Goal: Task Accomplishment & Management: Manage account settings

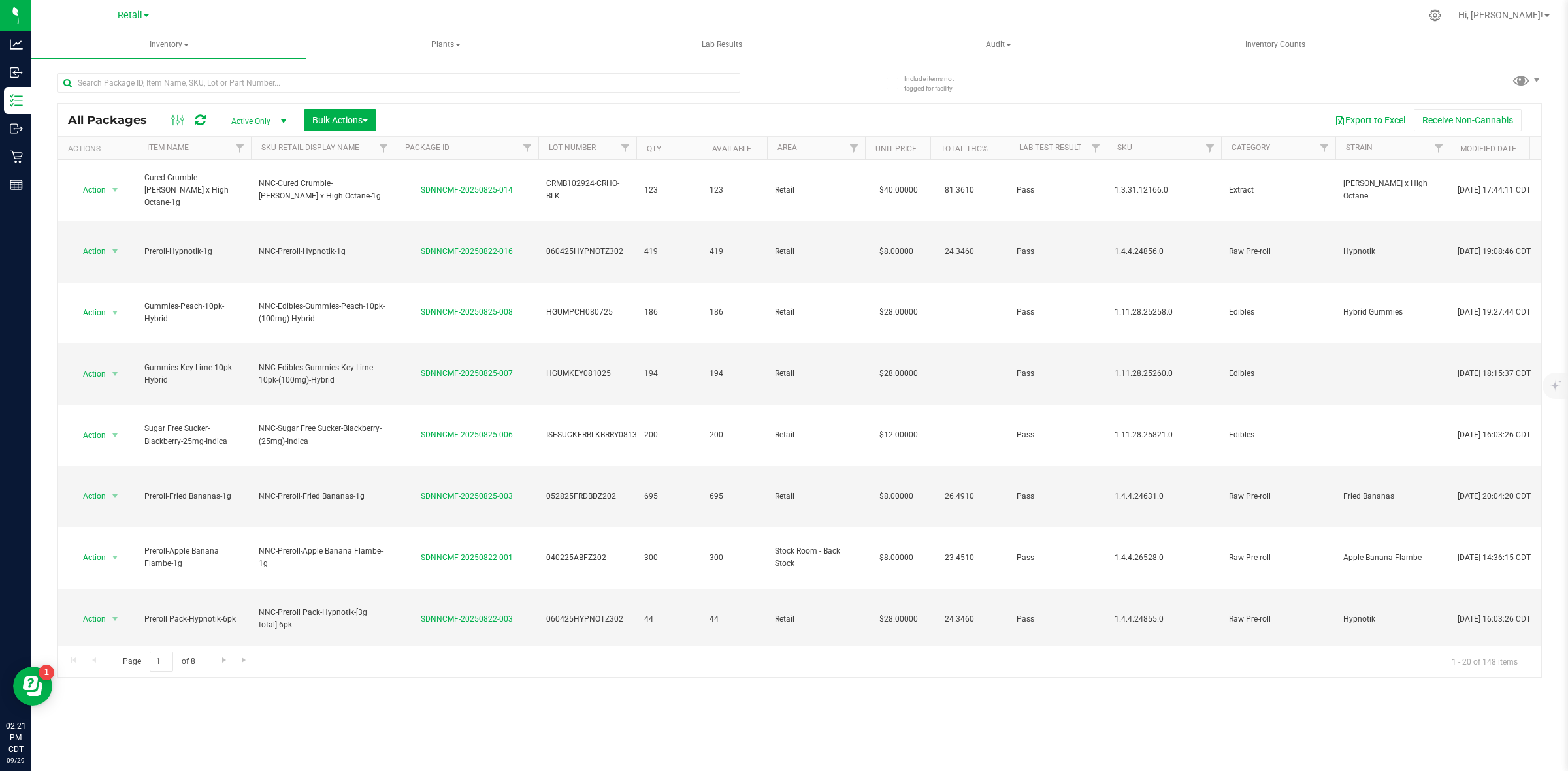
click at [131, 5] on div "Retail Cultivation INACTIVE Manufacturing Retail" at bounding box center [133, 16] width 191 height 21
click at [131, 14] on span "Retail" at bounding box center [130, 15] width 25 height 12
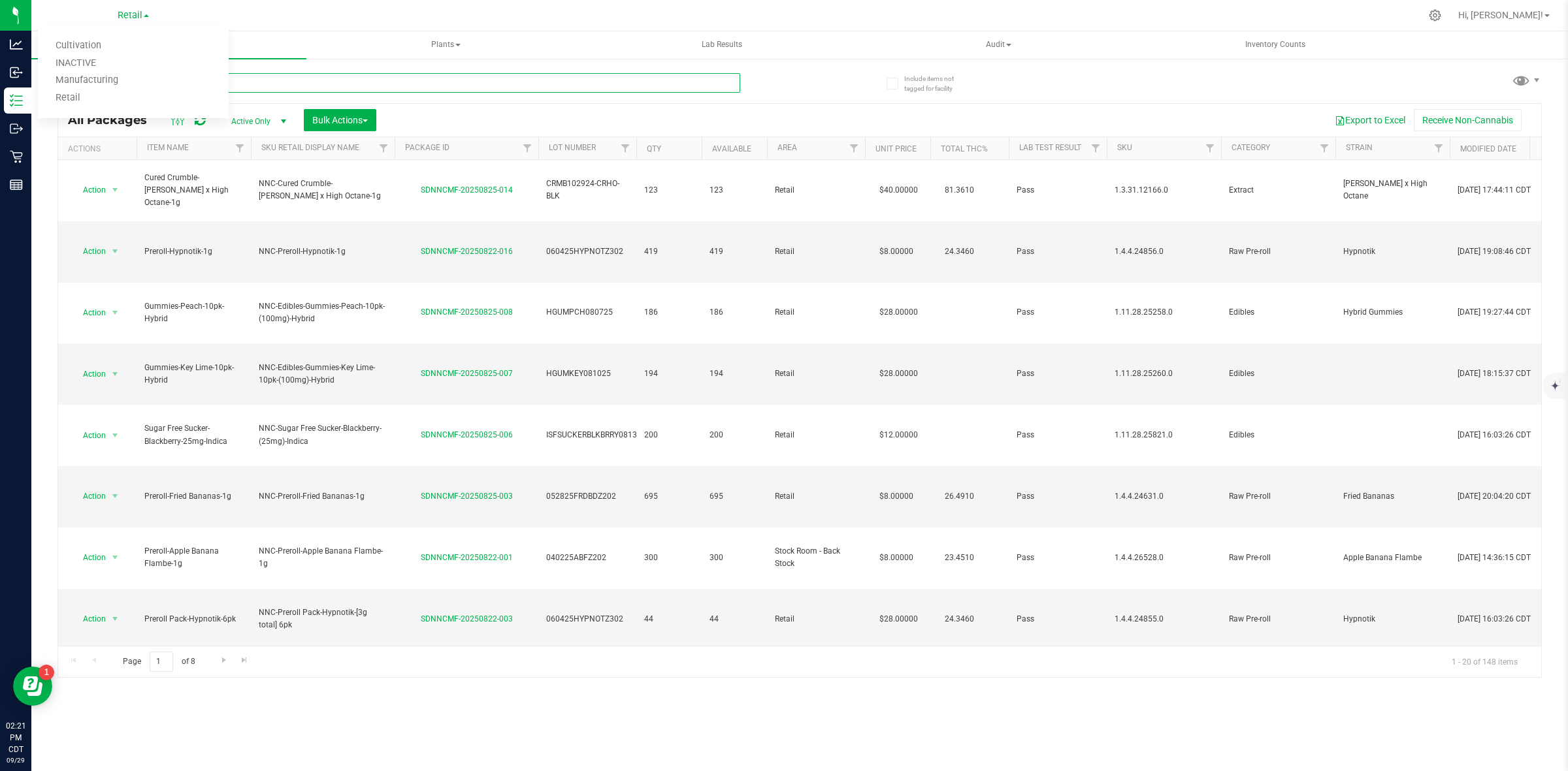
drag, startPoint x: 491, startPoint y: 77, endPoint x: 451, endPoint y: 64, distance: 42.1
click at [493, 79] on input "text" at bounding box center [399, 83] width 683 height 20
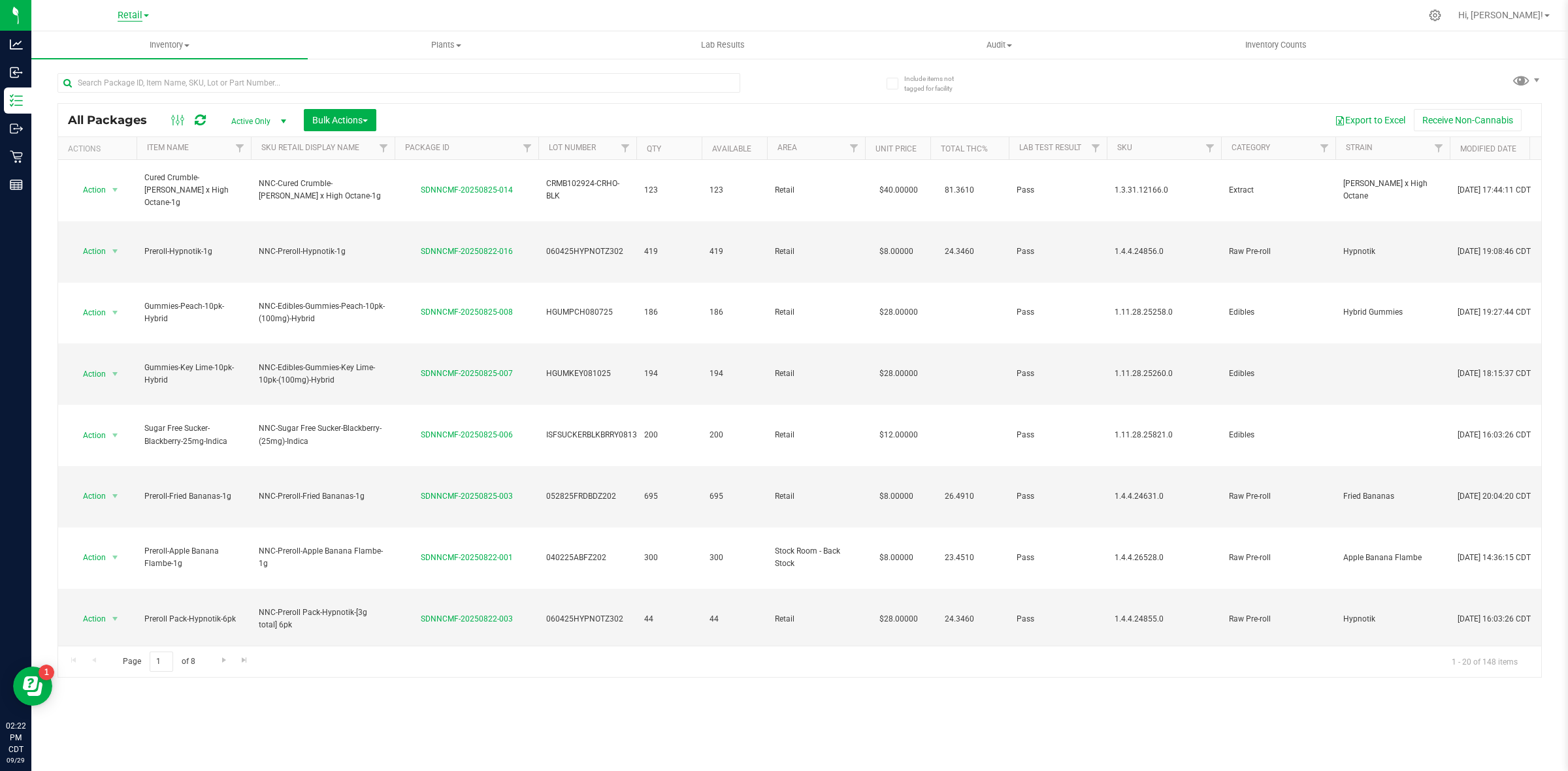
click at [131, 16] on span "Retail" at bounding box center [130, 15] width 25 height 12
click at [75, 75] on link "Manufacturing" at bounding box center [133, 81] width 191 height 18
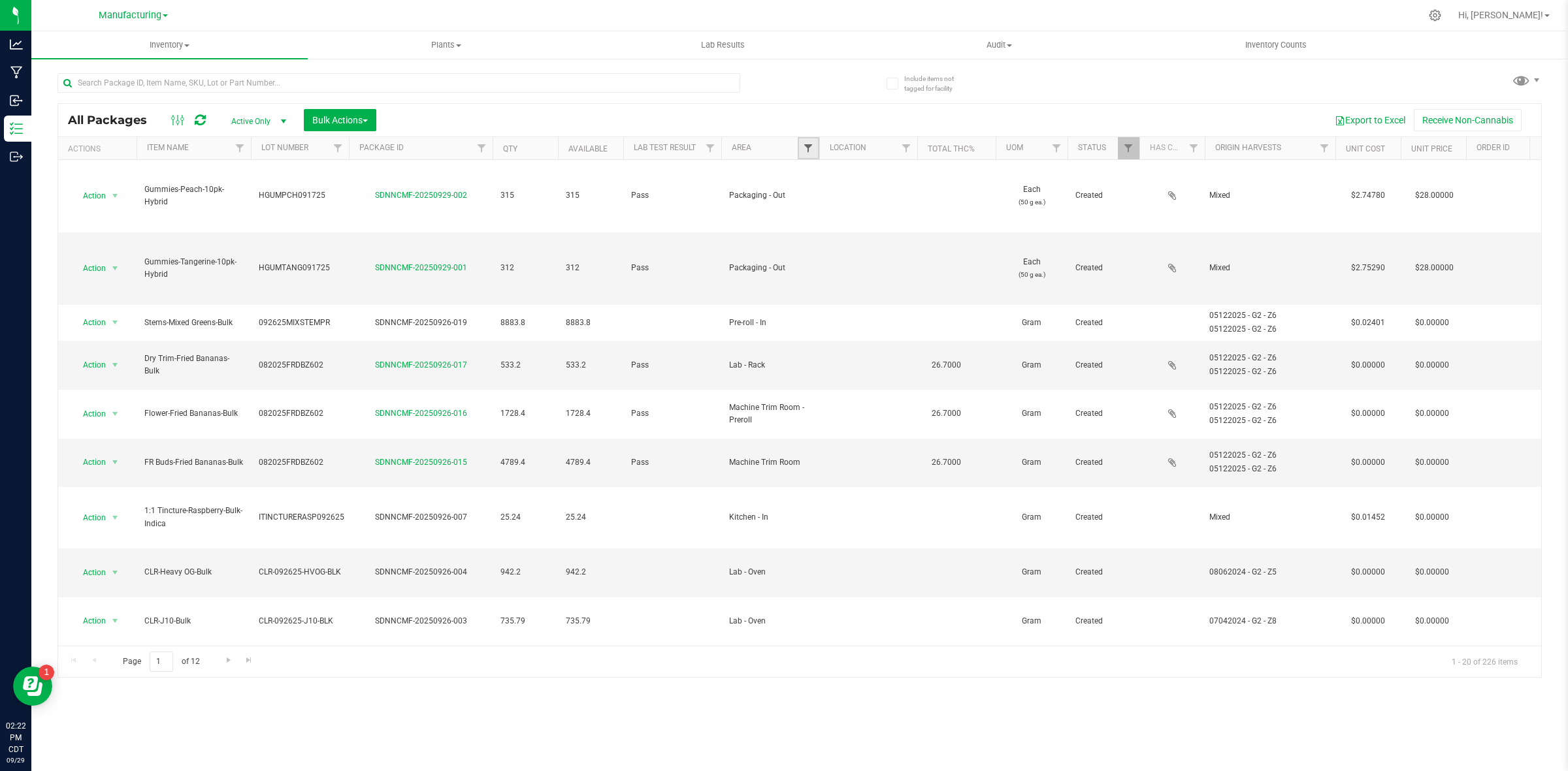
click at [811, 151] on span "Filter" at bounding box center [808, 148] width 10 height 10
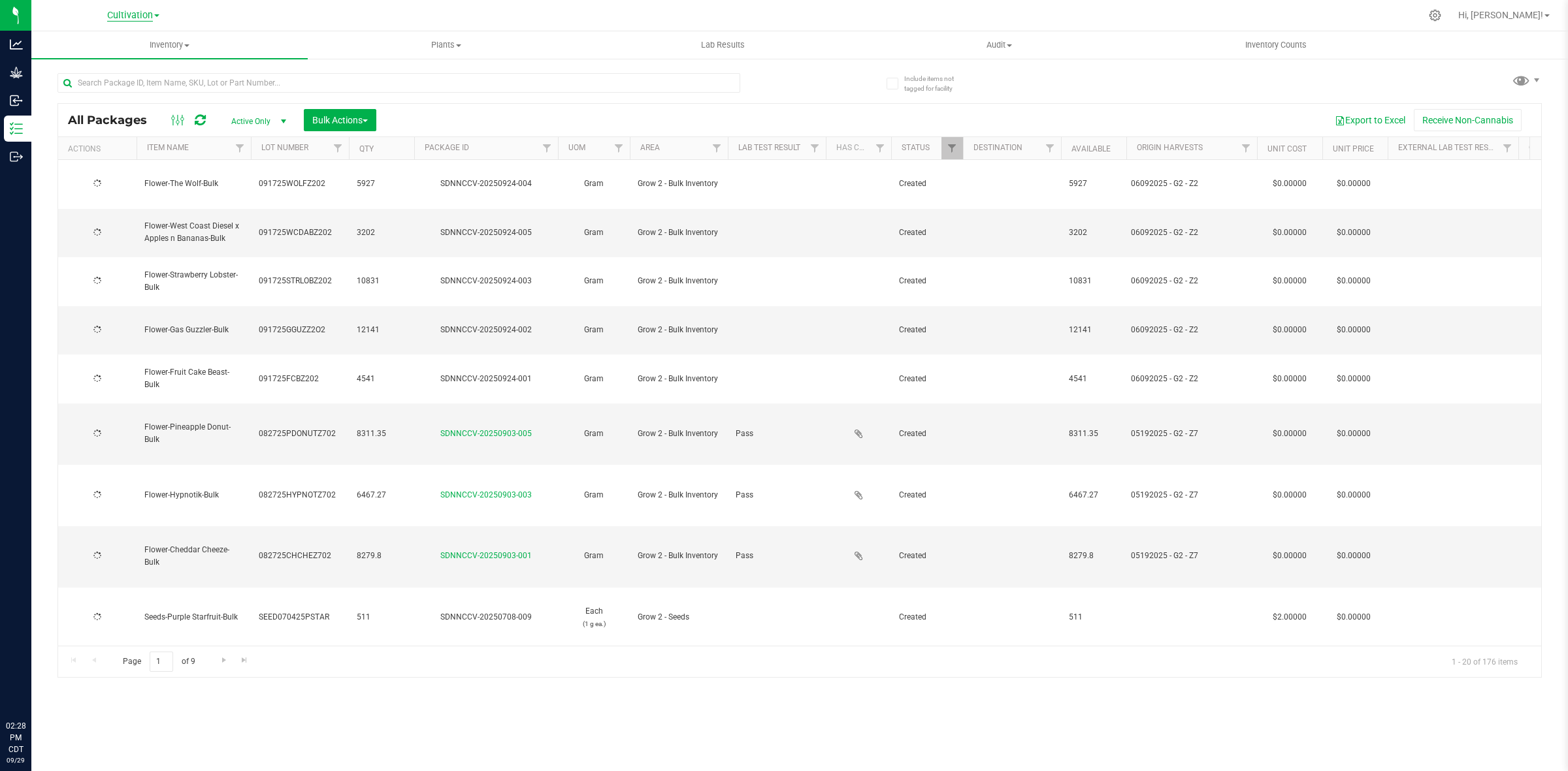
click at [146, 20] on span "Cultivation" at bounding box center [130, 15] width 46 height 12
click at [87, 79] on link "Manufacturing" at bounding box center [133, 81] width 191 height 18
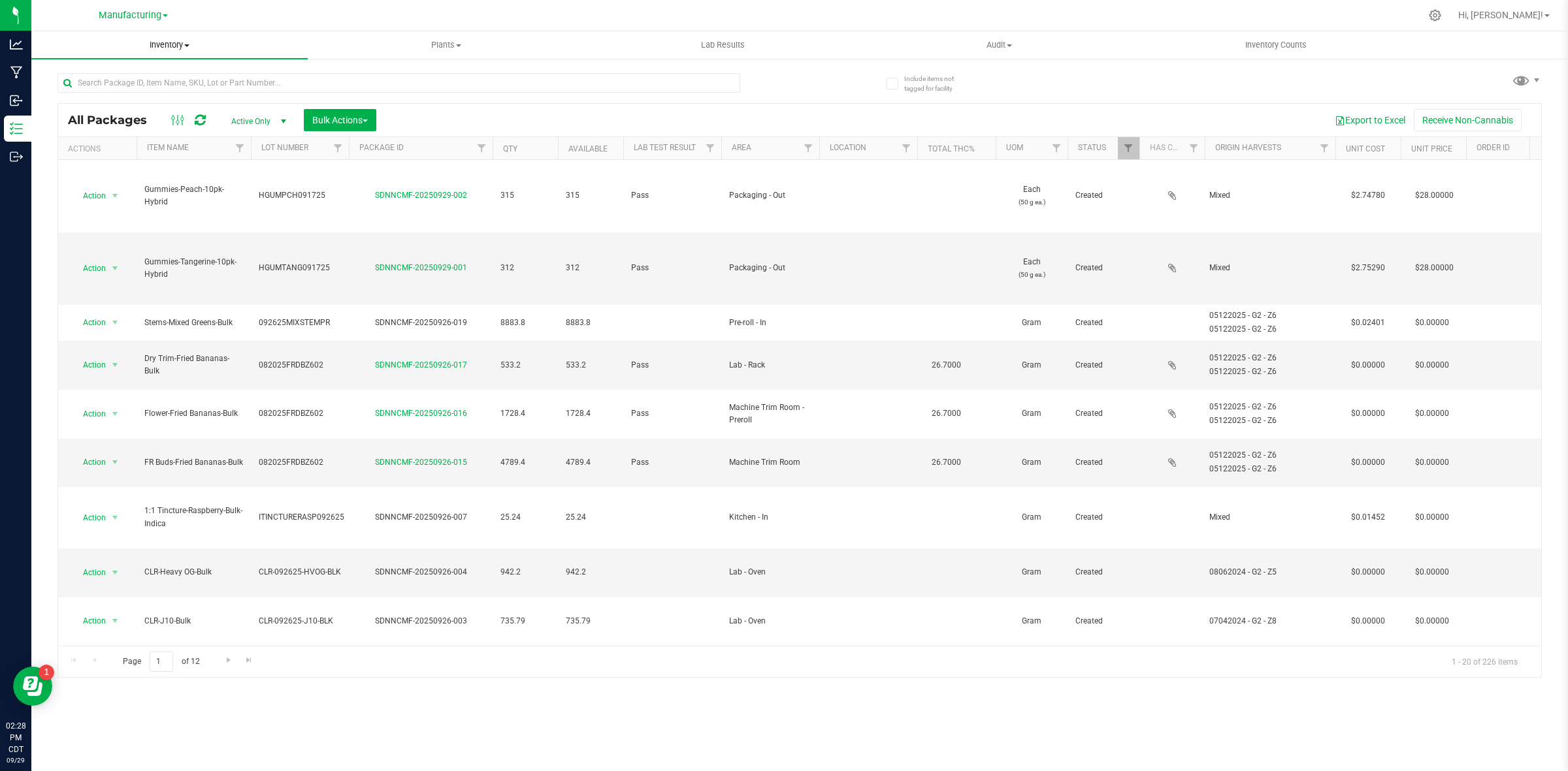
click at [154, 49] on span "Inventory" at bounding box center [170, 44] width 277 height 12
click at [122, 90] on li "All inventory" at bounding box center [170, 94] width 277 height 16
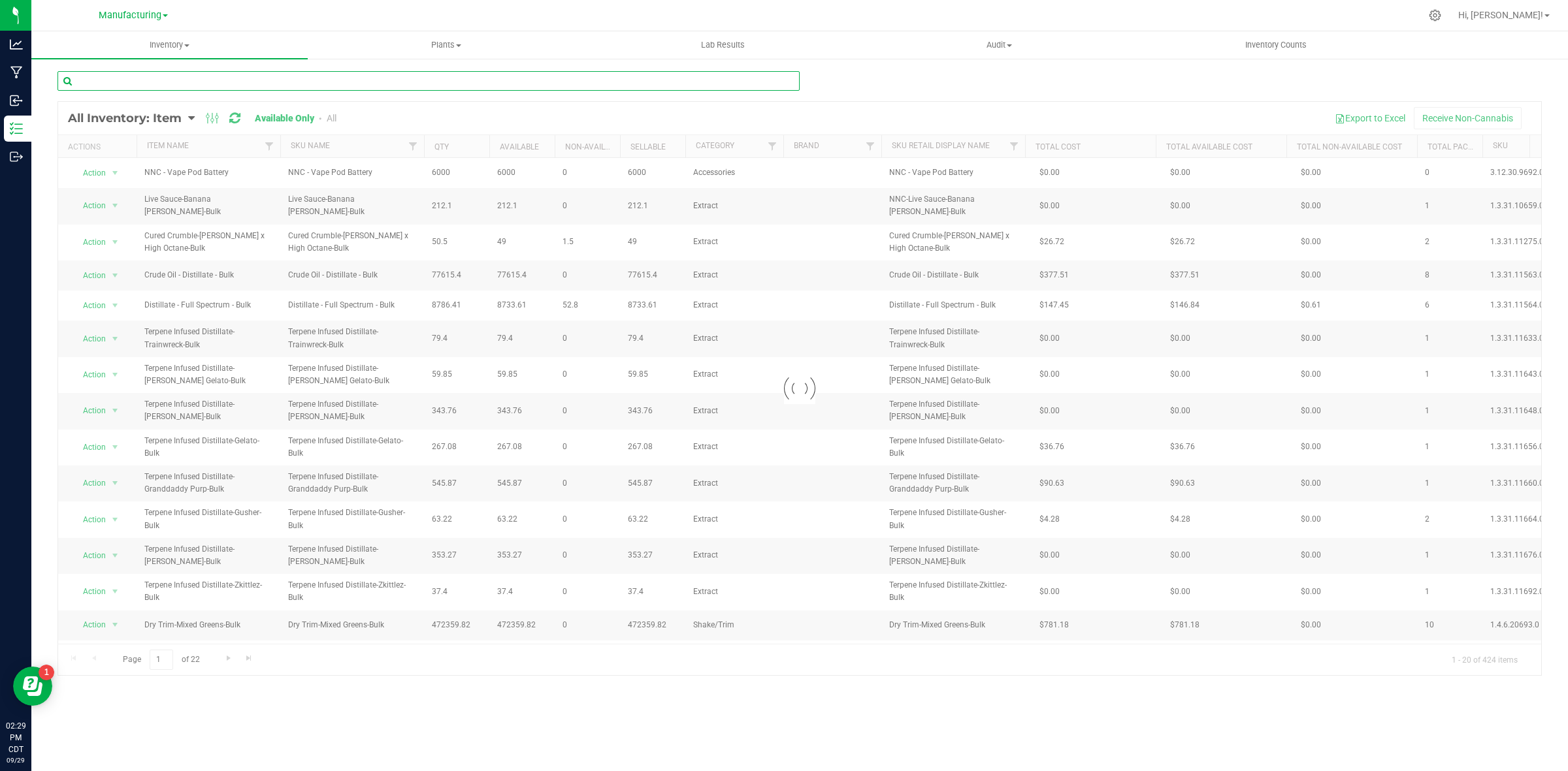
click at [157, 86] on input "text" at bounding box center [428, 81] width 742 height 20
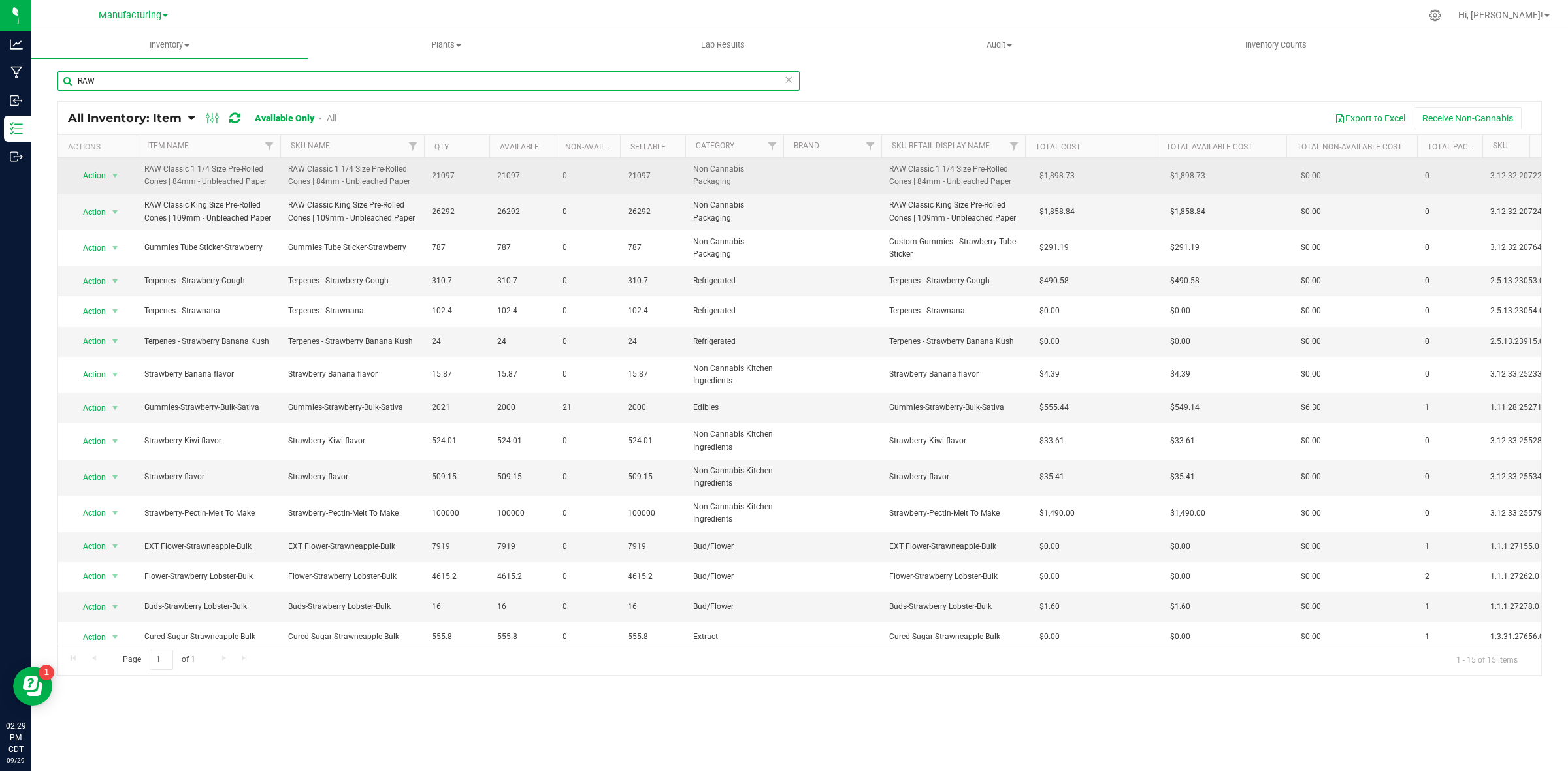
type input "RAW"
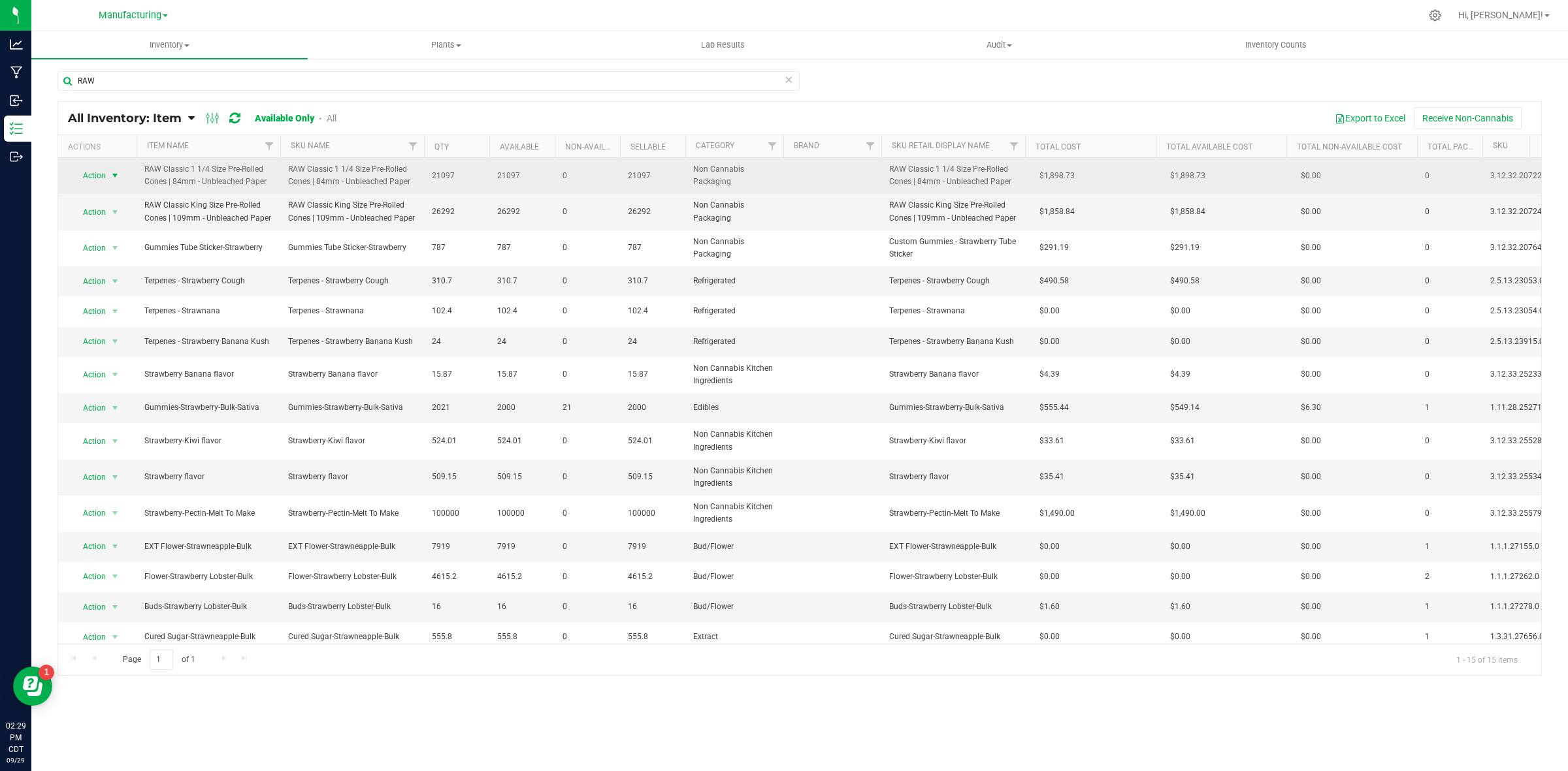
click at [107, 177] on span "select" at bounding box center [116, 175] width 16 height 18
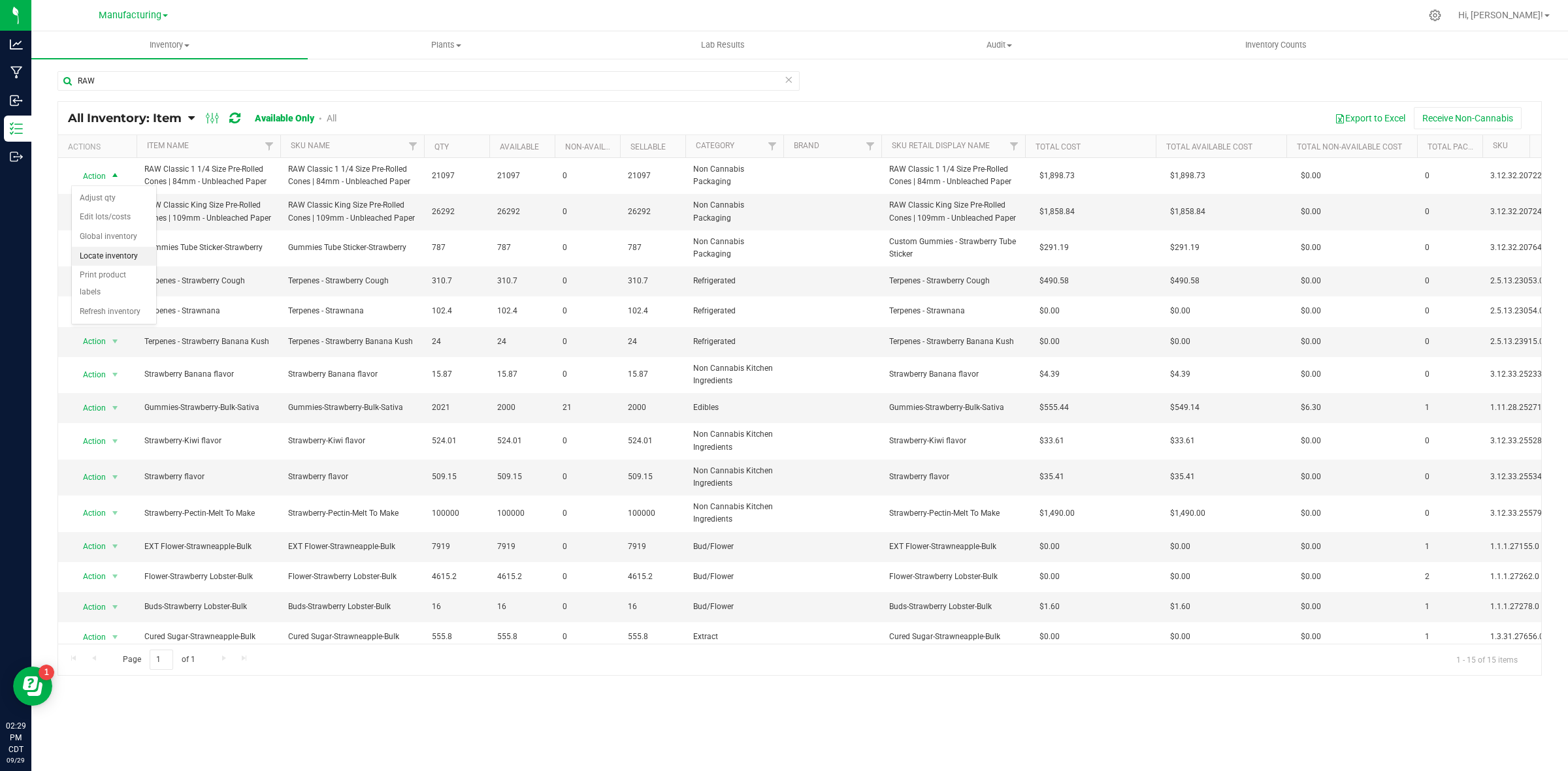
click at [112, 256] on li "Locate inventory" at bounding box center [114, 257] width 84 height 20
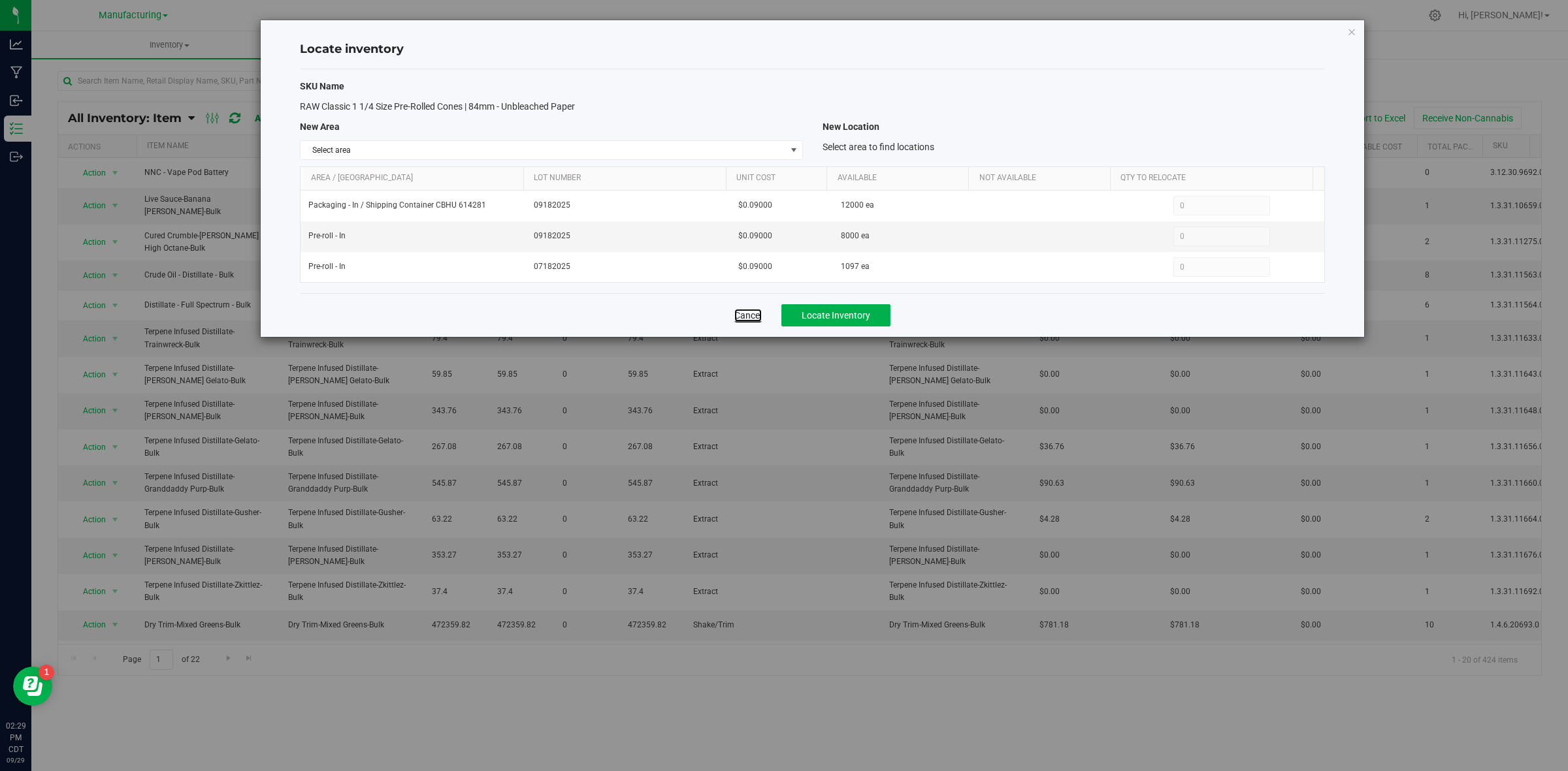
click at [746, 315] on link "Cancel" at bounding box center [748, 315] width 27 height 13
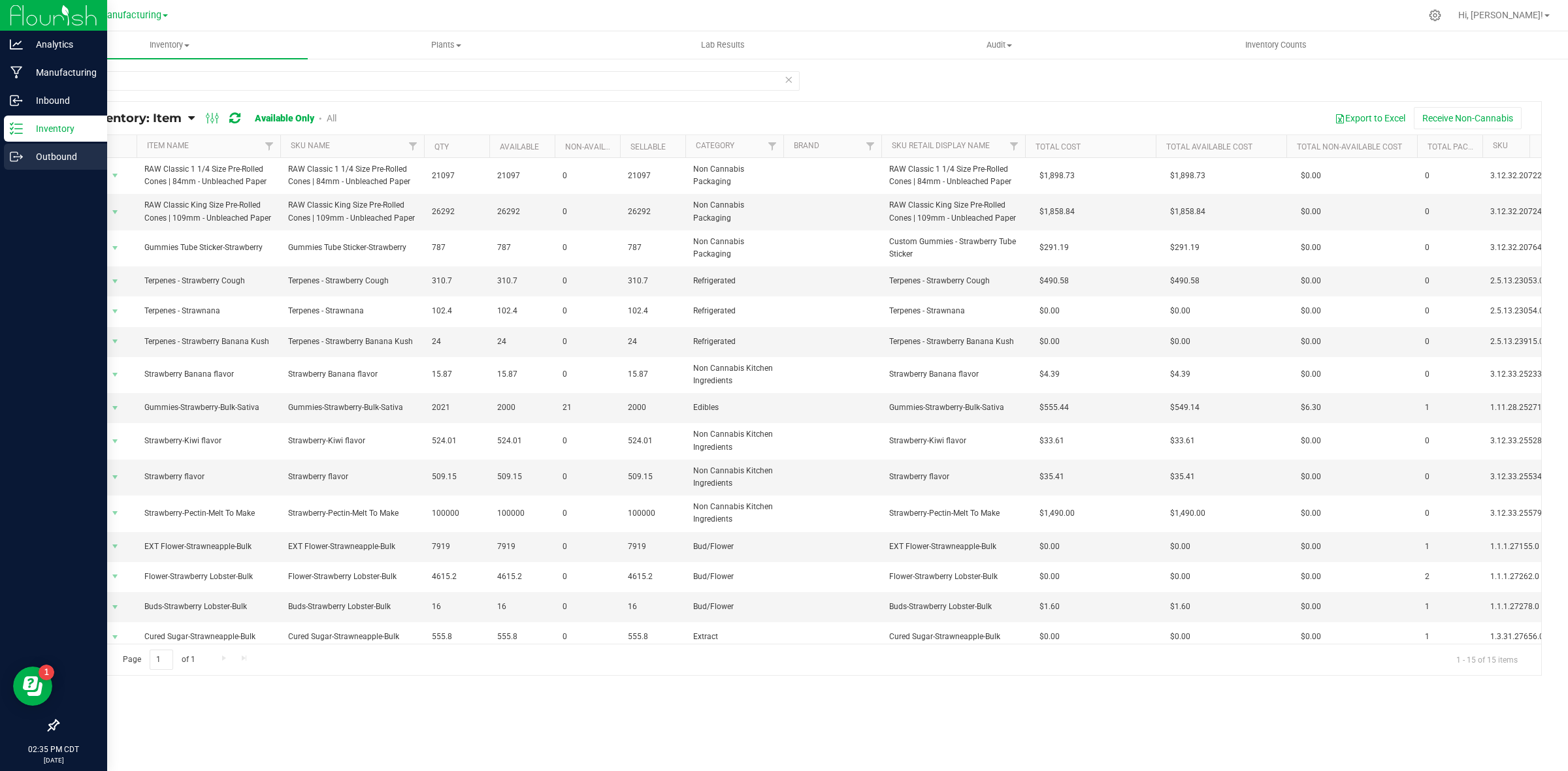
click at [59, 154] on p "Outbound" at bounding box center [62, 157] width 79 height 16
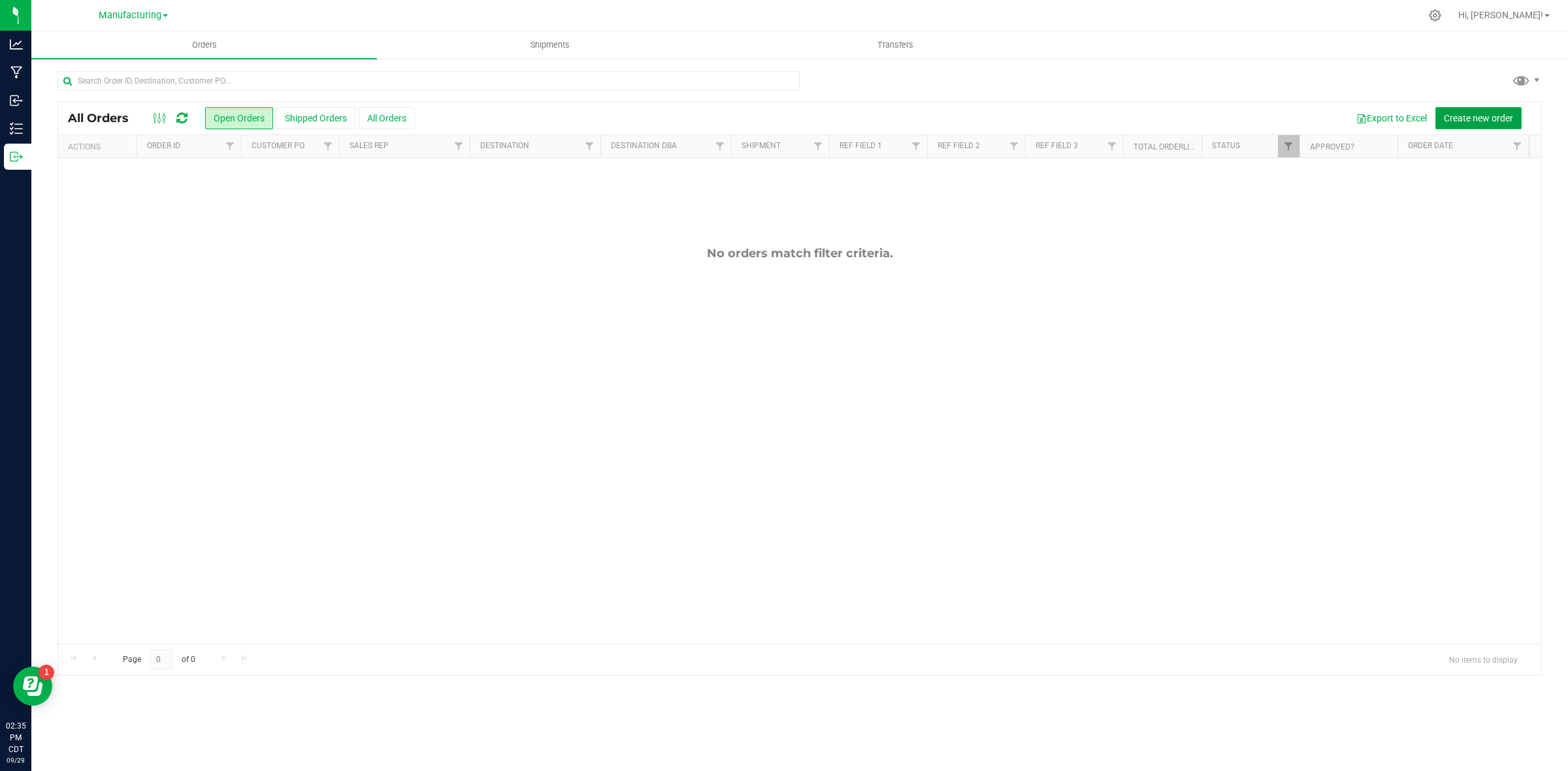
click at [1452, 114] on span "Create new order" at bounding box center [1478, 118] width 69 height 10
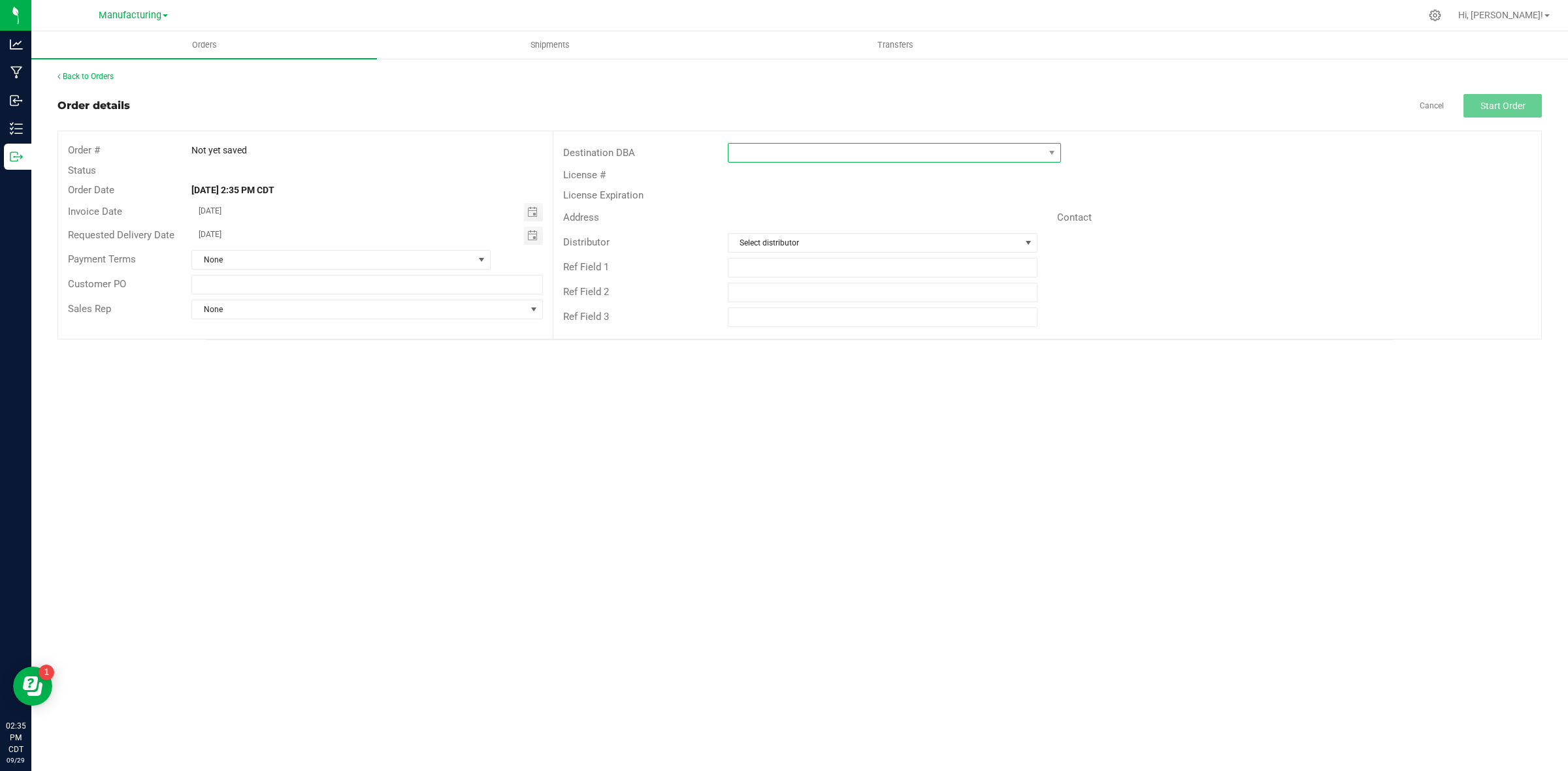
click at [741, 146] on span at bounding box center [886, 153] width 316 height 18
type input "l"
type input "flow"
click at [769, 204] on li "Flowhub" at bounding box center [894, 209] width 332 height 22
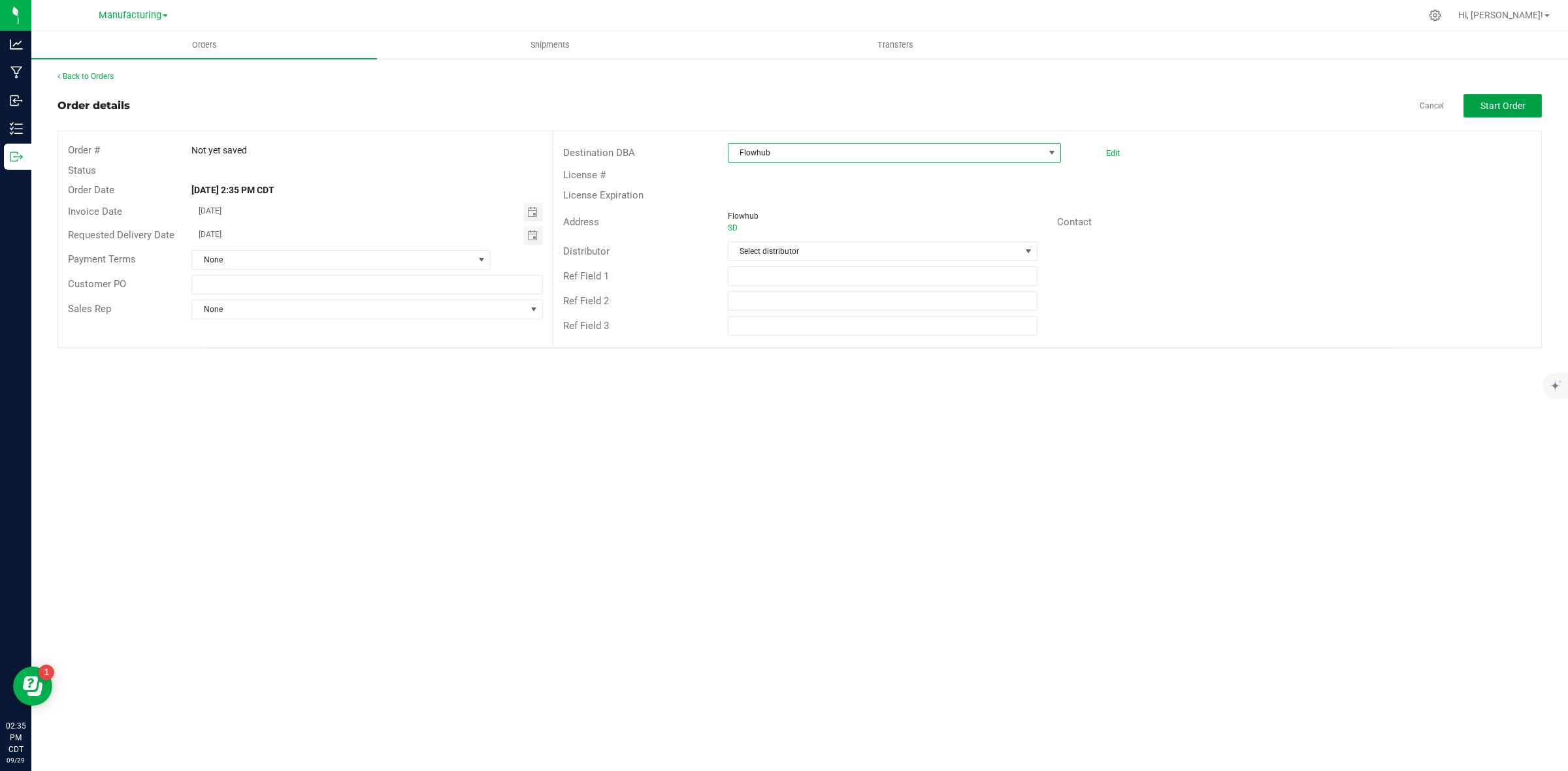
click at [1497, 102] on span "Start Order" at bounding box center [1503, 105] width 45 height 10
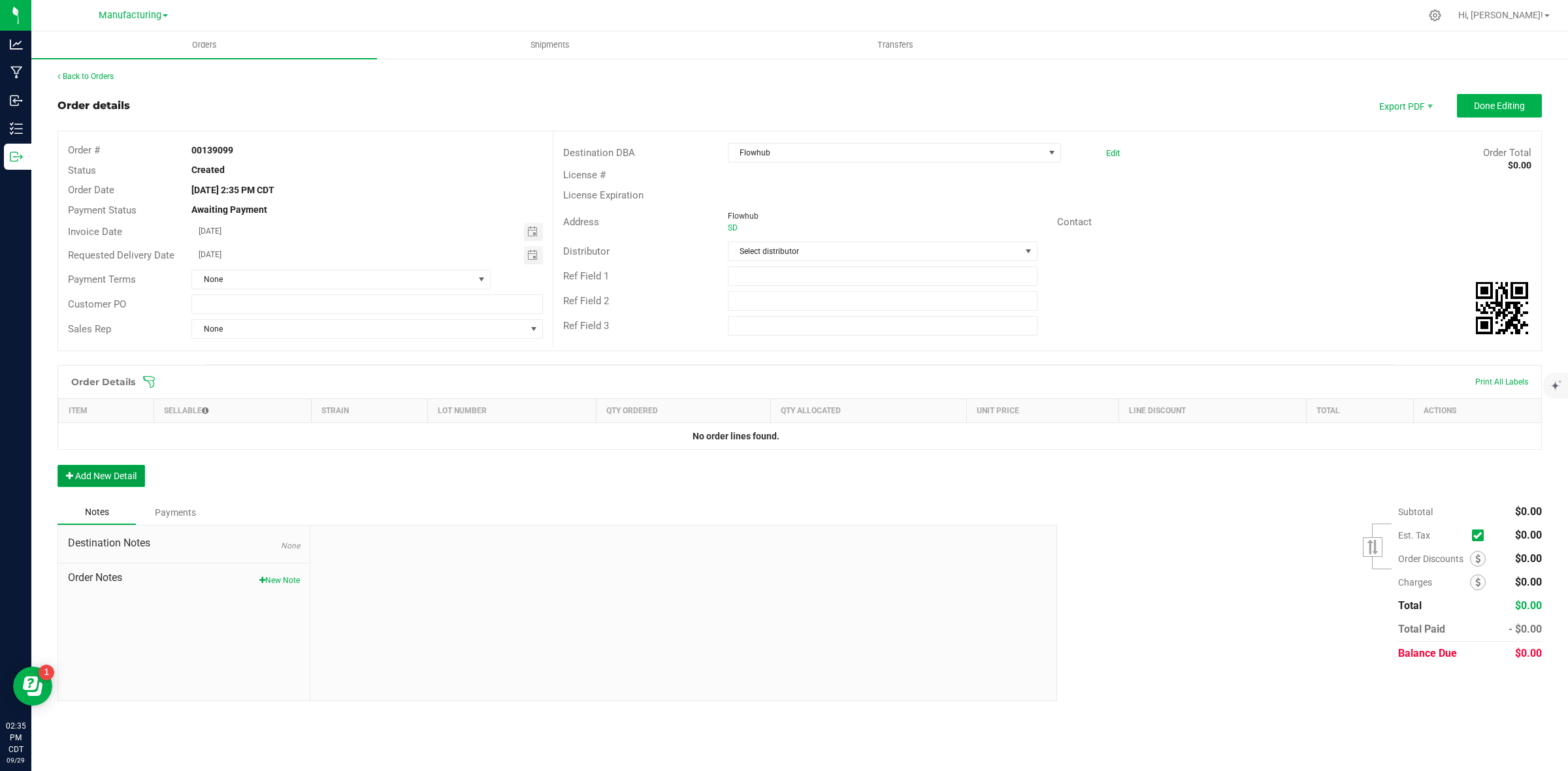
click at [92, 472] on button "Add New Detail" at bounding box center [101, 476] width 88 height 22
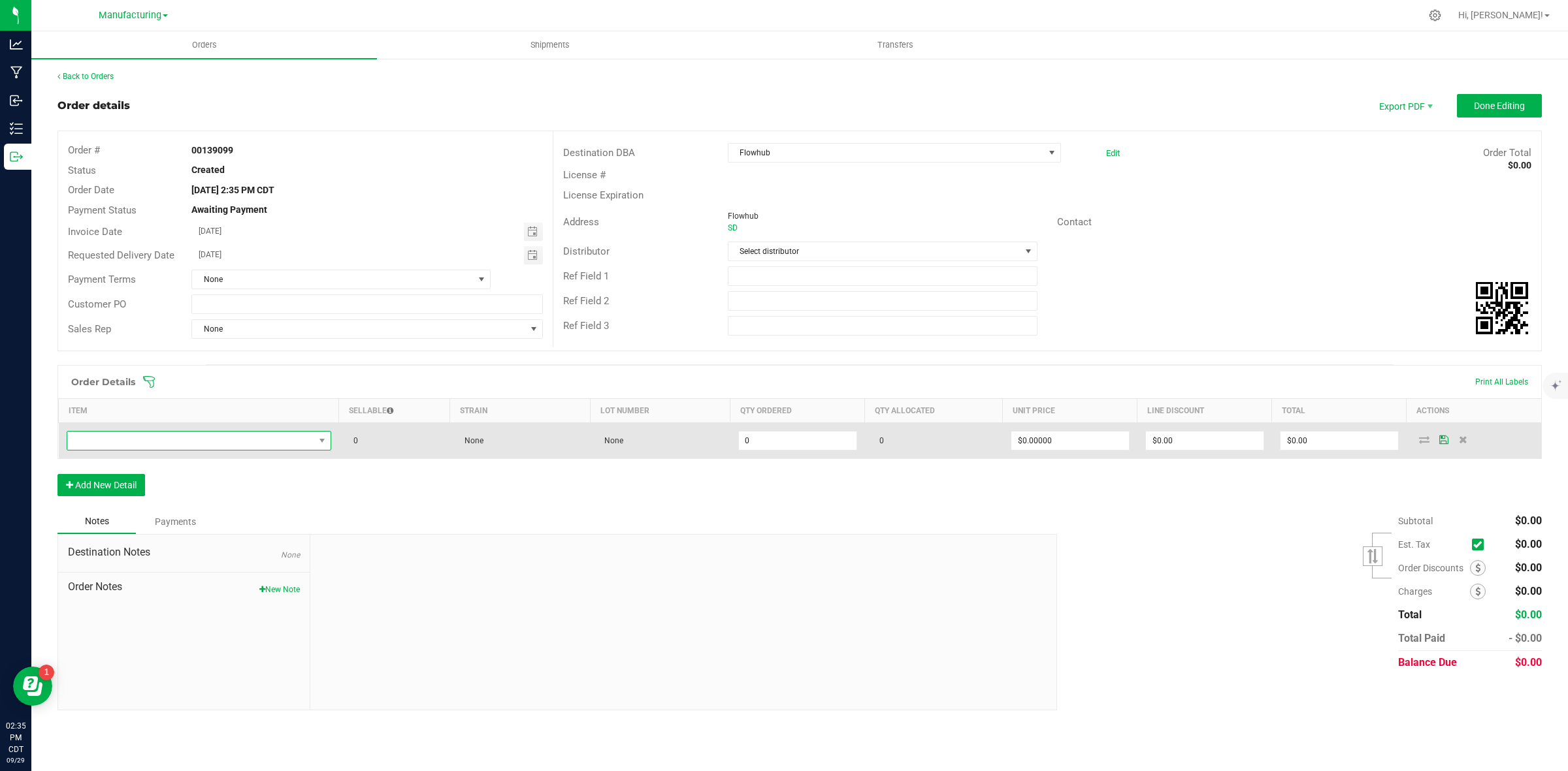
click at [190, 439] on span "NO DATA FOUND" at bounding box center [190, 441] width 247 height 18
type input "sock"
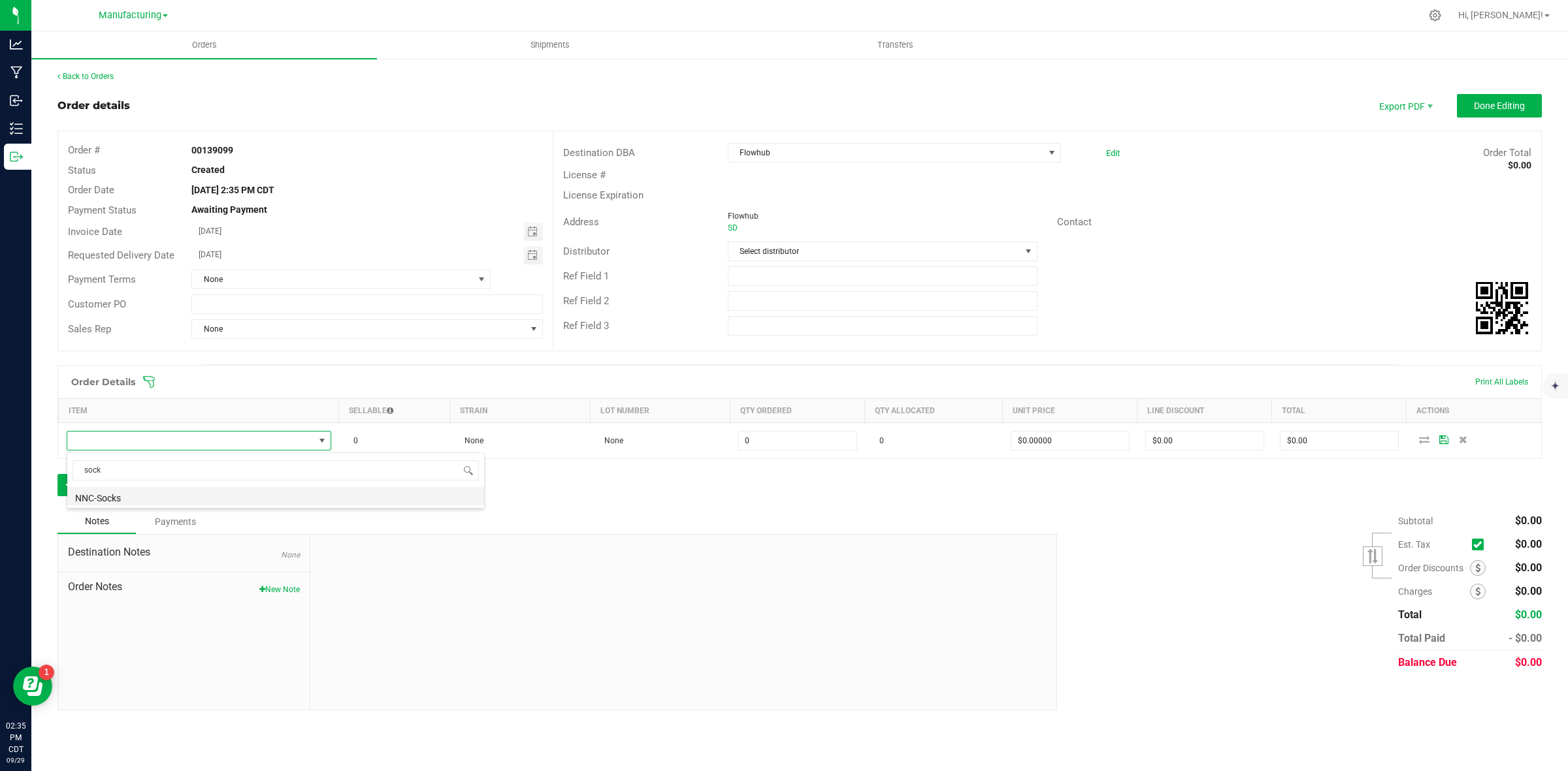
click at [129, 503] on li "NNC-Socks" at bounding box center [275, 496] width 417 height 18
type input "0 ea"
type input "$11.99000"
click at [138, 488] on button "Add New Detail" at bounding box center [101, 485] width 88 height 22
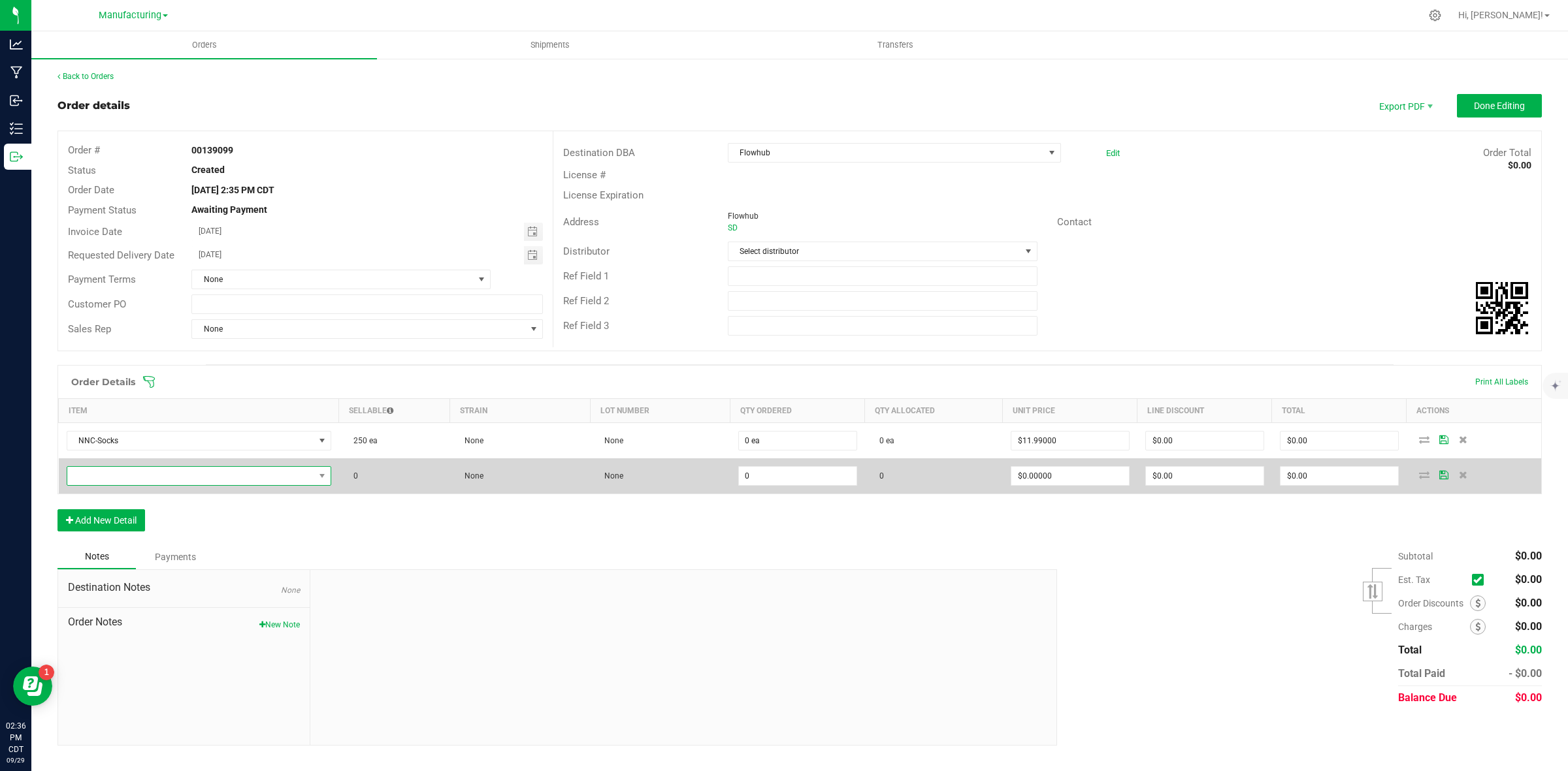
click at [125, 482] on span "NO DATA FOUND" at bounding box center [190, 476] width 247 height 18
type input "bucket"
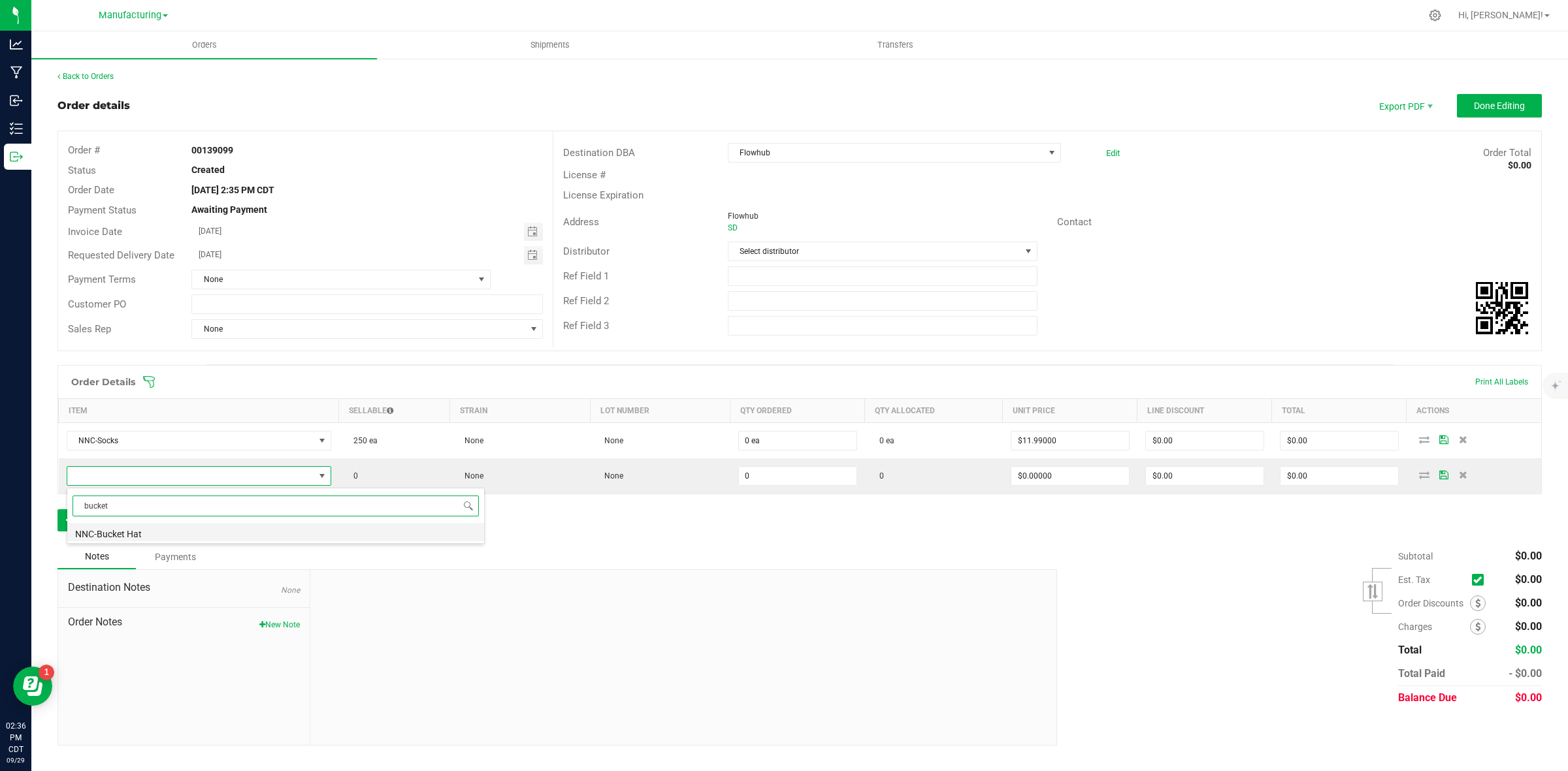
click at [129, 527] on li "NNC-Bucket Hat" at bounding box center [275, 532] width 417 height 18
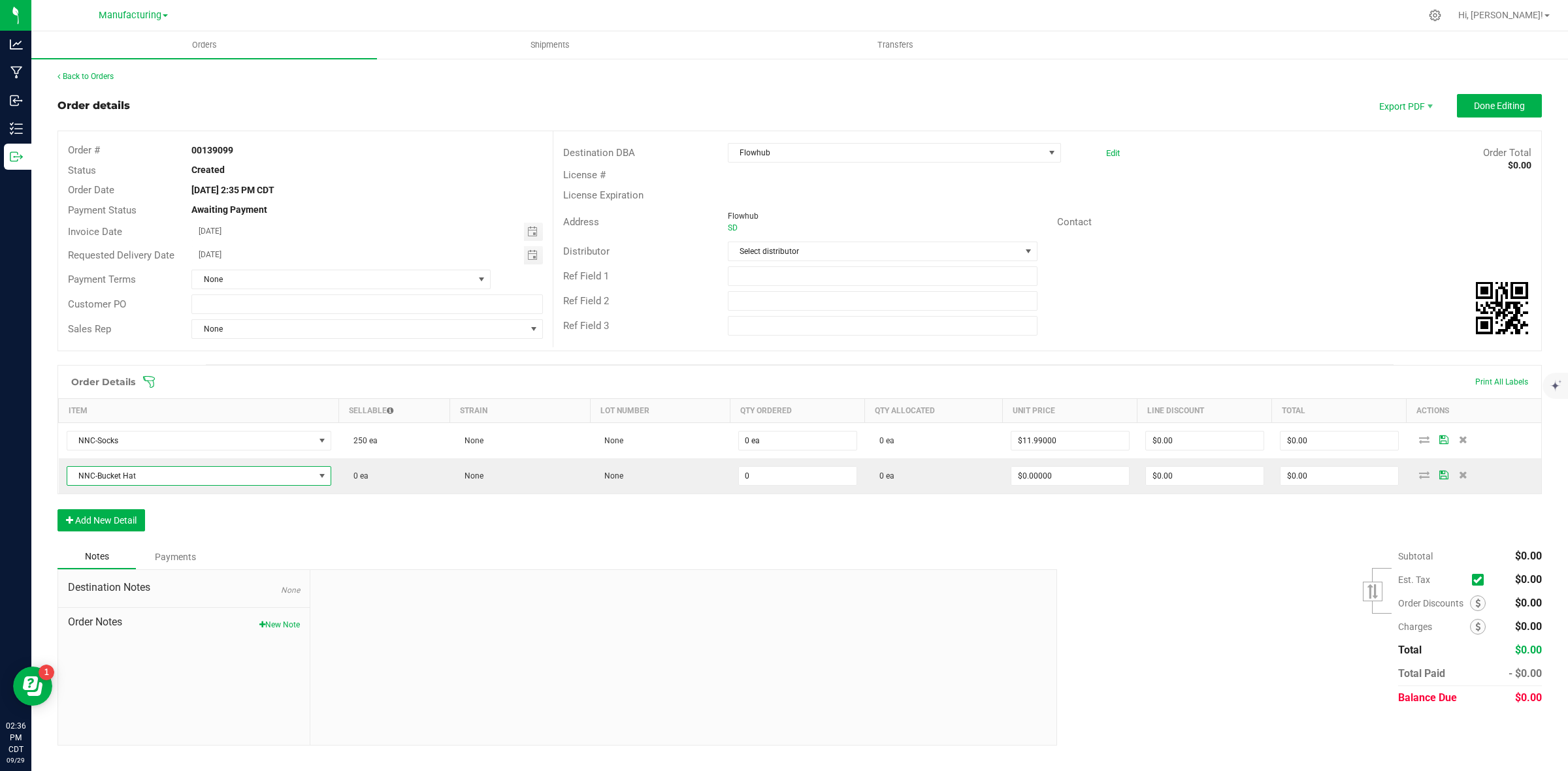
type input "0 ea"
type input "$20.00000"
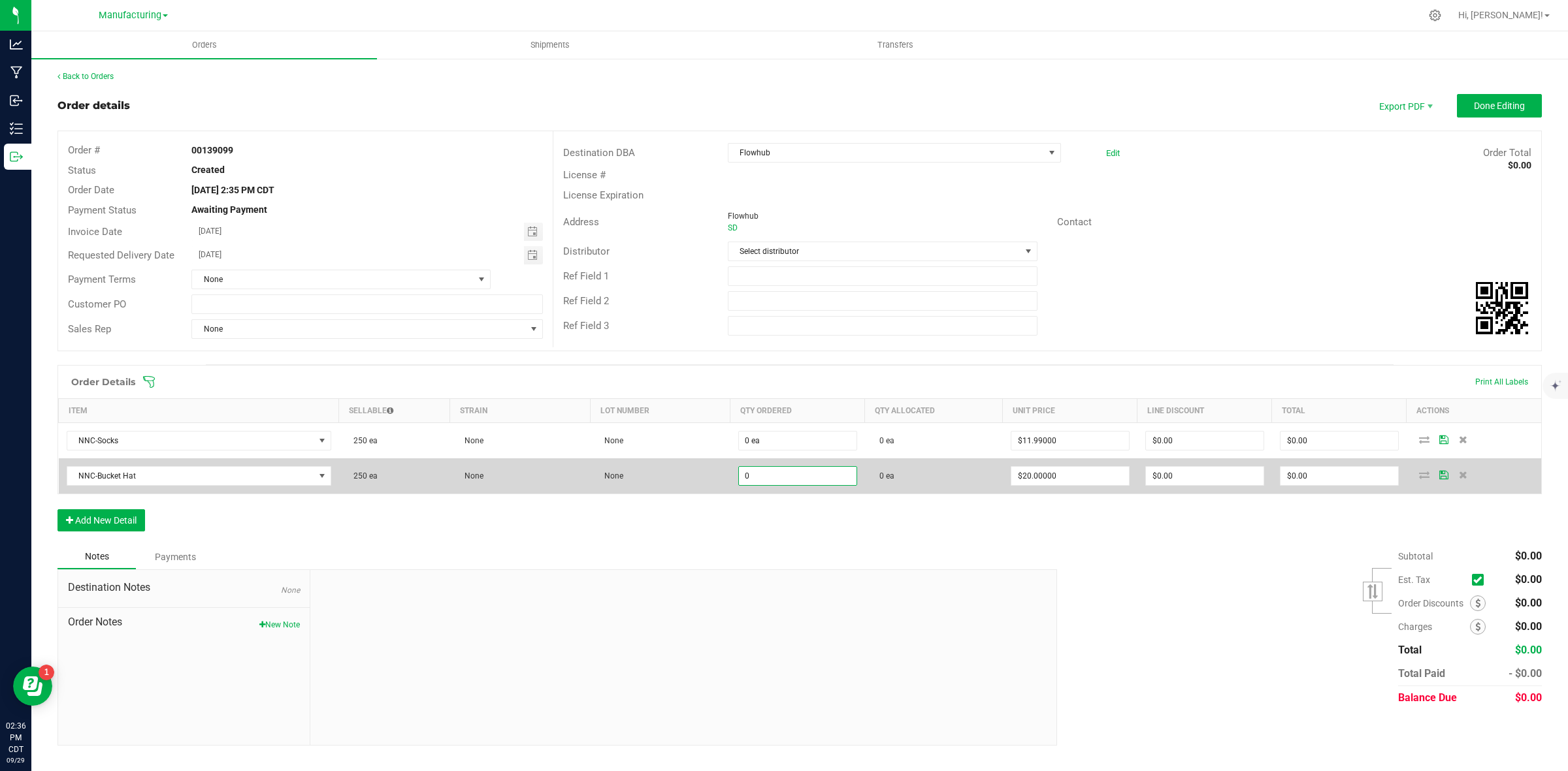
click at [788, 480] on input "0" at bounding box center [798, 476] width 118 height 18
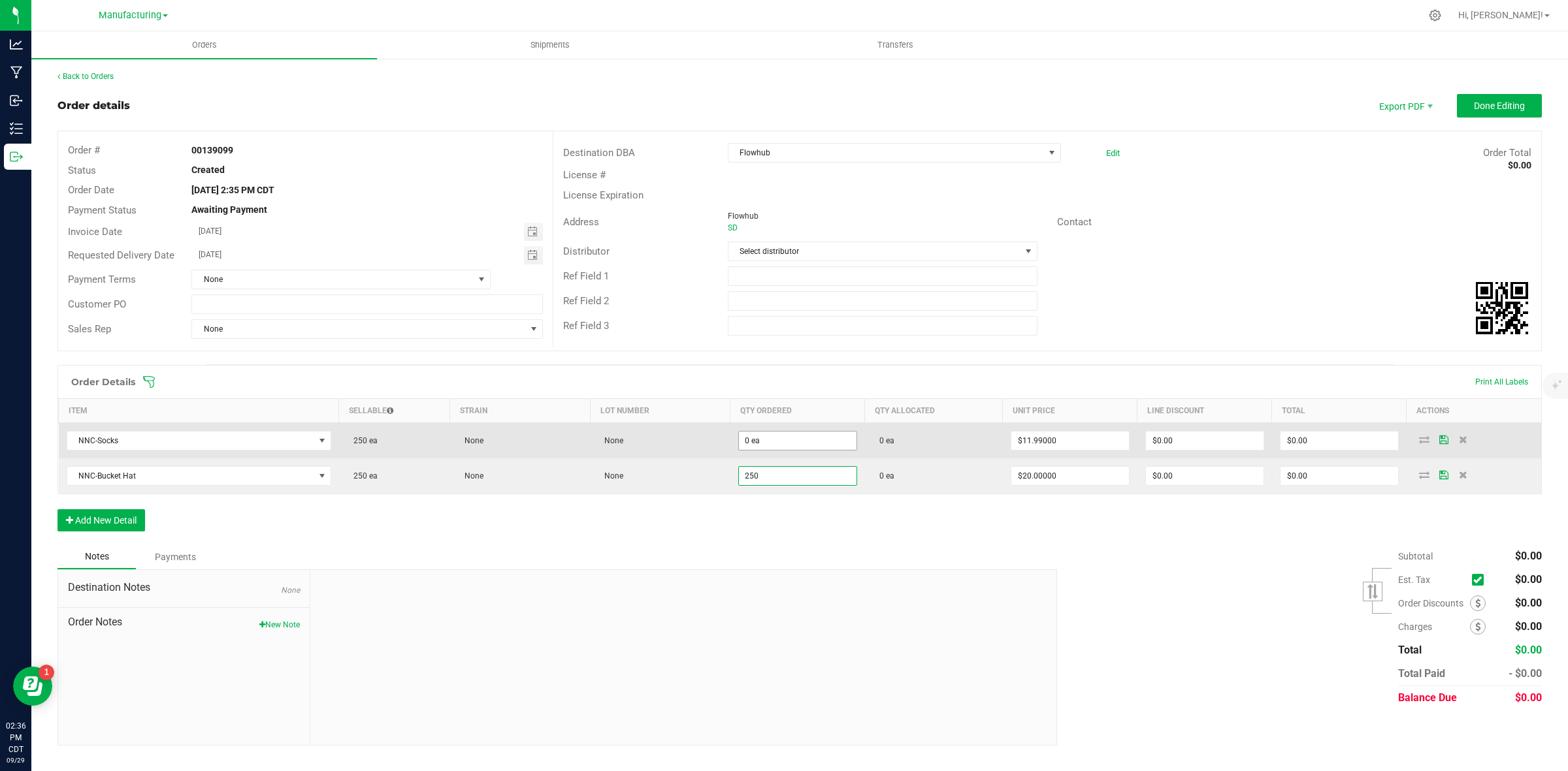
type input "250"
type input "0"
type input "250 ea"
type input "$5,000.00"
click at [772, 445] on input "0" at bounding box center [798, 441] width 118 height 18
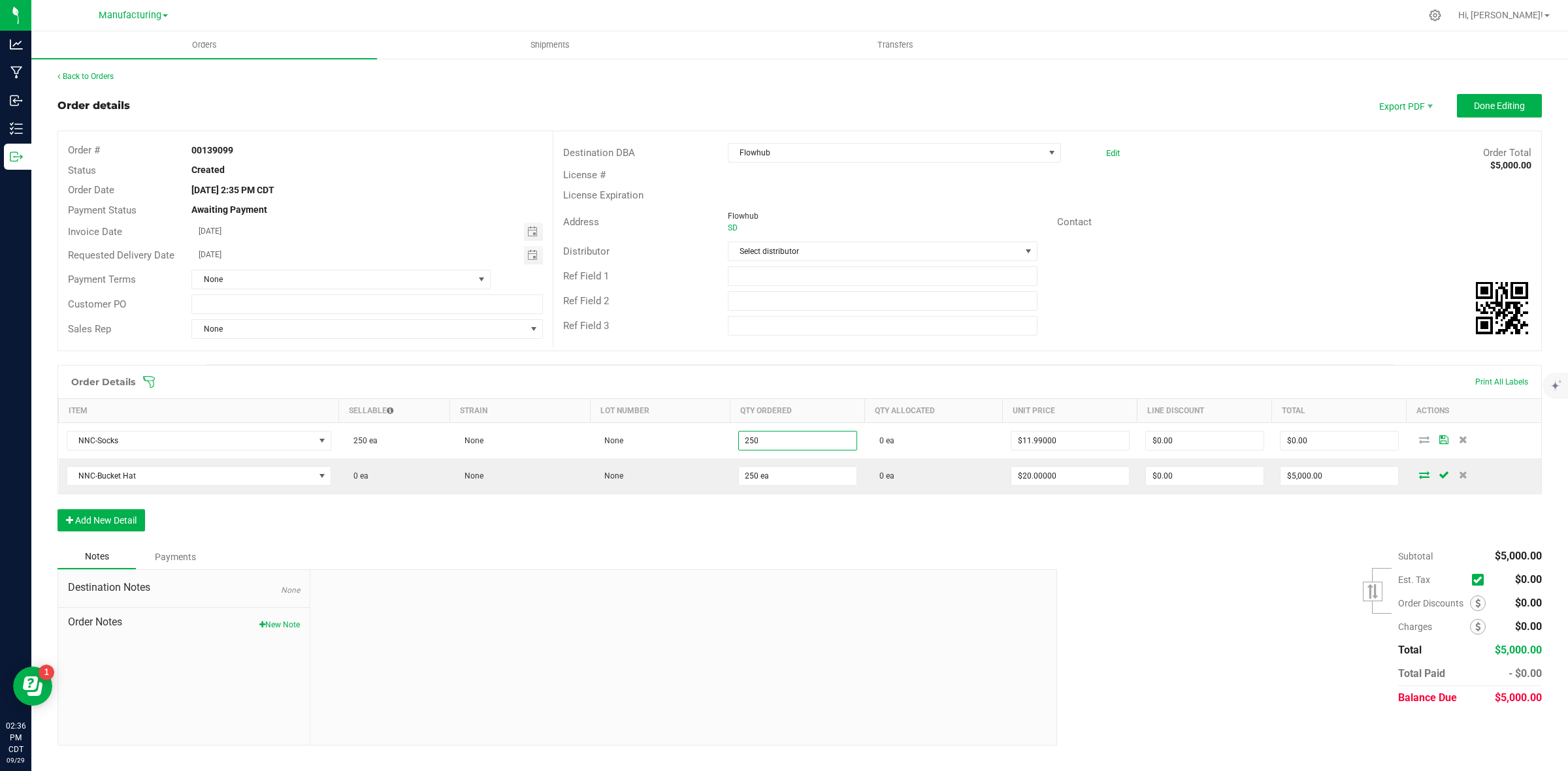
type input "250 ea"
type input "$2,997.50"
click at [784, 514] on div "Order Details Print All Labels Item Sellable Strain Lot Number Qty Ordered Qty …" at bounding box center [799, 455] width 1485 height 180
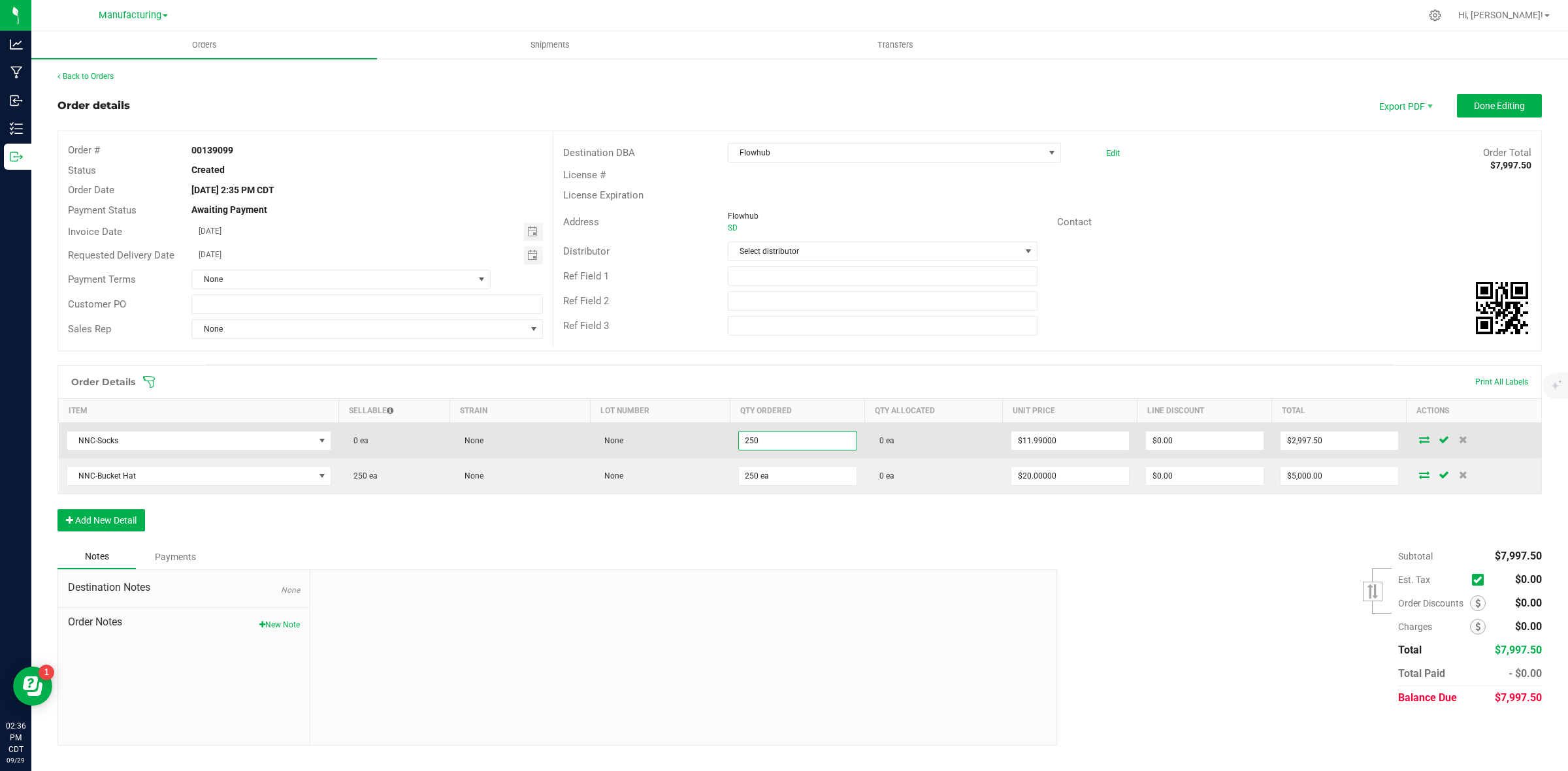
drag, startPoint x: 784, startPoint y: 444, endPoint x: 682, endPoint y: 443, distance: 102.0
click at [682, 443] on outbound-order-line-row "NNC-Socks 0 ea None None 250 0 ea $11.99000 $0.00 $2,997.50" at bounding box center [800, 441] width 1483 height 36
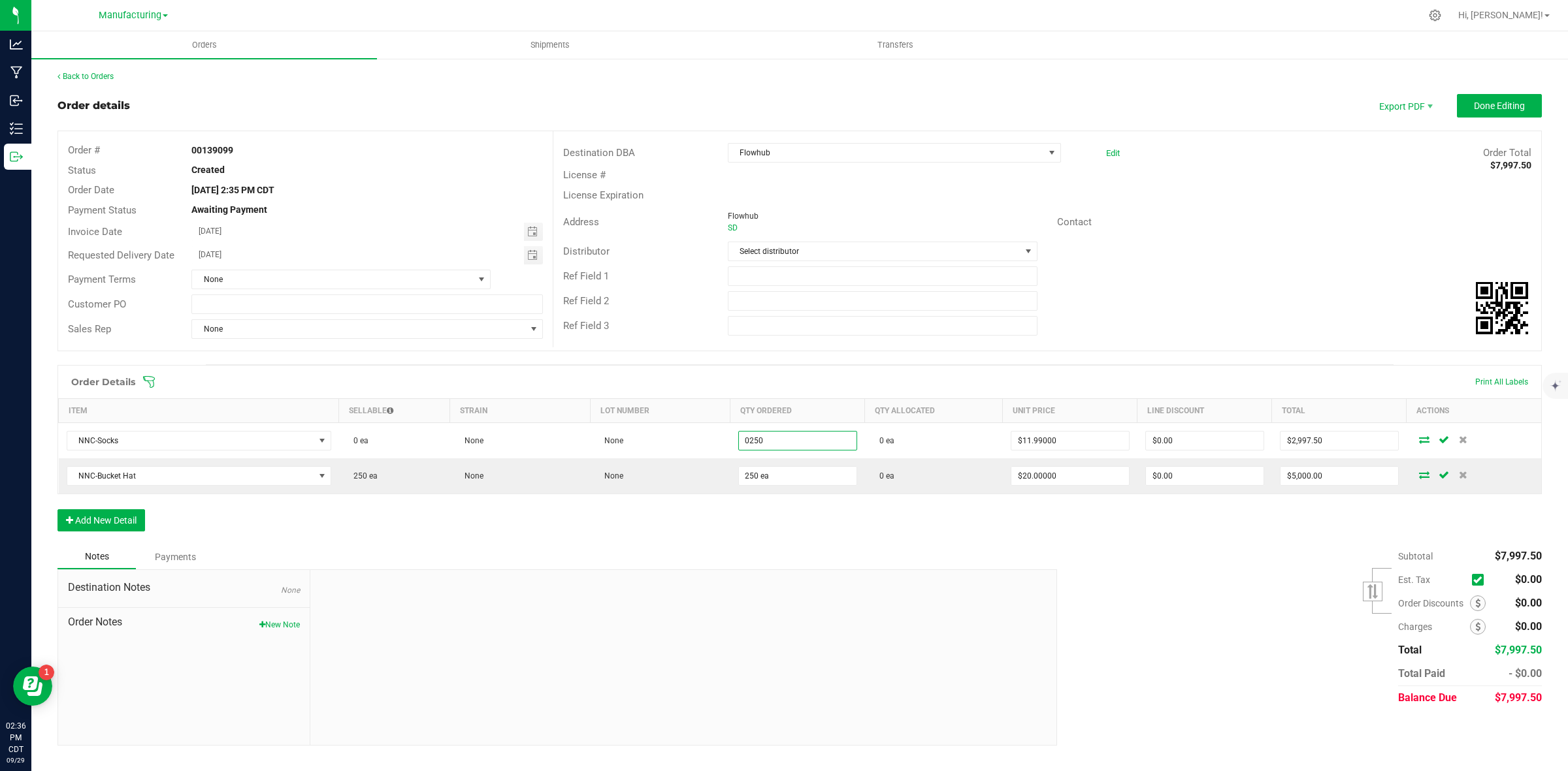
type input "250 ea"
click at [654, 523] on div "Order Details Print All Labels Item Sellable Strain Lot Number Qty Ordered Qty …" at bounding box center [799, 455] width 1485 height 180
click at [783, 433] on input "250" at bounding box center [798, 441] width 118 height 18
type input "0 ea"
type input "$0.00"
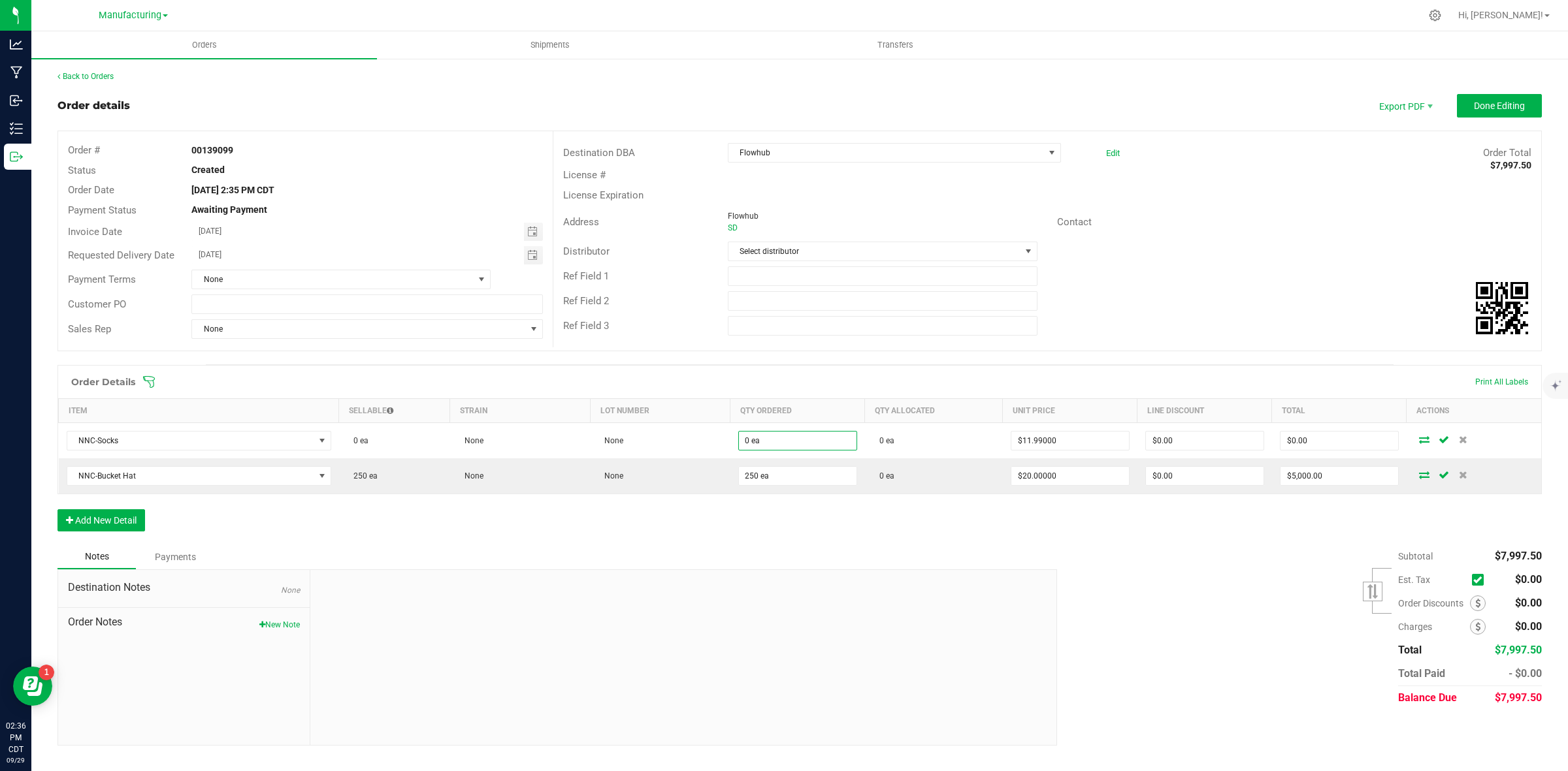
click at [734, 518] on div "Order Details Print All Labels Item Sellable Strain Lot Number Qty Ordered Qty …" at bounding box center [799, 455] width 1485 height 180
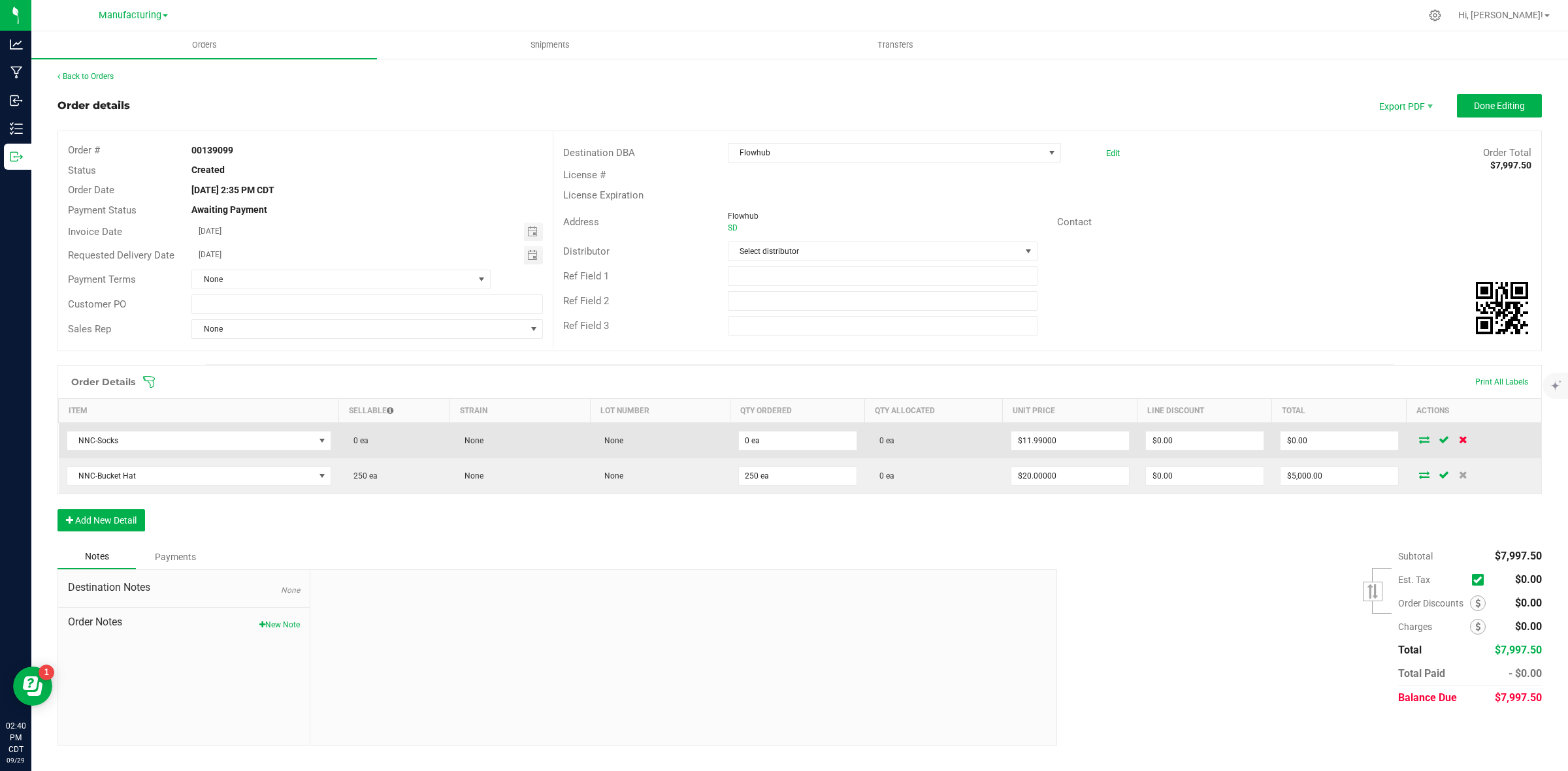
click at [1465, 442] on icon at bounding box center [1463, 439] width 8 height 8
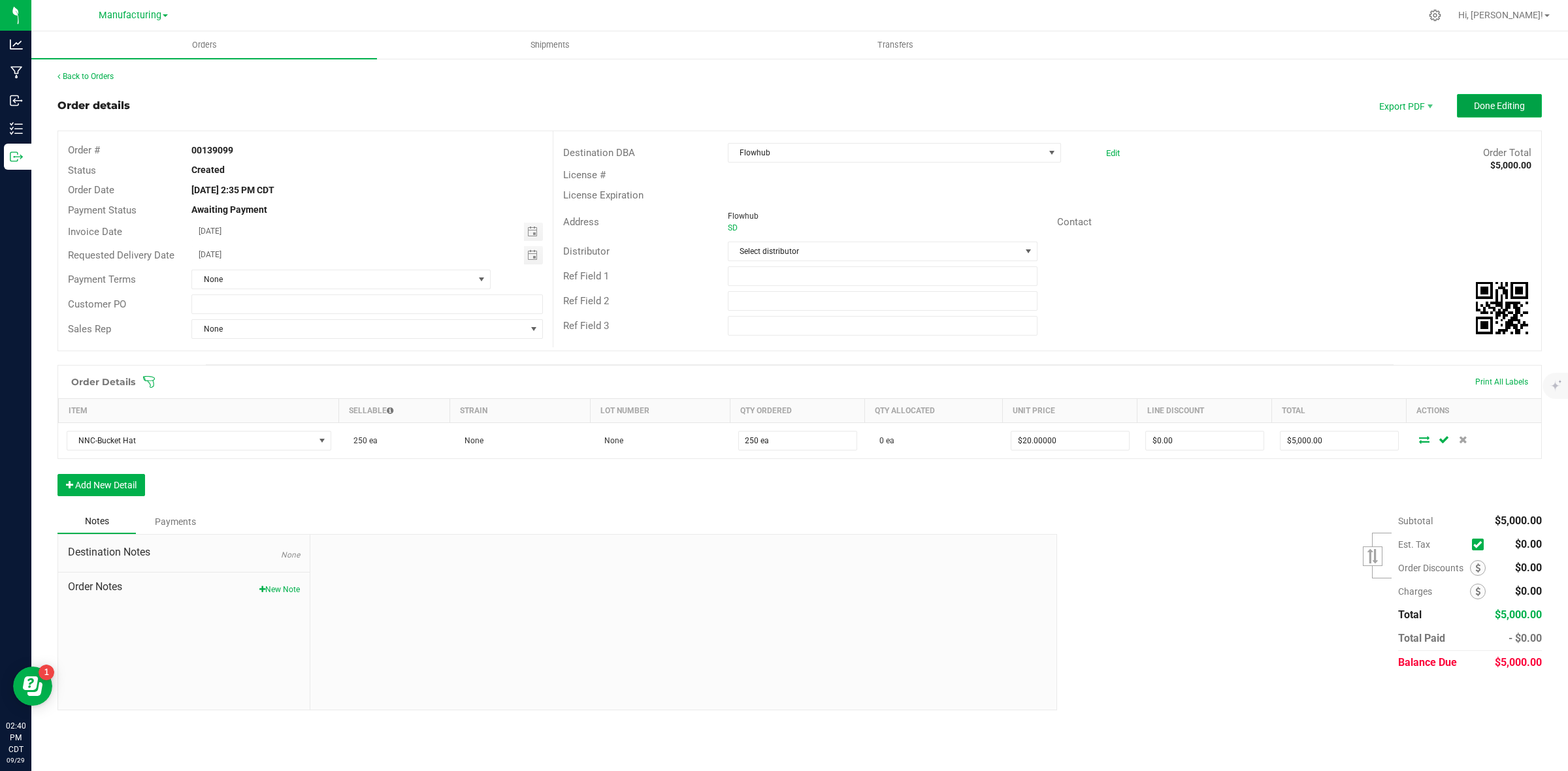
click at [1513, 101] on span "Done Editing" at bounding box center [1499, 105] width 51 height 10
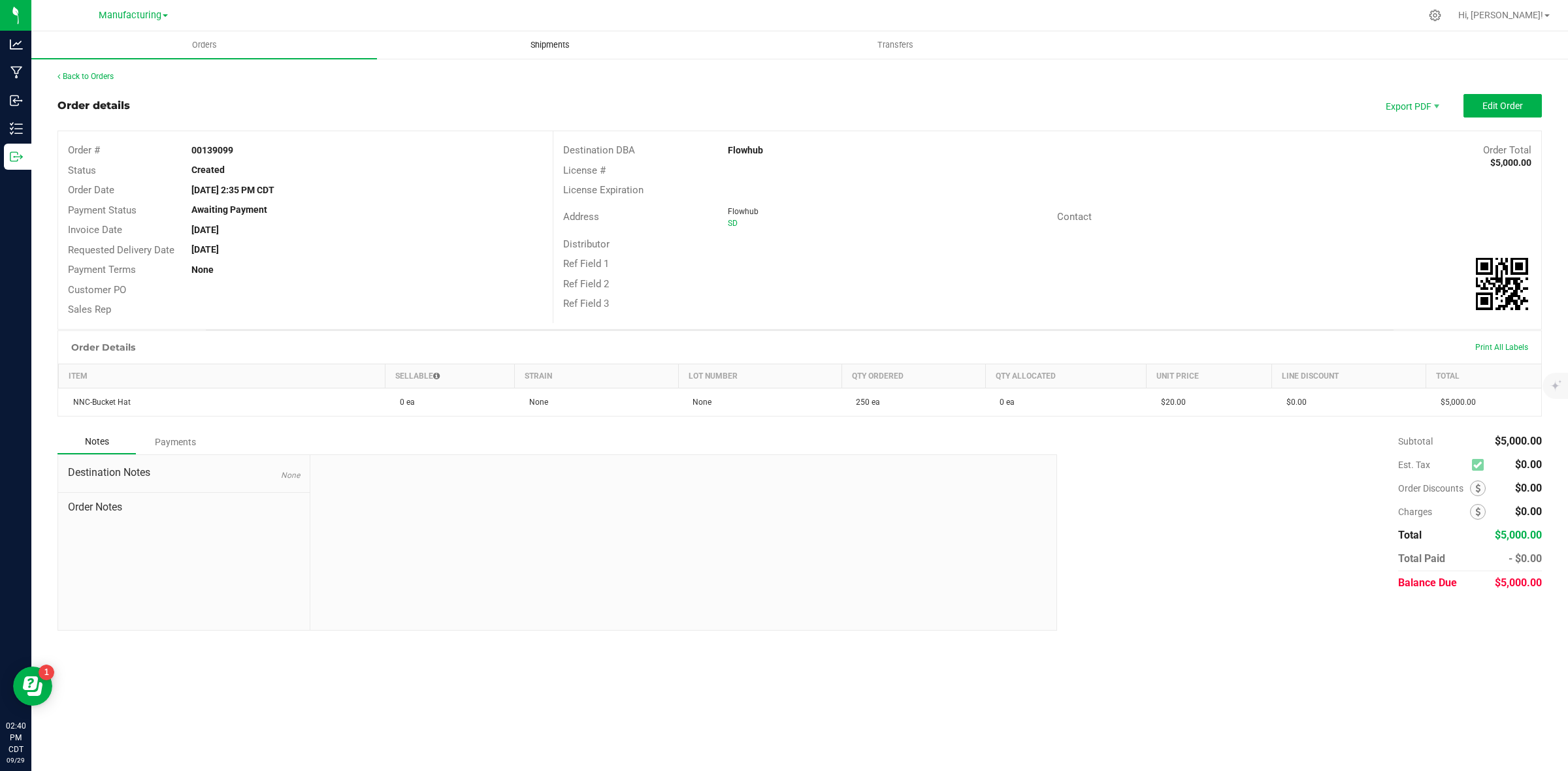
click at [548, 46] on span "Shipments" at bounding box center [550, 44] width 75 height 12
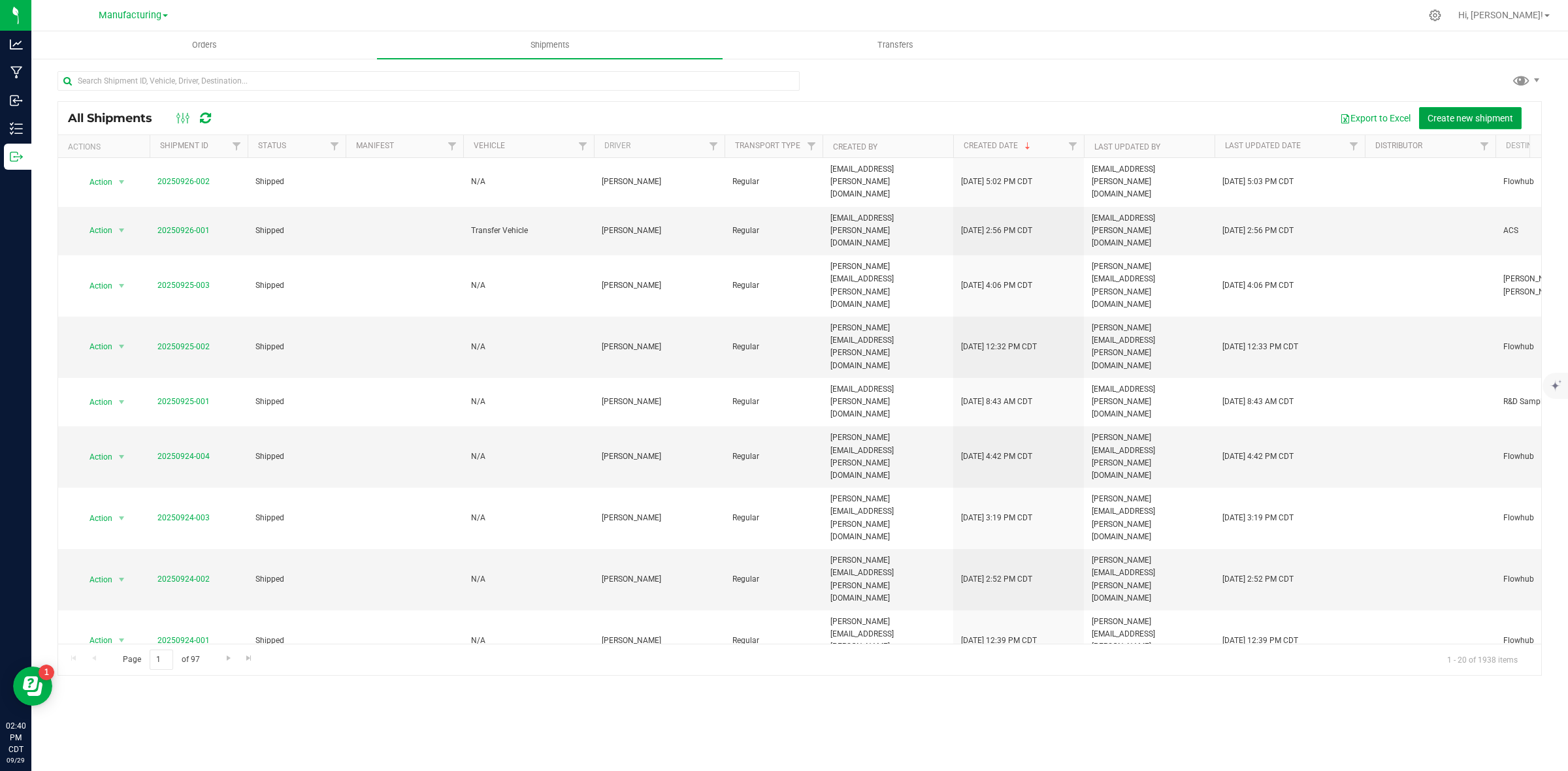
click at [1458, 111] on button "Create new shipment" at bounding box center [1470, 118] width 103 height 22
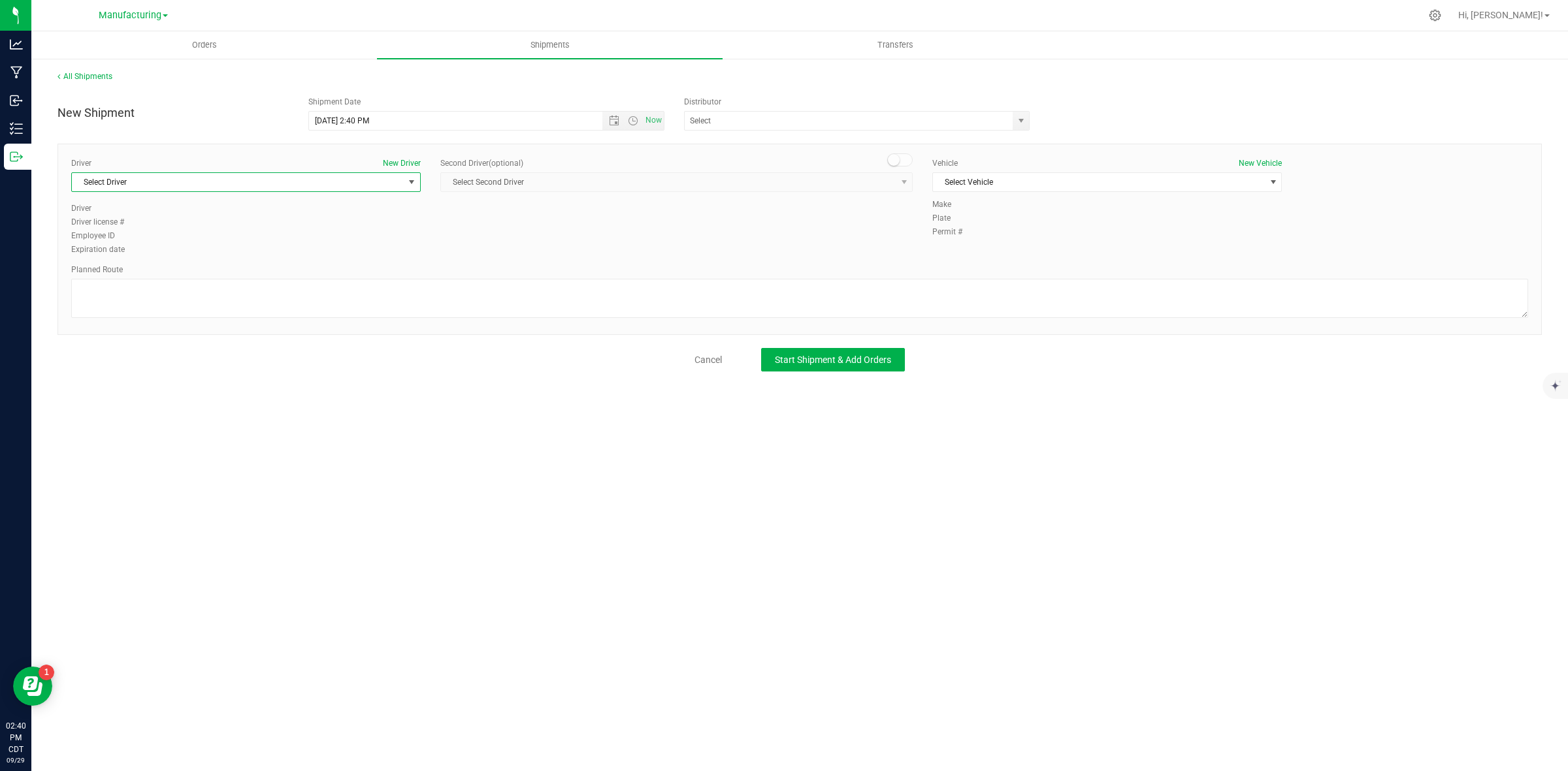
click at [272, 183] on span "Select Driver" at bounding box center [237, 182] width 332 height 18
click at [122, 348] on span "Josh Parrott" at bounding box center [109, 354] width 60 height 17
click at [1012, 190] on span "Select Vehicle" at bounding box center [1098, 182] width 332 height 18
click at [971, 203] on li "N/A" at bounding box center [1107, 205] width 348 height 20
click at [392, 298] on textarea at bounding box center [799, 298] width 1457 height 39
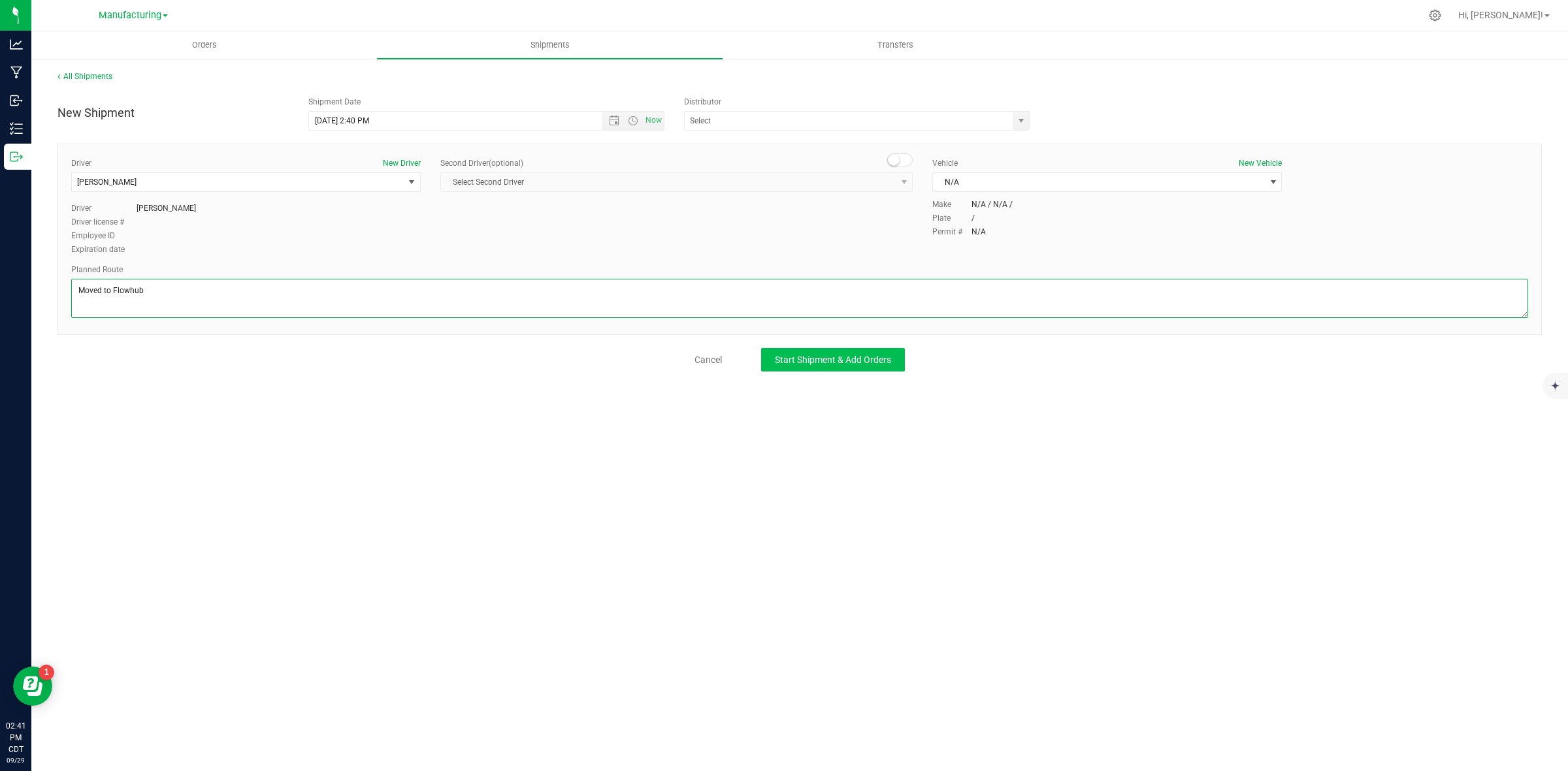
type textarea "Moved to Flowhub"
click at [769, 361] on button "Start Shipment & Add Orders" at bounding box center [833, 360] width 144 height 23
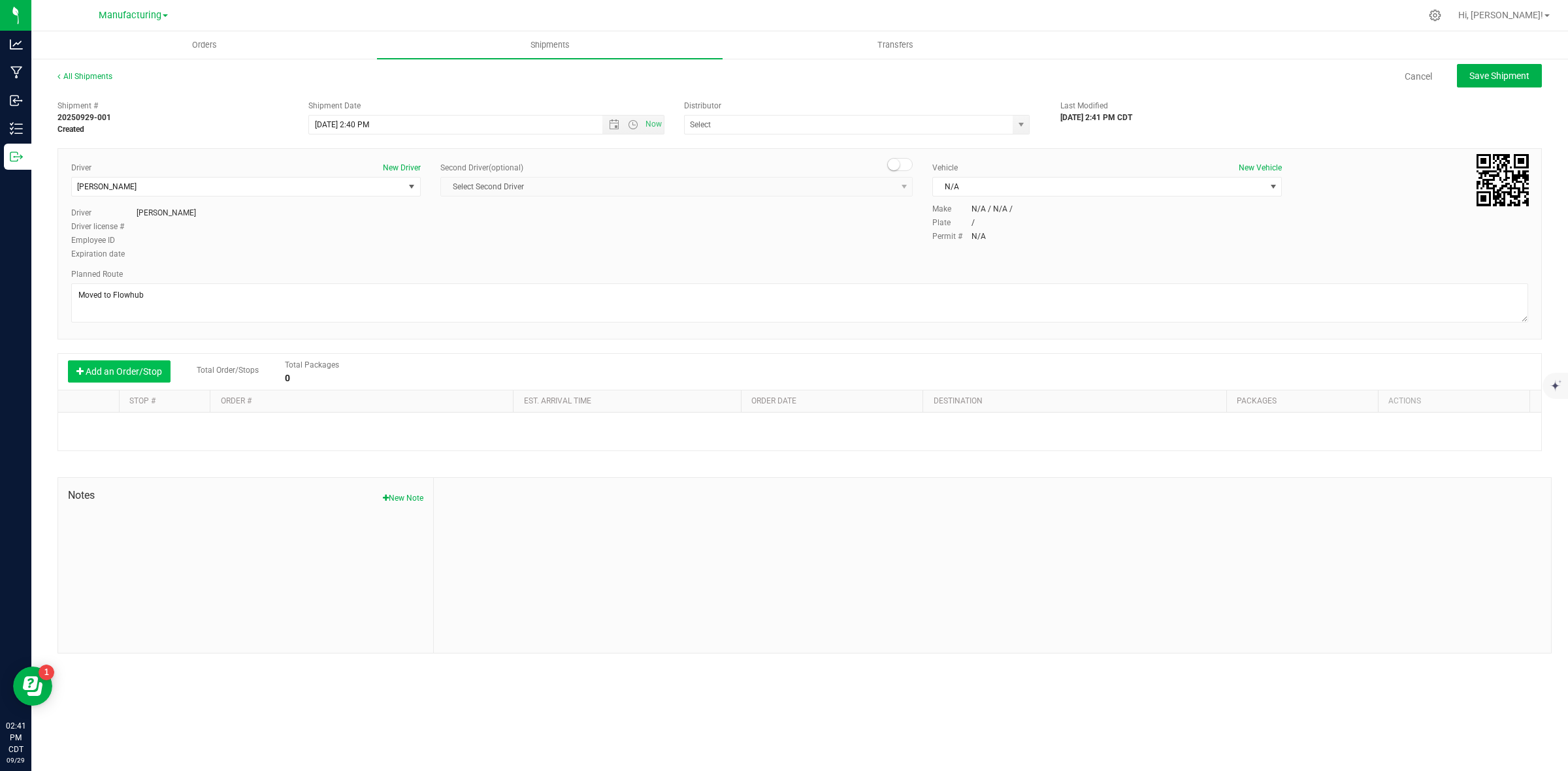
drag, startPoint x: 101, startPoint y: 385, endPoint x: 107, endPoint y: 374, distance: 12.5
click at [103, 382] on div "Add an Order/Stop Total Order/Stops Total Packages 0" at bounding box center [799, 371] width 1483 height 36
click at [107, 373] on button "Add an Order/Stop" at bounding box center [119, 371] width 103 height 22
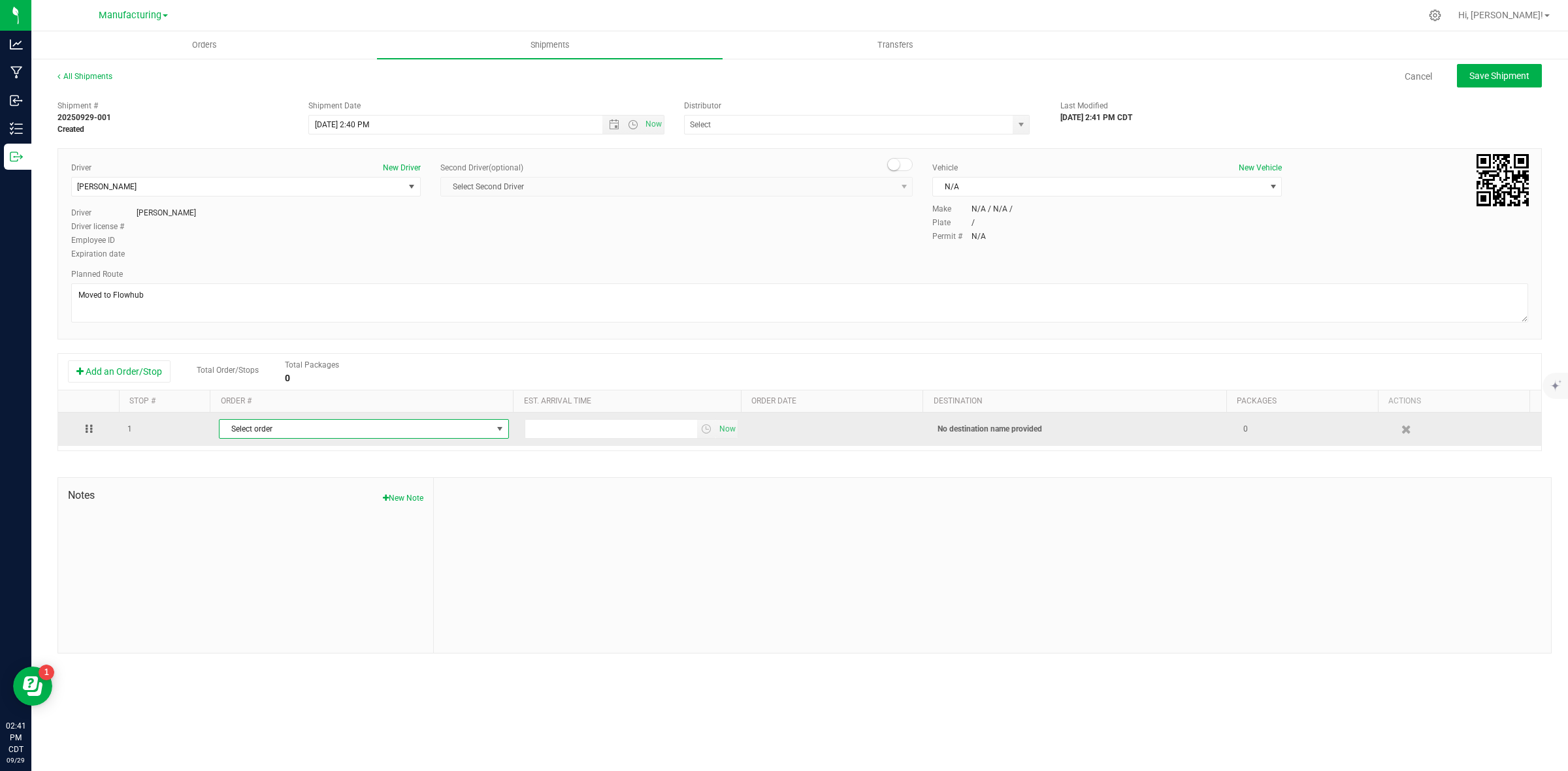
click at [271, 436] on span "Select order" at bounding box center [356, 429] width 272 height 18
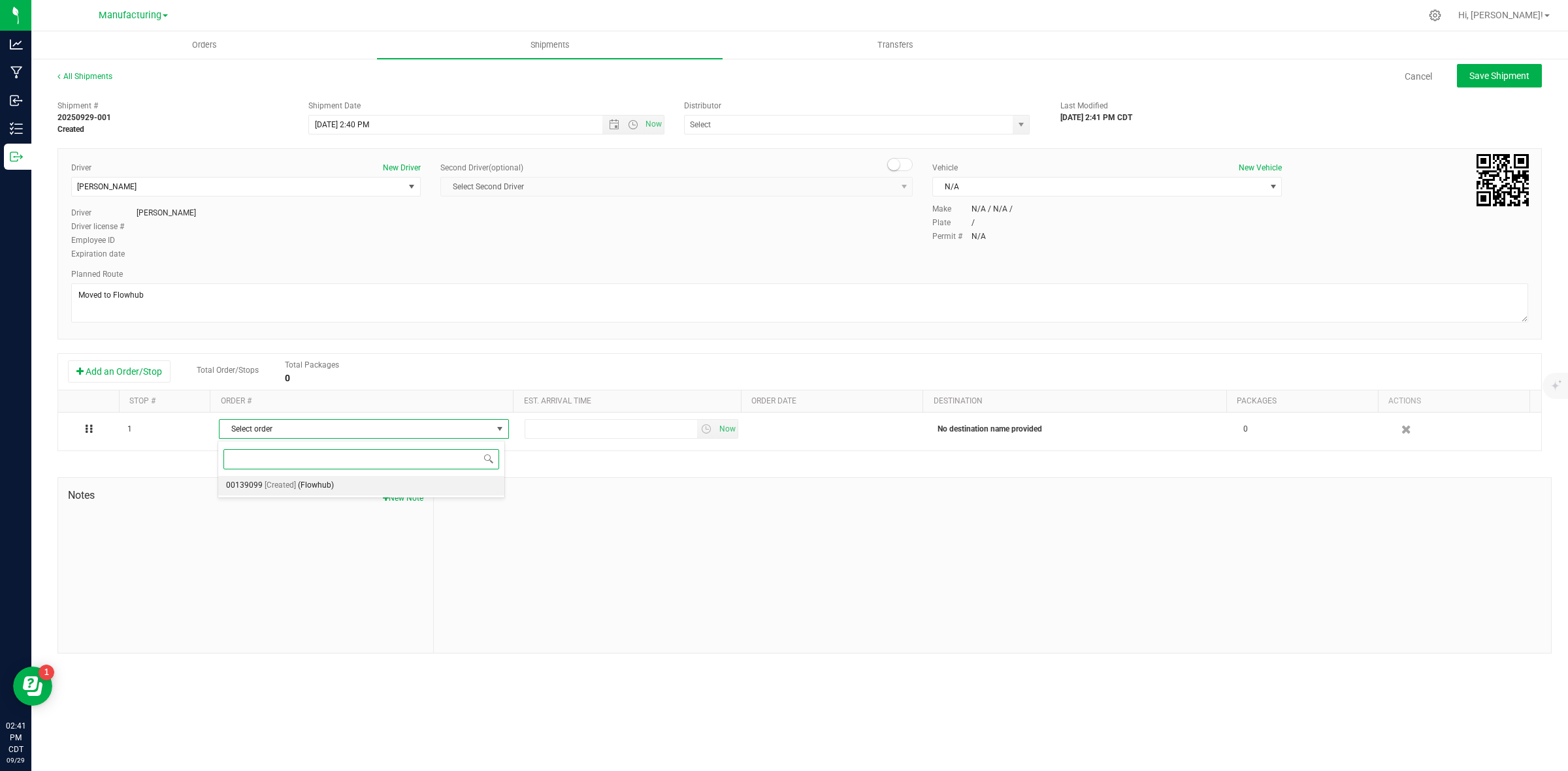
click at [299, 484] on span "(Flowhub)" at bounding box center [316, 486] width 36 height 17
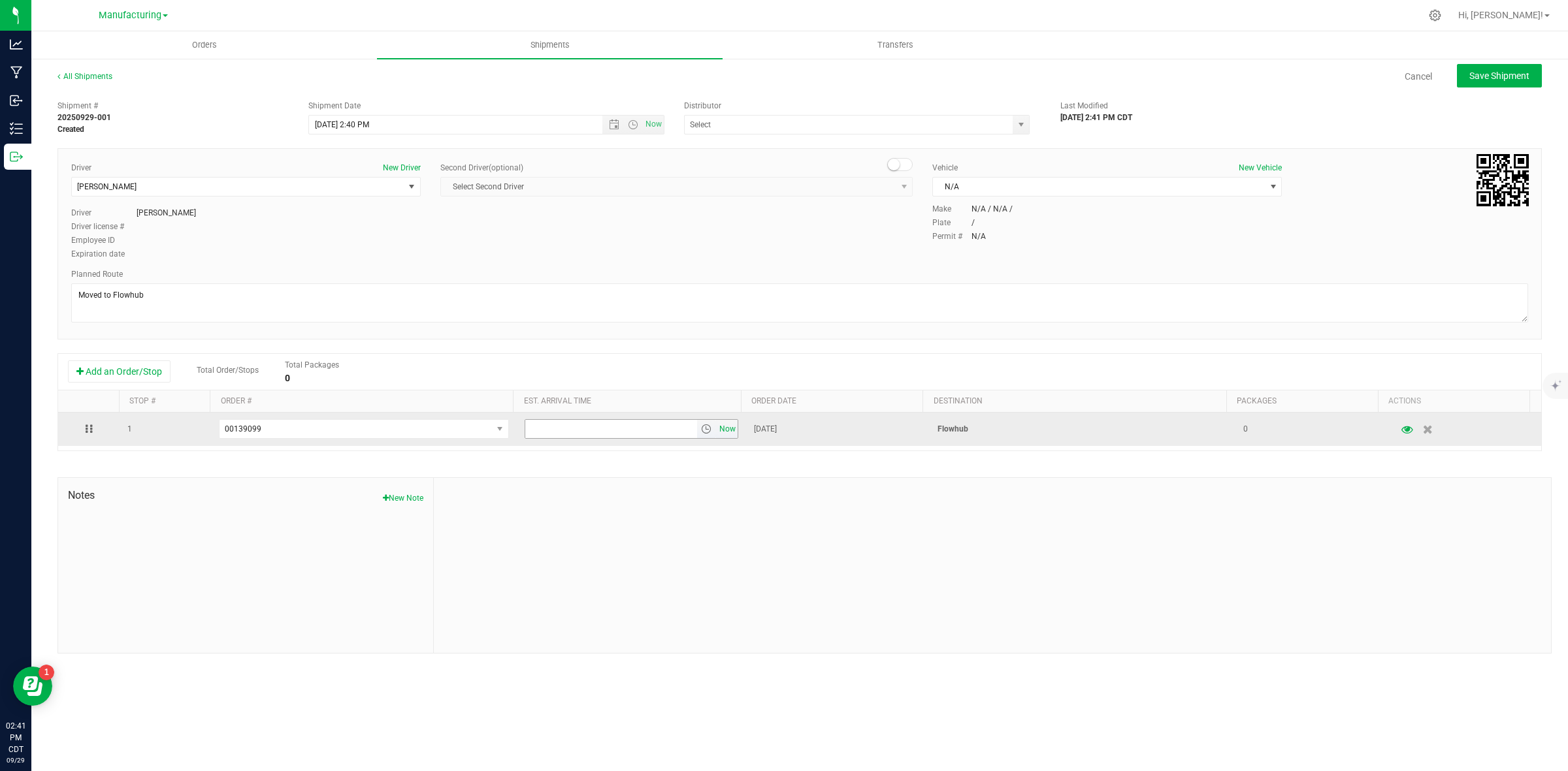
click at [726, 428] on span "Now" at bounding box center [728, 430] width 22 height 19
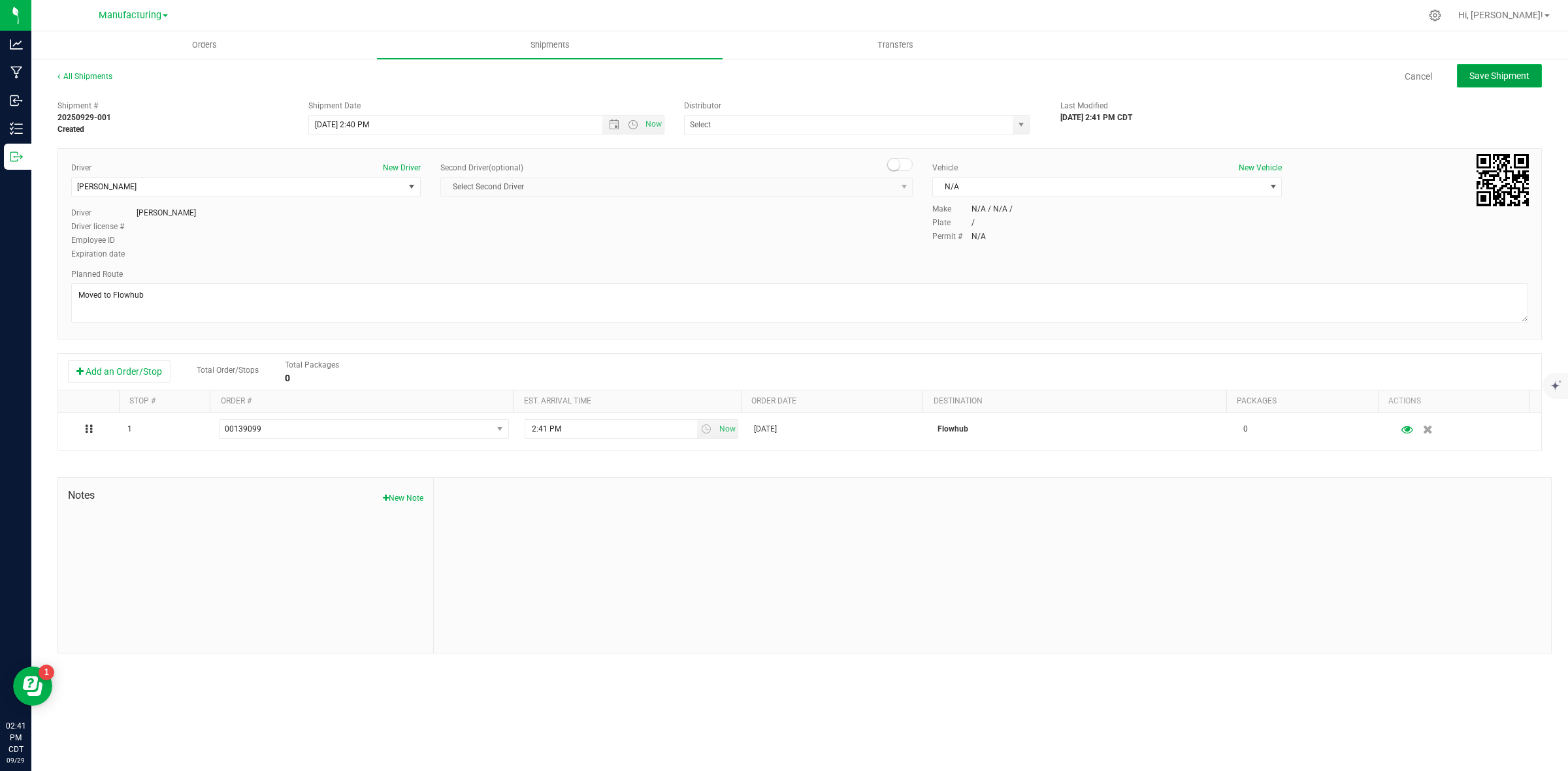
click at [1503, 66] on button "Save Shipment" at bounding box center [1500, 76] width 85 height 23
type input "9/29/2025 7:40 PM"
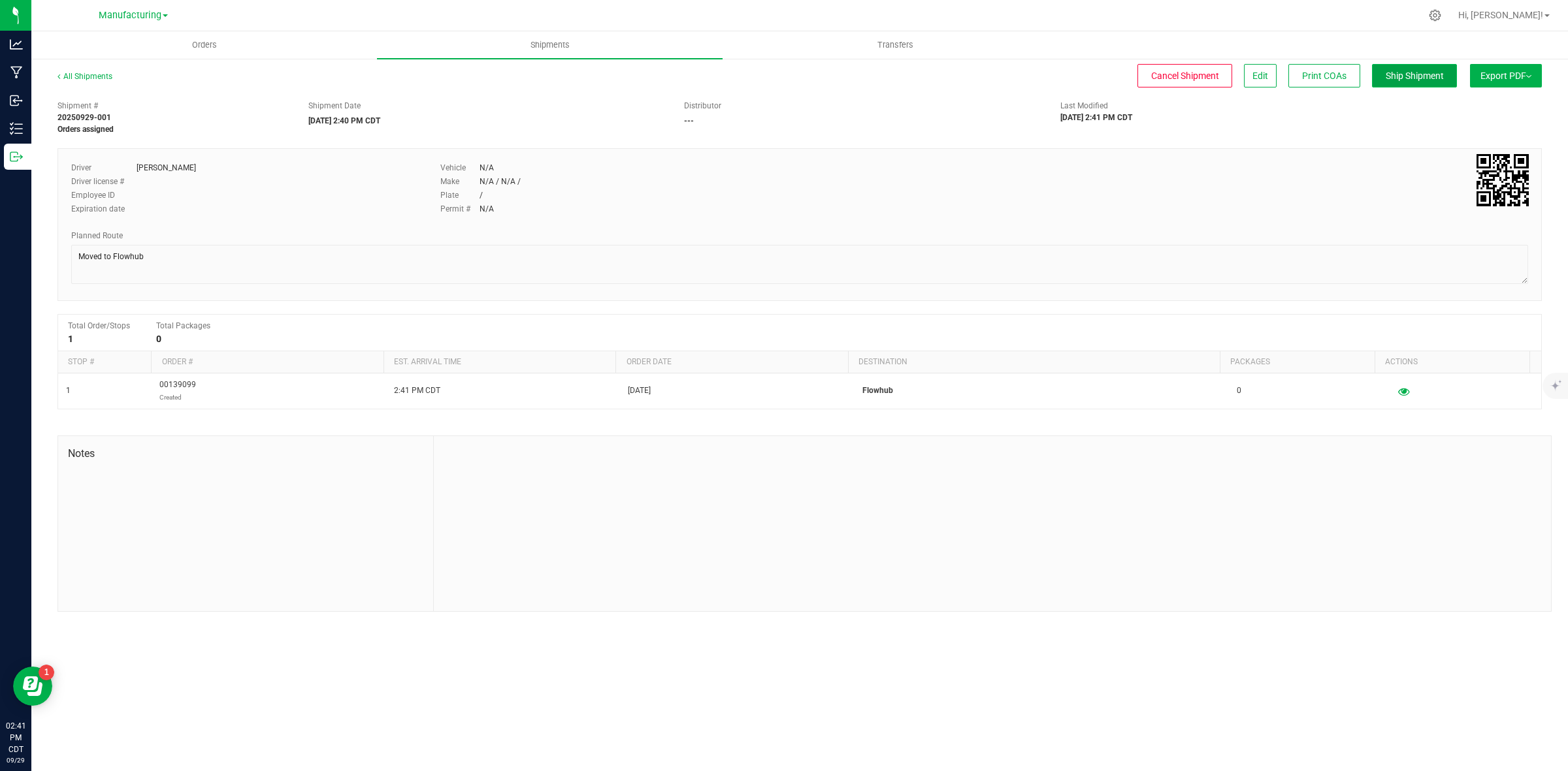
click at [1419, 70] on span "Ship Shipment" at bounding box center [1415, 75] width 58 height 10
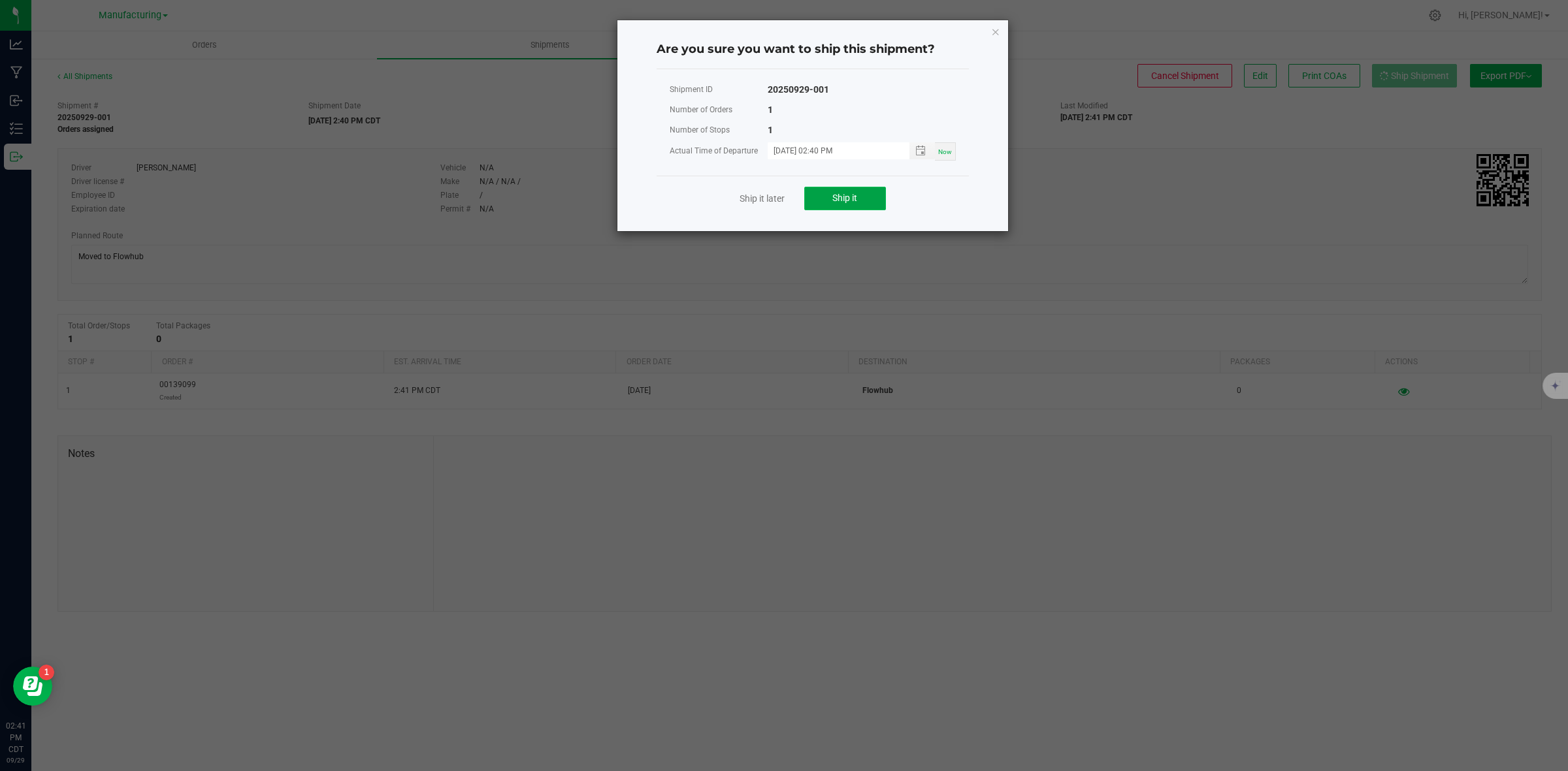
click at [823, 200] on button "Ship it" at bounding box center [845, 198] width 81 height 23
click at [769, 204] on link "Ship it later" at bounding box center [762, 198] width 45 height 13
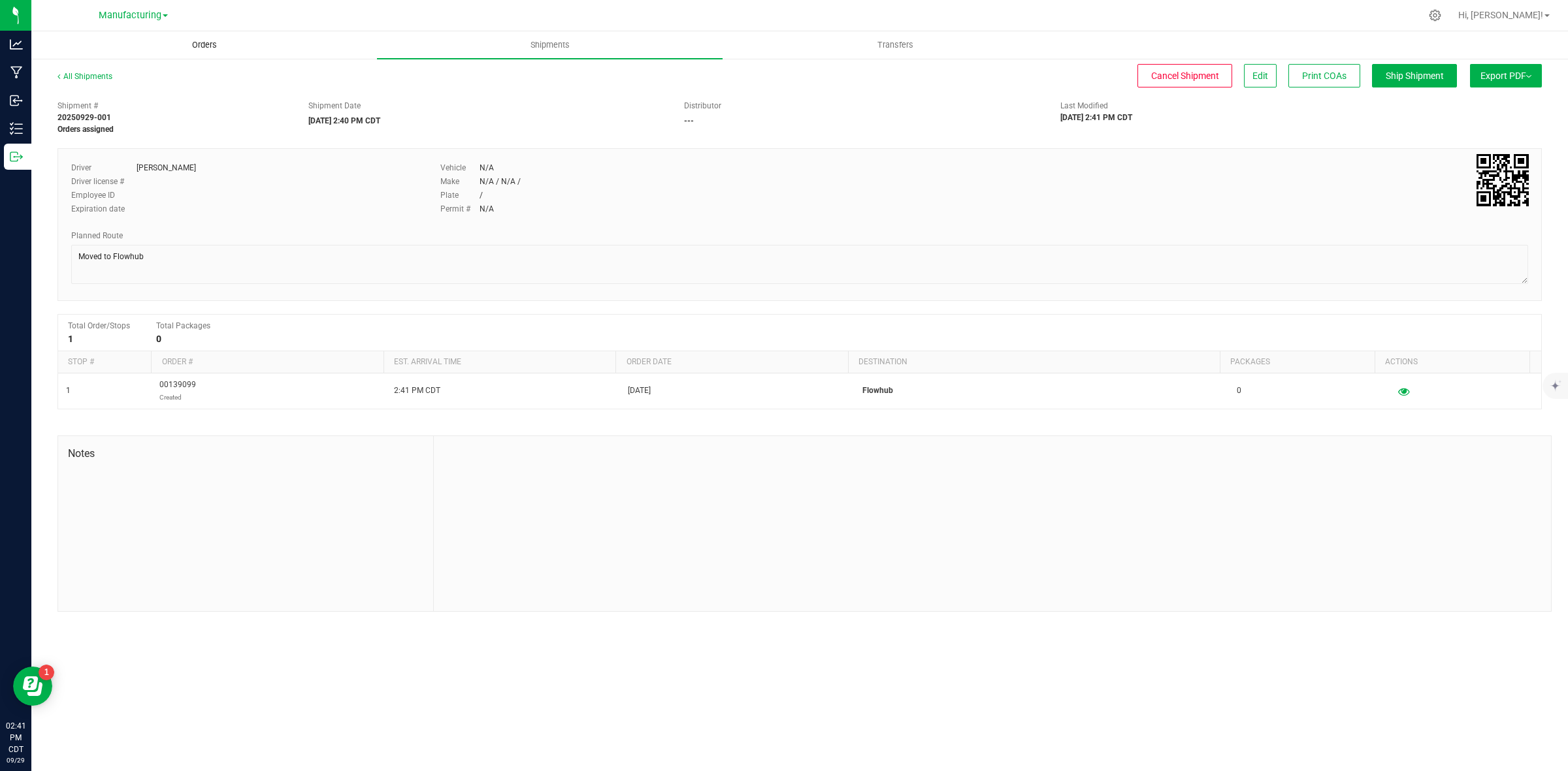
click at [214, 41] on span "Orders" at bounding box center [205, 44] width 60 height 12
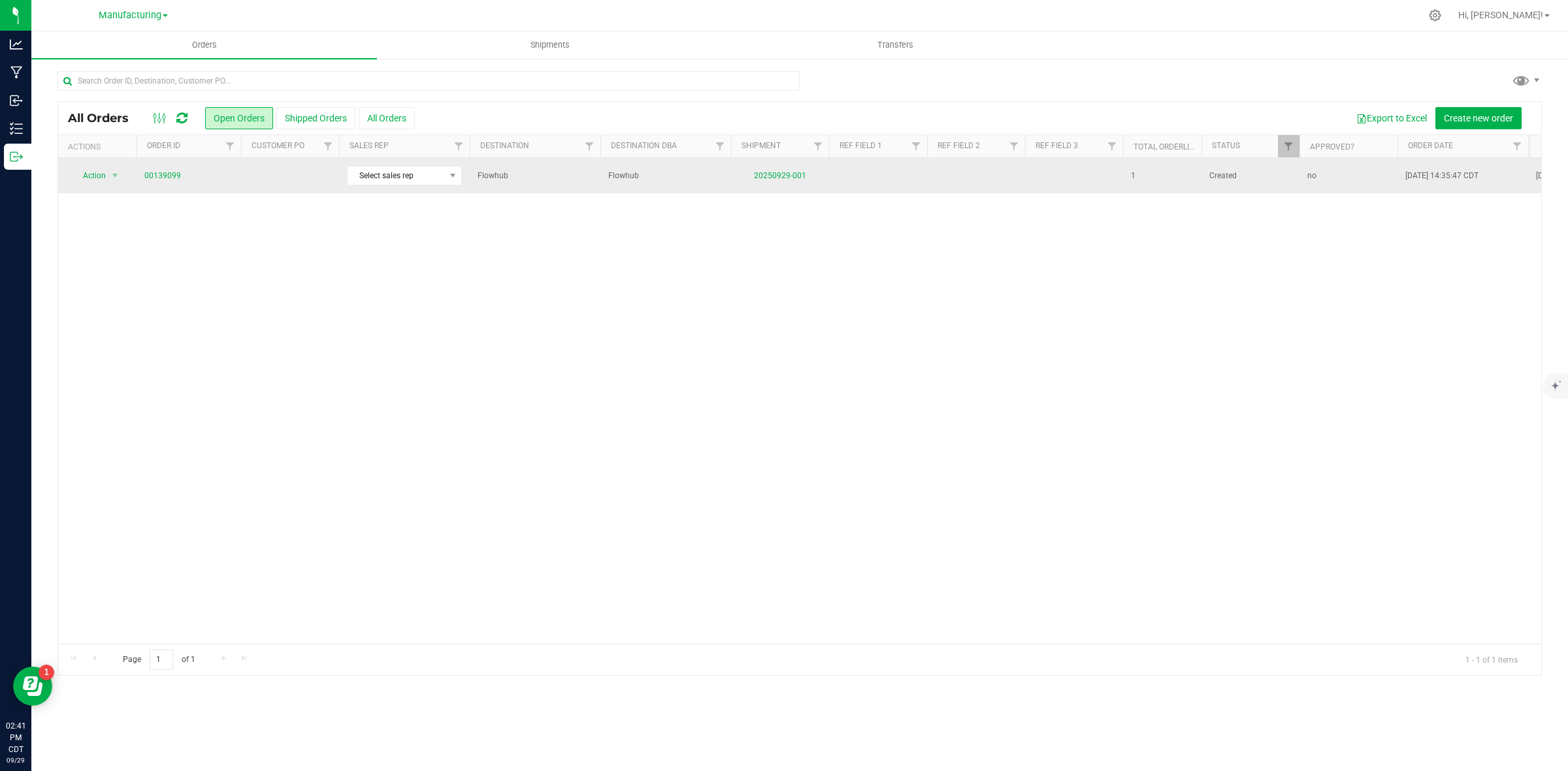
click at [152, 185] on td "00139099" at bounding box center [189, 176] width 105 height 36
click at [155, 180] on link "00139099" at bounding box center [162, 176] width 36 height 12
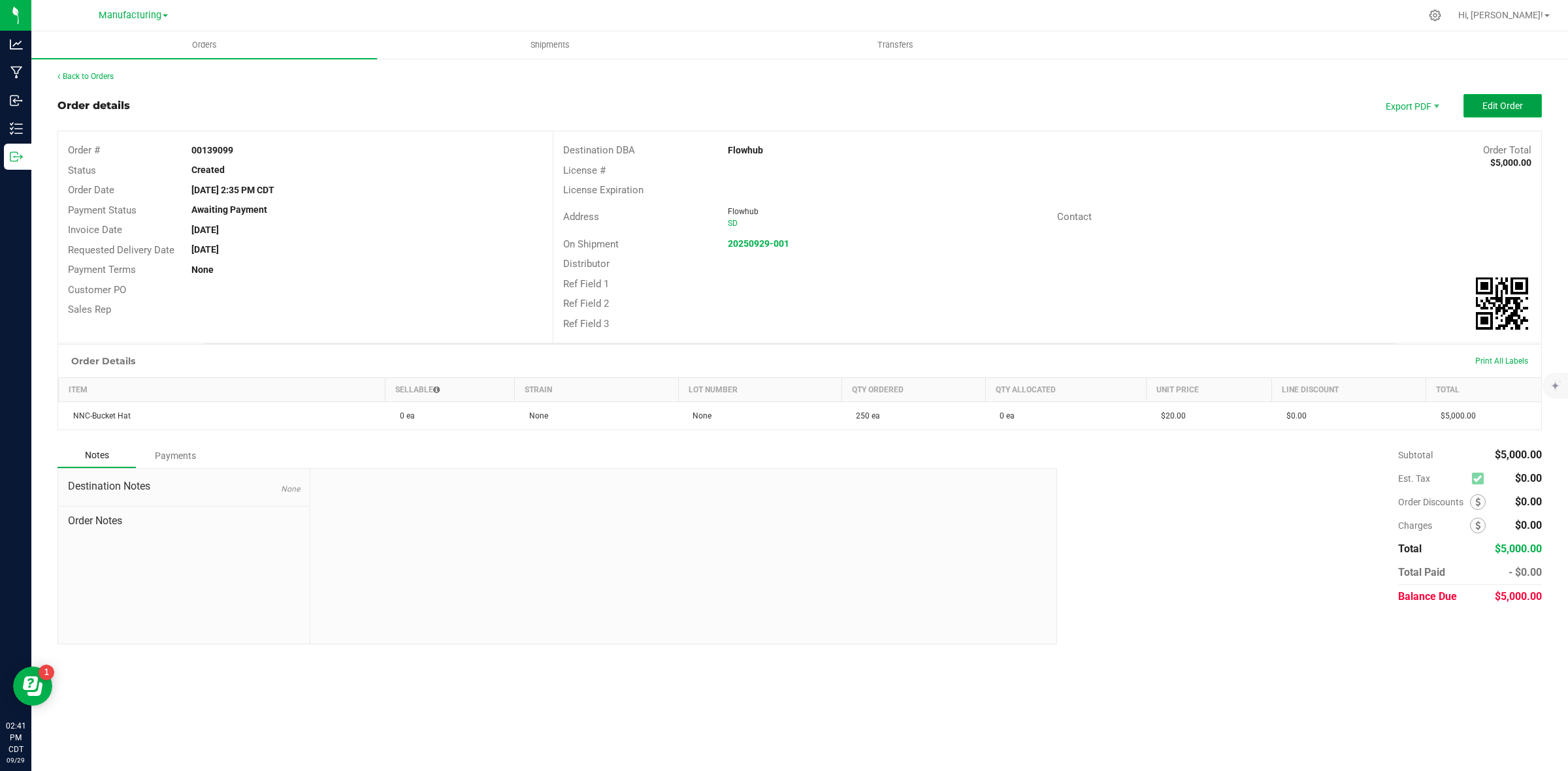
click at [1511, 109] on span "Edit Order" at bounding box center [1502, 105] width 40 height 10
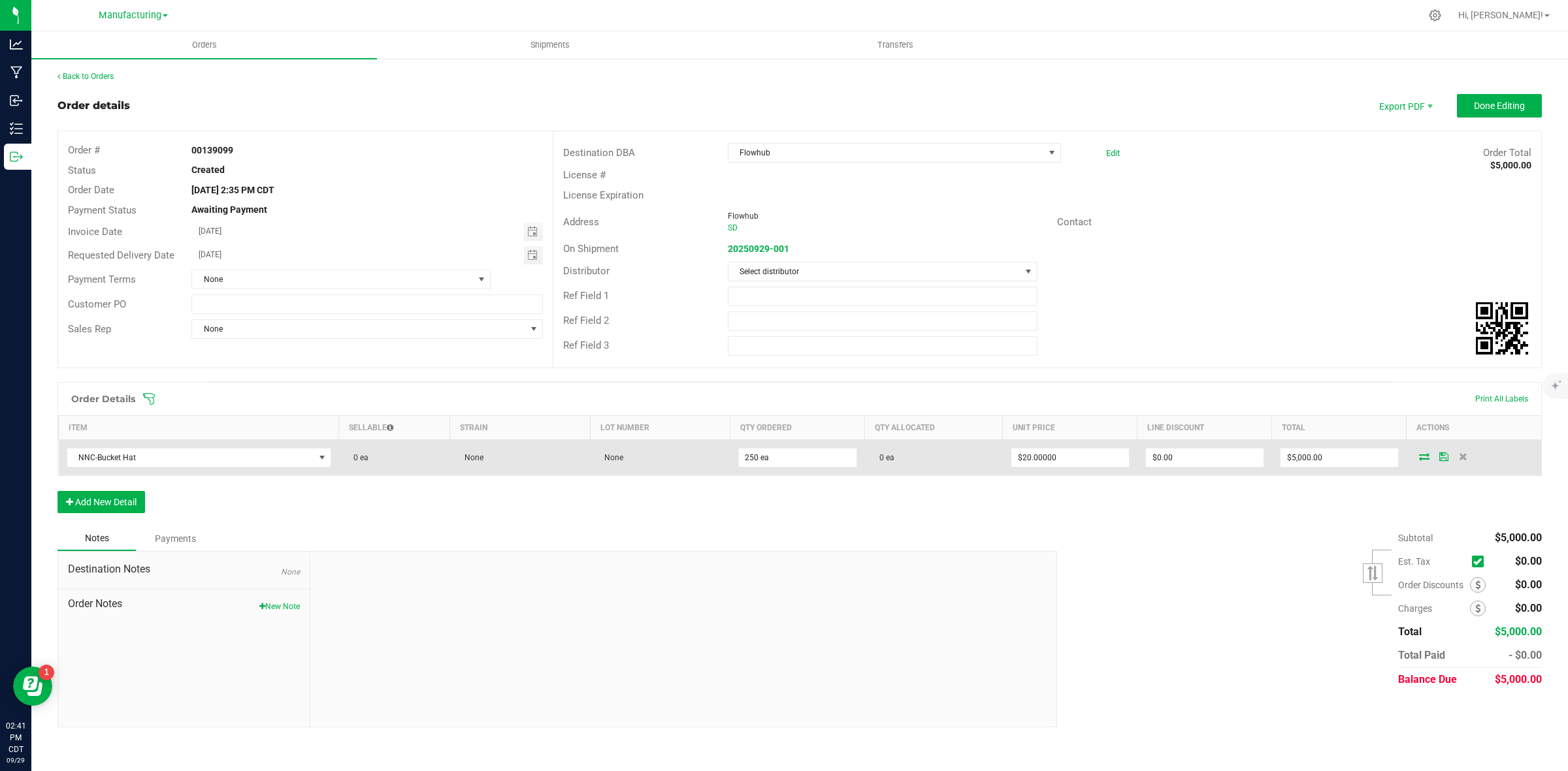
click at [1424, 456] on icon at bounding box center [1424, 456] width 10 height 8
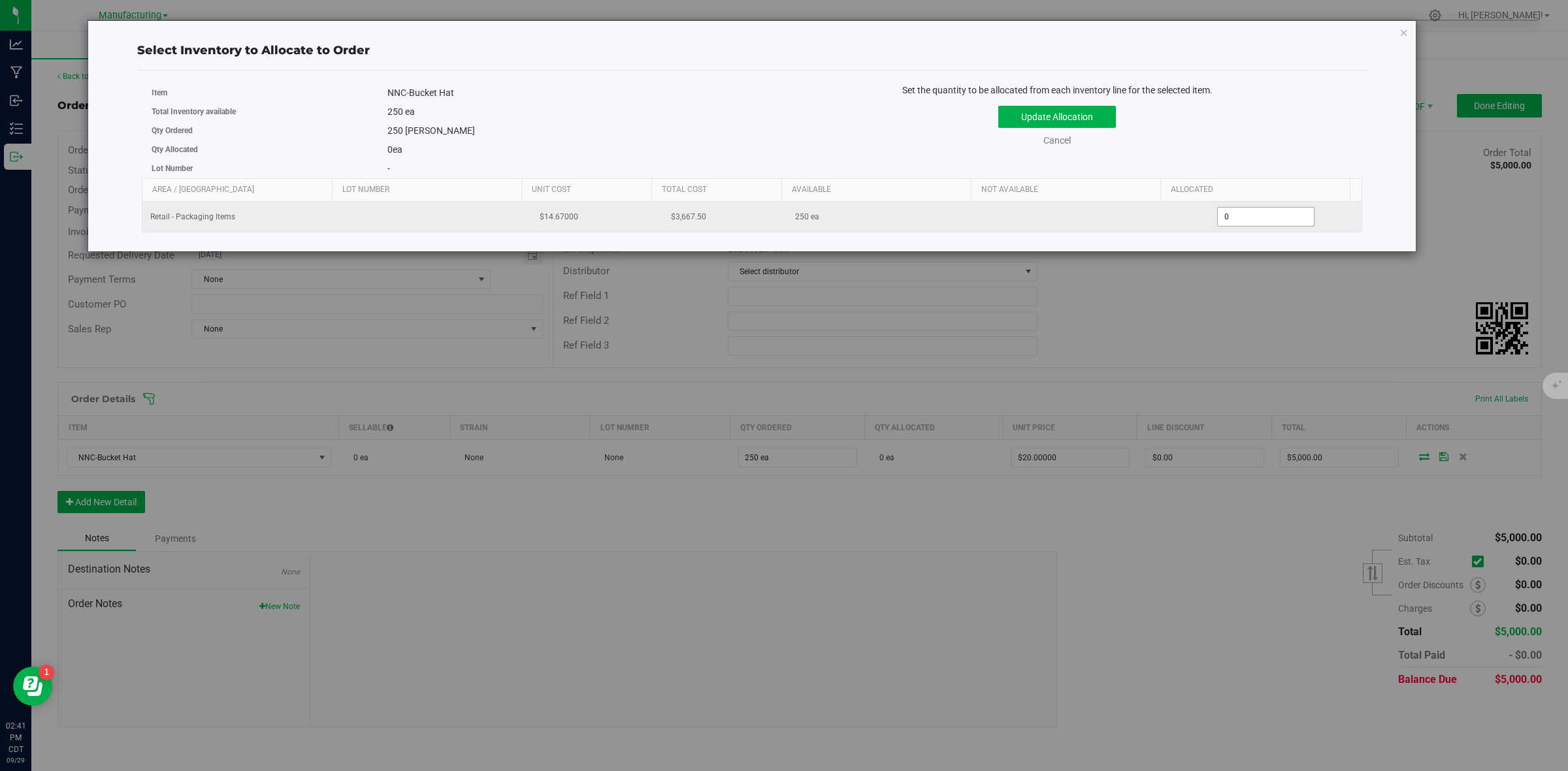
click at [1242, 223] on span "0 0" at bounding box center [1265, 217] width 97 height 20
type input "250"
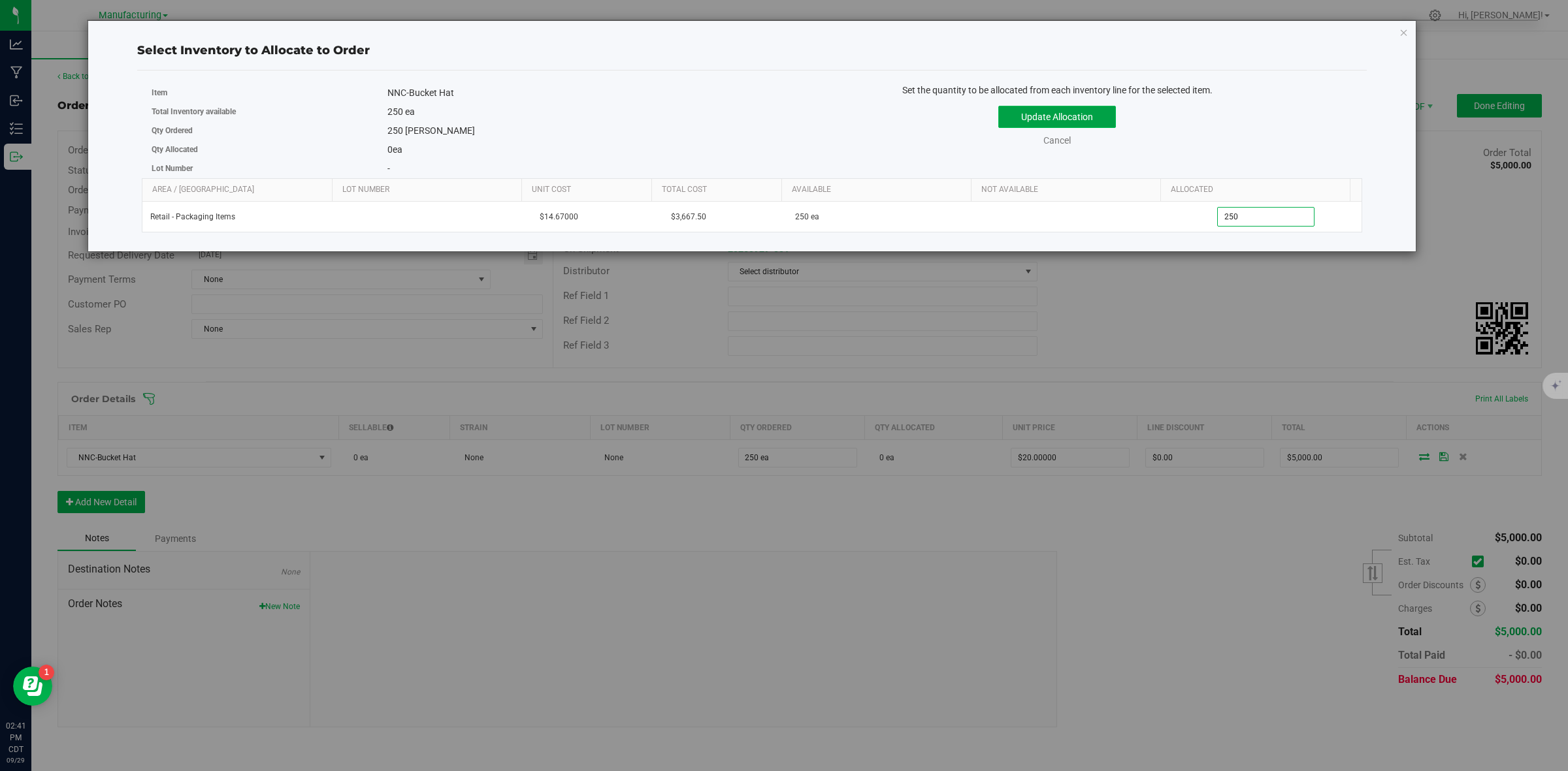
type input "250"
click at [1076, 115] on button "Update Allocation" at bounding box center [1057, 117] width 118 height 22
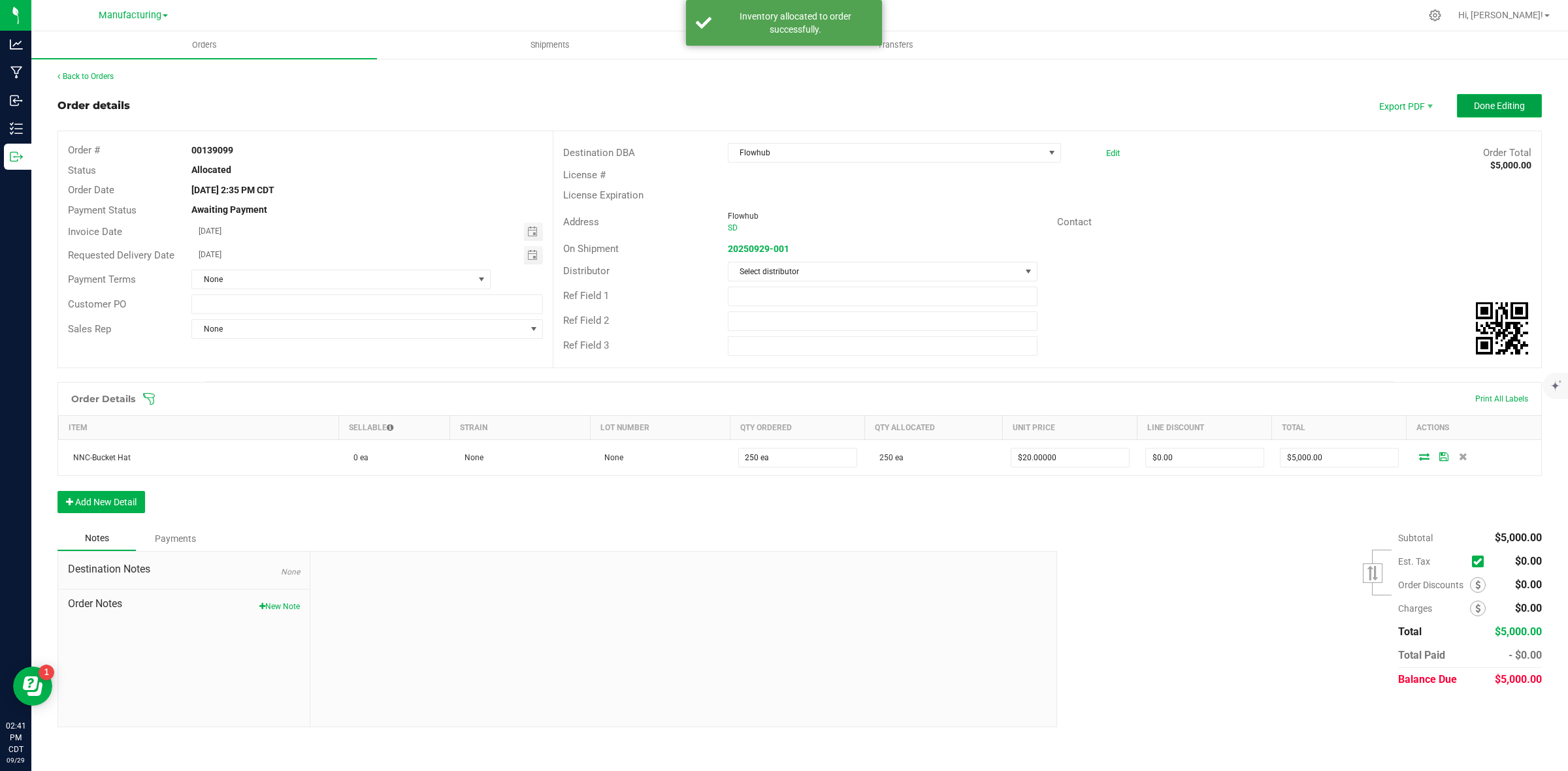
click at [1480, 116] on button "Done Editing" at bounding box center [1500, 105] width 85 height 23
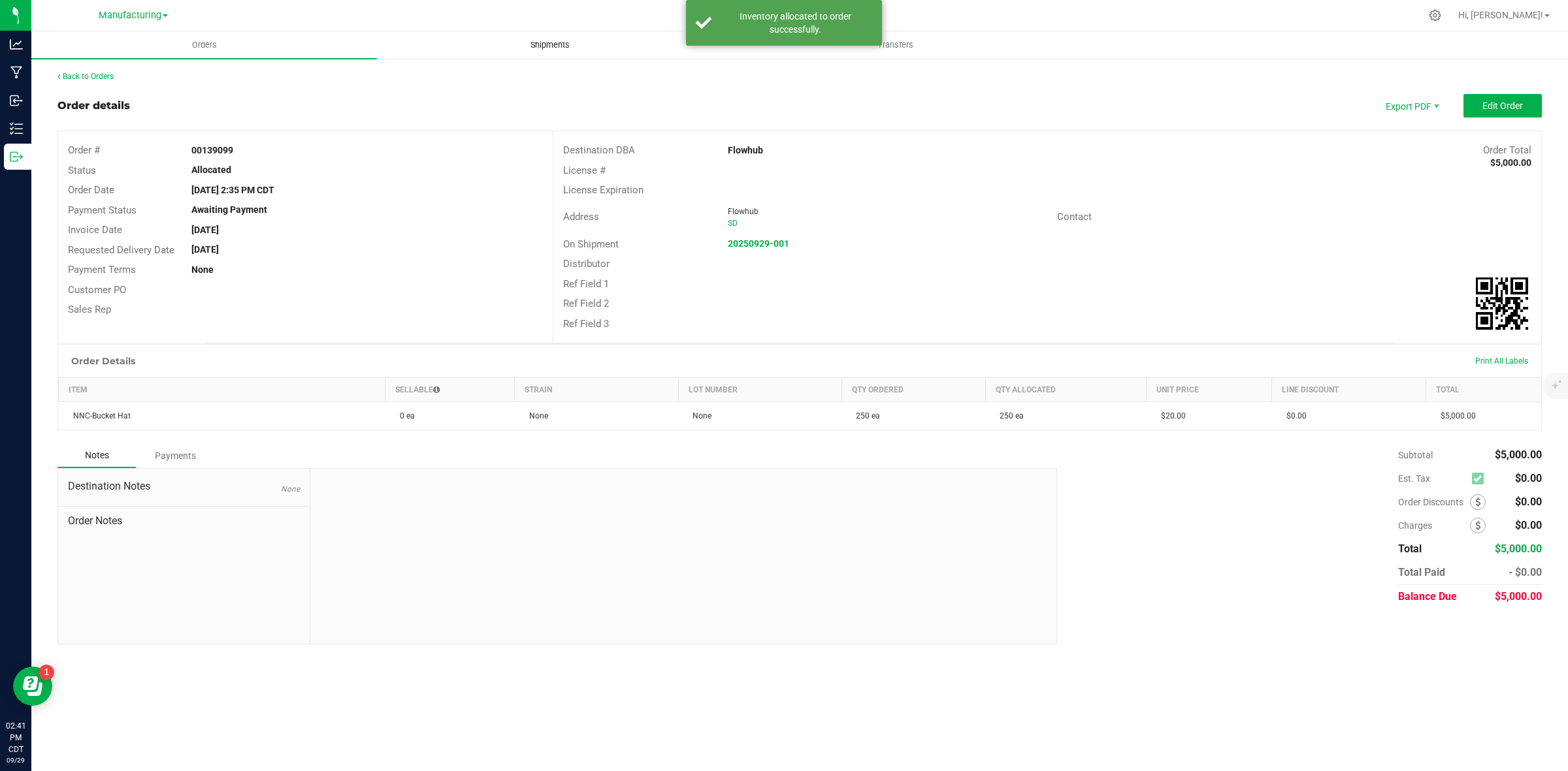
click at [567, 49] on span "Shipments" at bounding box center [550, 44] width 75 height 12
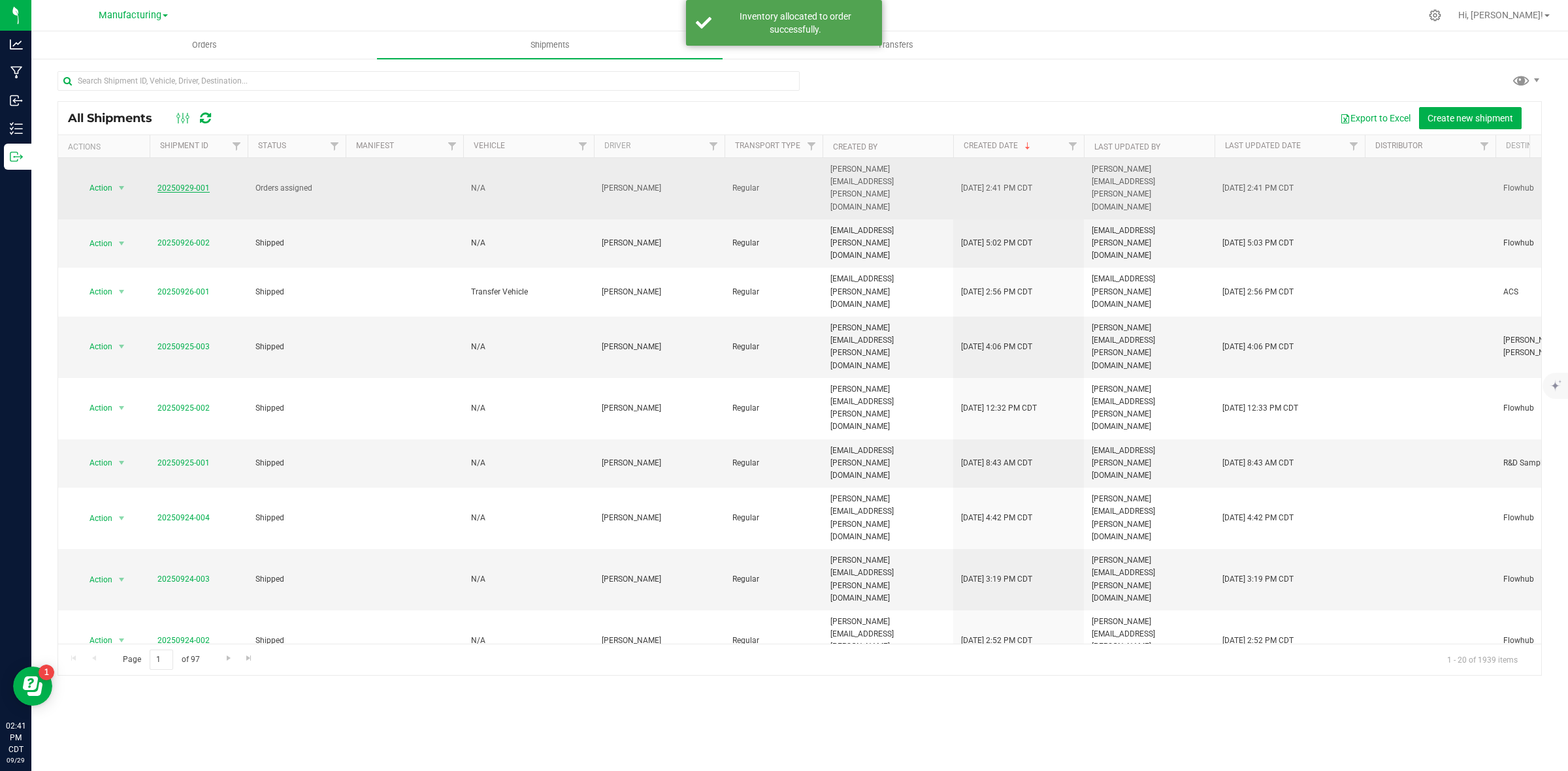
click at [184, 183] on link "20250929-001" at bounding box center [183, 187] width 52 height 9
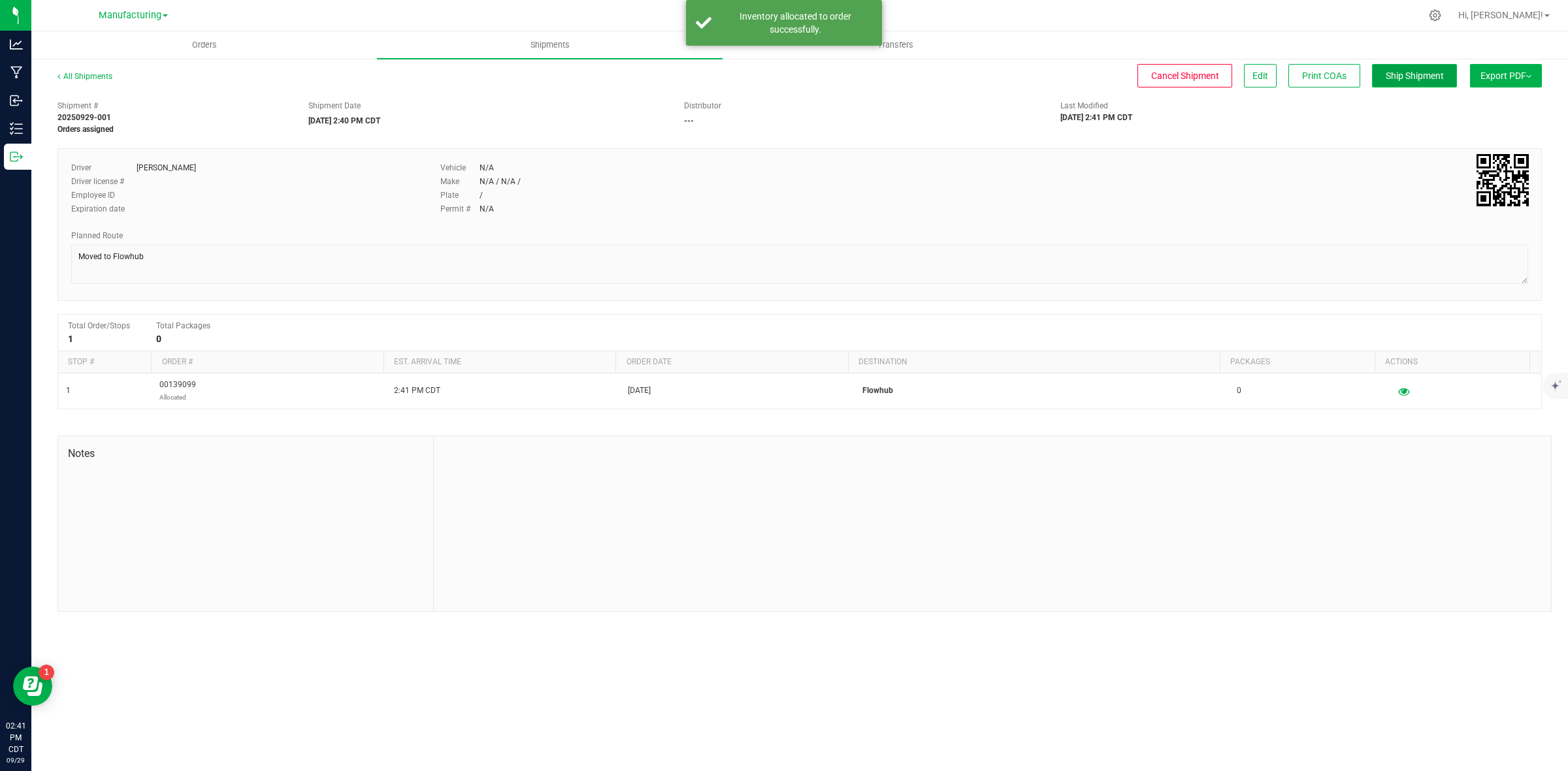
click at [1415, 74] on span "Ship Shipment" at bounding box center [1415, 75] width 58 height 10
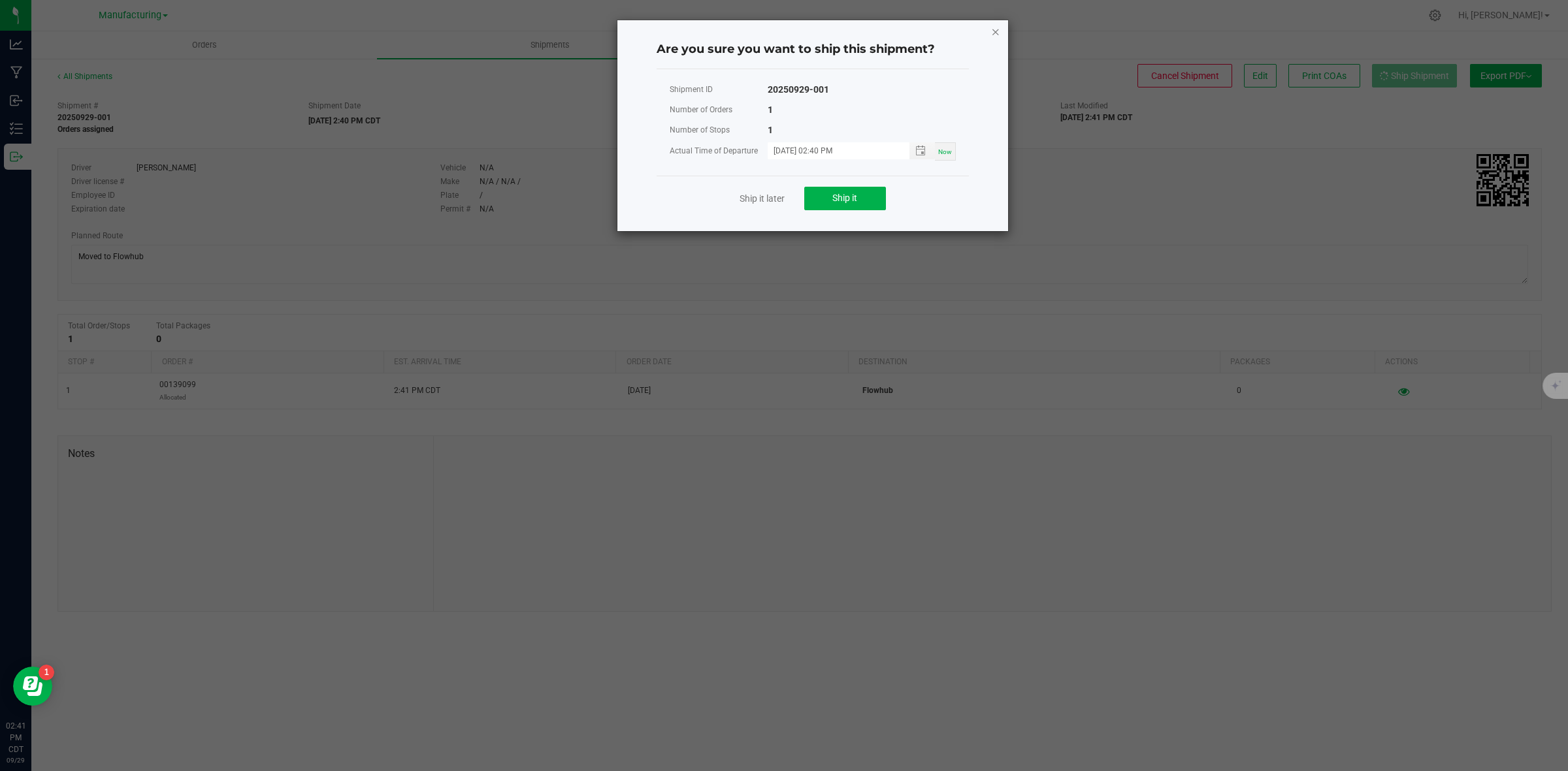
click at [997, 31] on icon "Close" at bounding box center [995, 31] width 9 height 16
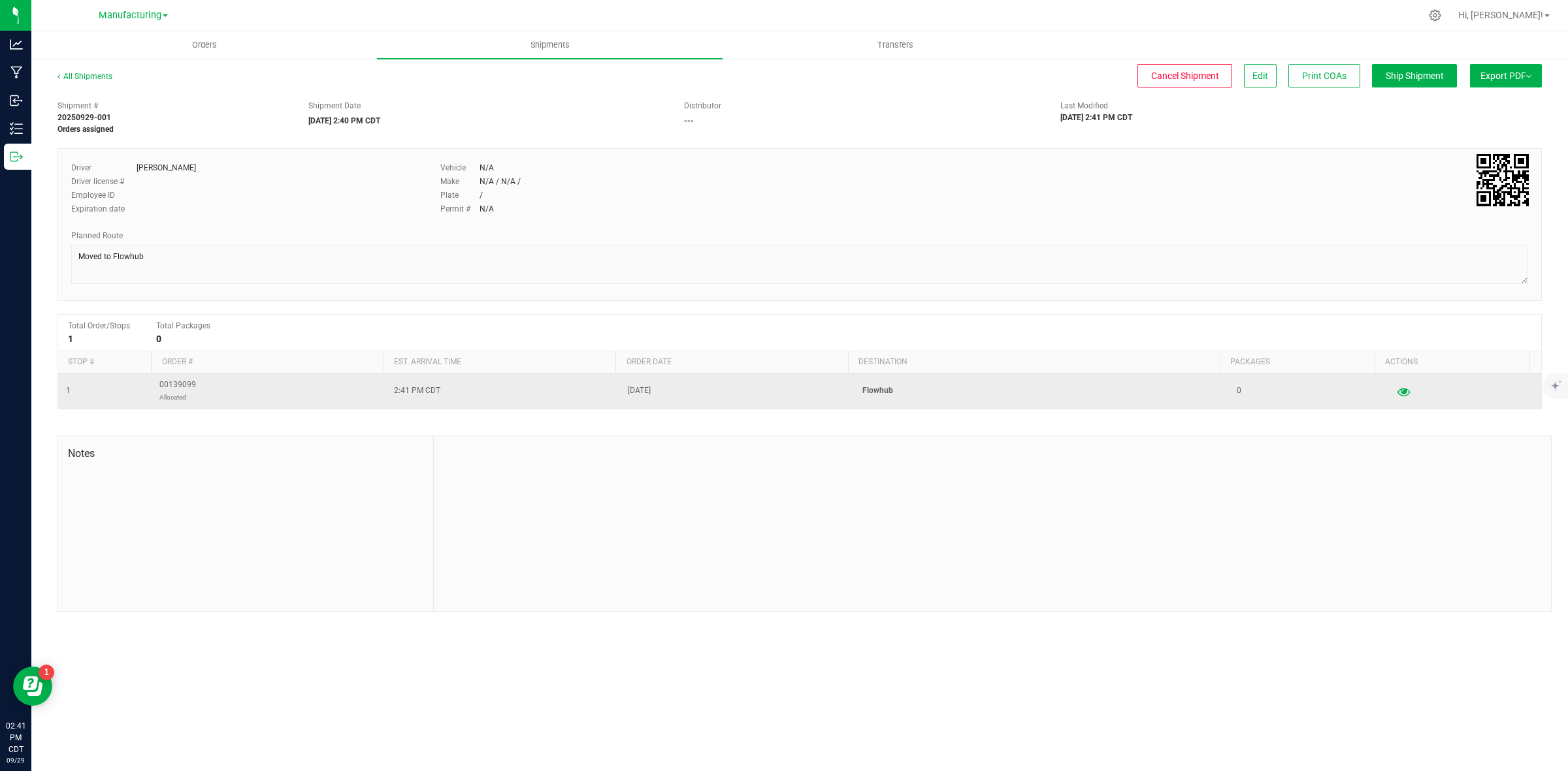
click at [1398, 390] on icon "button" at bounding box center [1404, 391] width 12 height 9
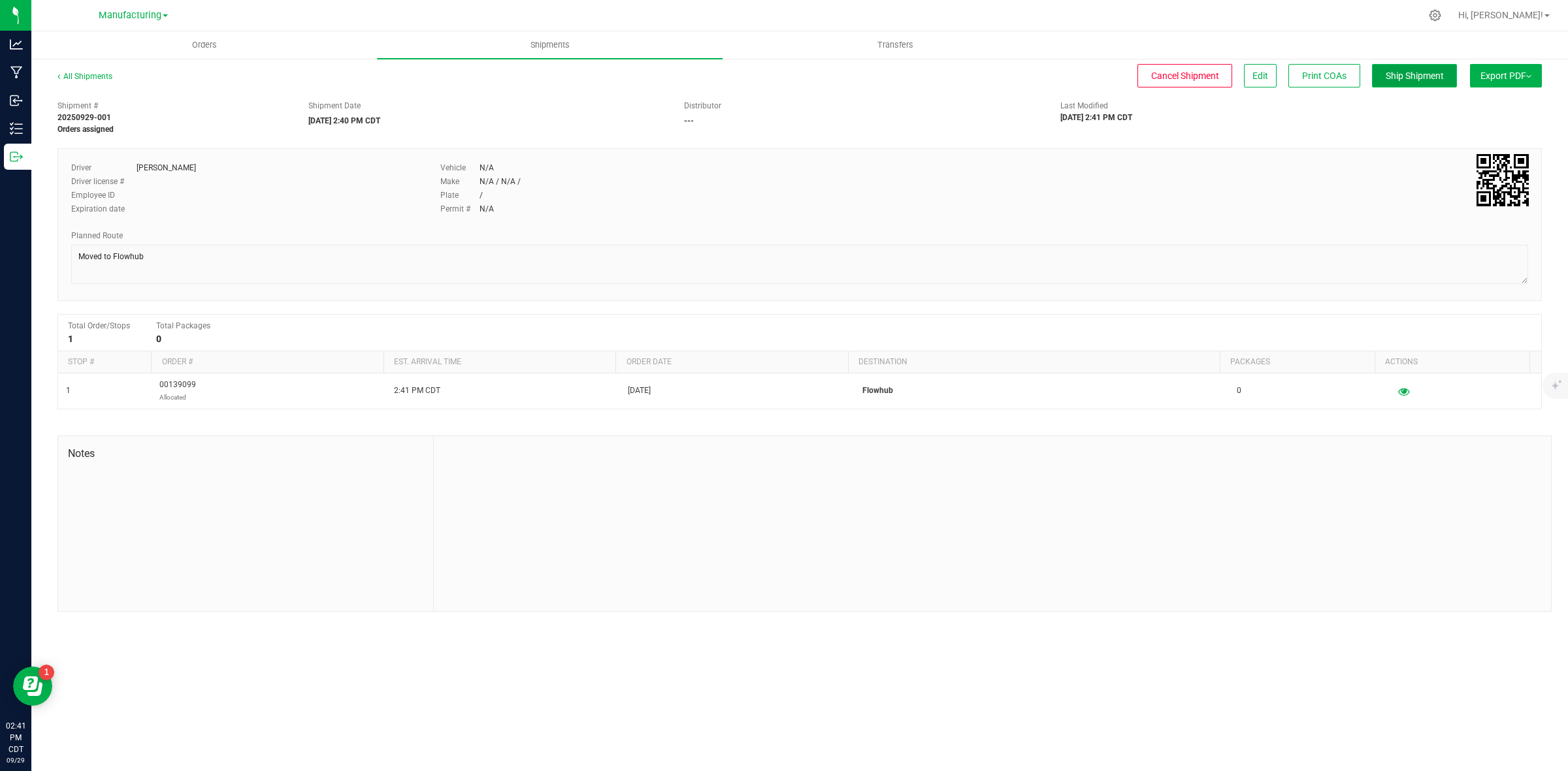
click at [1402, 72] on span "Ship Shipment" at bounding box center [1415, 75] width 58 height 10
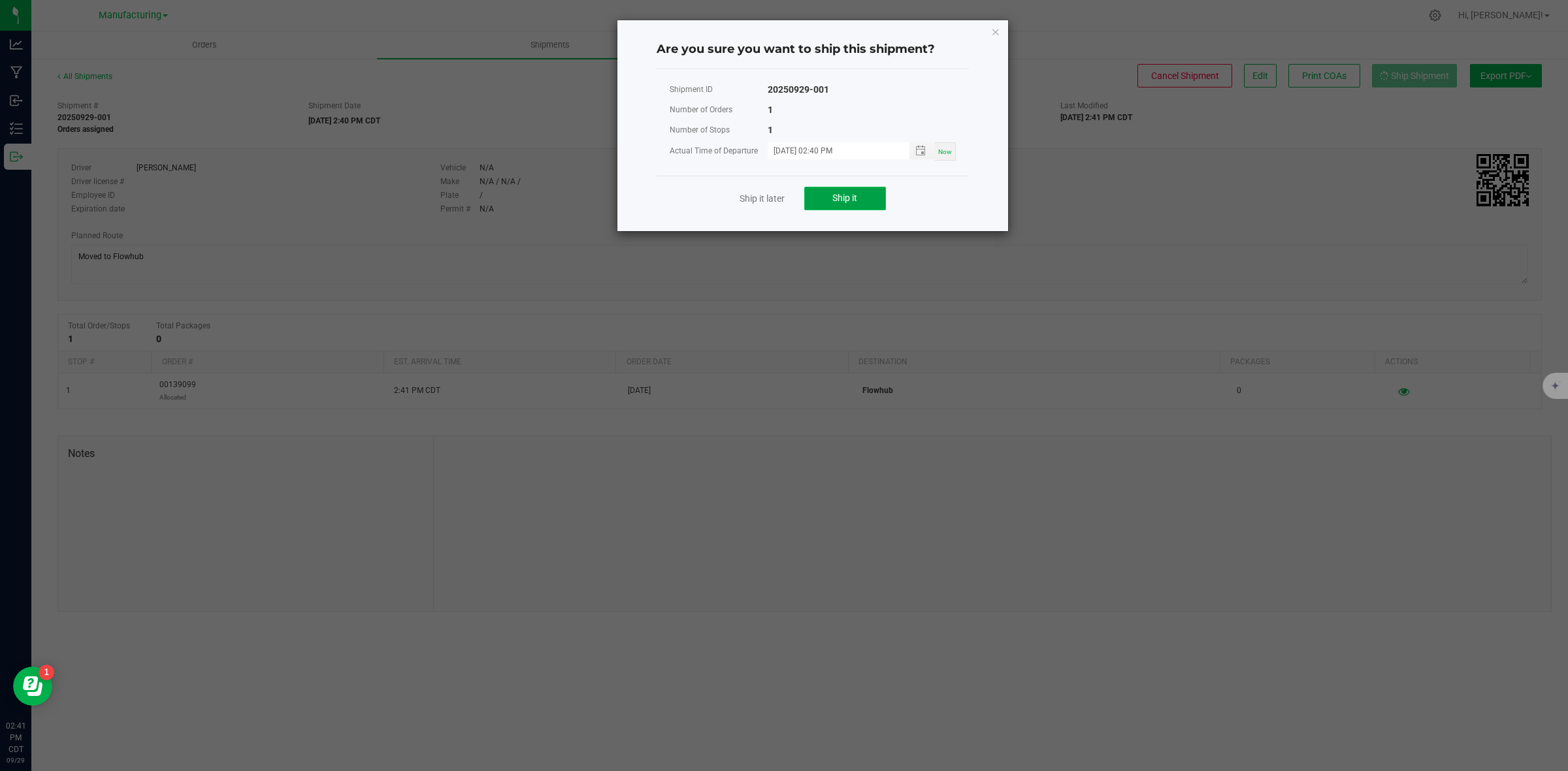
click at [876, 200] on button "Ship it" at bounding box center [845, 198] width 81 height 23
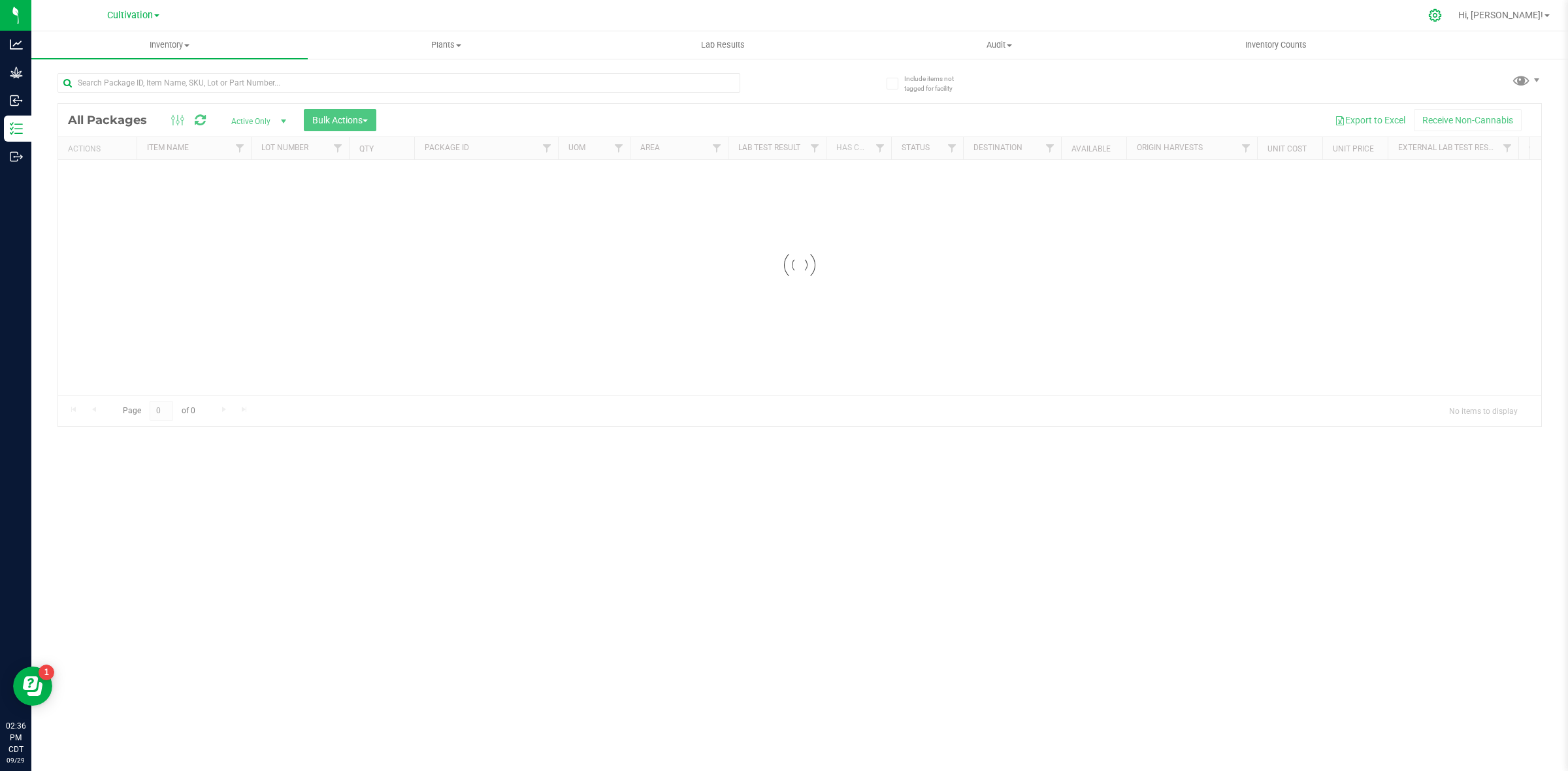
click at [1441, 18] on icon at bounding box center [1435, 15] width 12 height 12
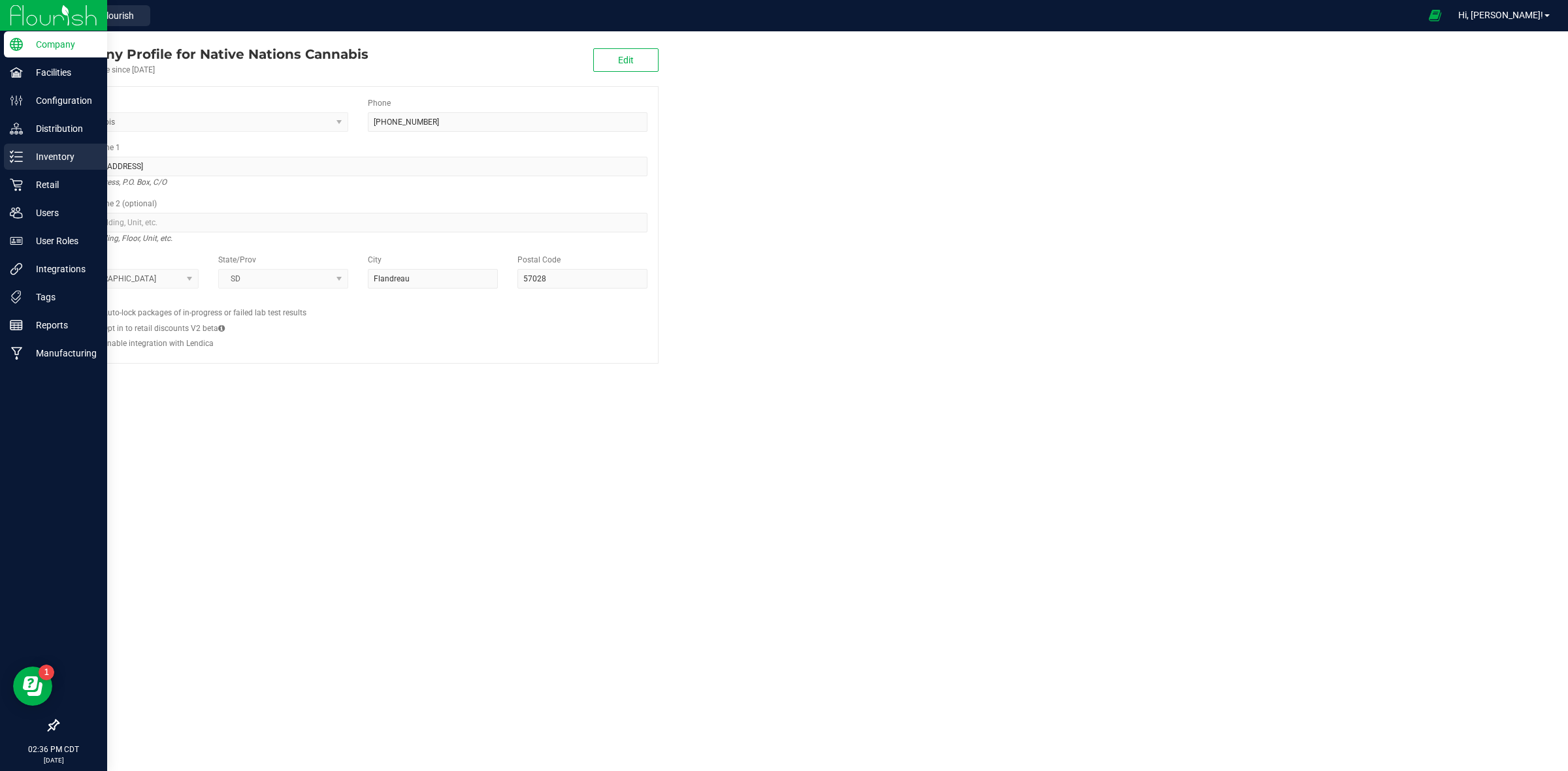
click at [23, 154] on p "Inventory" at bounding box center [62, 157] width 79 height 16
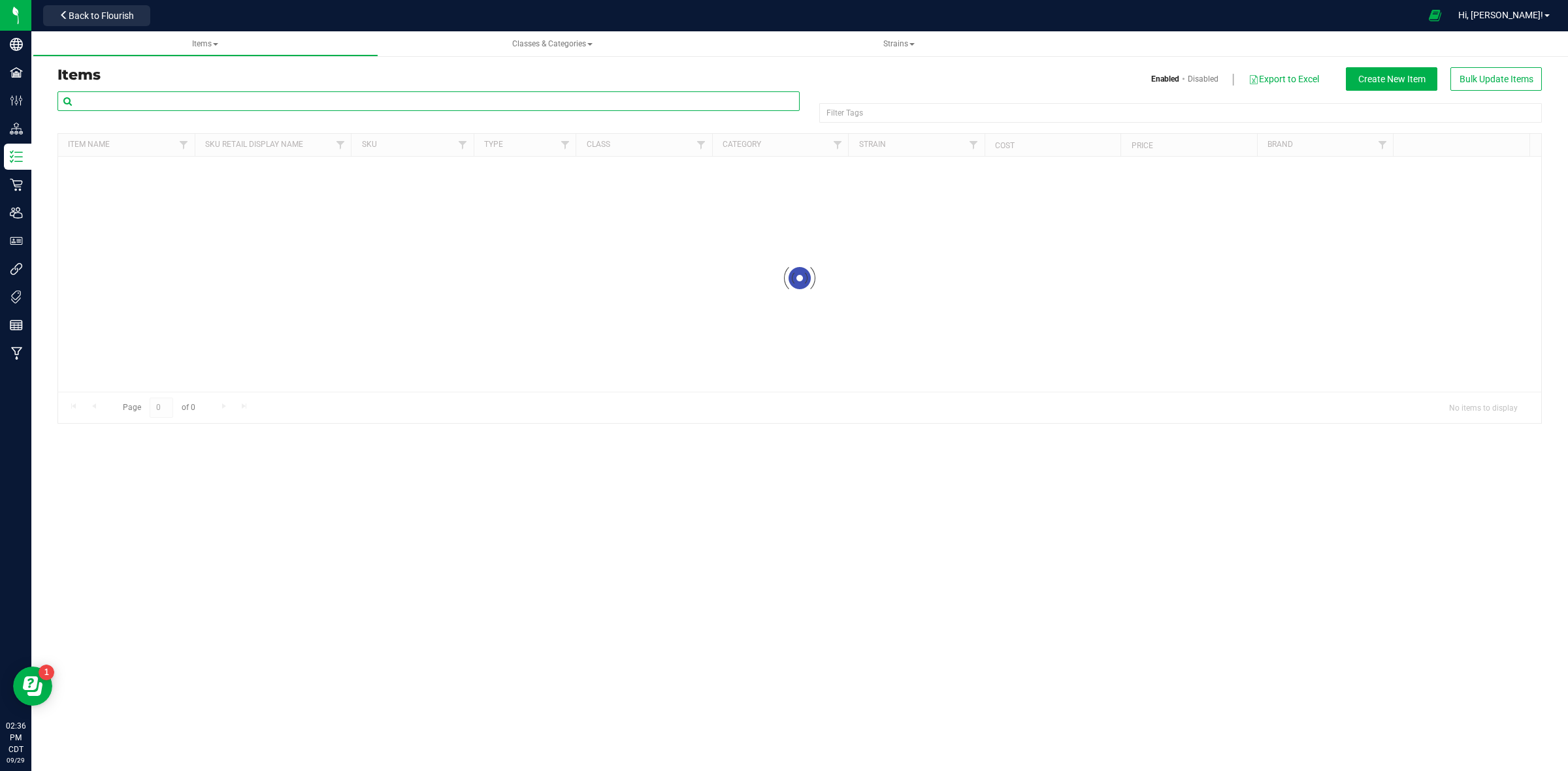
click at [209, 96] on input "text" at bounding box center [428, 101] width 742 height 20
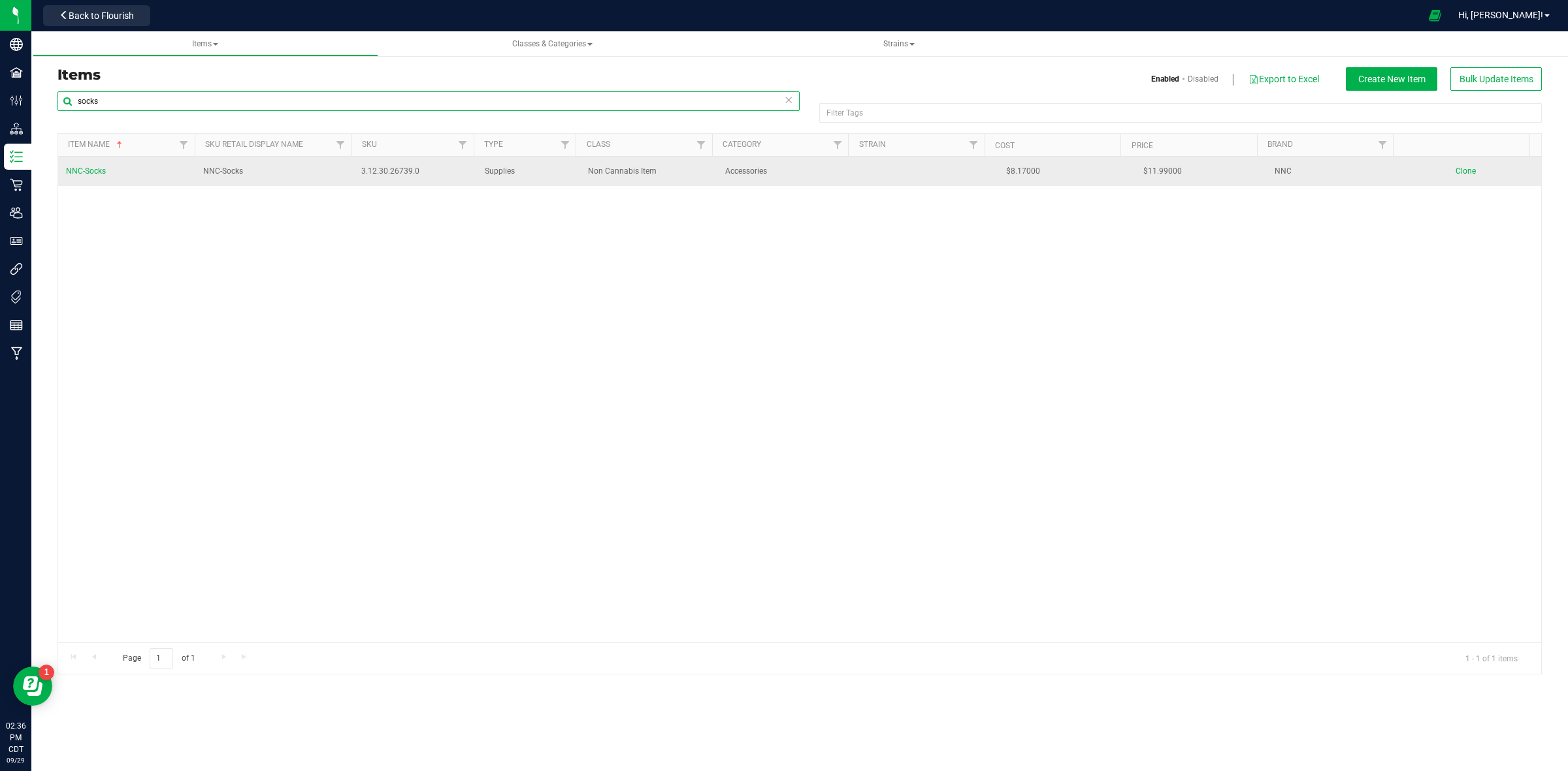
type input "socks"
click at [79, 171] on span "NNC-Socks" at bounding box center [86, 170] width 40 height 9
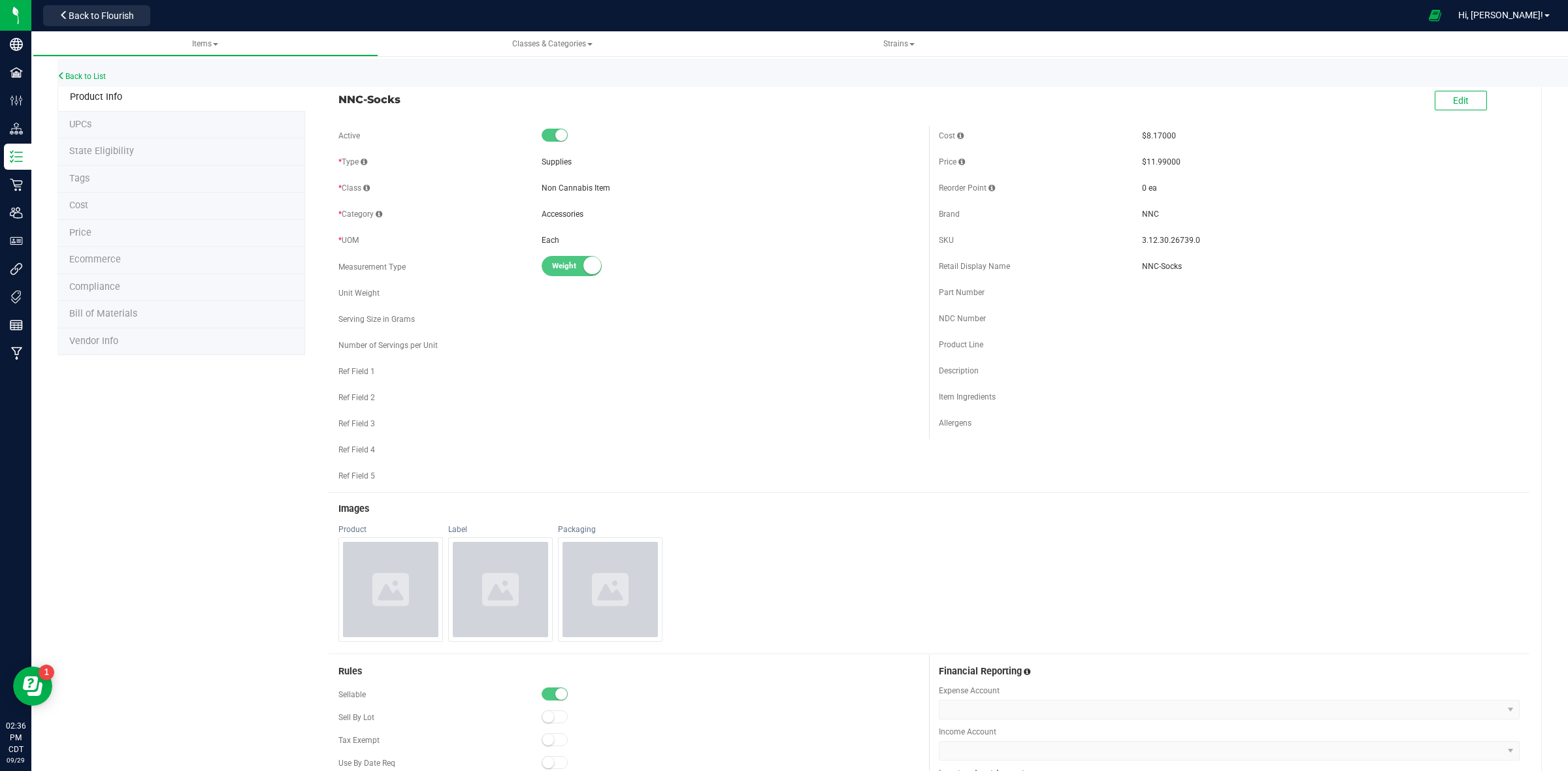
click at [1439, 112] on div "Edit" at bounding box center [1461, 101] width 52 height 27
click at [94, 18] on span "Back to Flourish" at bounding box center [101, 15] width 65 height 10
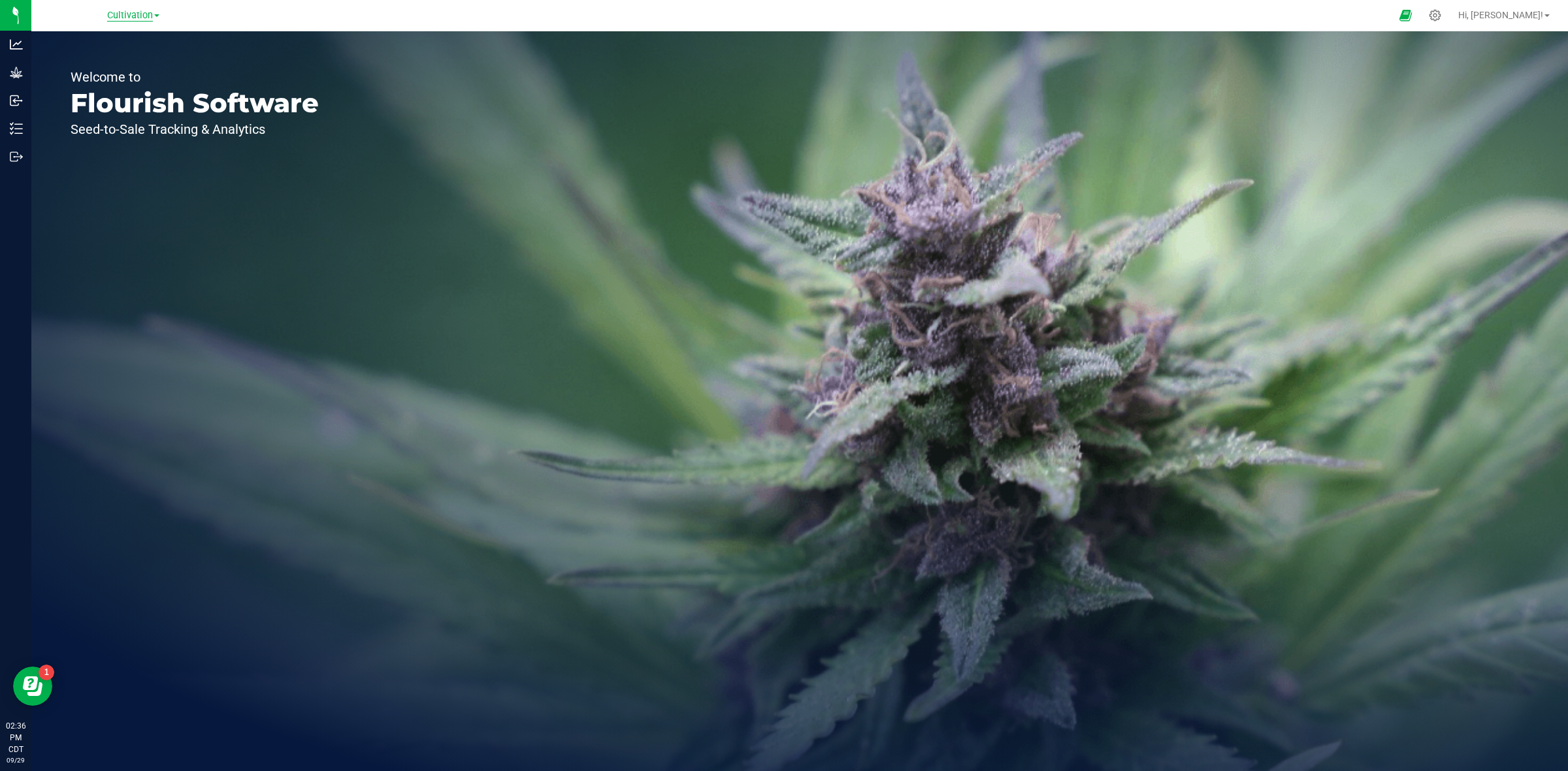
click at [145, 14] on span "Cultivation" at bounding box center [130, 15] width 46 height 12
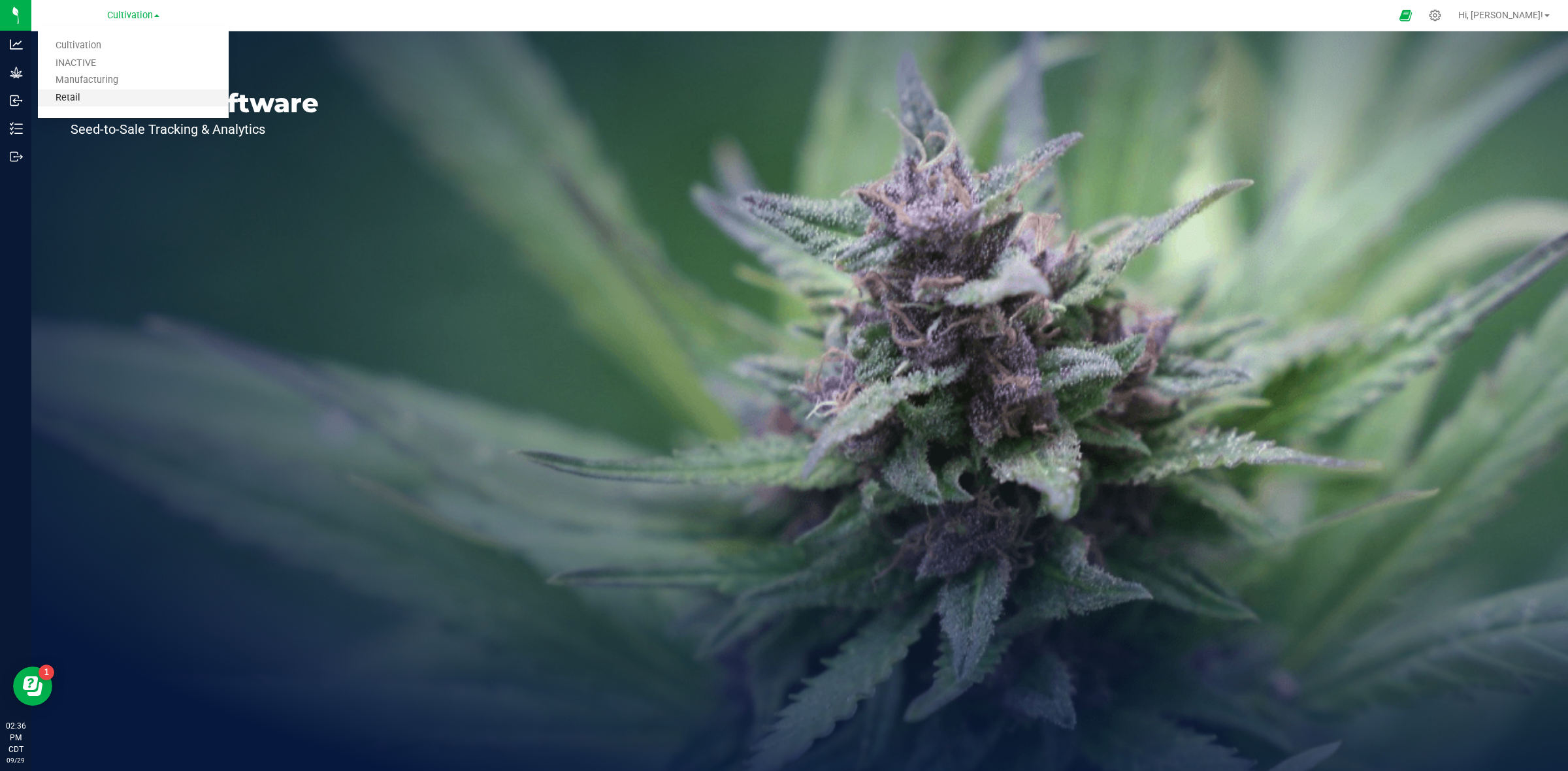
click at [98, 92] on link "Retail" at bounding box center [133, 99] width 191 height 18
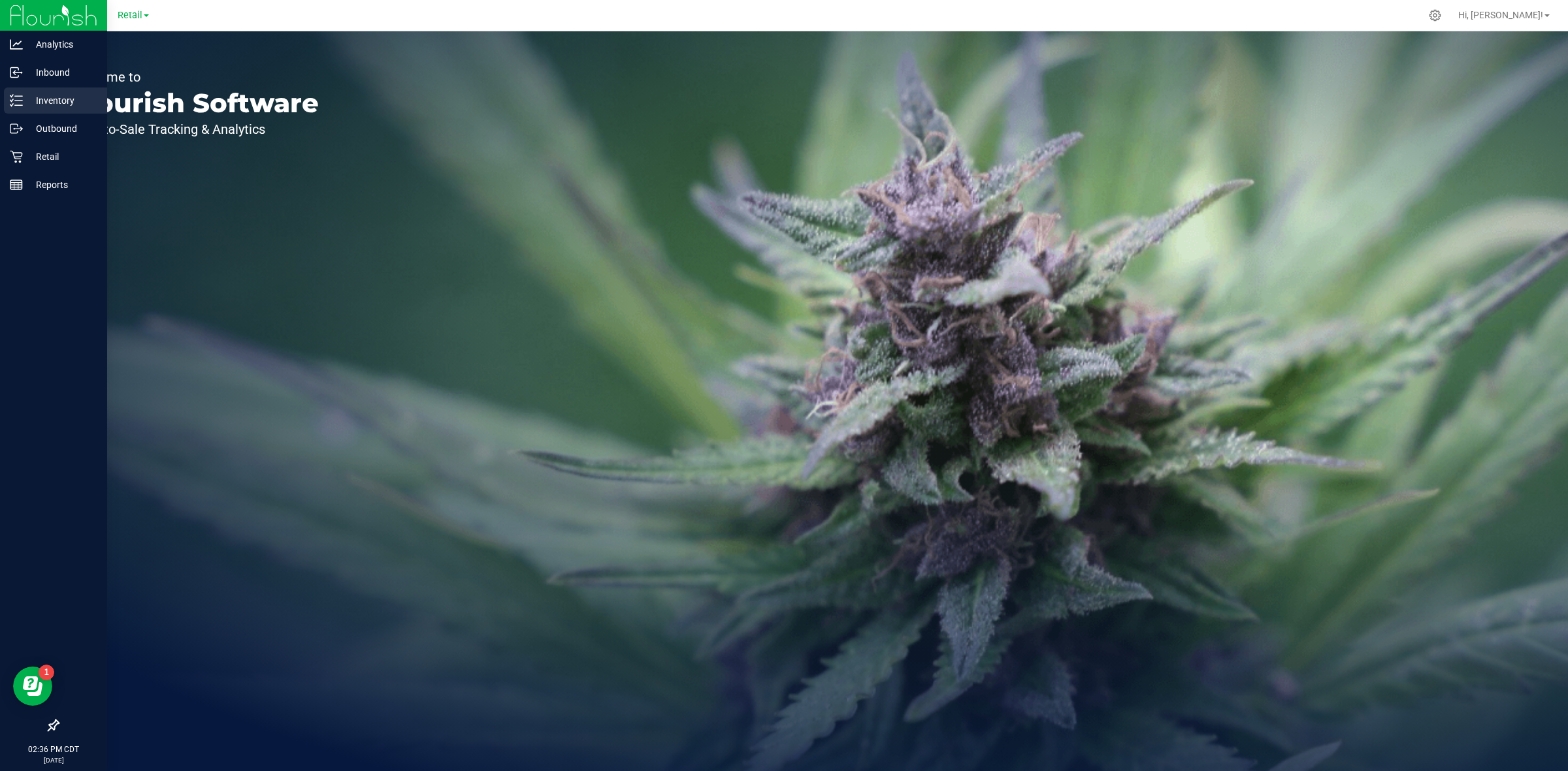
click at [64, 103] on p "Inventory" at bounding box center [62, 101] width 79 height 16
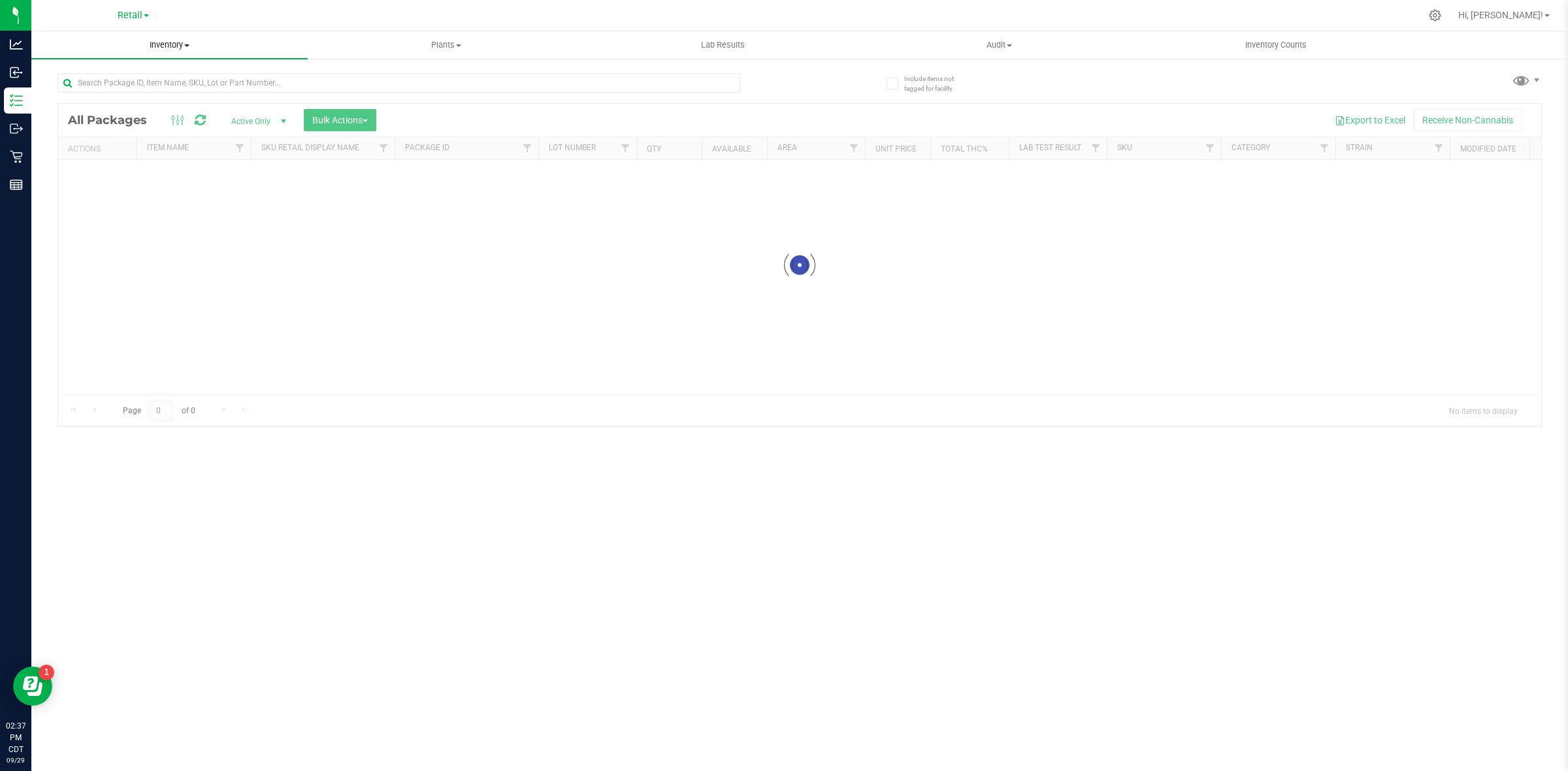
click at [161, 46] on span "Inventory" at bounding box center [170, 44] width 277 height 12
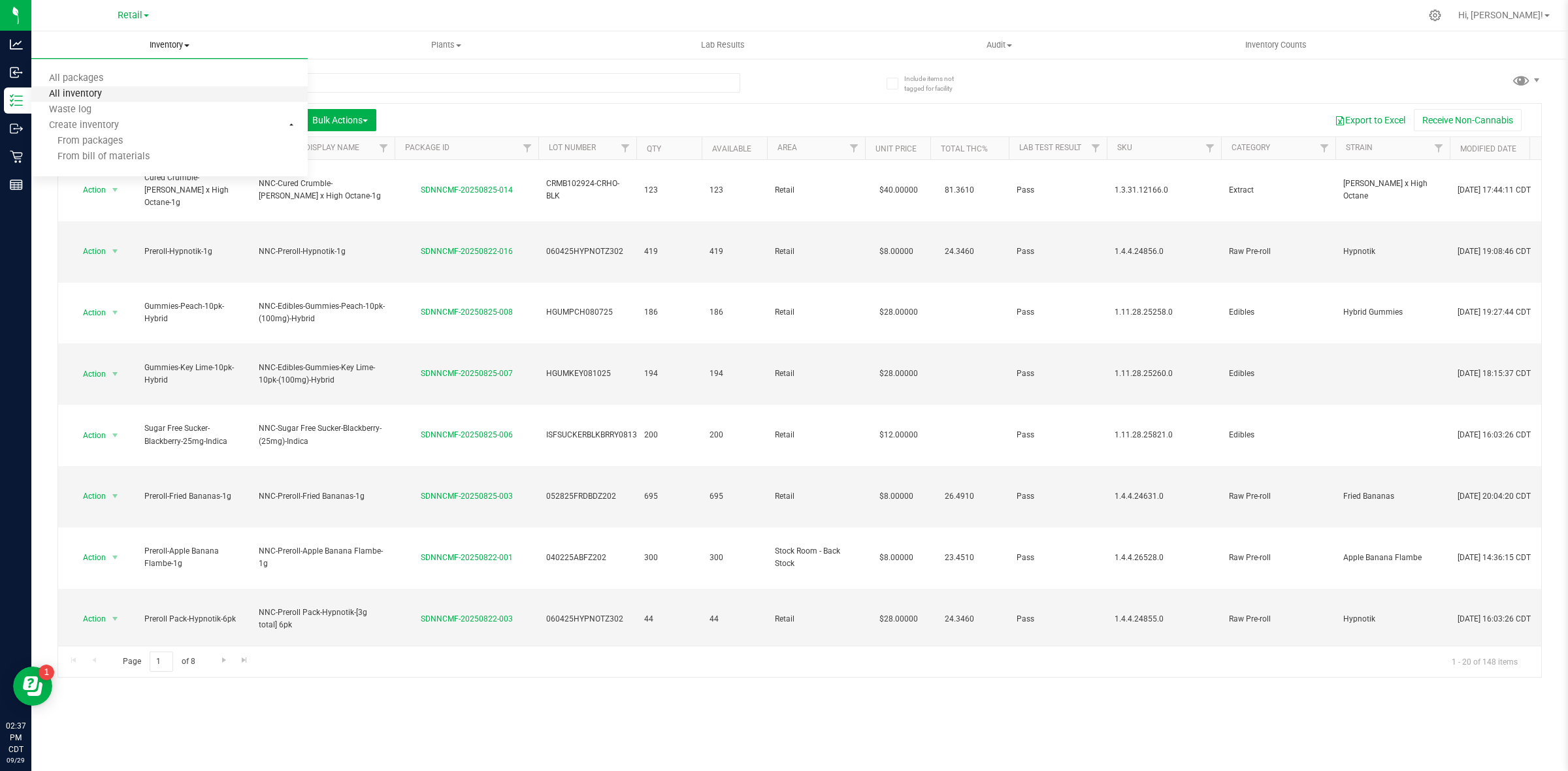
click at [85, 94] on span "All inventory" at bounding box center [75, 94] width 88 height 11
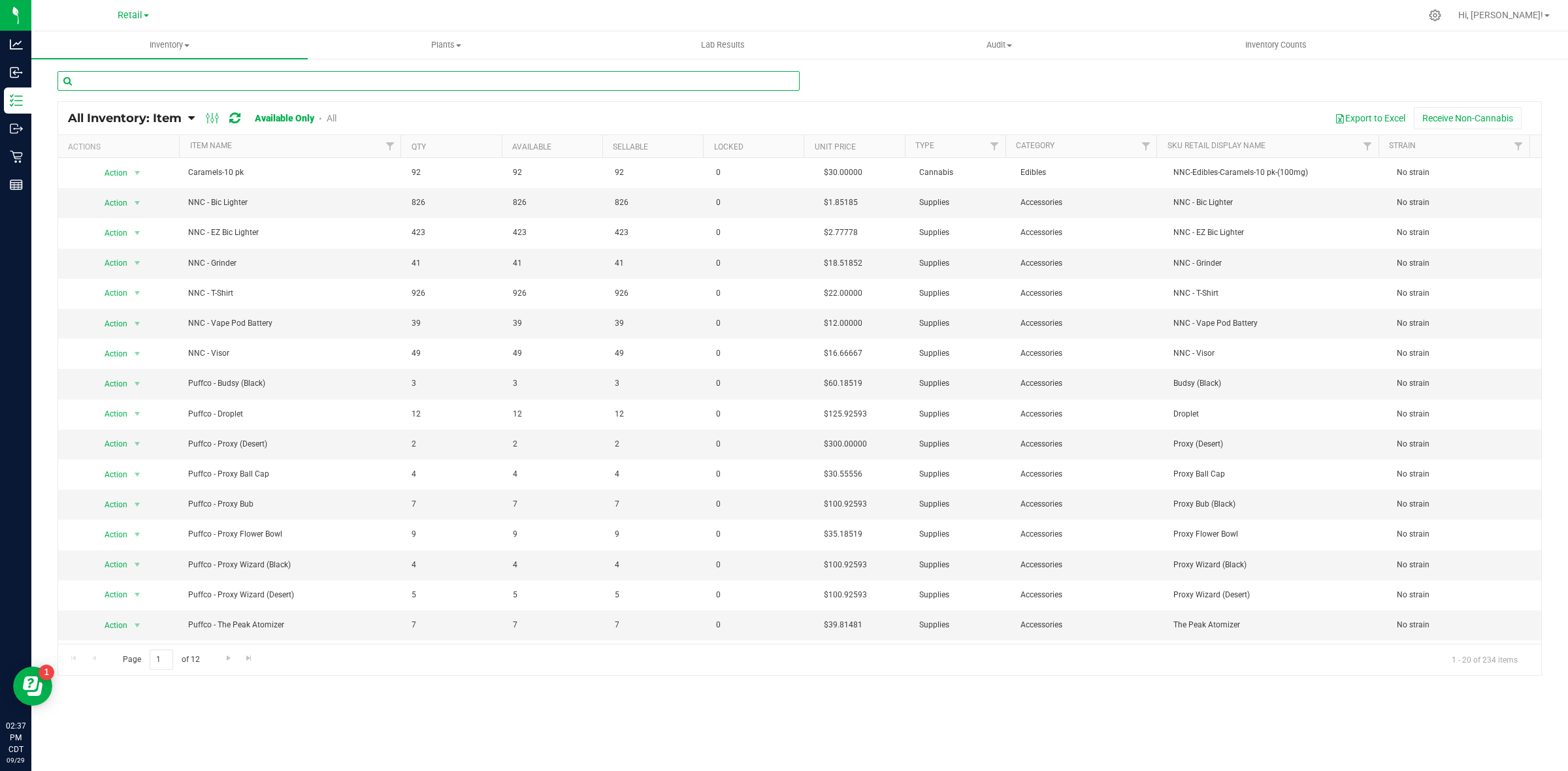
click at [309, 86] on input "text" at bounding box center [428, 81] width 742 height 20
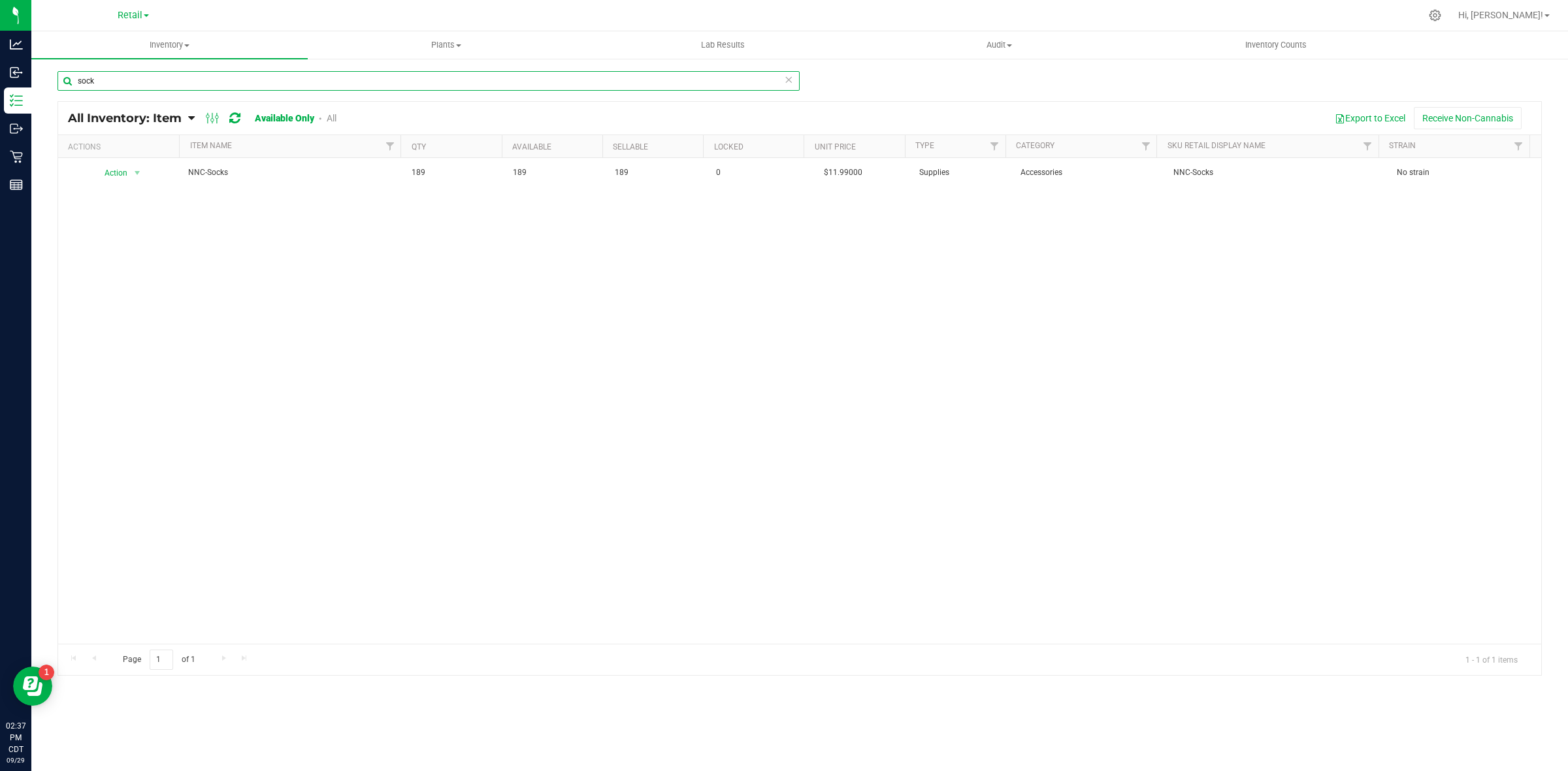
type input "sock"
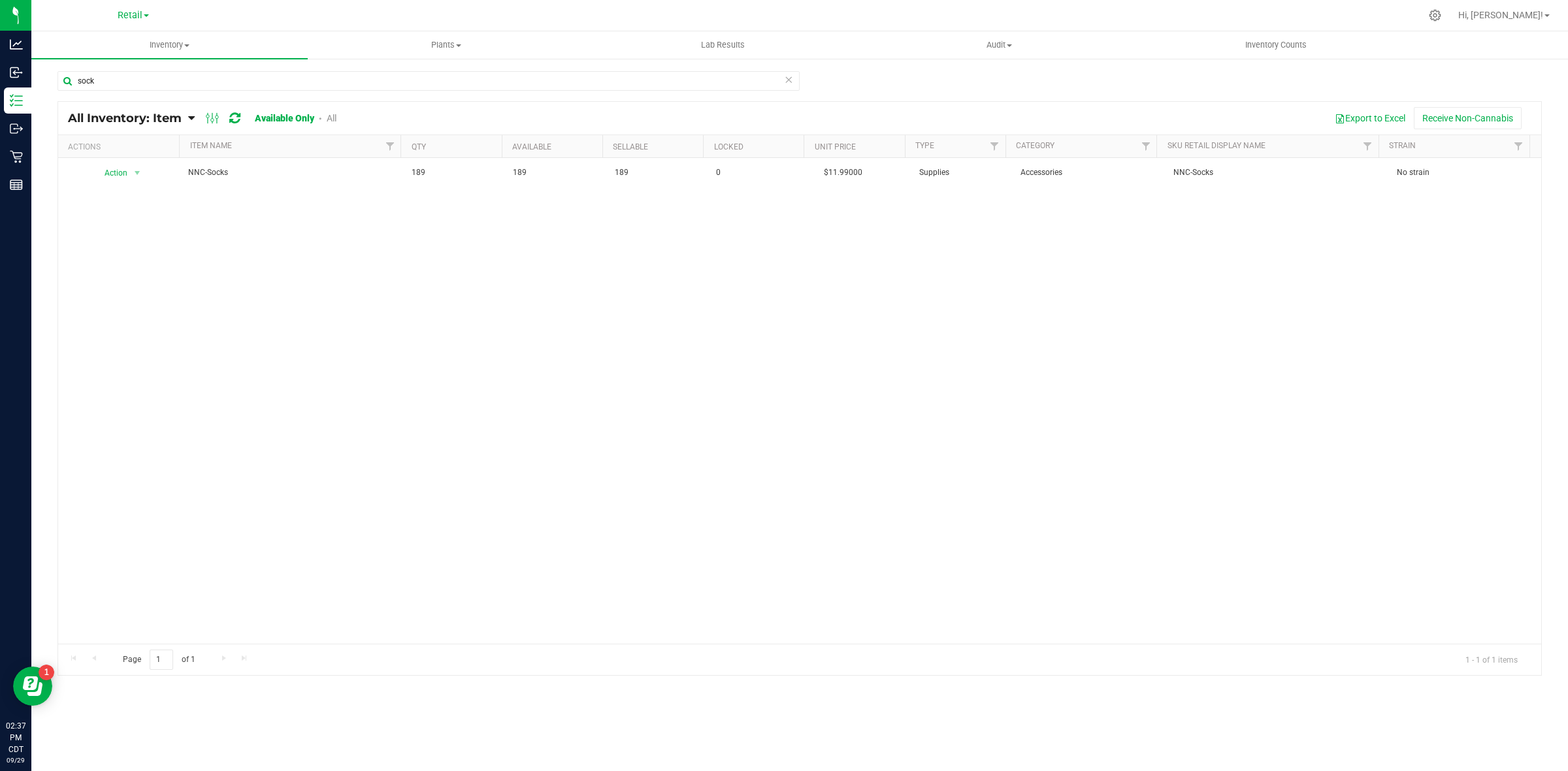
click at [129, 8] on div "Retail Cultivation INACTIVE Manufacturing Retail" at bounding box center [133, 15] width 31 height 16
click at [129, 18] on span "Retail" at bounding box center [130, 15] width 25 height 12
click at [98, 79] on link "Manufacturing" at bounding box center [133, 81] width 191 height 18
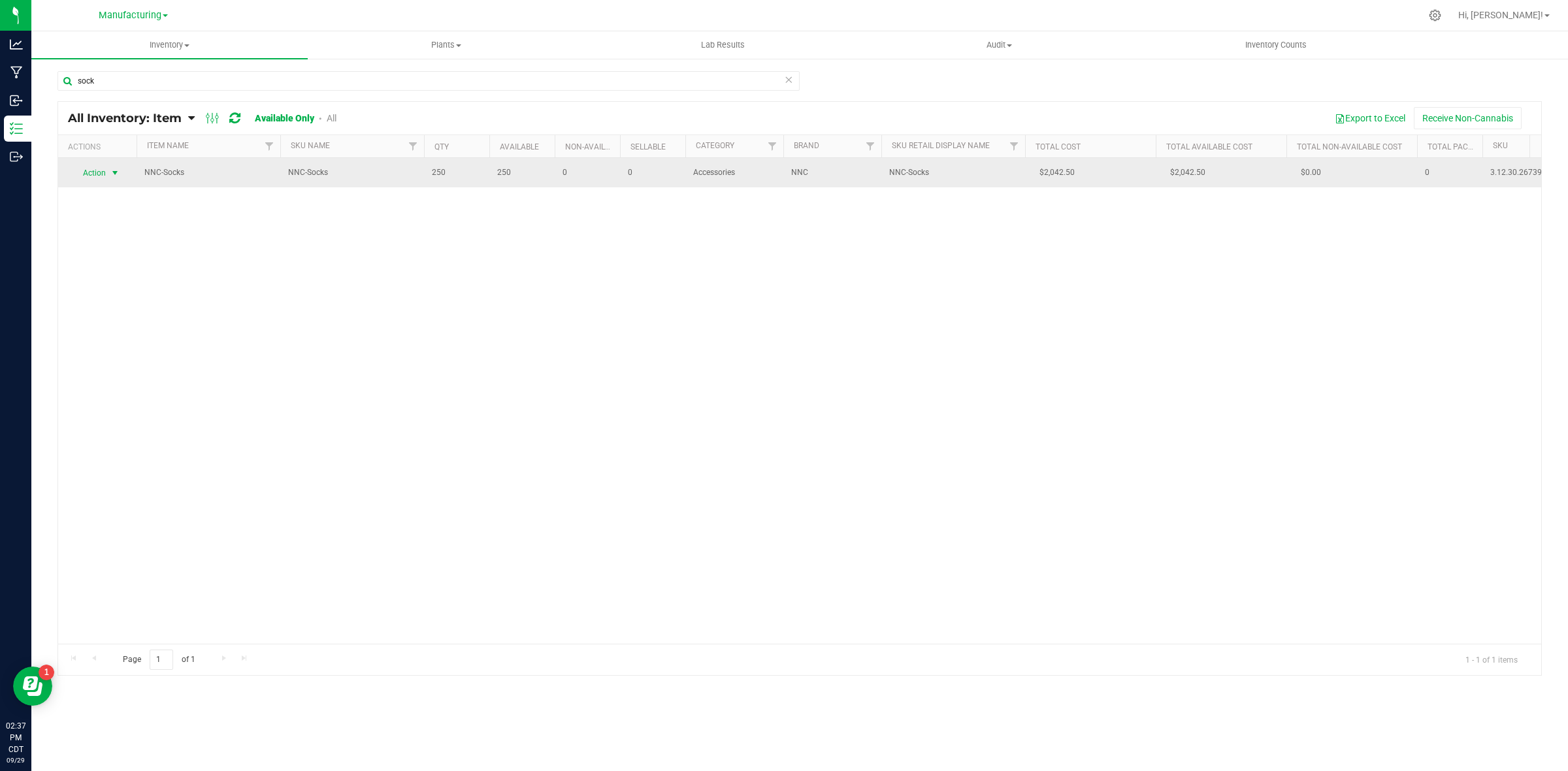
click at [122, 174] on span "select" at bounding box center [116, 173] width 16 height 18
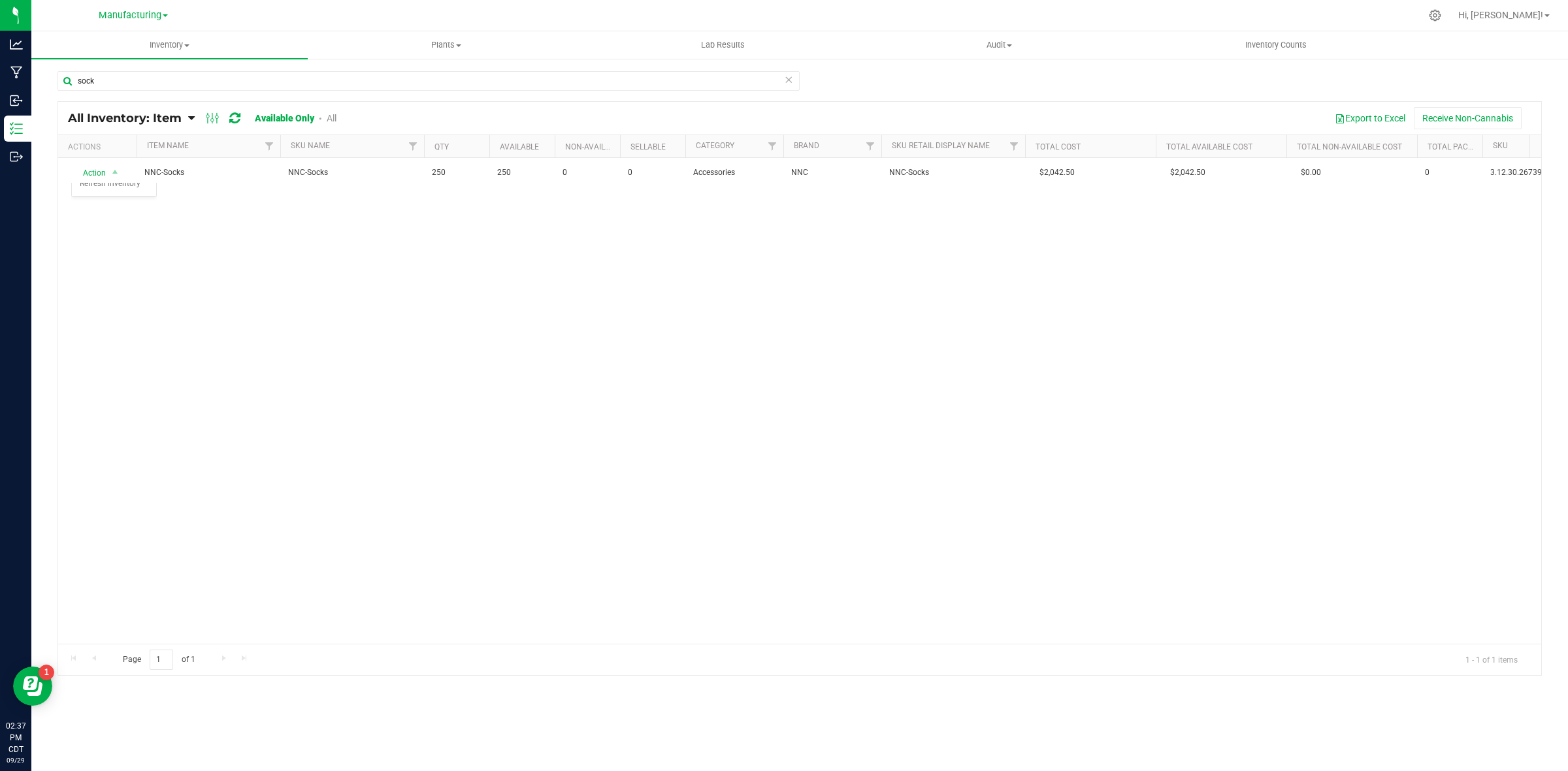
click at [370, 228] on div "Action Action Adjust qty Edit lots/costs Global inventory Locate inventory Prin…" at bounding box center [799, 401] width 1483 height 486
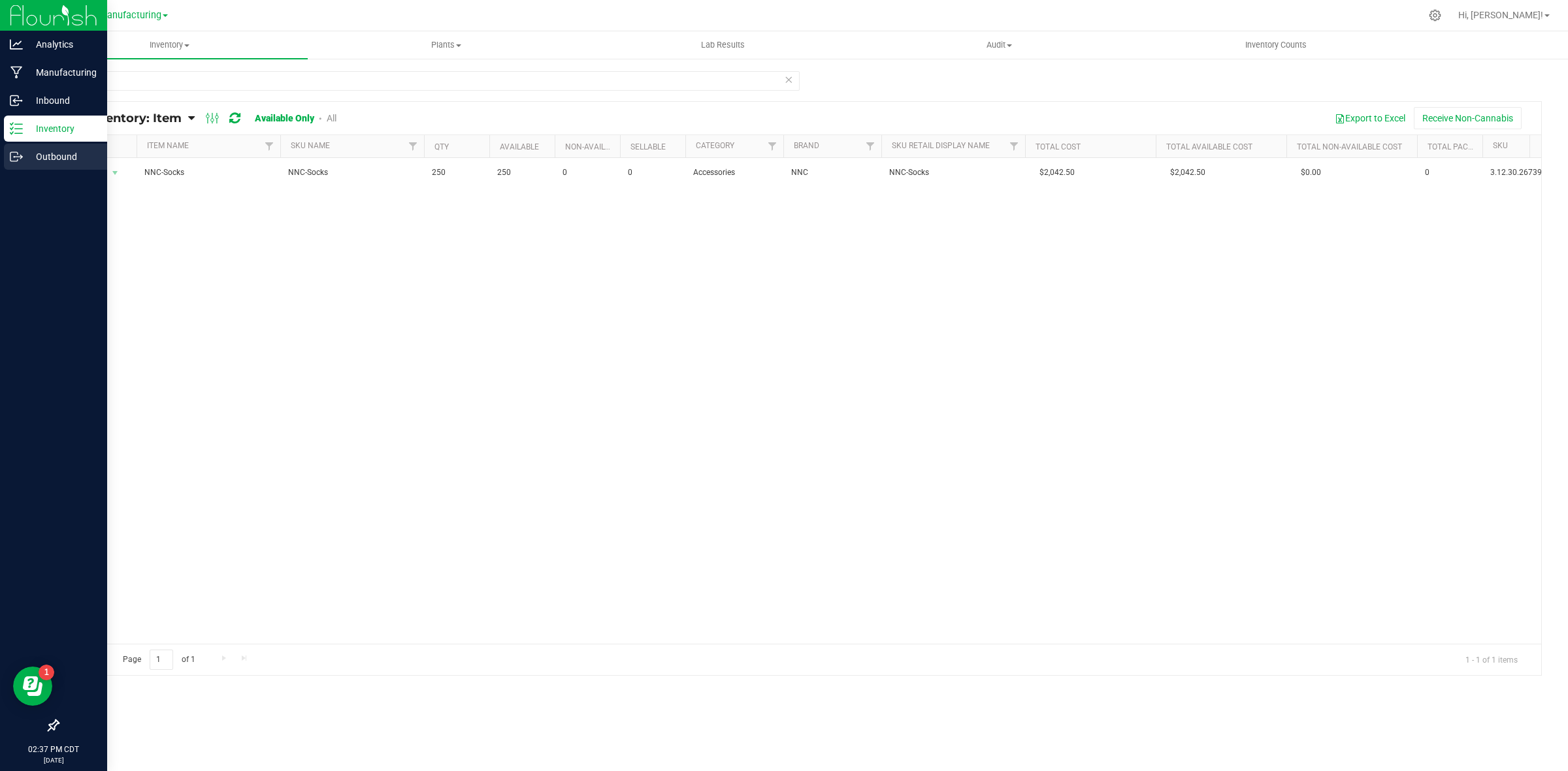
click at [64, 157] on p "Outbound" at bounding box center [62, 157] width 79 height 16
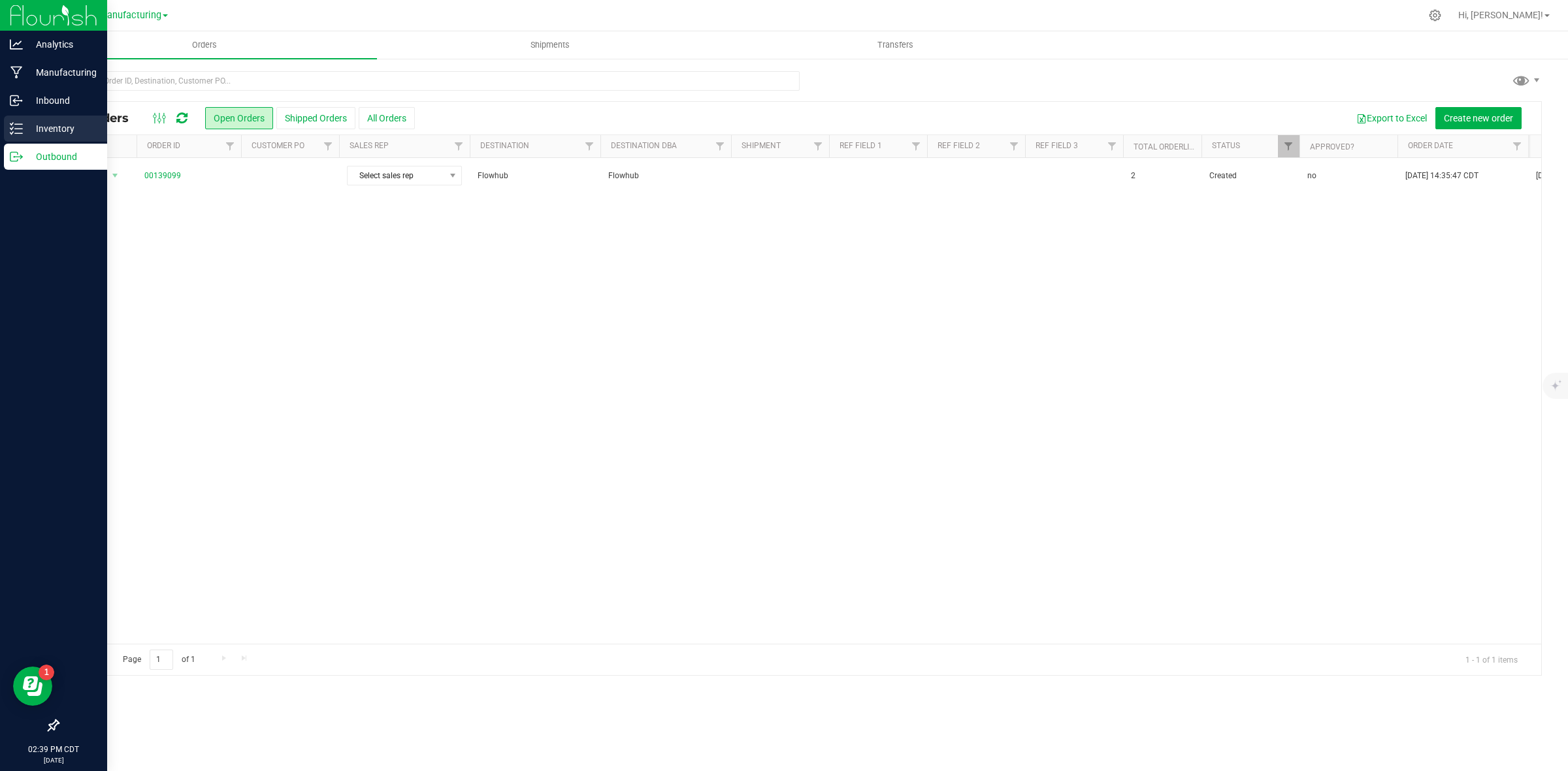
click at [18, 129] on line at bounding box center [18, 129] width 8 height 0
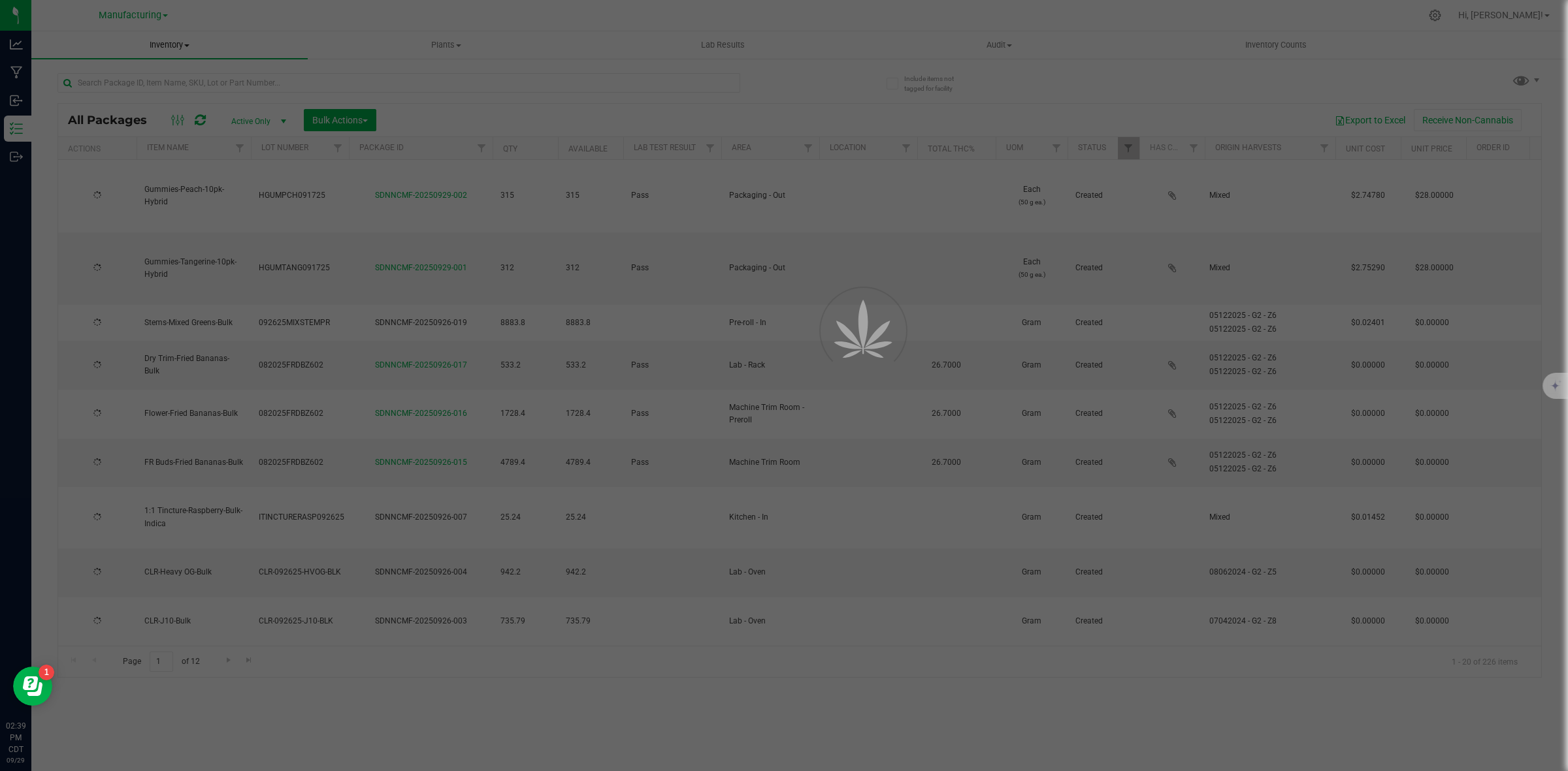
click at [187, 50] on span "Inventory" at bounding box center [170, 44] width 277 height 12
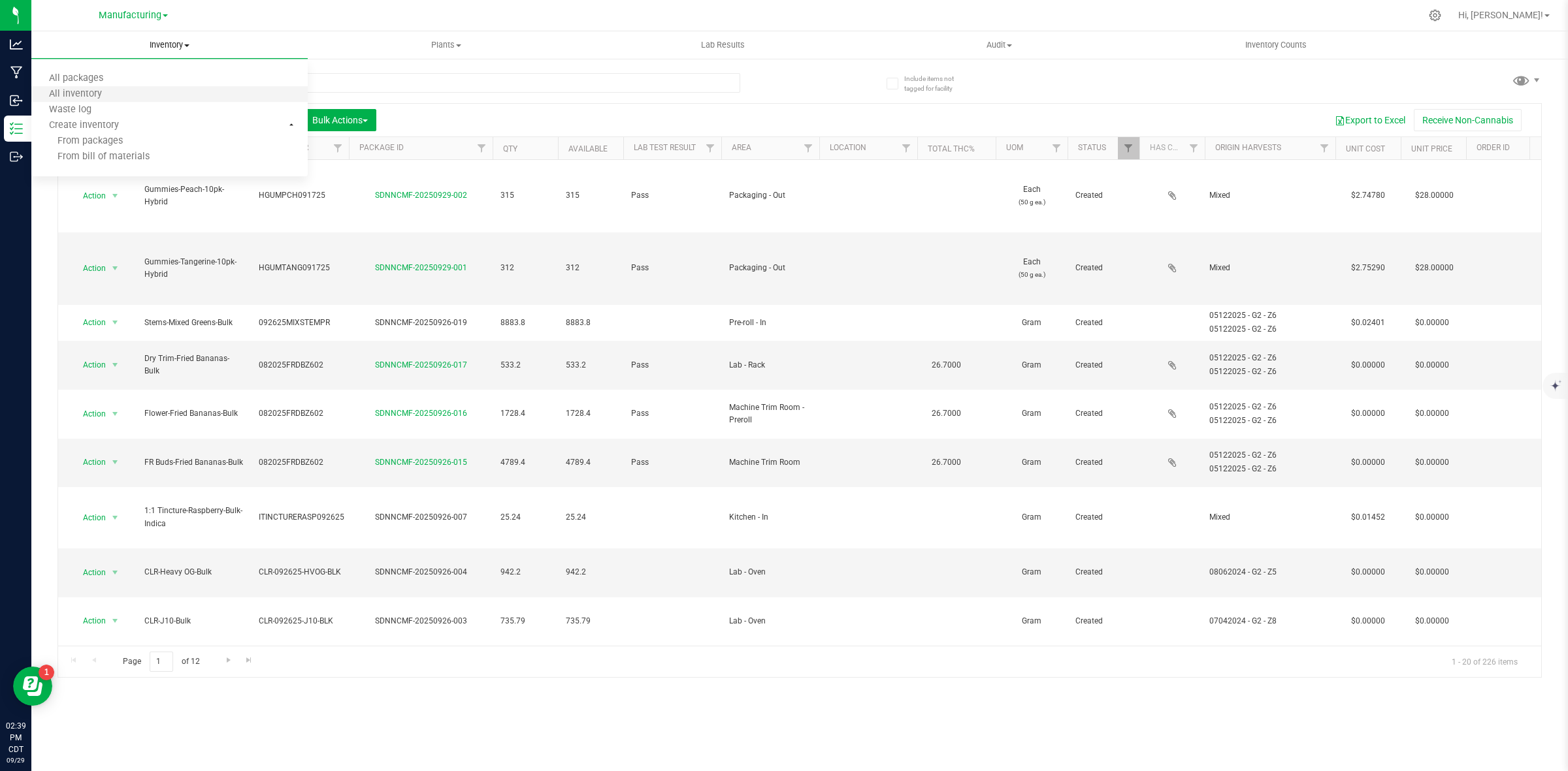
click at [131, 94] on li "All inventory" at bounding box center [170, 94] width 277 height 16
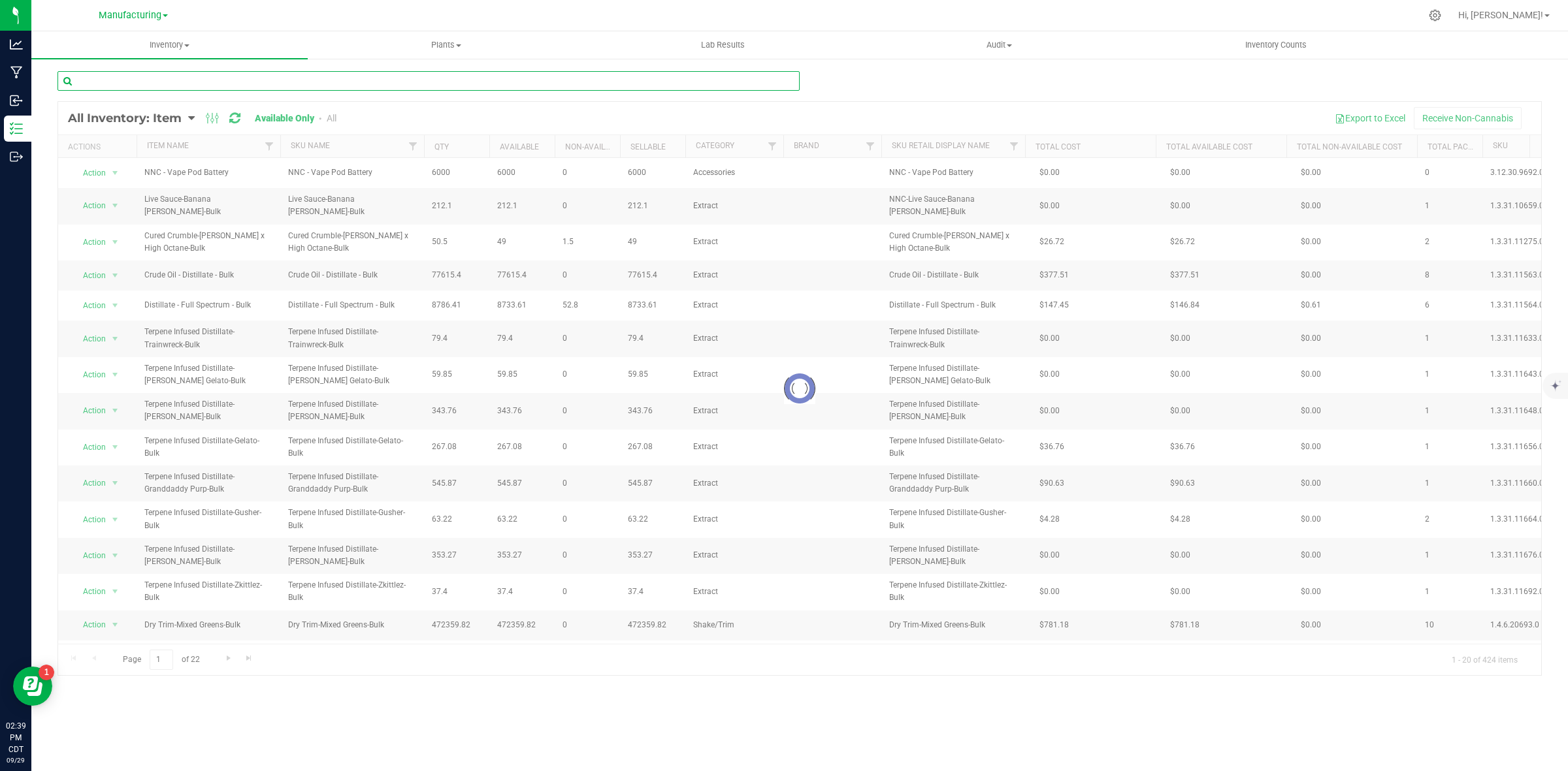
click at [146, 77] on input "text" at bounding box center [428, 81] width 742 height 20
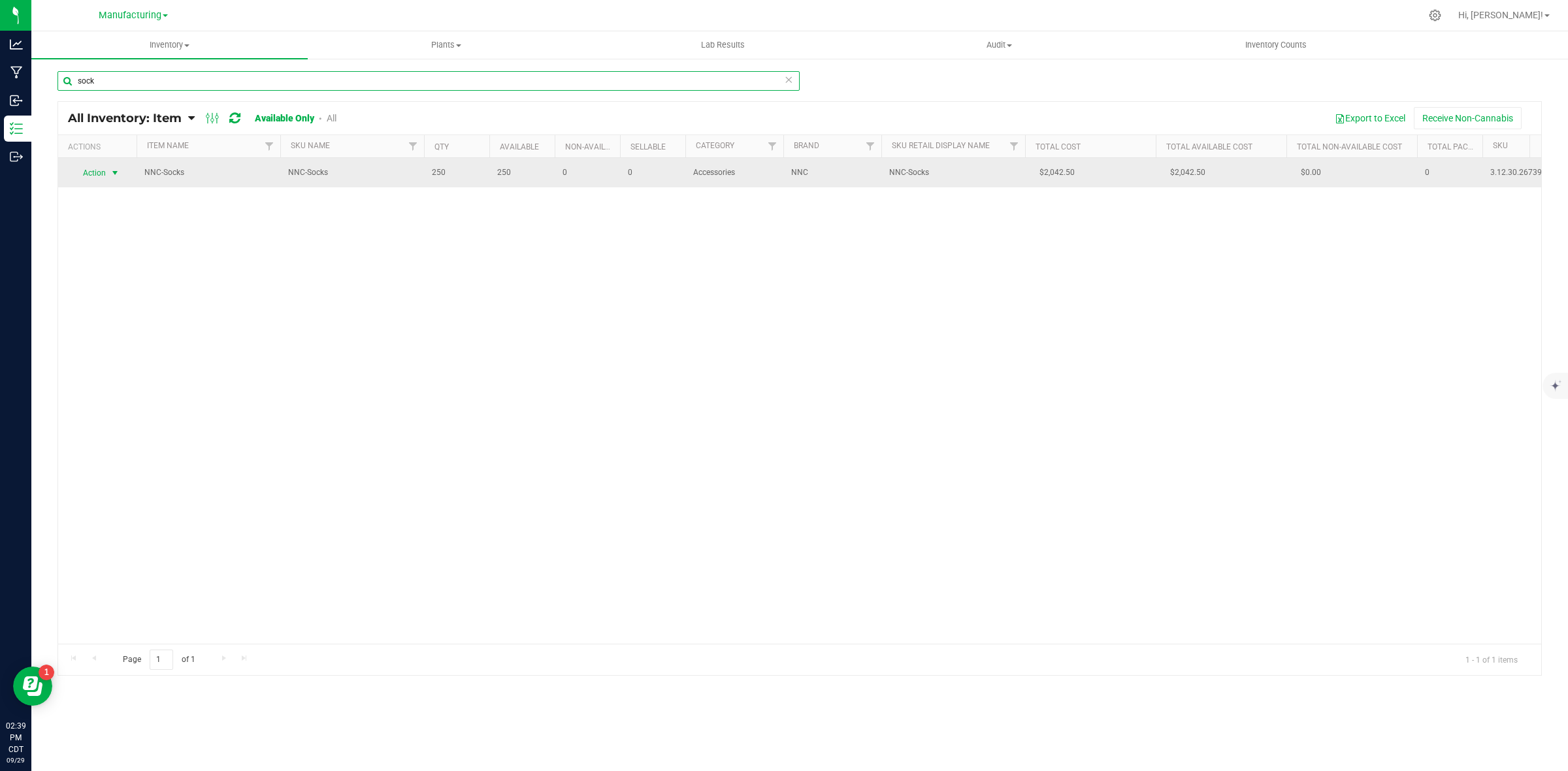
type input "sock"
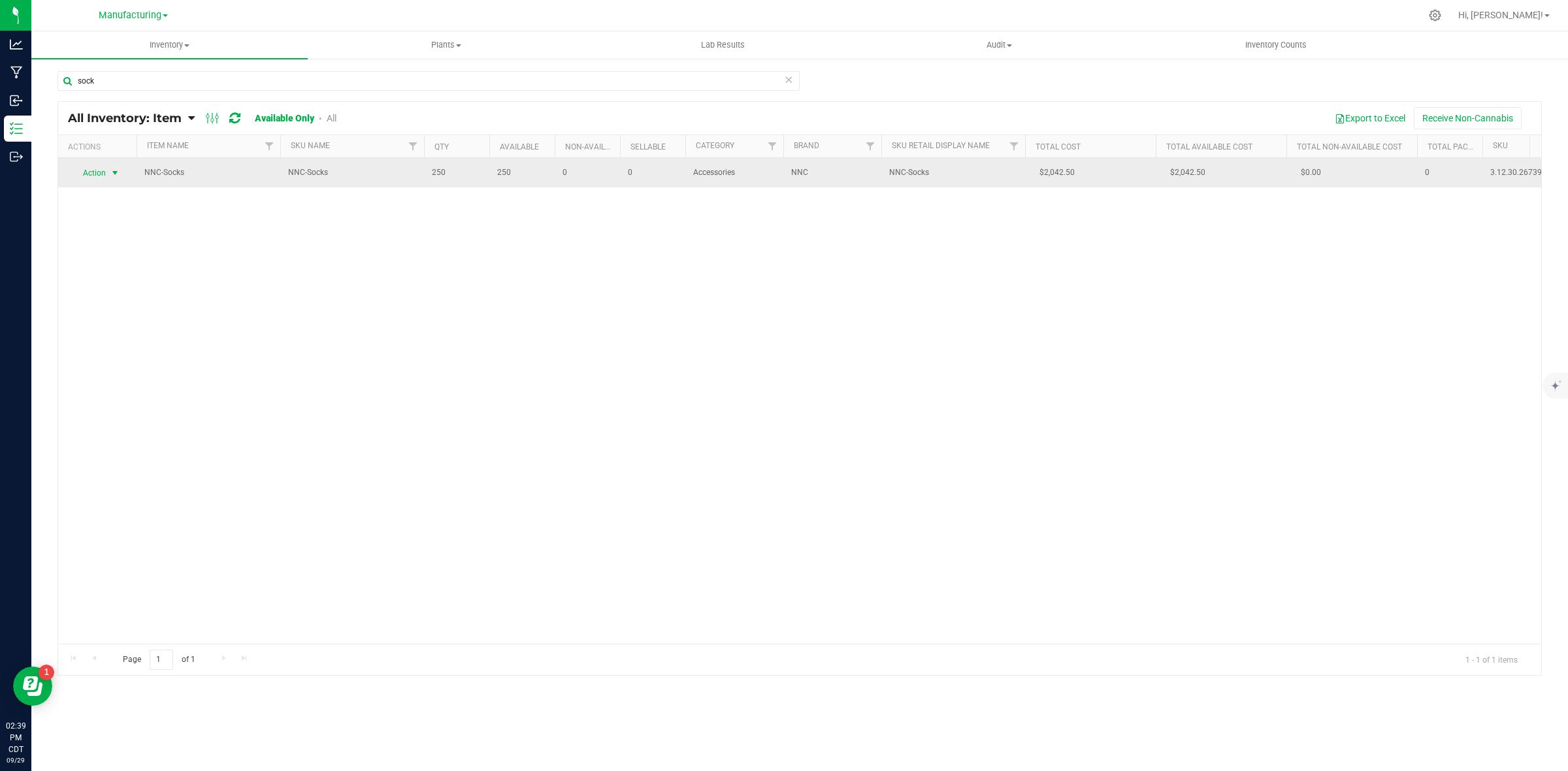
click at [108, 177] on span "select" at bounding box center [116, 173] width 16 height 18
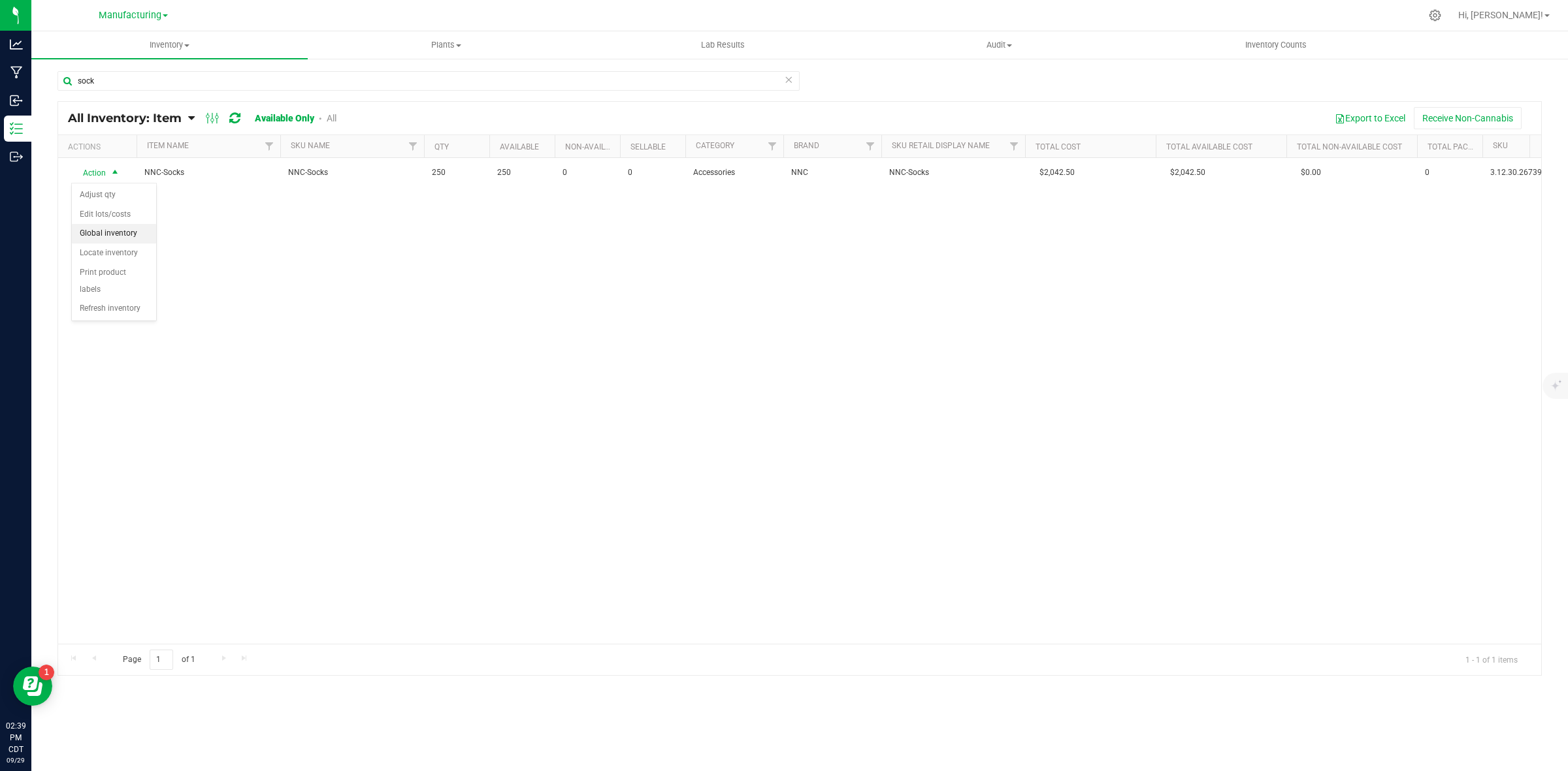
click at [116, 235] on li "Global inventory" at bounding box center [114, 233] width 84 height 20
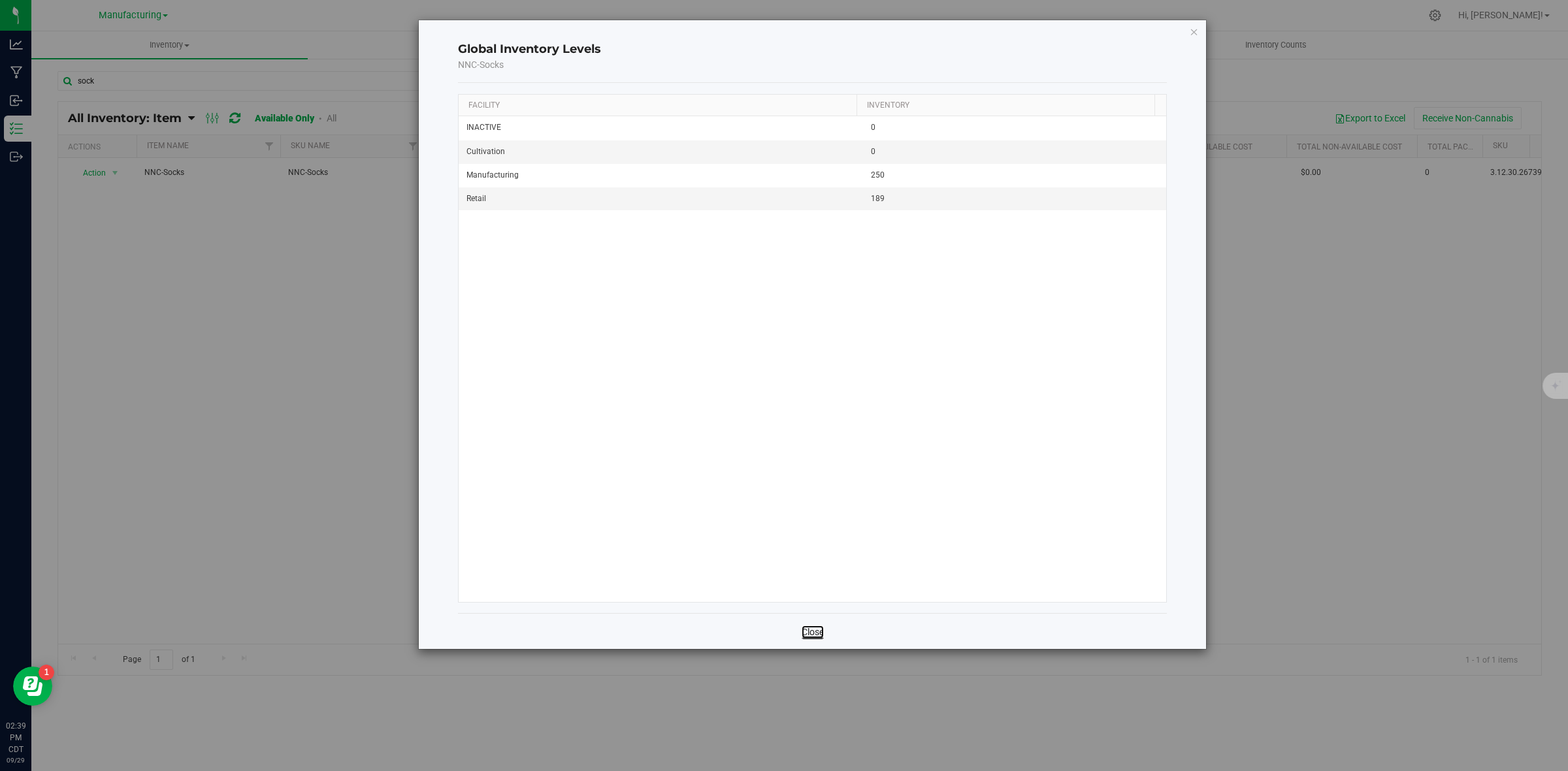
click at [813, 627] on link "Close" at bounding box center [812, 631] width 22 height 13
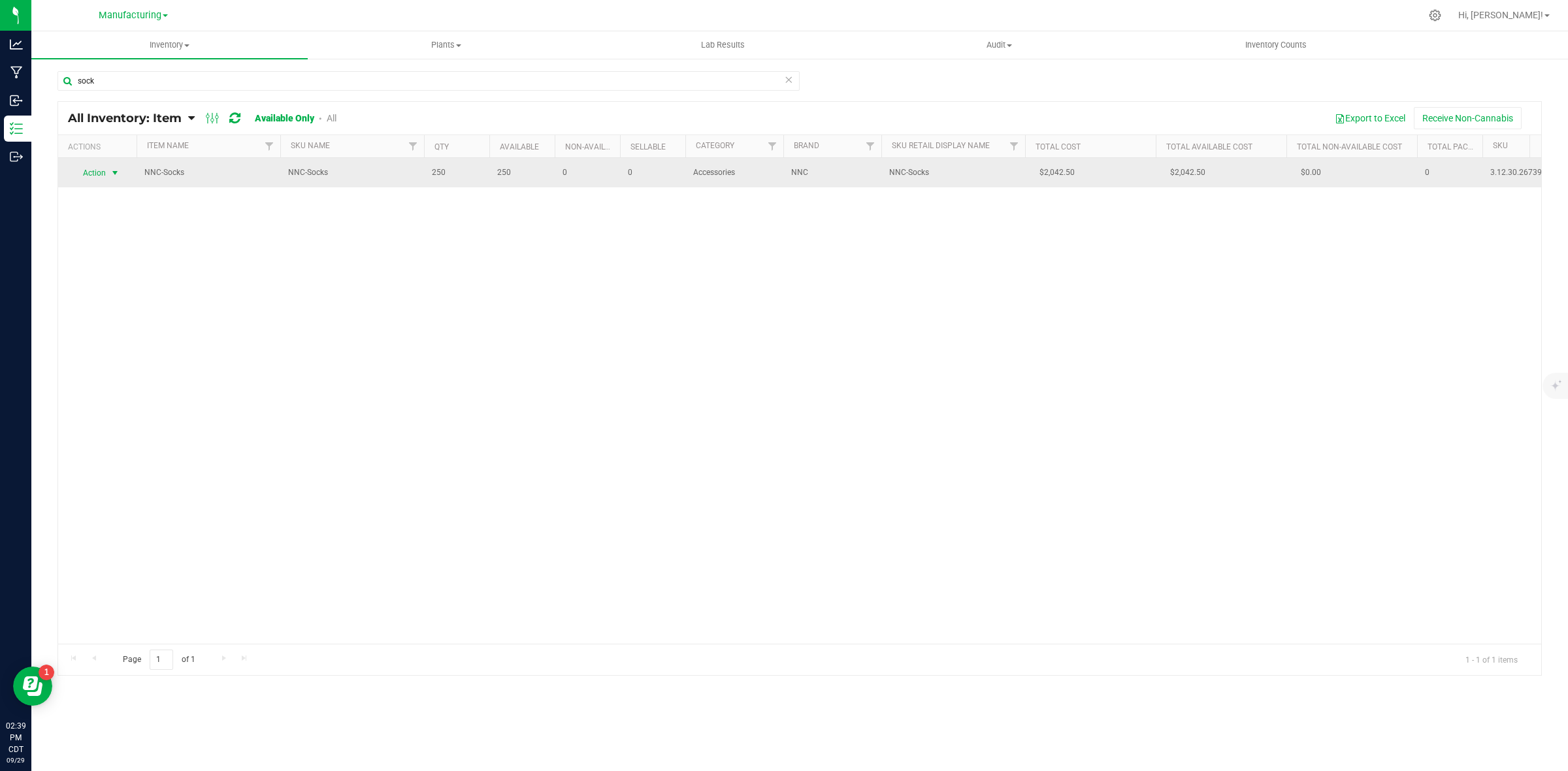
click at [98, 165] on span "Action" at bounding box center [89, 173] width 36 height 18
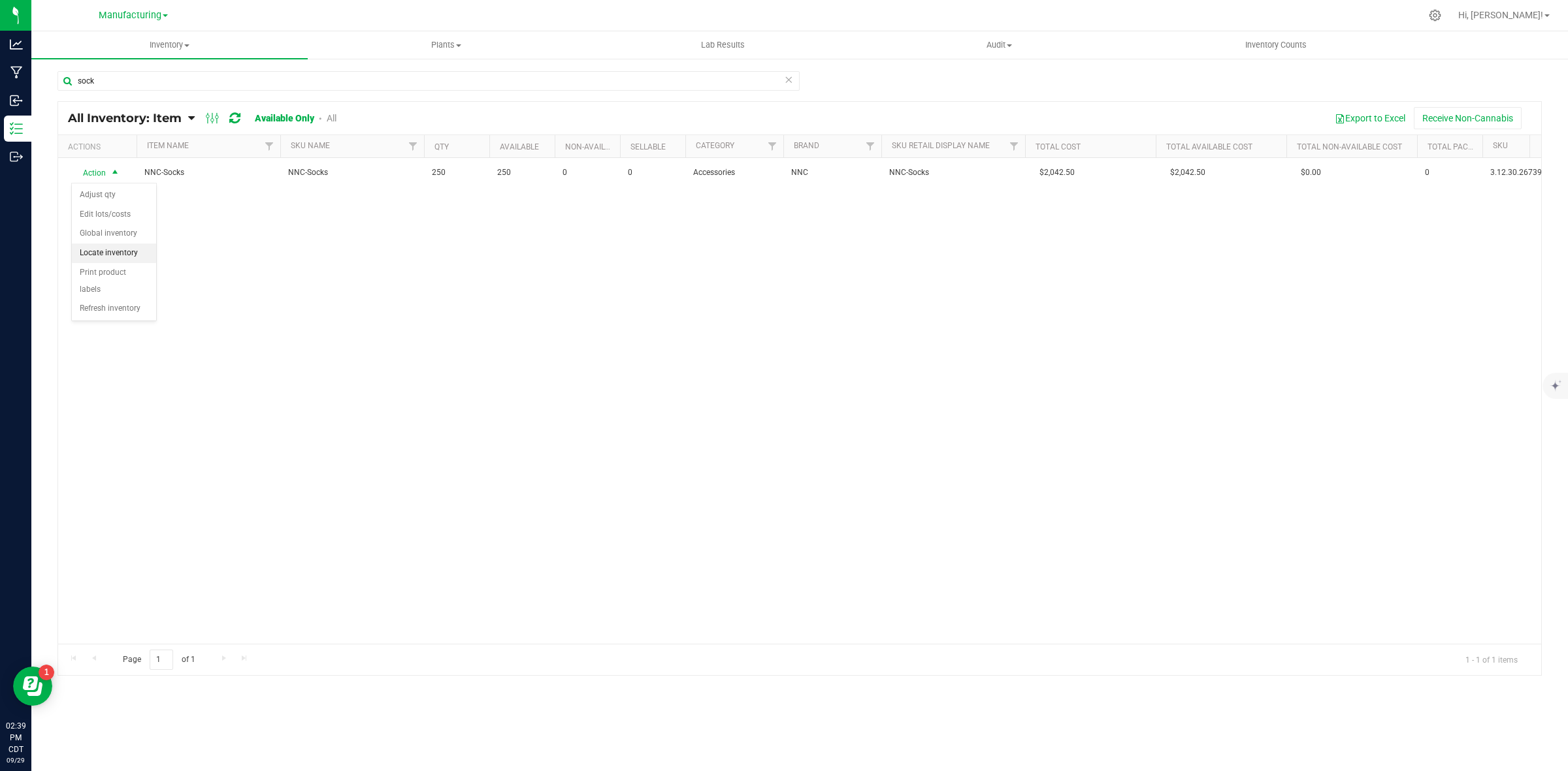
click at [127, 256] on li "Locate inventory" at bounding box center [114, 253] width 84 height 20
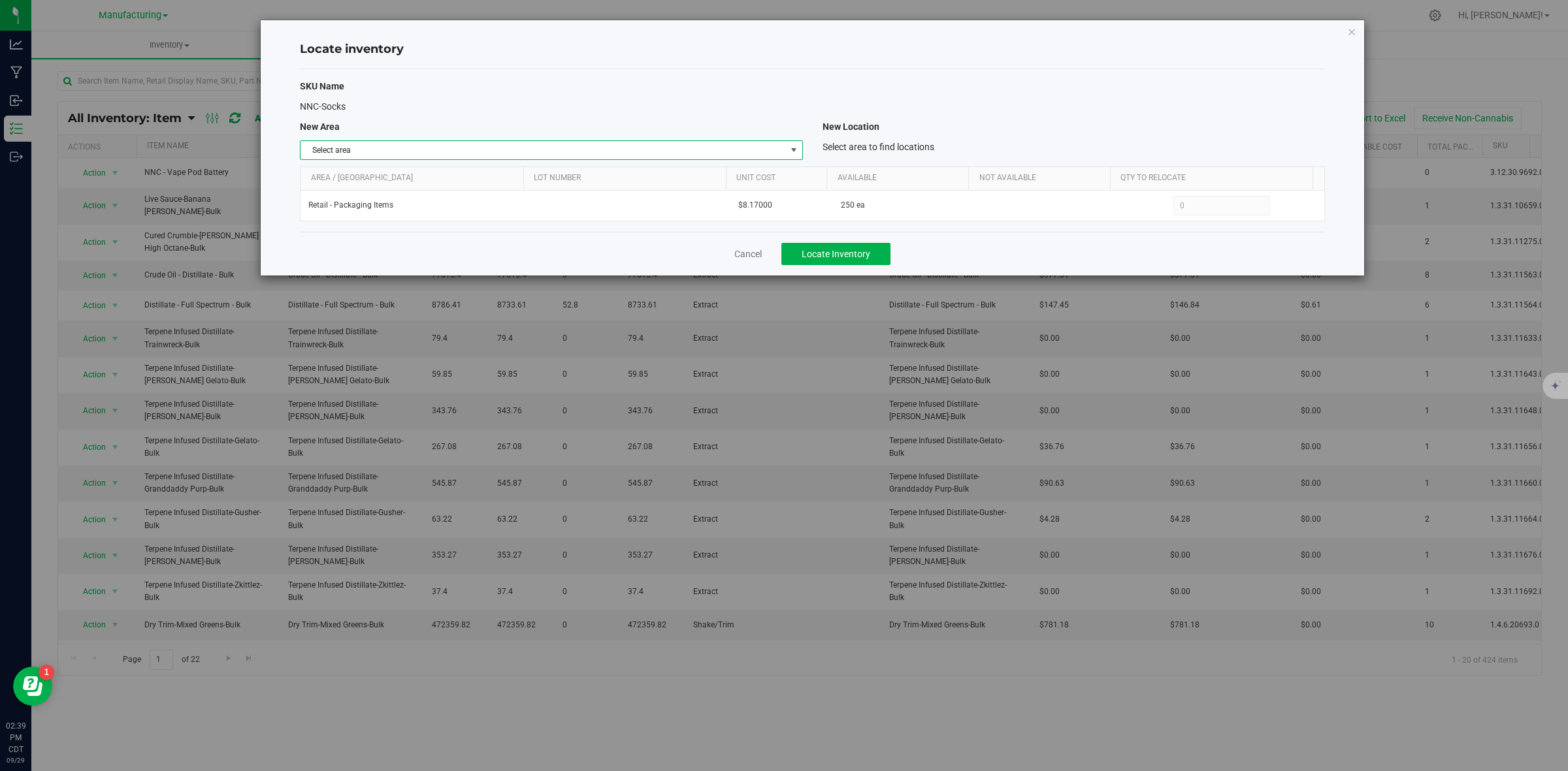
click at [644, 154] on span "Select area" at bounding box center [543, 150] width 485 height 18
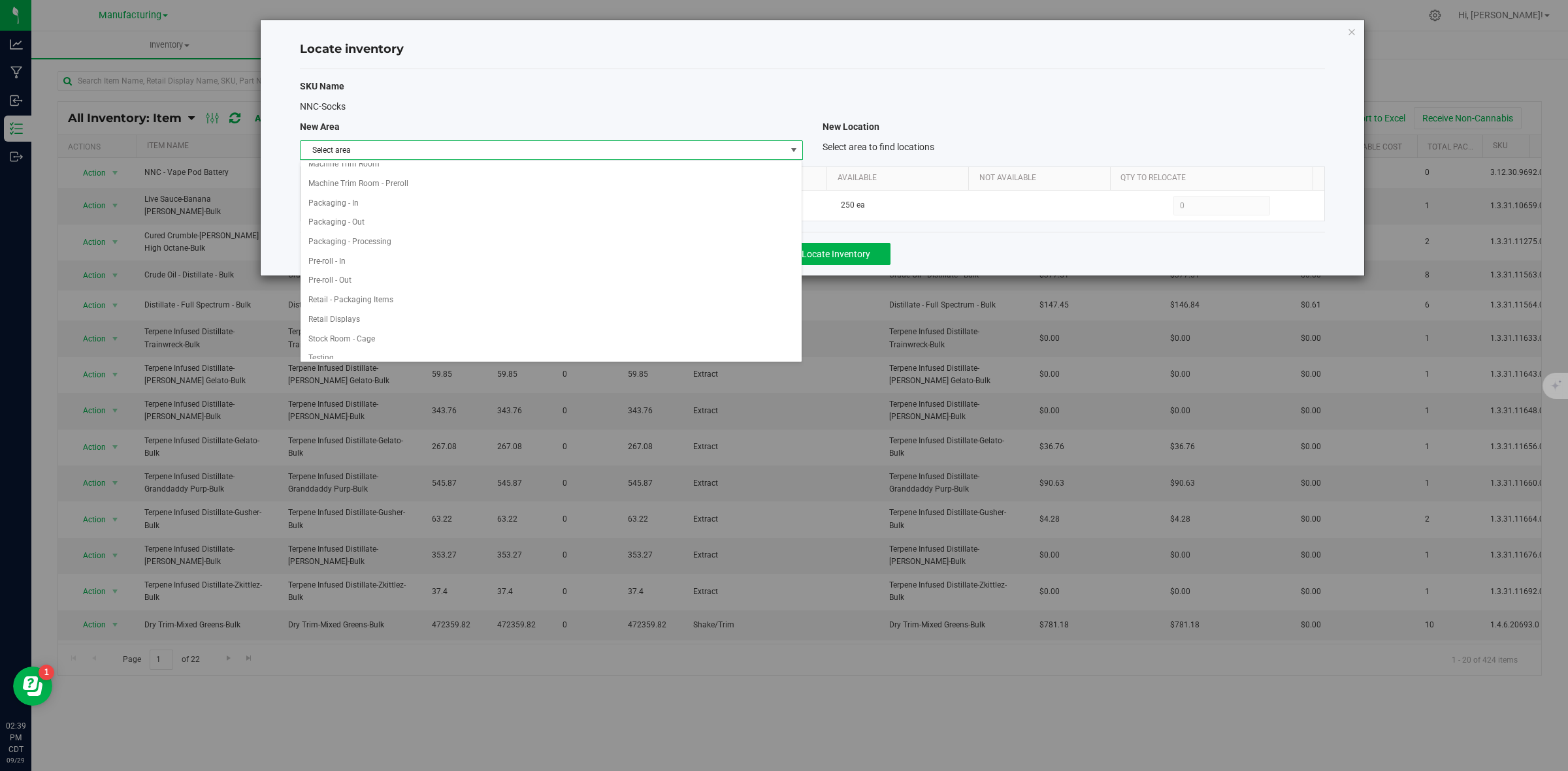
scroll to position [376, 0]
click at [344, 254] on li "Retail - Packaging Items" at bounding box center [551, 252] width 501 height 20
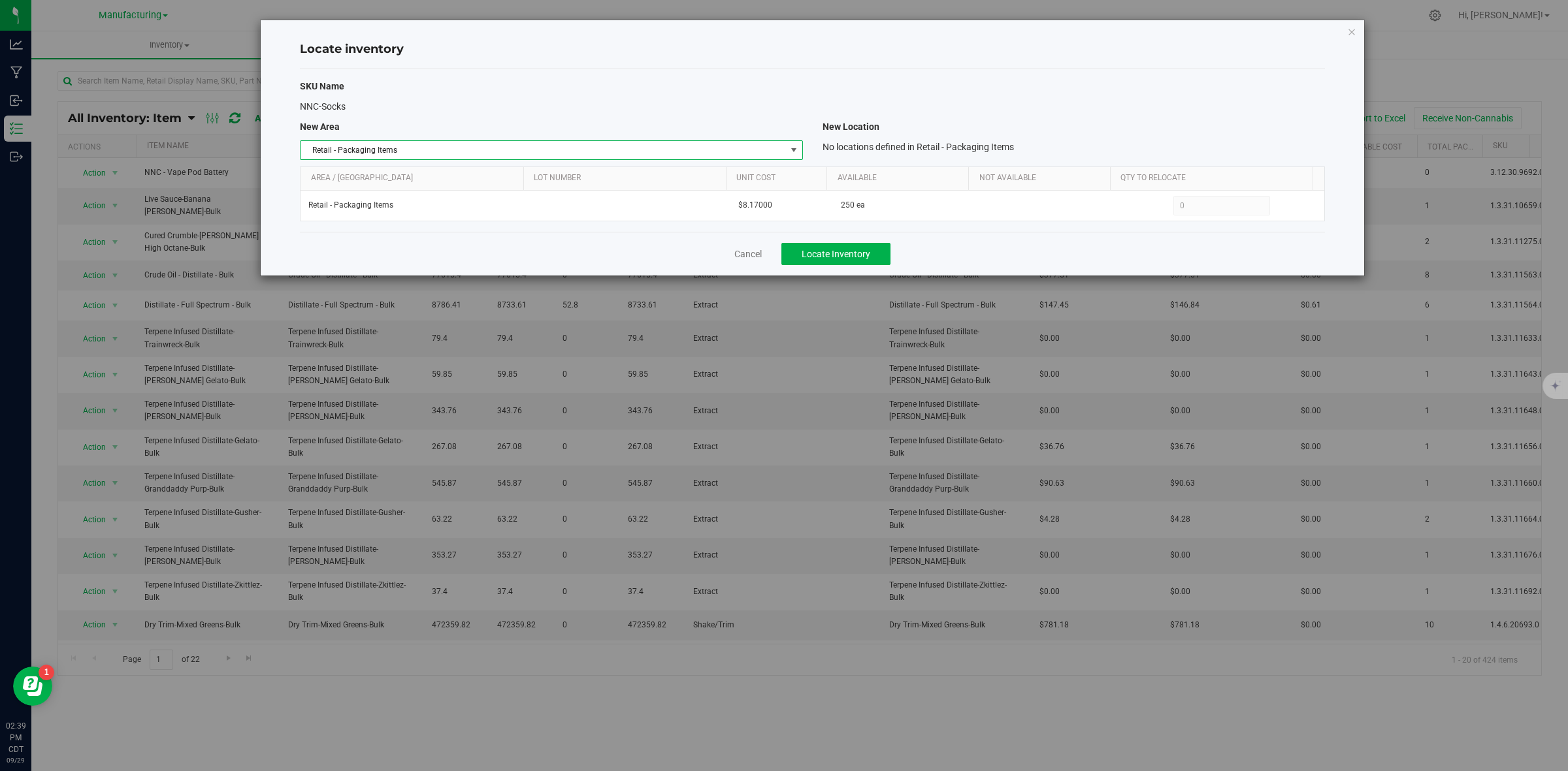
click at [409, 146] on span "Retail - Packaging Items" at bounding box center [543, 150] width 485 height 18
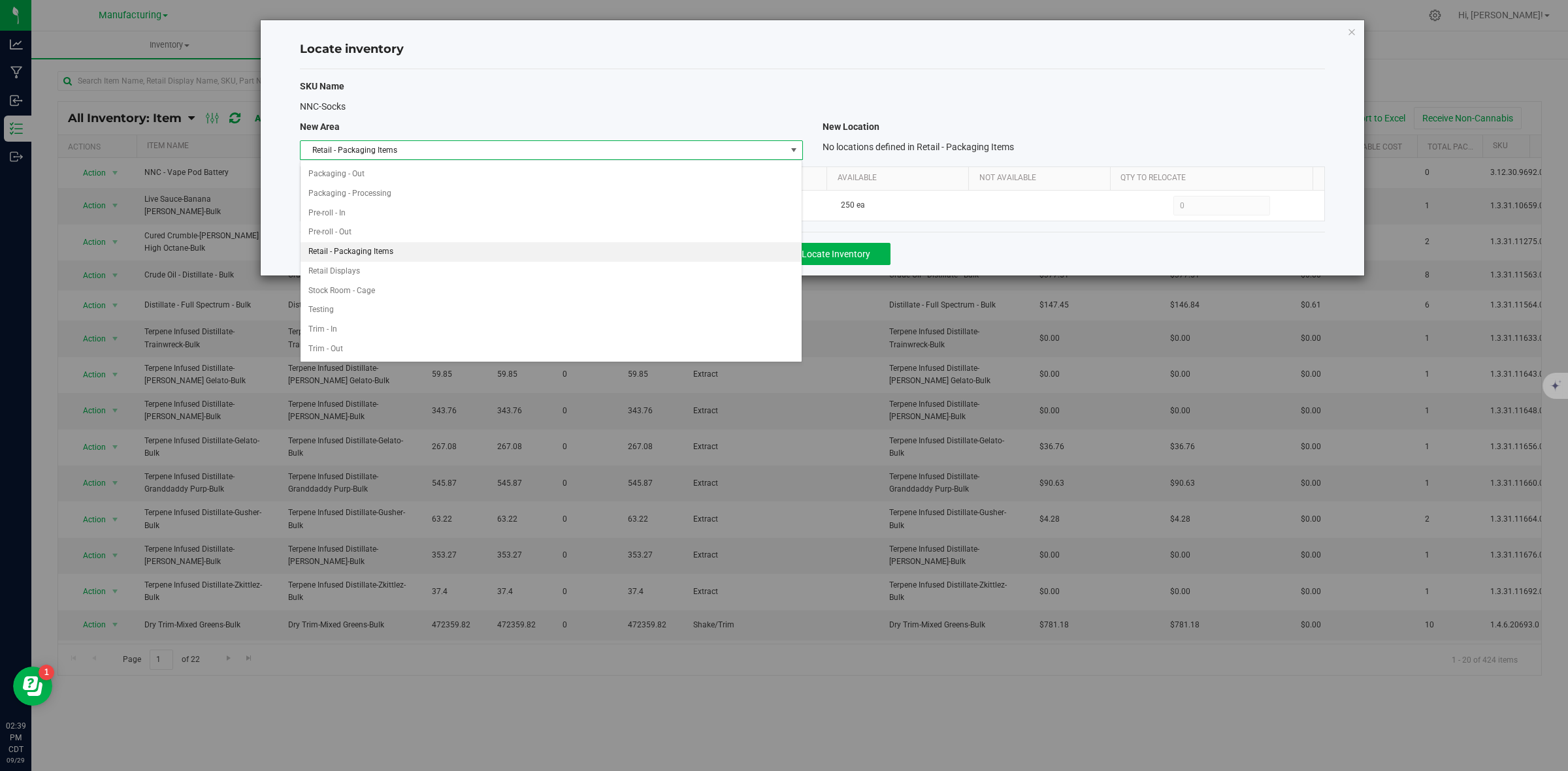
click at [381, 248] on li "Retail - Packaging Items" at bounding box center [551, 252] width 501 height 20
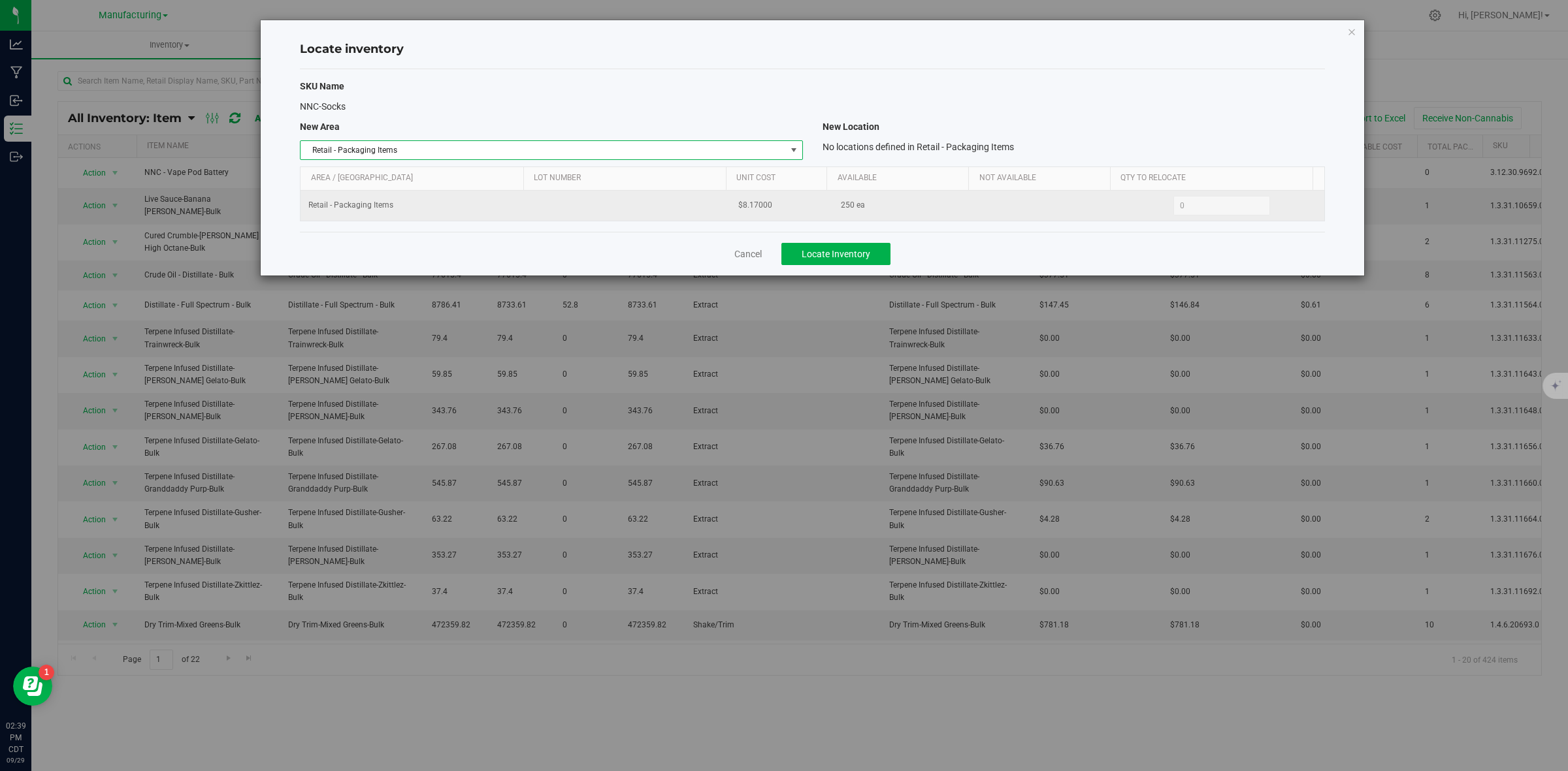
click at [1187, 208] on span "0 0" at bounding box center [1222, 205] width 97 height 20
click at [740, 257] on link "Cancel" at bounding box center [748, 254] width 27 height 13
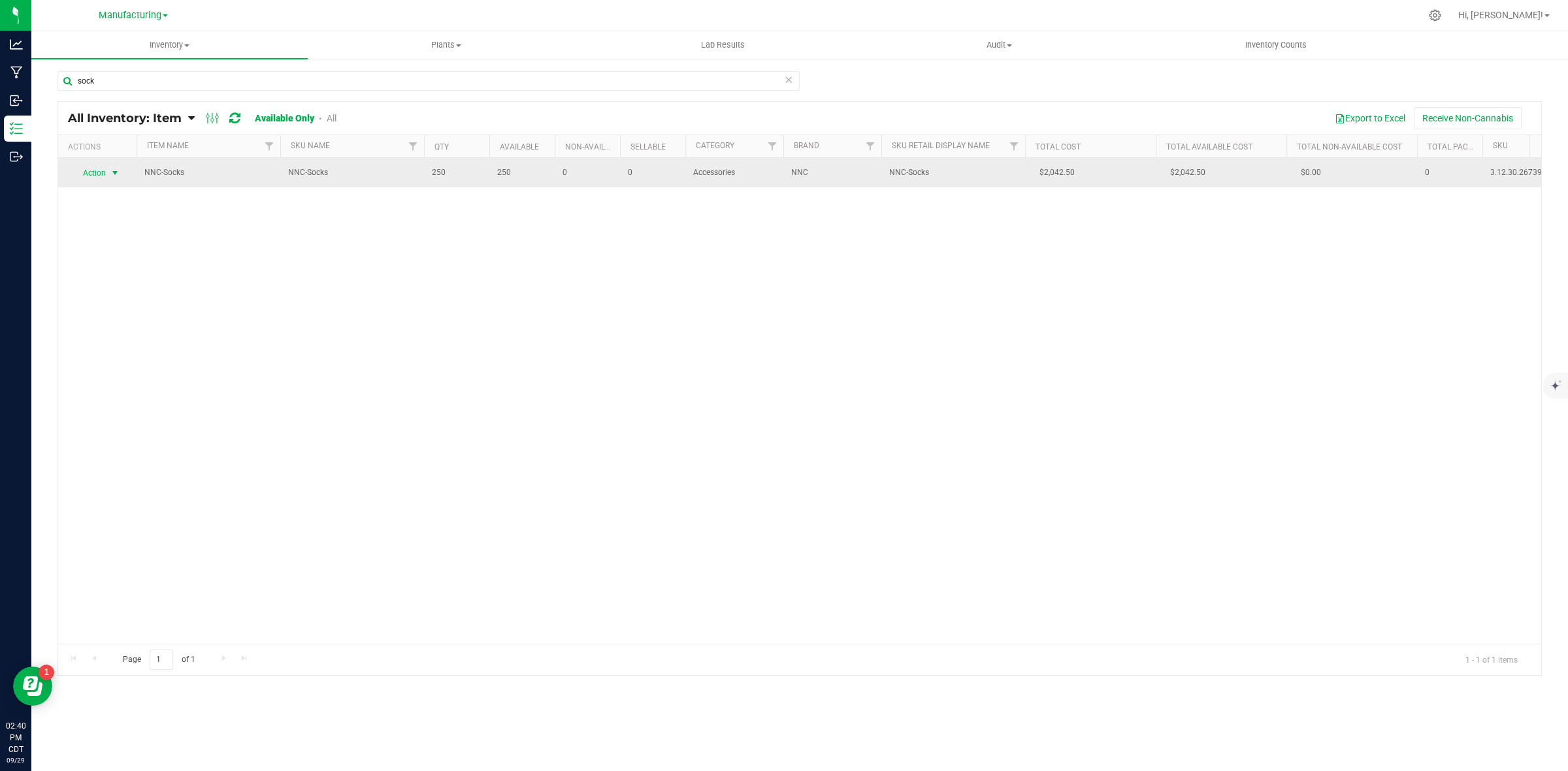
click at [90, 178] on span "Action" at bounding box center [89, 173] width 36 height 18
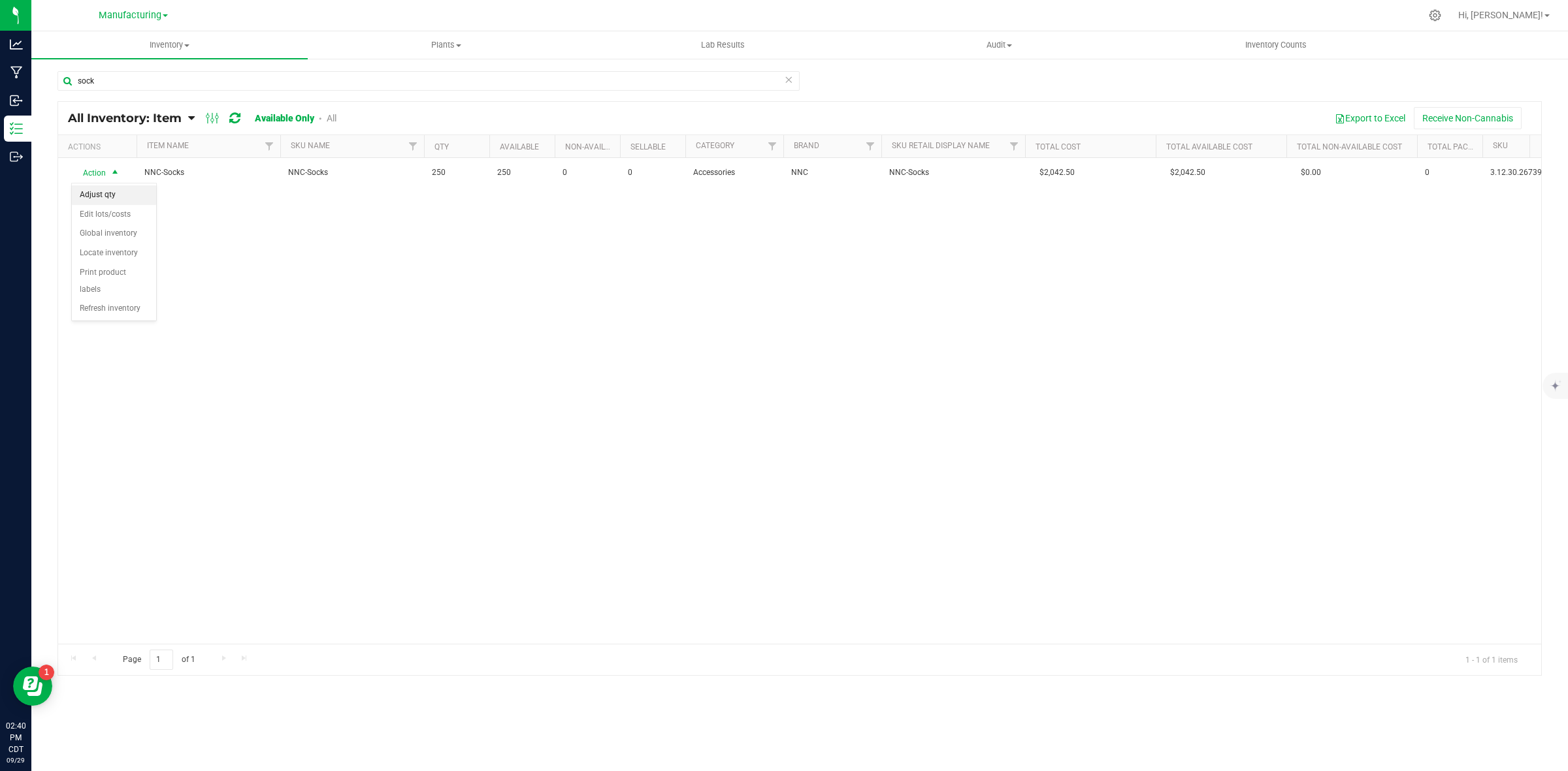
click at [103, 193] on li "Adjust qty" at bounding box center [114, 195] width 84 height 20
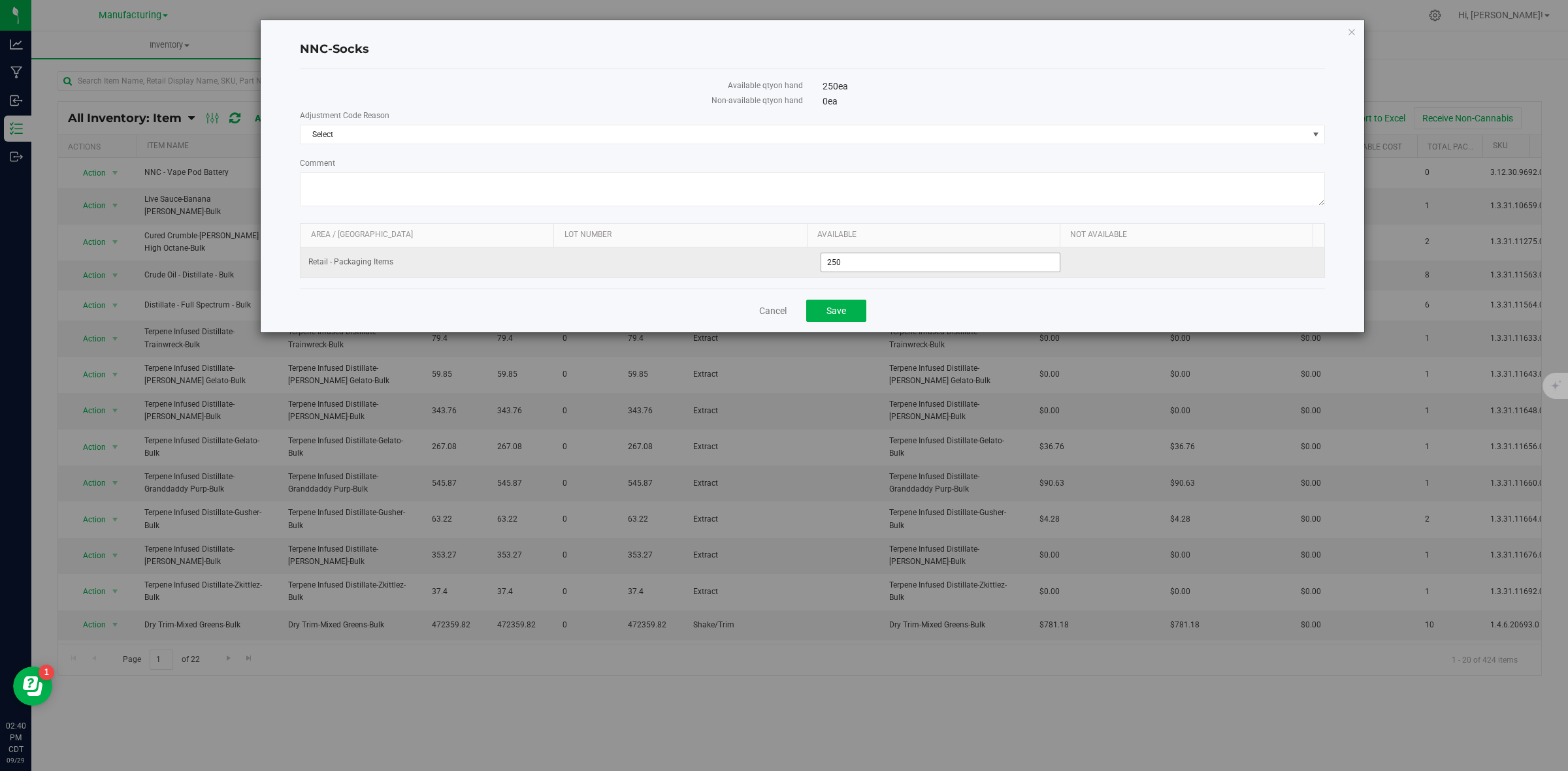
click at [859, 261] on span "250 250" at bounding box center [940, 262] width 240 height 20
drag, startPoint x: 859, startPoint y: 261, endPoint x: 779, endPoint y: 268, distance: 80.3
click at [779, 268] on tr "Retail - Packaging Items 250 250" at bounding box center [812, 263] width 1024 height 30
type input "0"
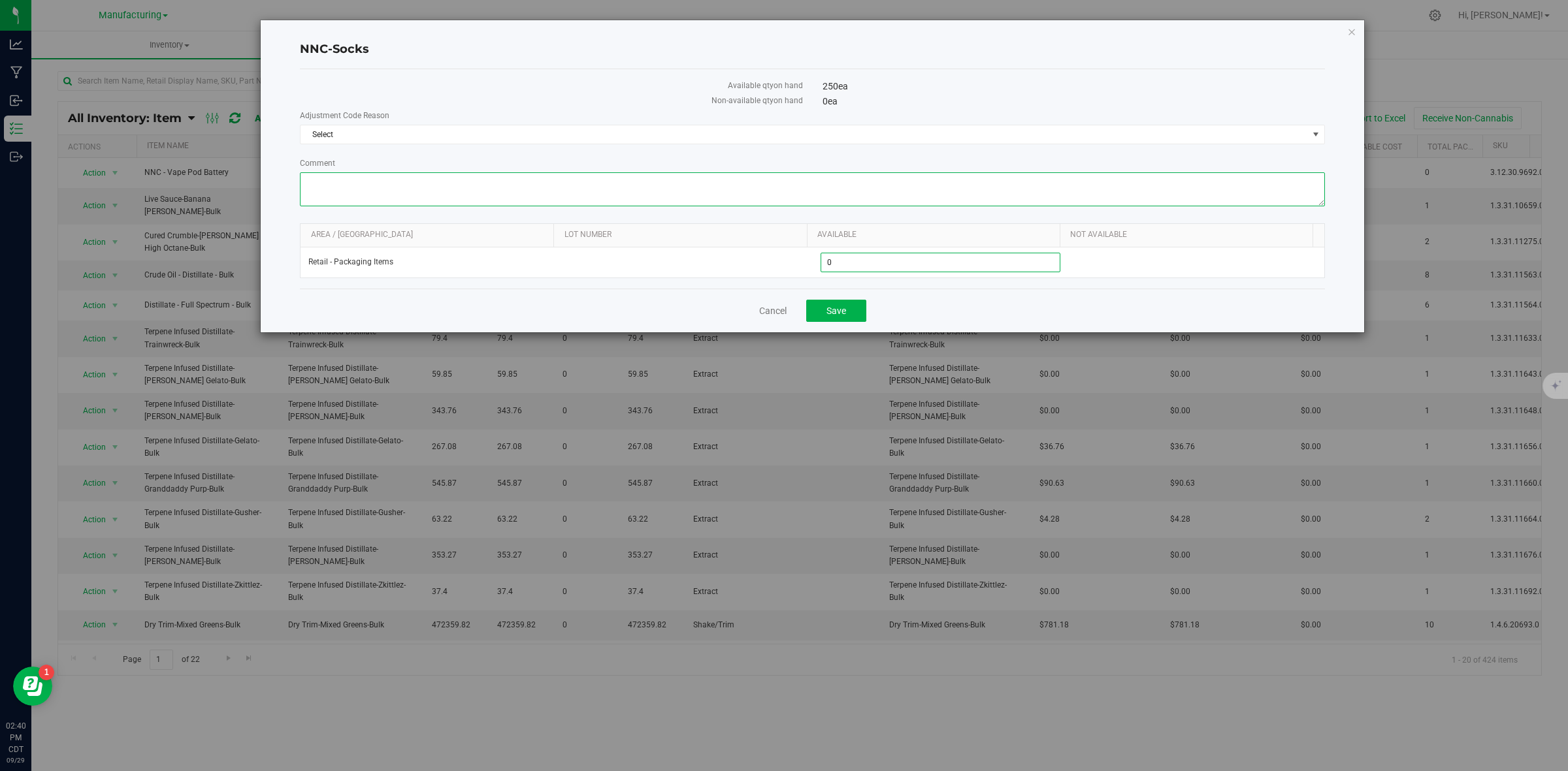
type input "0"
drag, startPoint x: 394, startPoint y: 200, endPoint x: 381, endPoint y: 168, distance: 34.5
click at [394, 199] on textarea "Comment" at bounding box center [812, 190] width 1025 height 34
click at [366, 129] on span "Select" at bounding box center [804, 134] width 1007 height 18
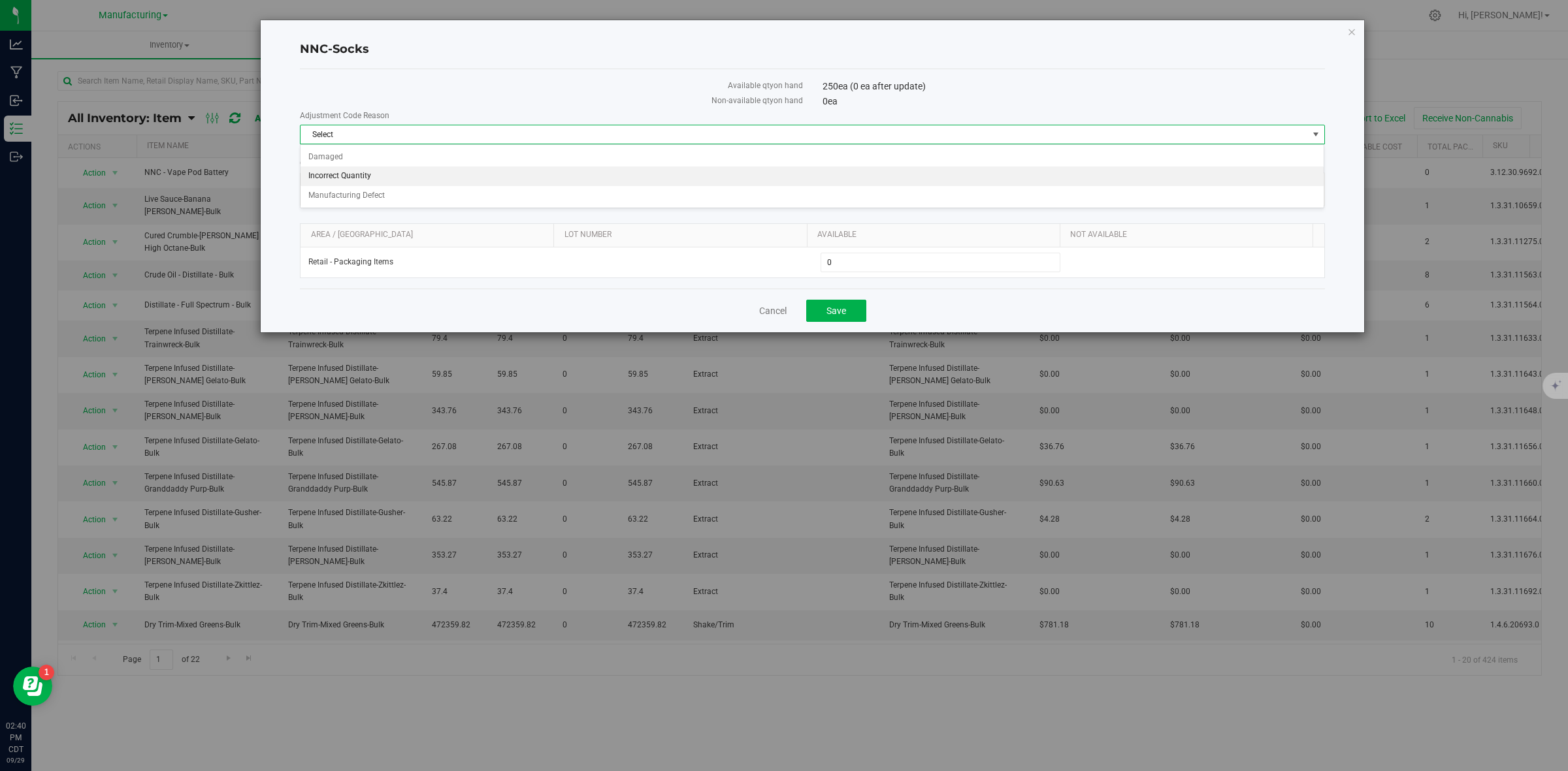
click at [360, 170] on li "Incorrect Quantity" at bounding box center [812, 176] width 1023 height 20
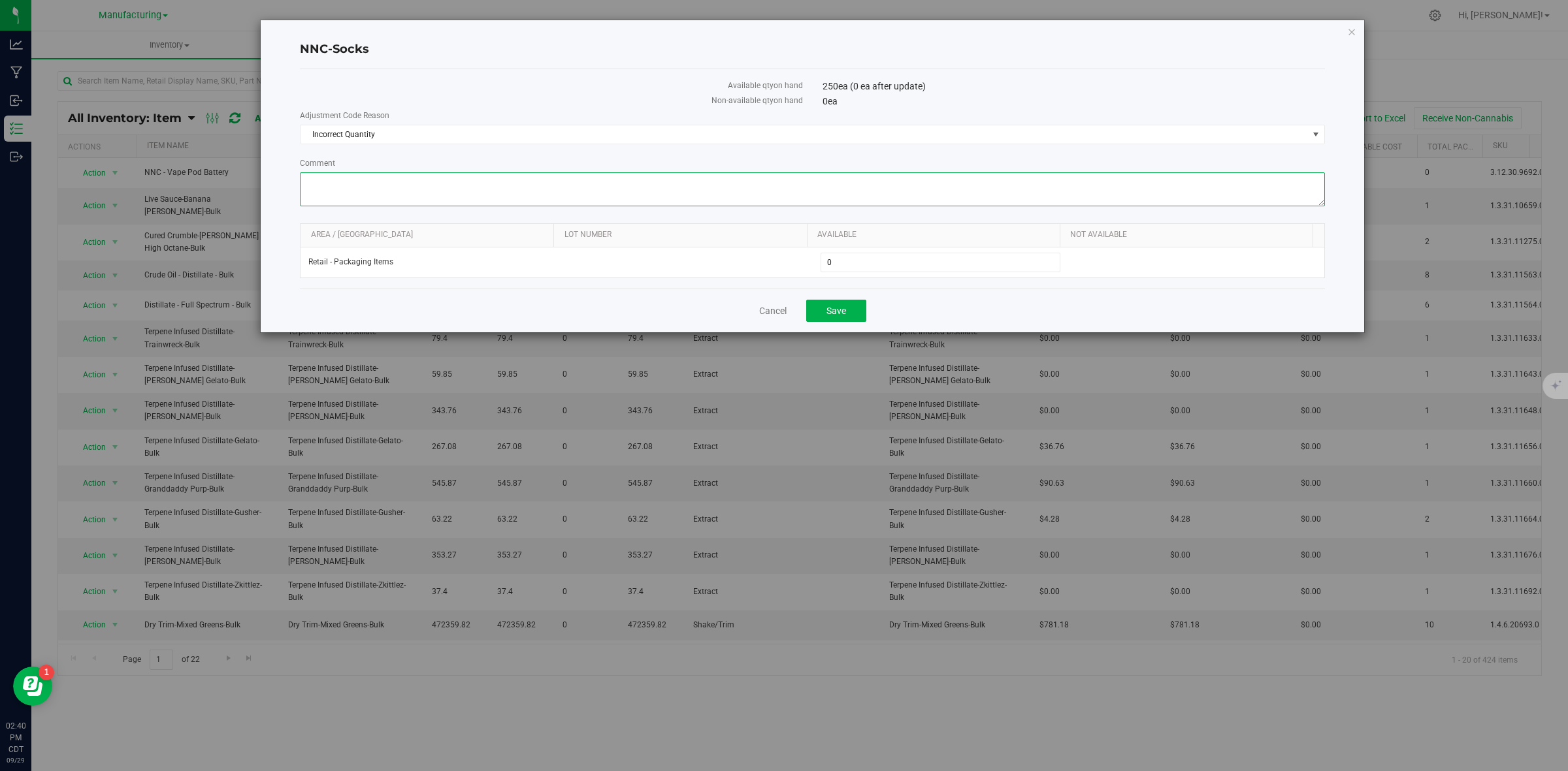
click at [348, 190] on textarea "Comment" at bounding box center [812, 190] width 1025 height 34
type textarea "Moved to Flowhub"
click at [835, 315] on span "Save" at bounding box center [836, 311] width 20 height 10
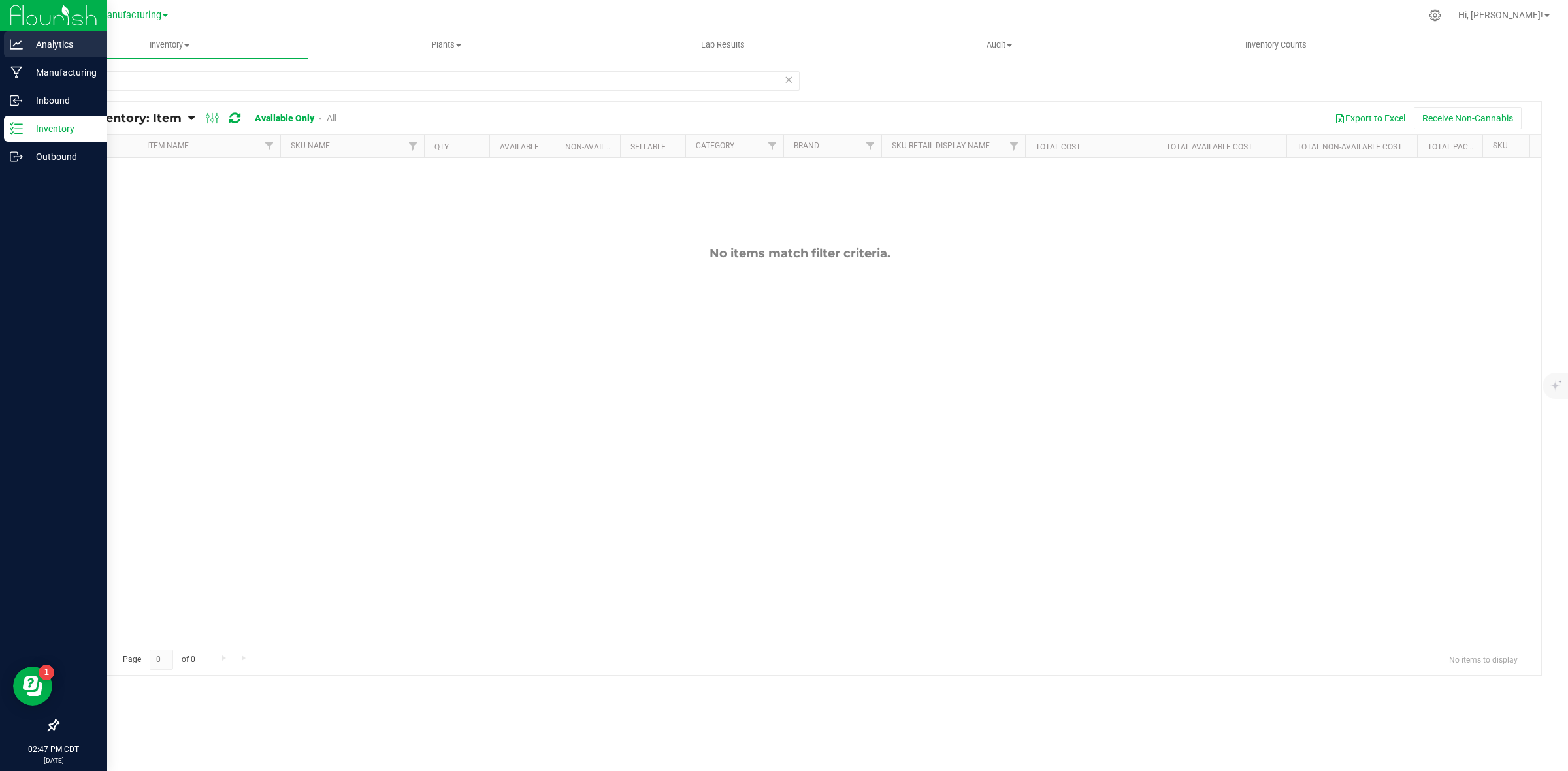
click at [23, 43] on p "Analytics" at bounding box center [62, 44] width 79 height 16
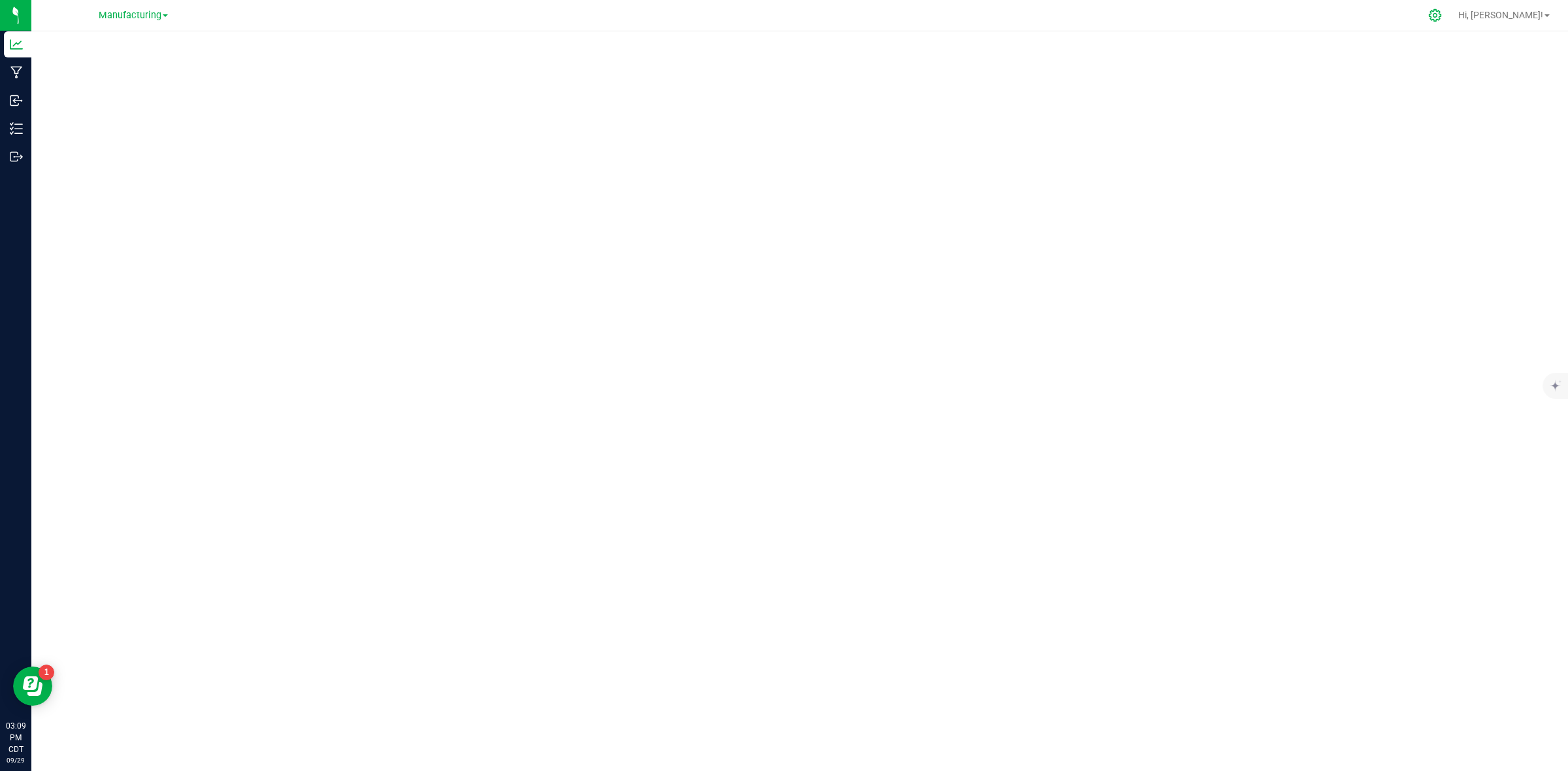
click at [1442, 13] on icon at bounding box center [1435, 15] width 14 height 14
click at [1441, 10] on icon at bounding box center [1435, 15] width 12 height 12
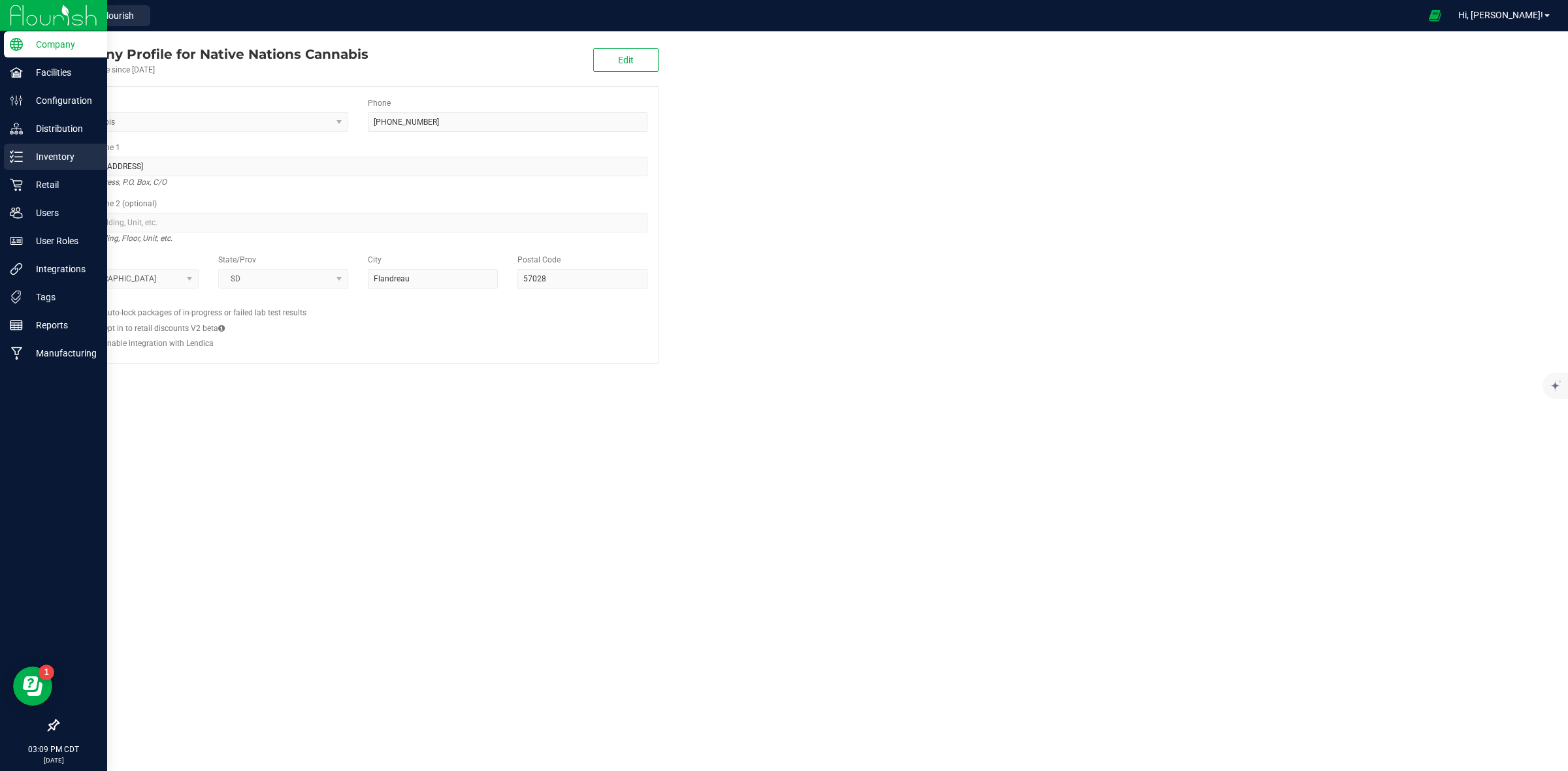
click at [25, 164] on p "Inventory" at bounding box center [62, 157] width 79 height 16
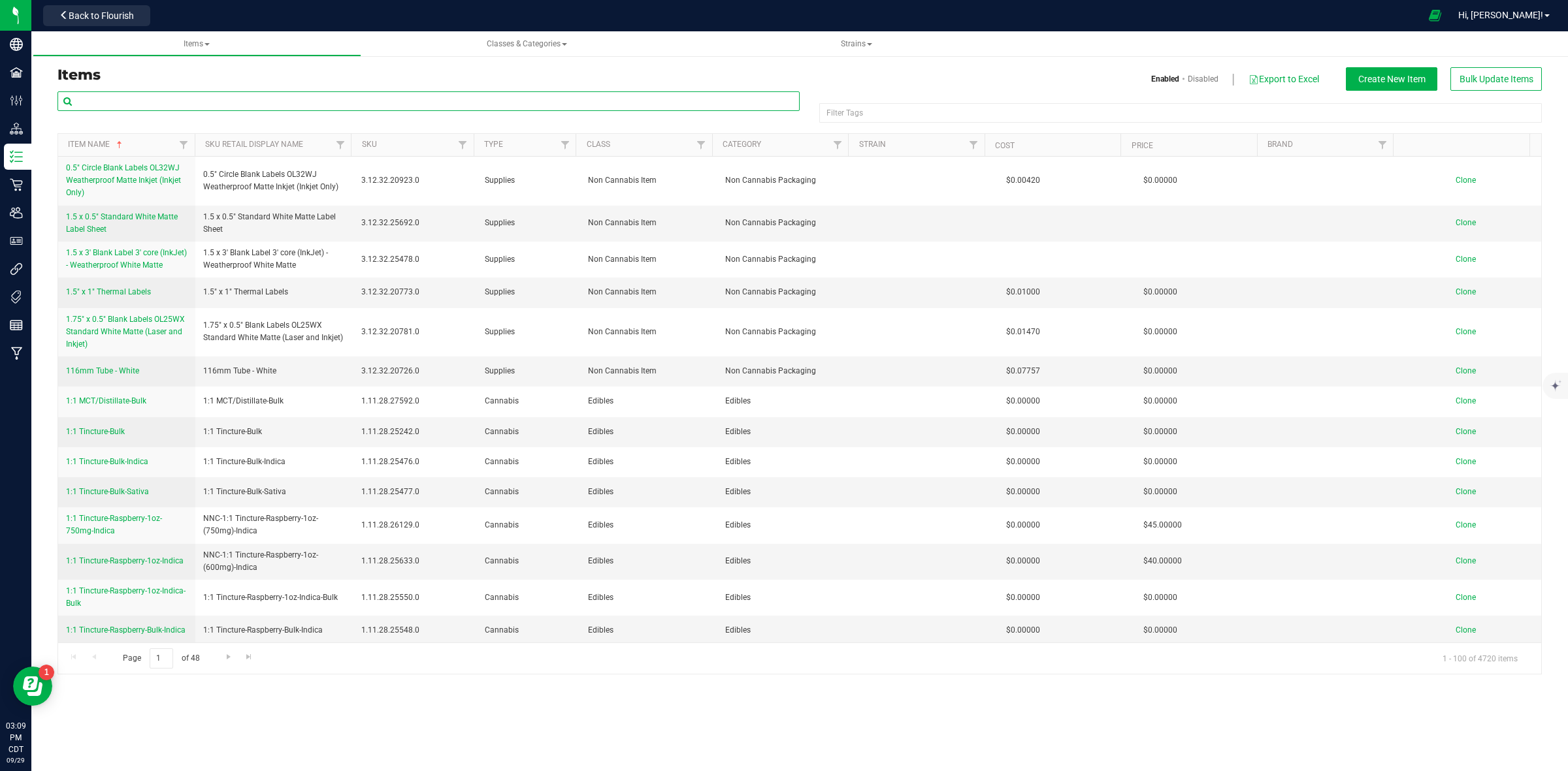
click at [136, 103] on input "text" at bounding box center [428, 101] width 742 height 20
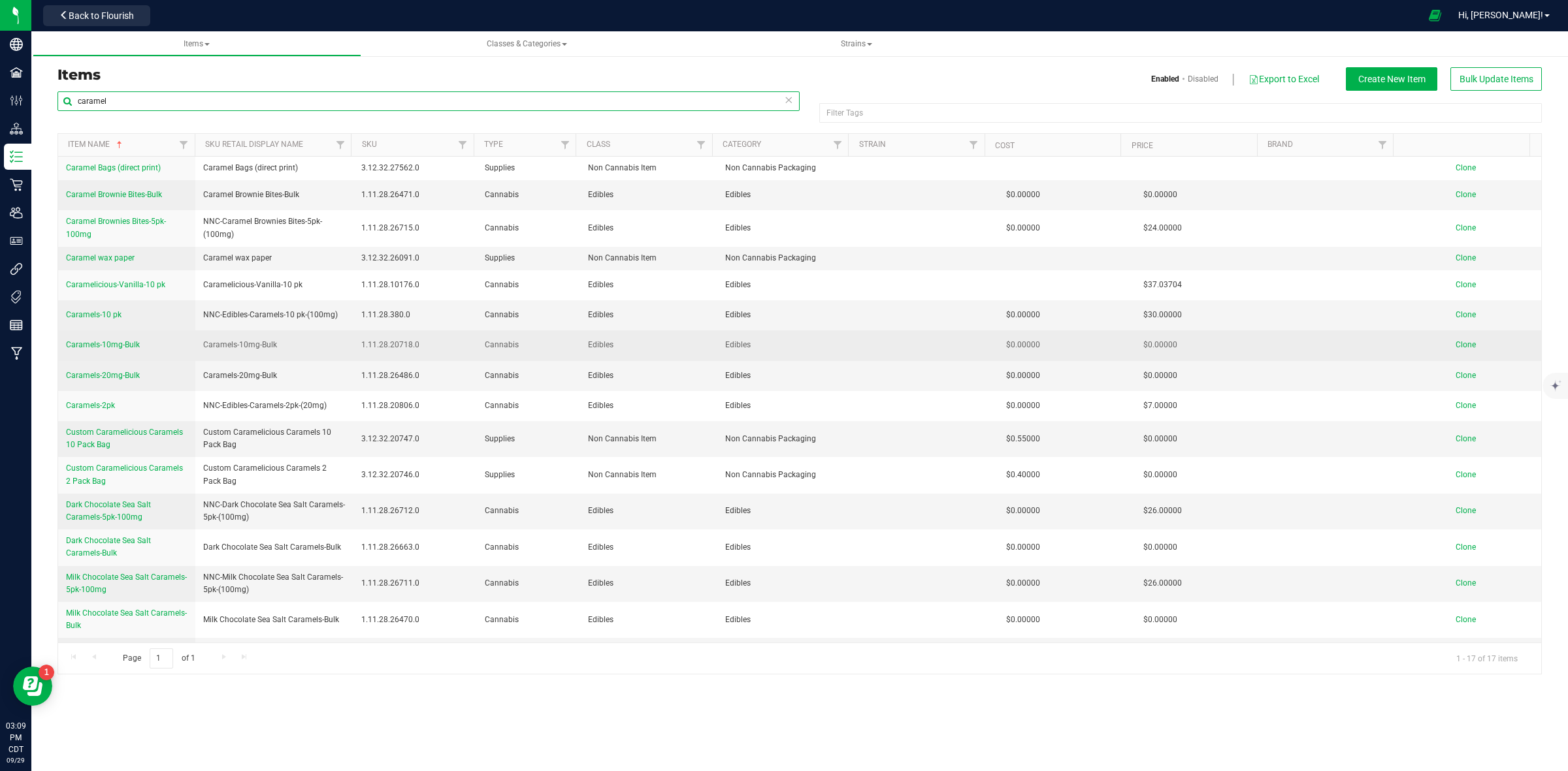
type input "caramel"
click at [122, 350] on span "Caramels-10mg-Bulk" at bounding box center [103, 344] width 74 height 9
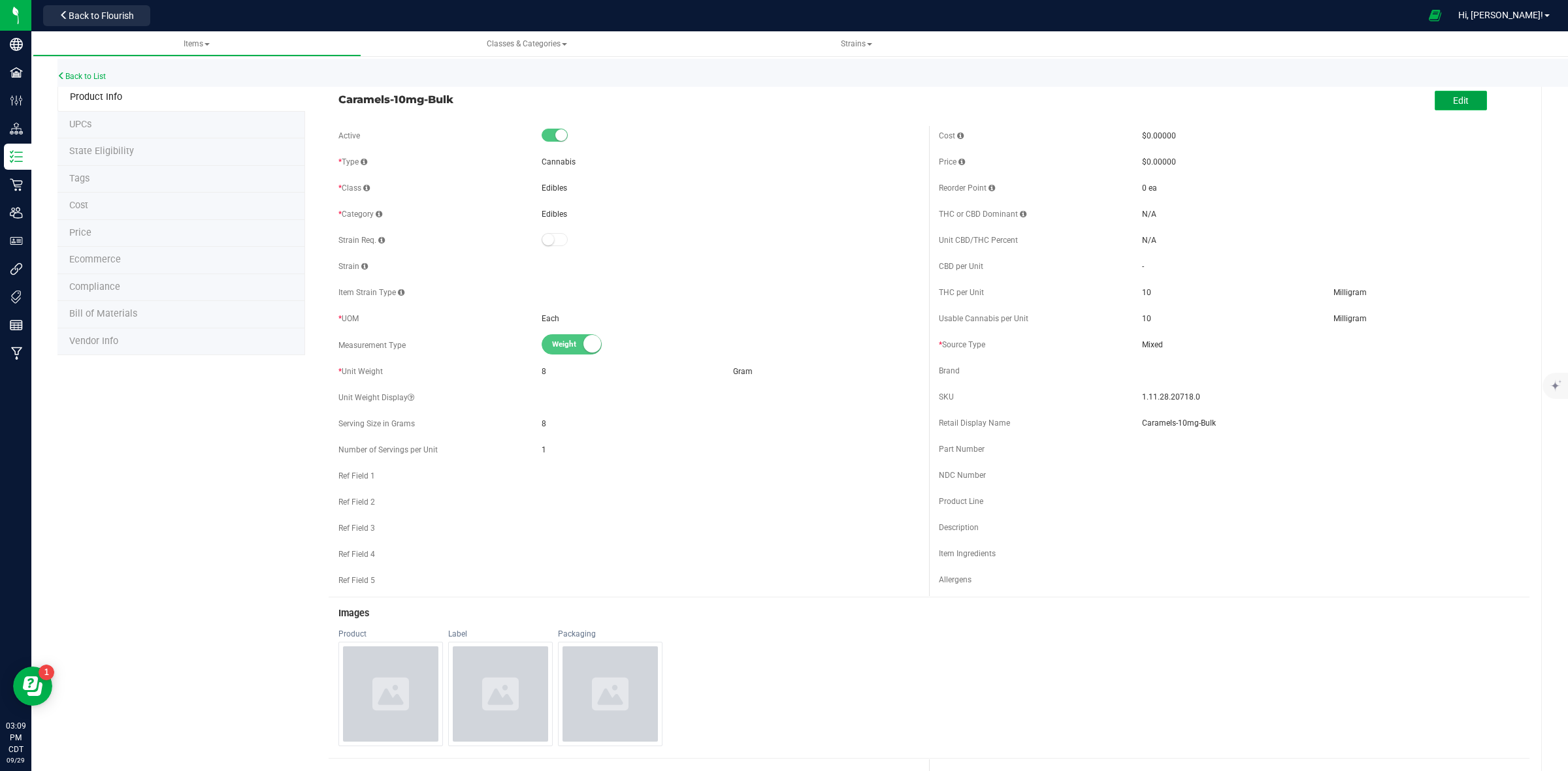
click at [1456, 95] on span "Edit" at bounding box center [1461, 100] width 16 height 10
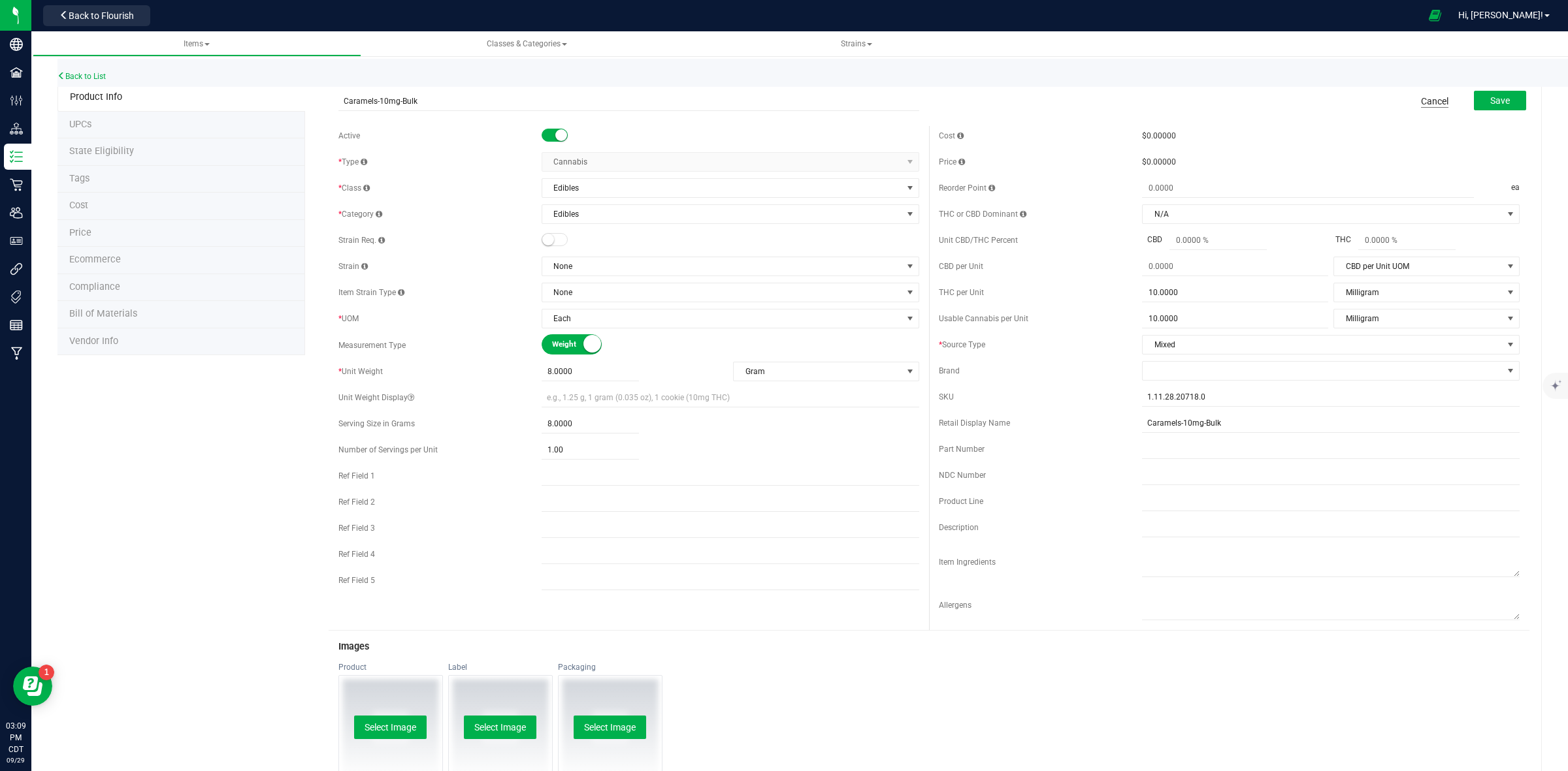
click at [1421, 103] on link "Cancel" at bounding box center [1435, 101] width 27 height 13
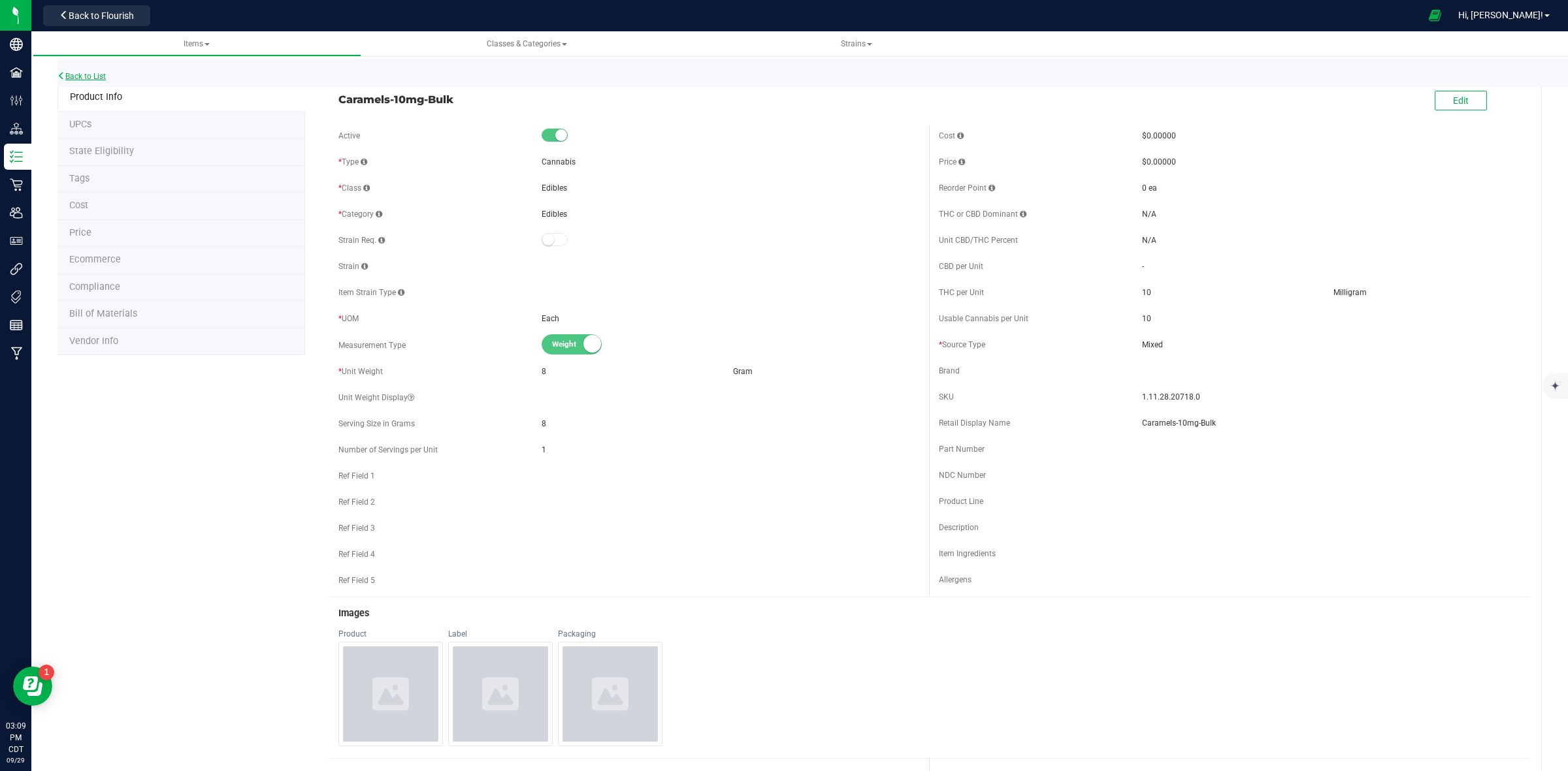
click at [85, 79] on link "Back to List" at bounding box center [81, 76] width 49 height 9
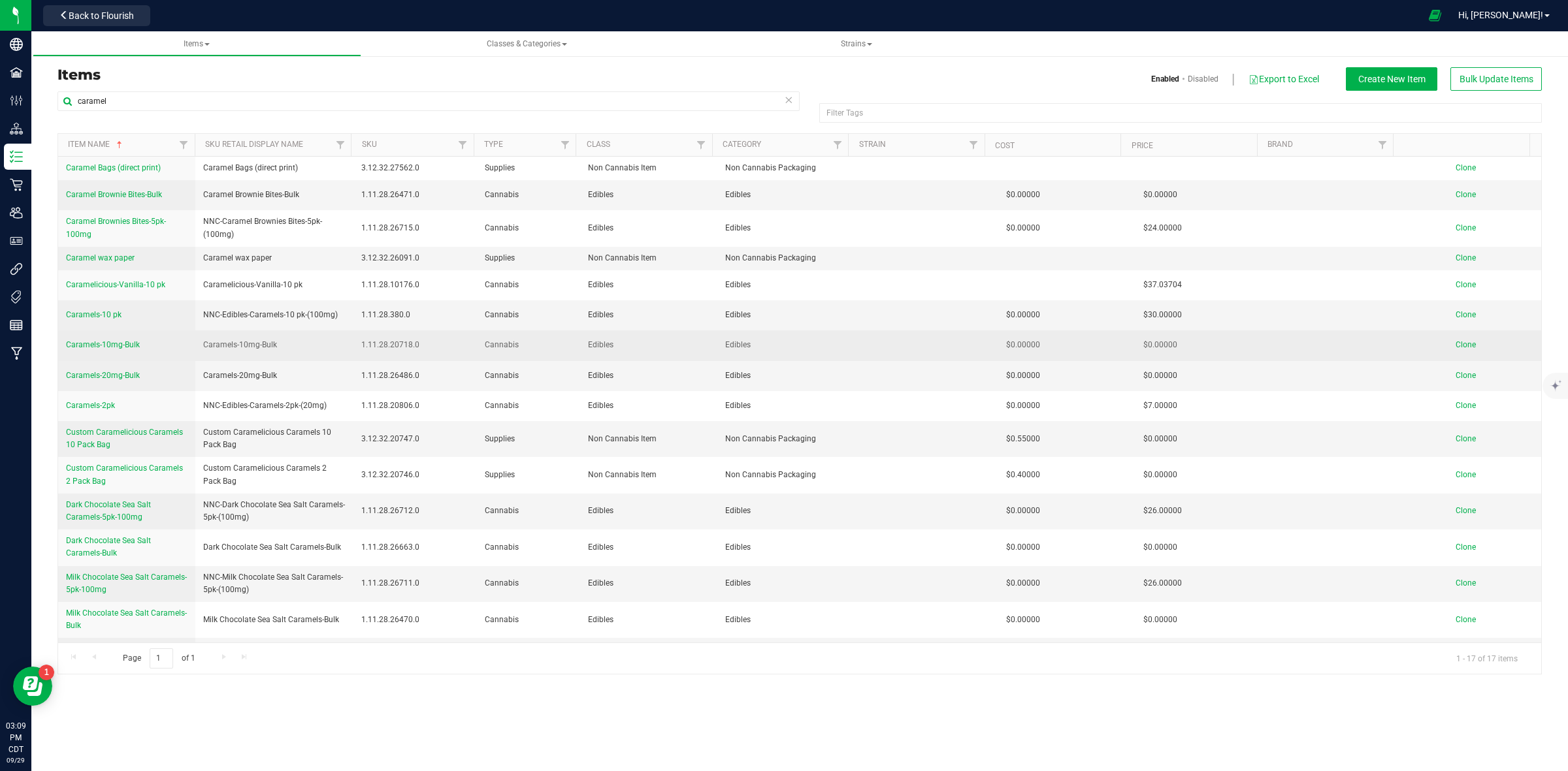
click at [1457, 350] on span "Clone" at bounding box center [1466, 344] width 21 height 9
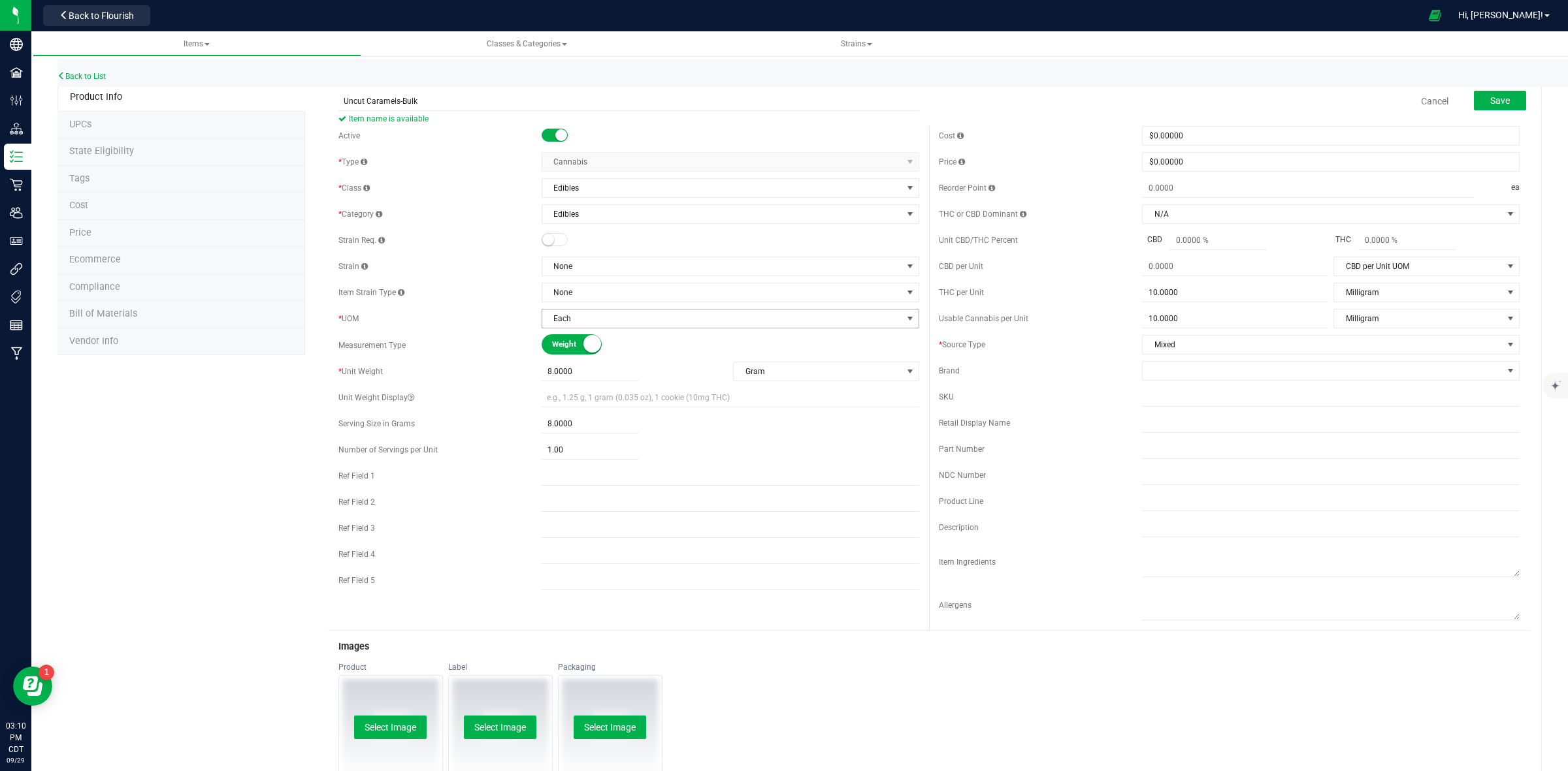
type input "Uncut Caramels-Bulk"
click at [566, 324] on span "Each" at bounding box center [722, 318] width 360 height 18
click at [568, 407] on li "Gram" at bounding box center [725, 401] width 373 height 20
click at [732, 389] on div "1.00 1" at bounding box center [730, 397] width 378 height 19
click at [592, 383] on div "Active * Type Cannabis Select type Cannabis Non-Inventory Raw Materials Supplie…" at bounding box center [628, 335] width 600 height 418
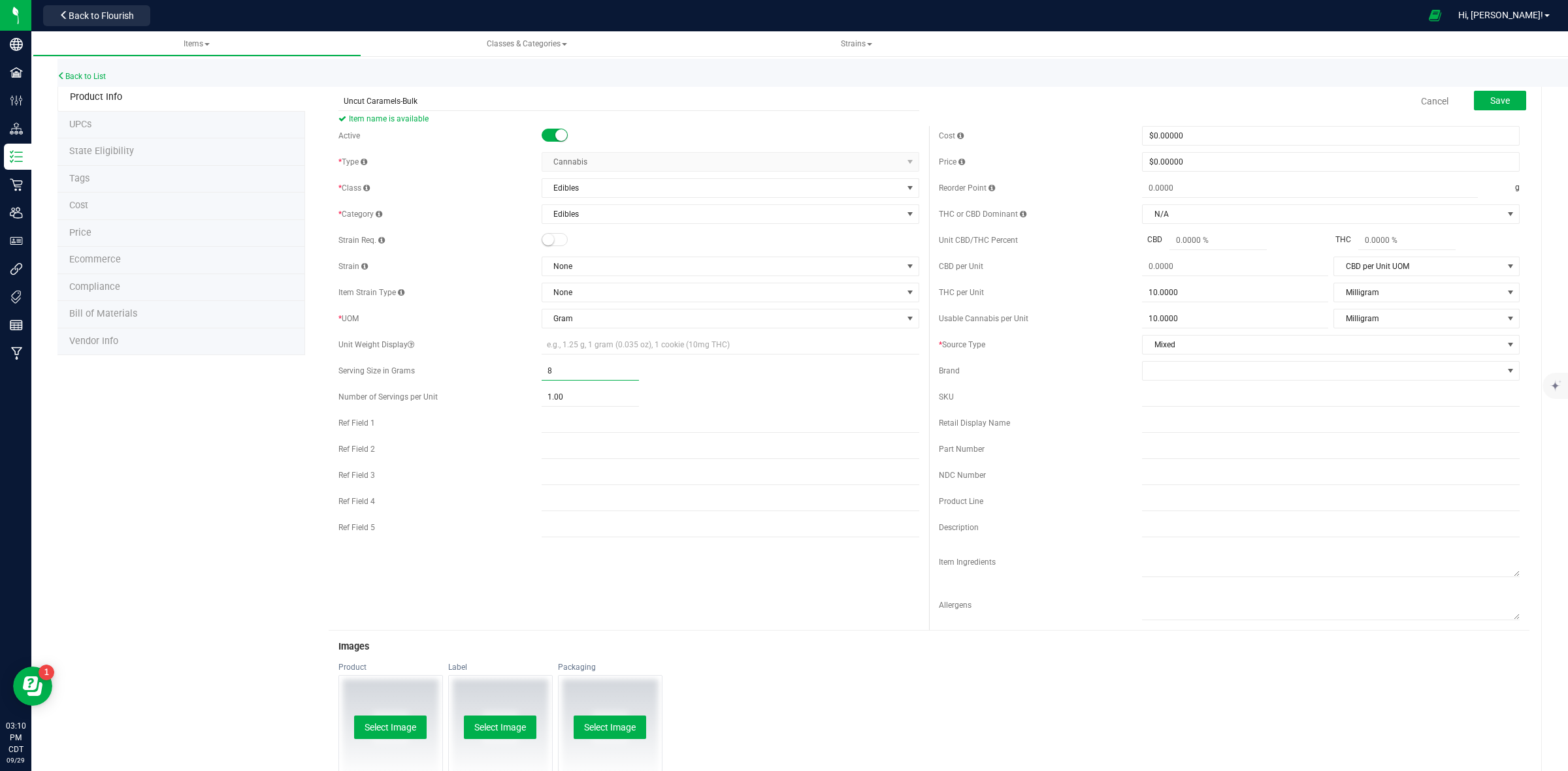
click at [588, 374] on span "8.0000 8" at bounding box center [590, 371] width 97 height 19
type input "0.0000"
click at [571, 405] on span "1.00 1" at bounding box center [590, 397] width 97 height 19
click at [719, 398] on div at bounding box center [730, 397] width 378 height 19
click at [1183, 324] on span "10.0000 10" at bounding box center [1235, 319] width 186 height 19
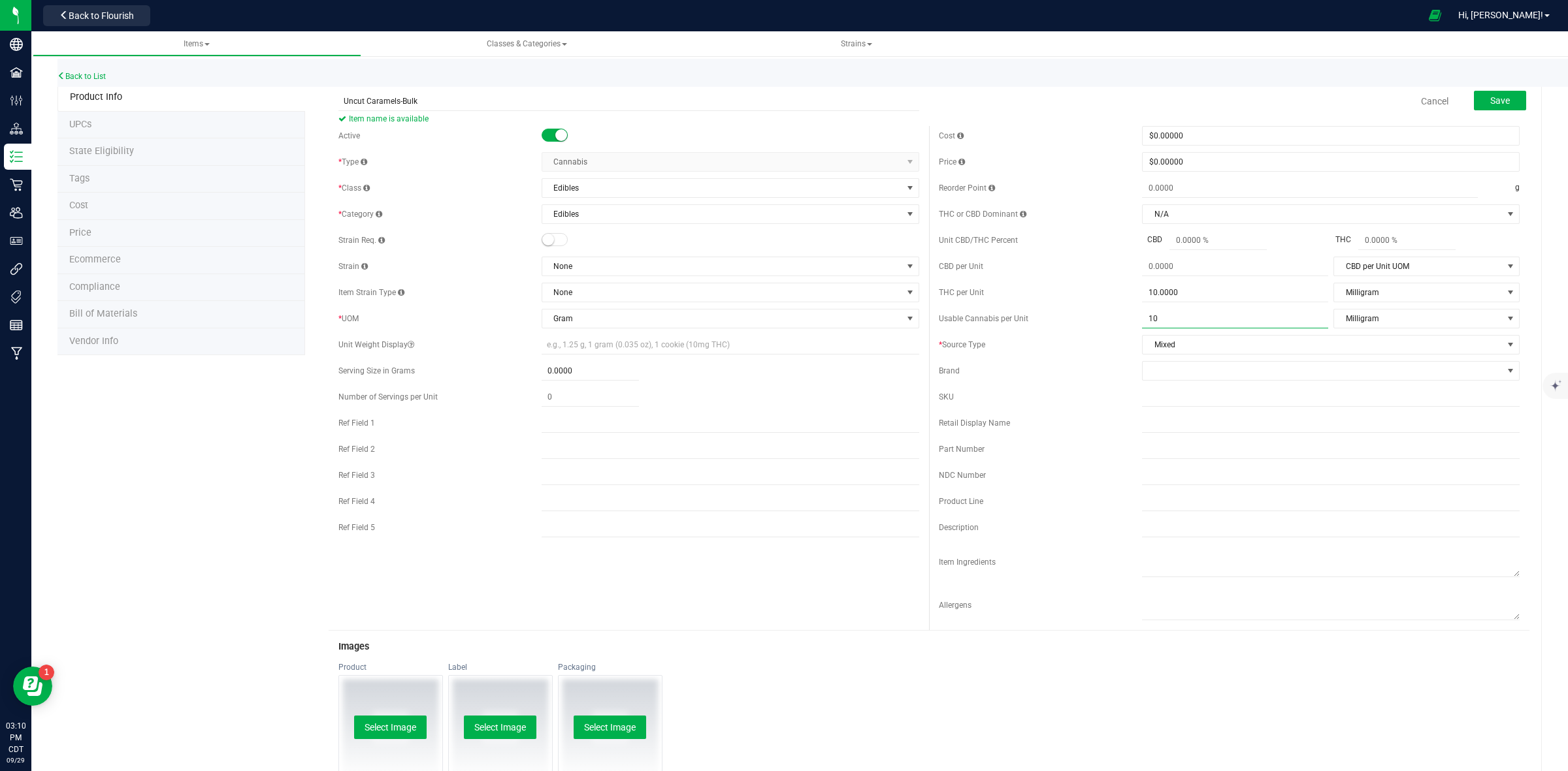
type input "1"
click at [1183, 291] on span "10.0000 10" at bounding box center [1235, 293] width 186 height 19
type input "1"
click at [1356, 293] on span "Milligram" at bounding box center [1418, 292] width 168 height 18
click at [1089, 320] on div "Usable Cannabis per Unit" at bounding box center [1040, 318] width 203 height 12
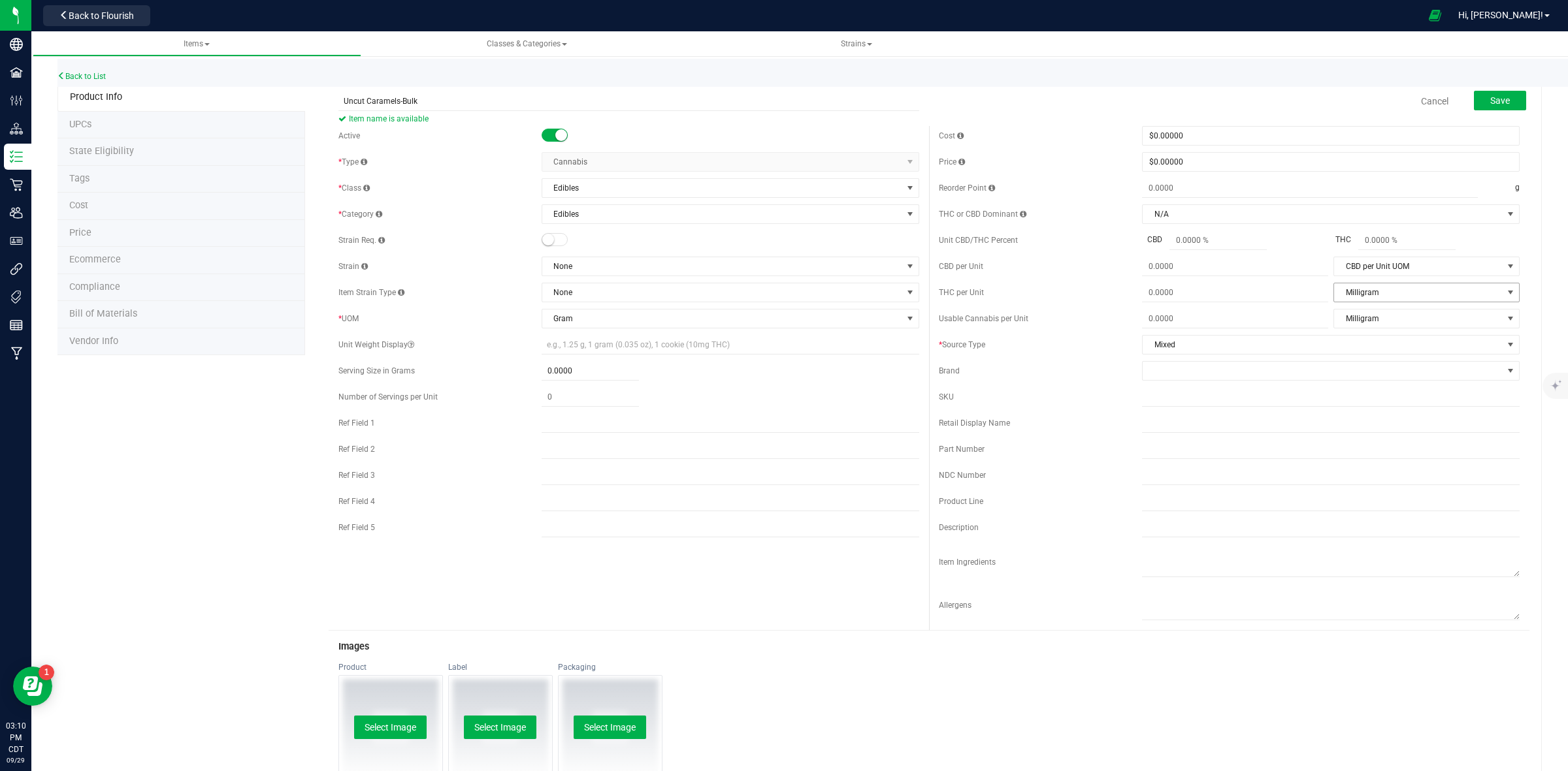
click at [1371, 295] on span "Milligram" at bounding box center [1418, 292] width 168 height 18
click at [1040, 407] on div "SKU" at bounding box center [1229, 397] width 581 height 20
click at [1493, 106] on button "Save" at bounding box center [1500, 101] width 52 height 20
click at [1398, 297] on span "Milligram" at bounding box center [1418, 292] width 168 height 18
click at [1092, 295] on div "THC per Unit" at bounding box center [1040, 292] width 203 height 12
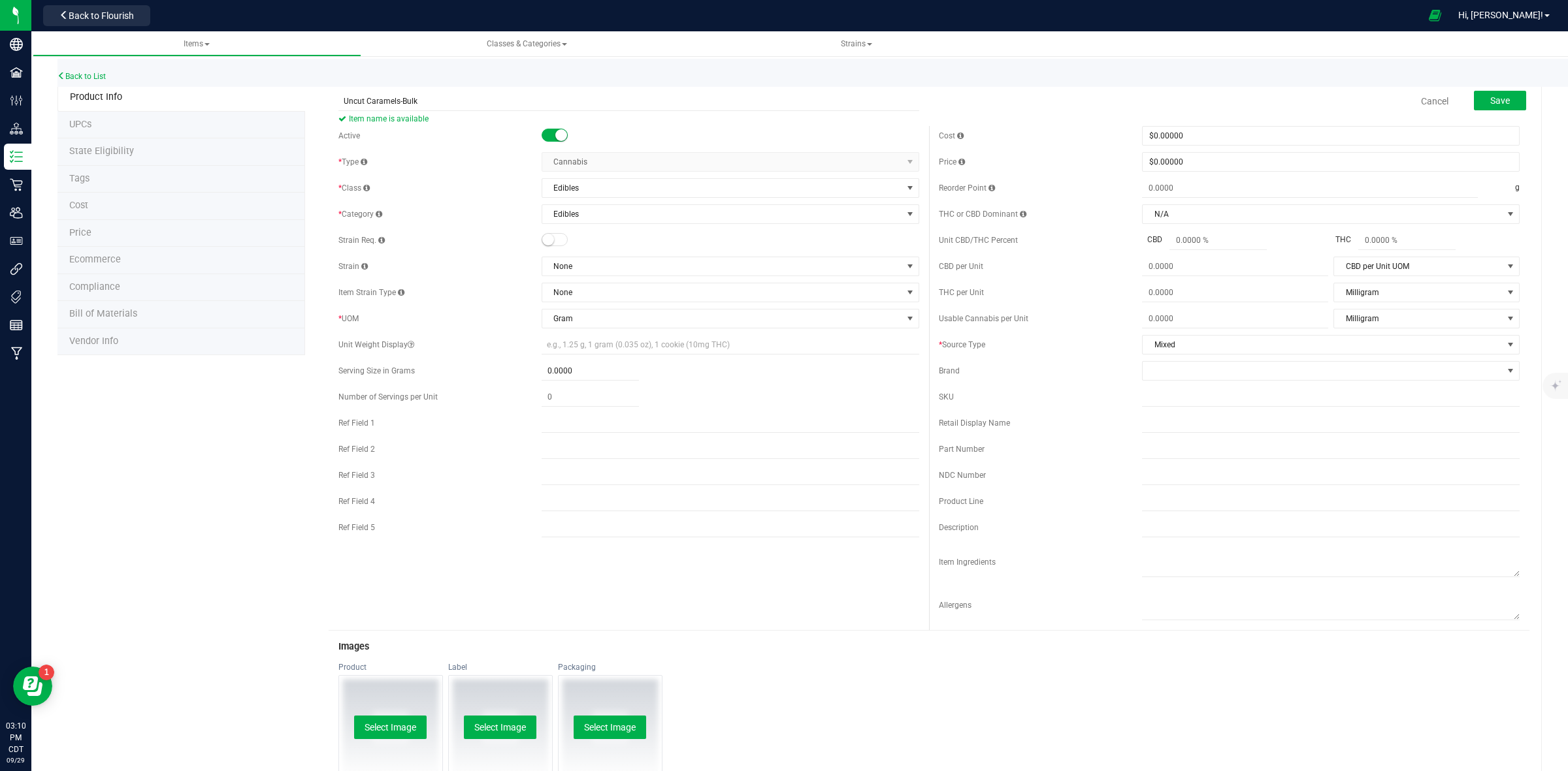
click at [1424, 112] on span "Cancel" at bounding box center [1435, 101] width 39 height 27
click at [1430, 95] on link "Cancel" at bounding box center [1435, 101] width 27 height 13
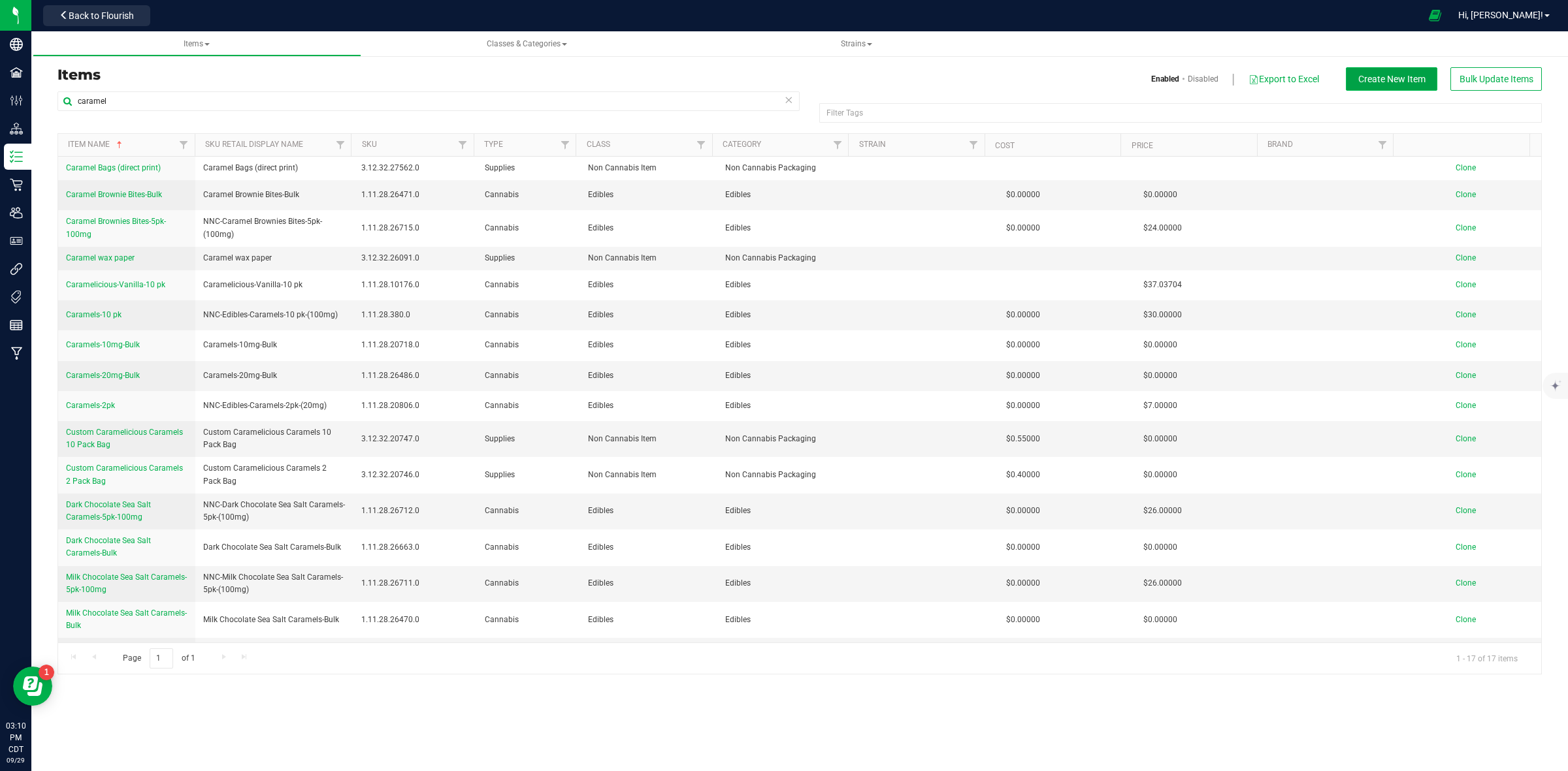
click at [1400, 79] on span "Create New Item" at bounding box center [1392, 79] width 67 height 10
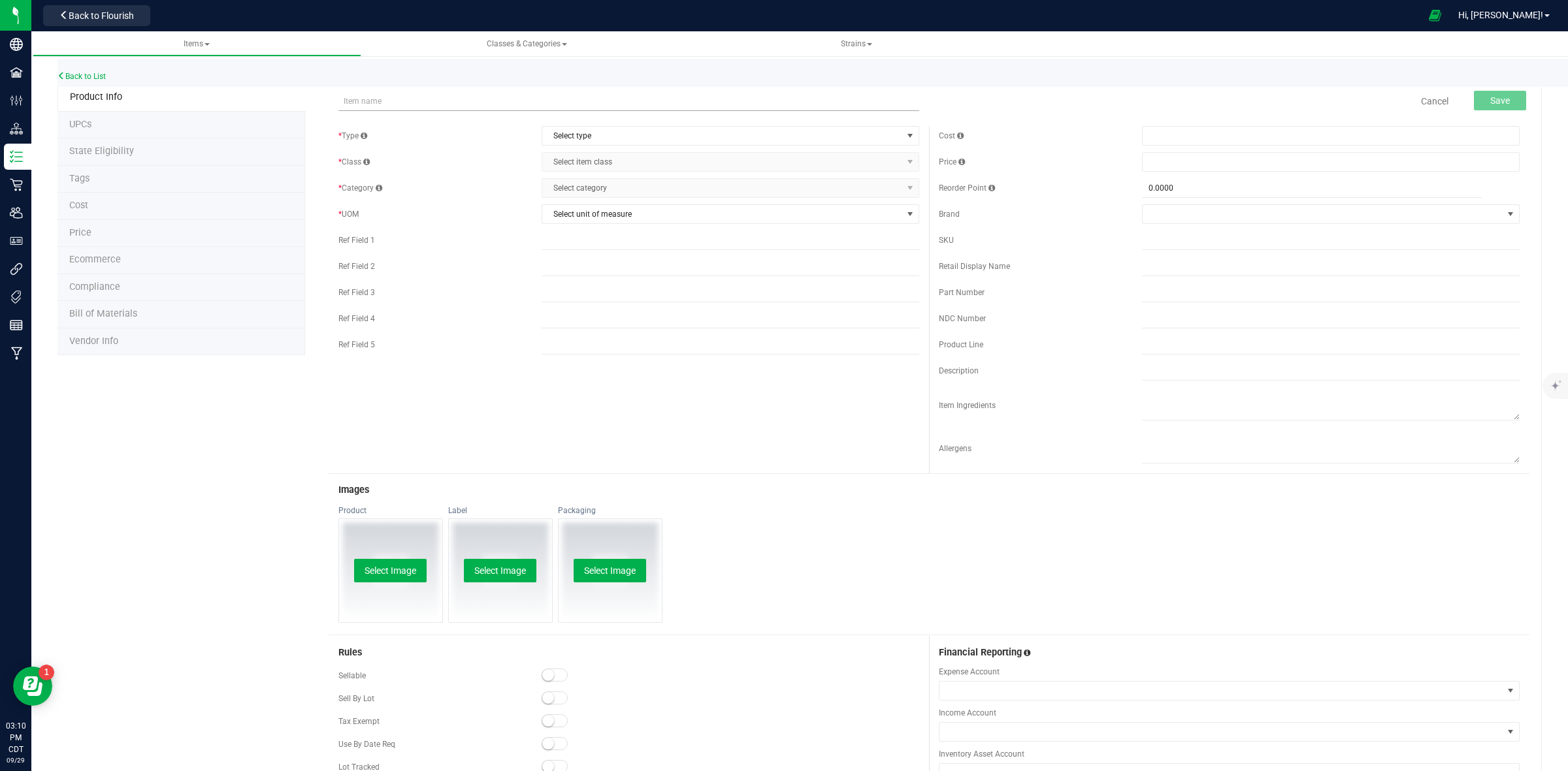
click at [489, 100] on input "text" at bounding box center [628, 101] width 581 height 20
type input "Uncut Caramels-Bulk"
click at [598, 134] on span "Select type" at bounding box center [722, 135] width 360 height 18
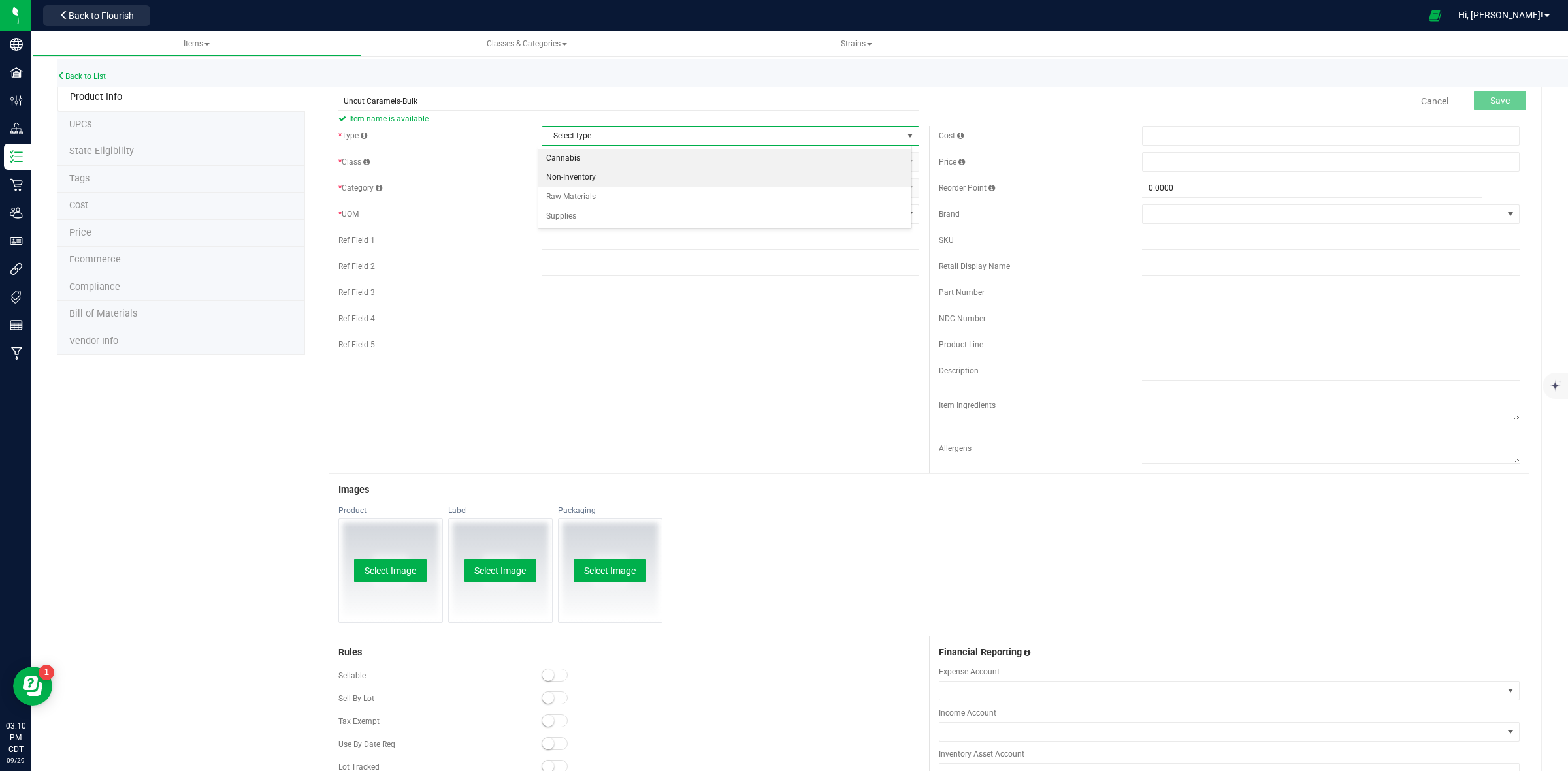
click at [571, 166] on li "Cannabis" at bounding box center [725, 159] width 373 height 20
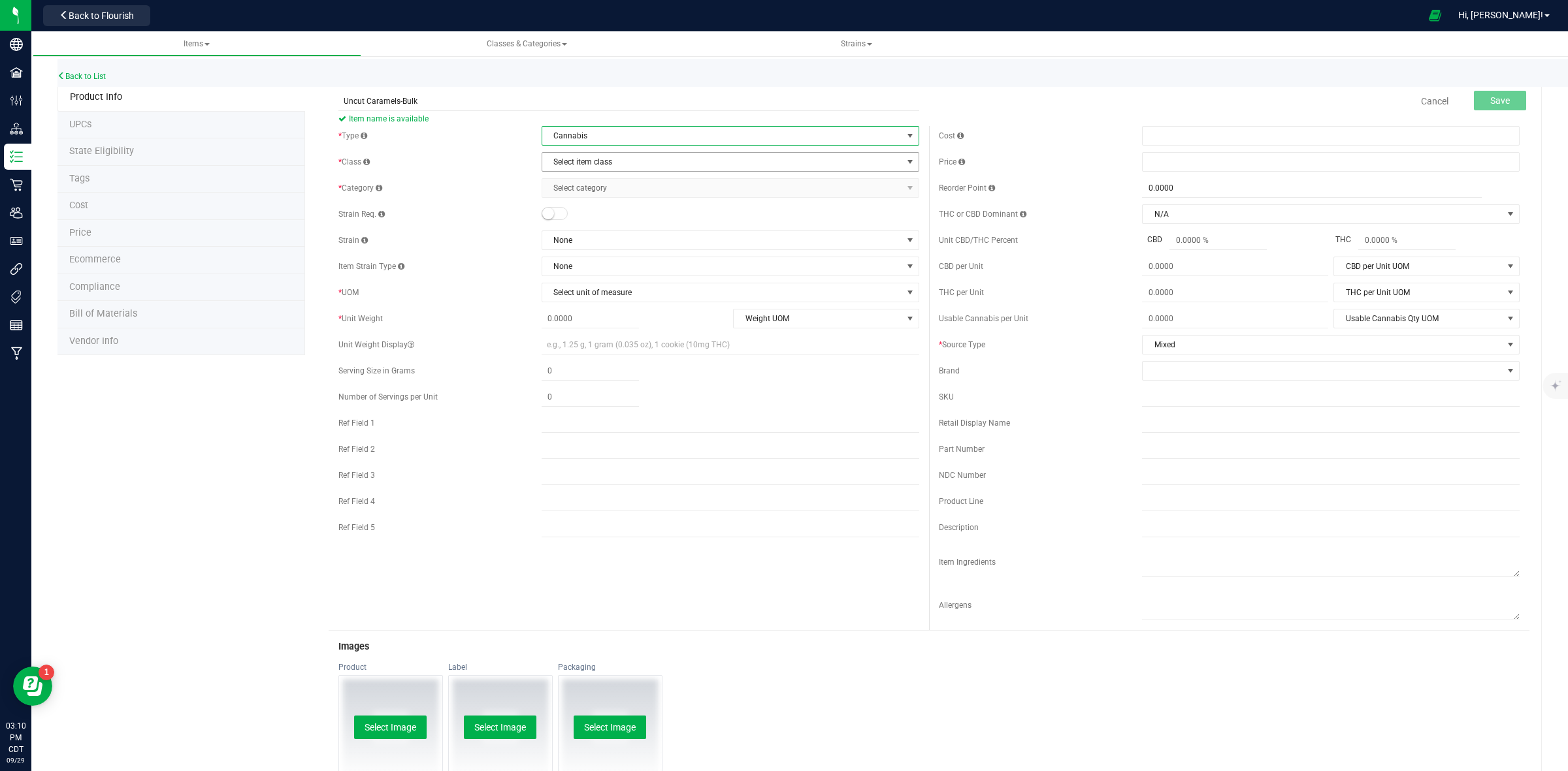
click at [576, 159] on span "Select item class" at bounding box center [722, 161] width 360 height 18
click at [580, 225] on li "Edibles" at bounding box center [725, 224] width 373 height 20
click at [585, 191] on span "Select category" at bounding box center [722, 188] width 360 height 18
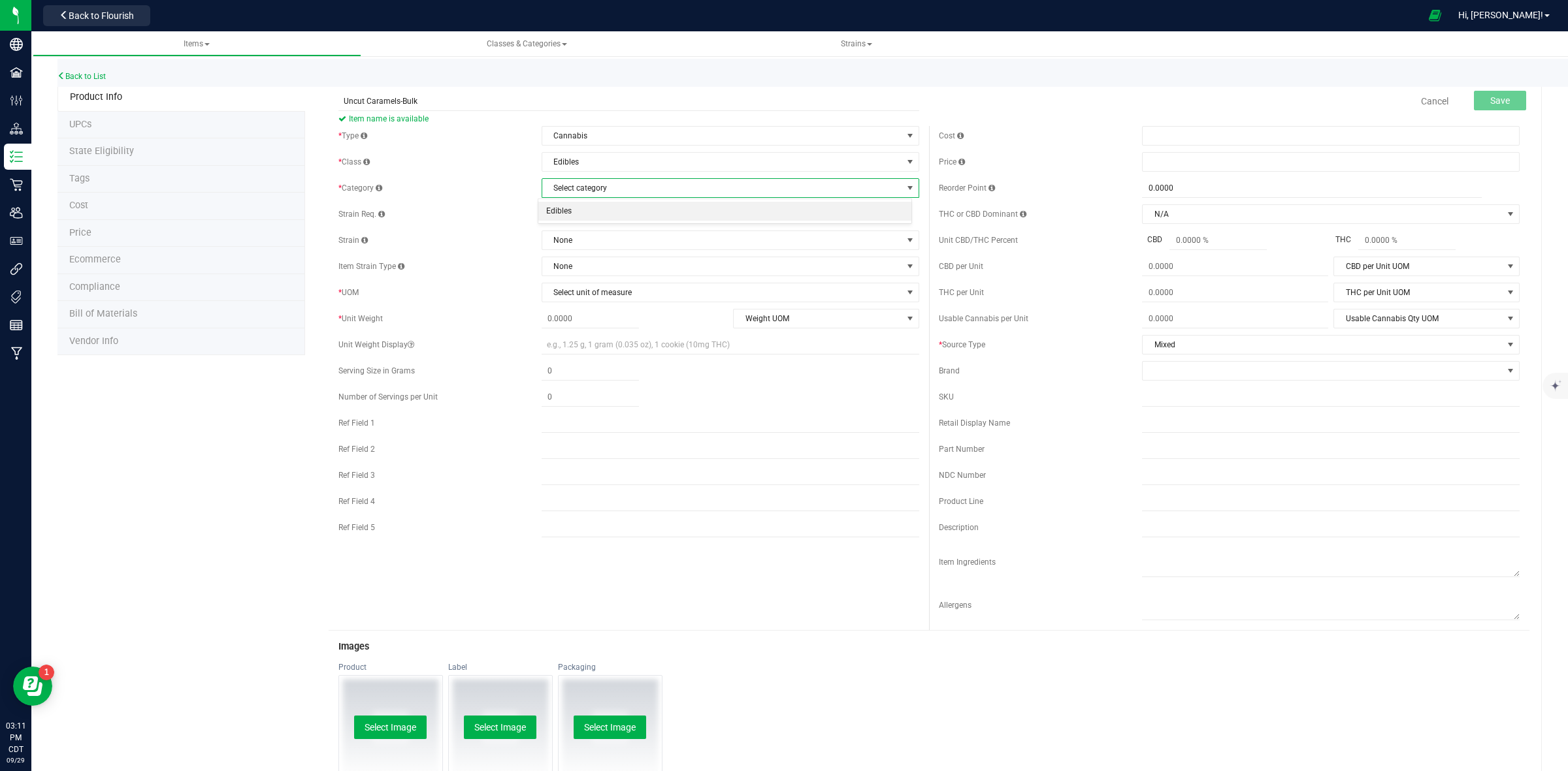
click at [576, 216] on li "Edibles" at bounding box center [725, 211] width 373 height 20
click at [583, 294] on span "Select unit of measure" at bounding box center [722, 292] width 360 height 18
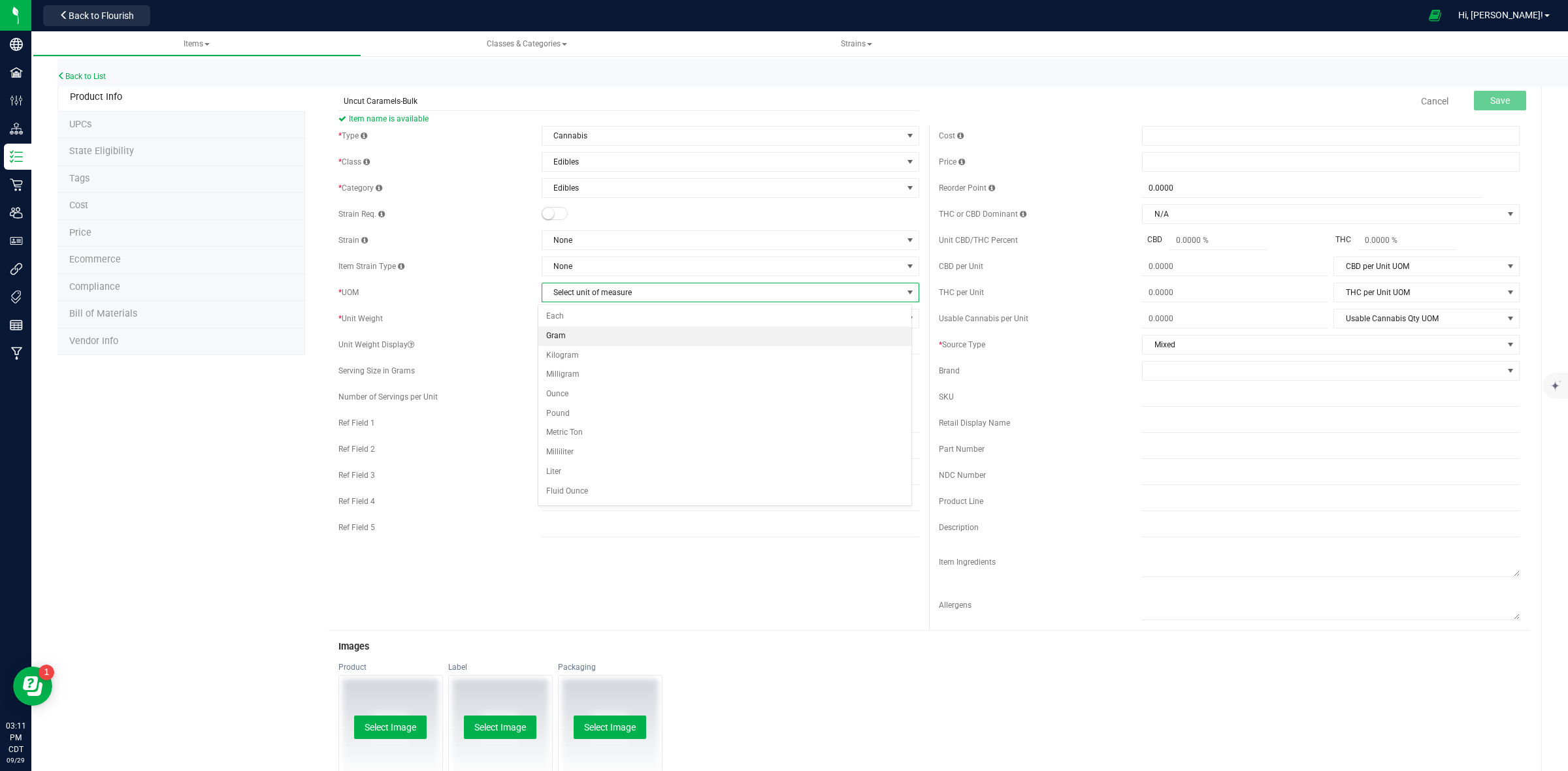
click at [587, 338] on li "Gram" at bounding box center [725, 336] width 373 height 20
click at [741, 341] on div at bounding box center [730, 345] width 378 height 19
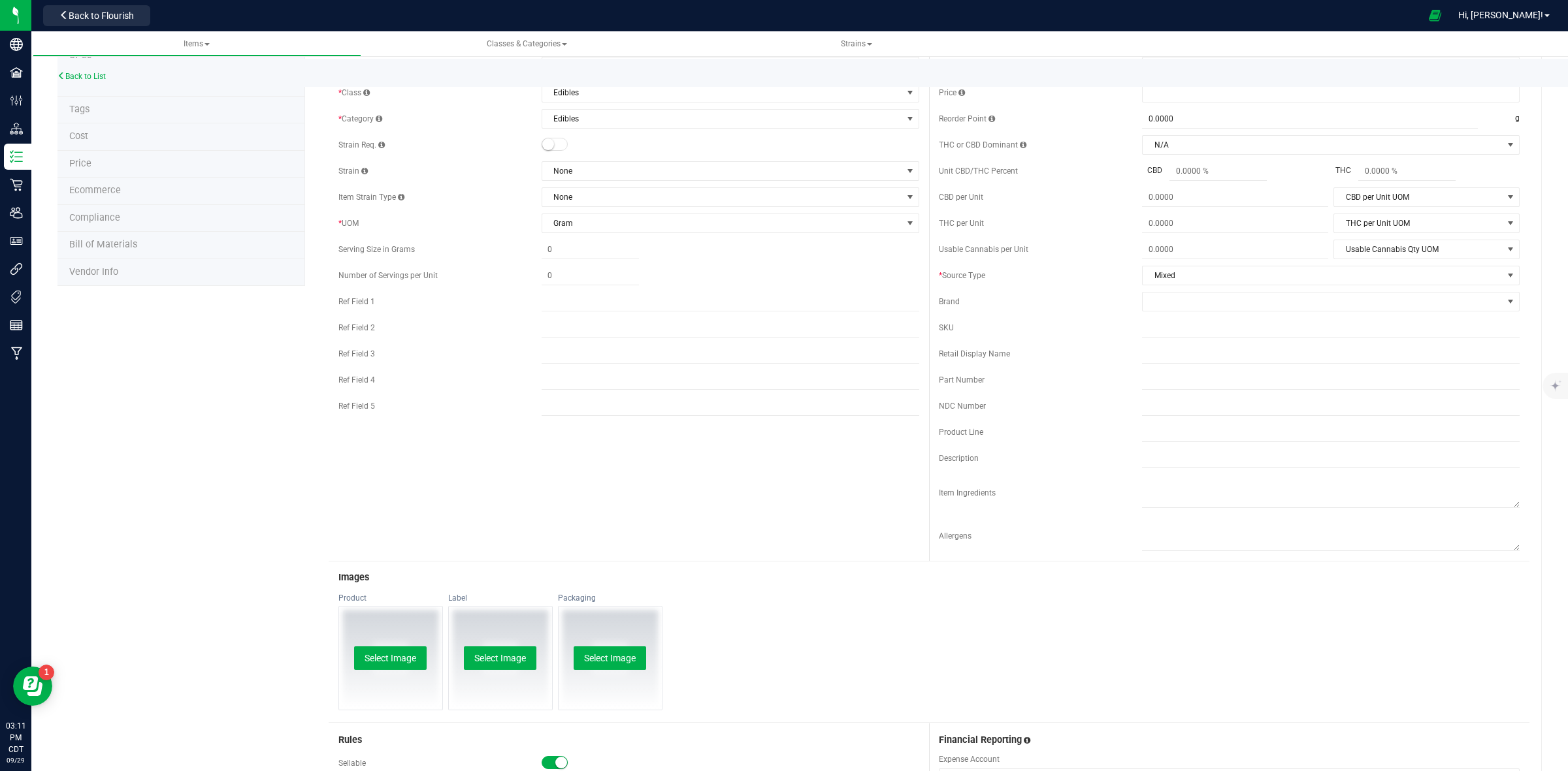
scroll to position [347, 0]
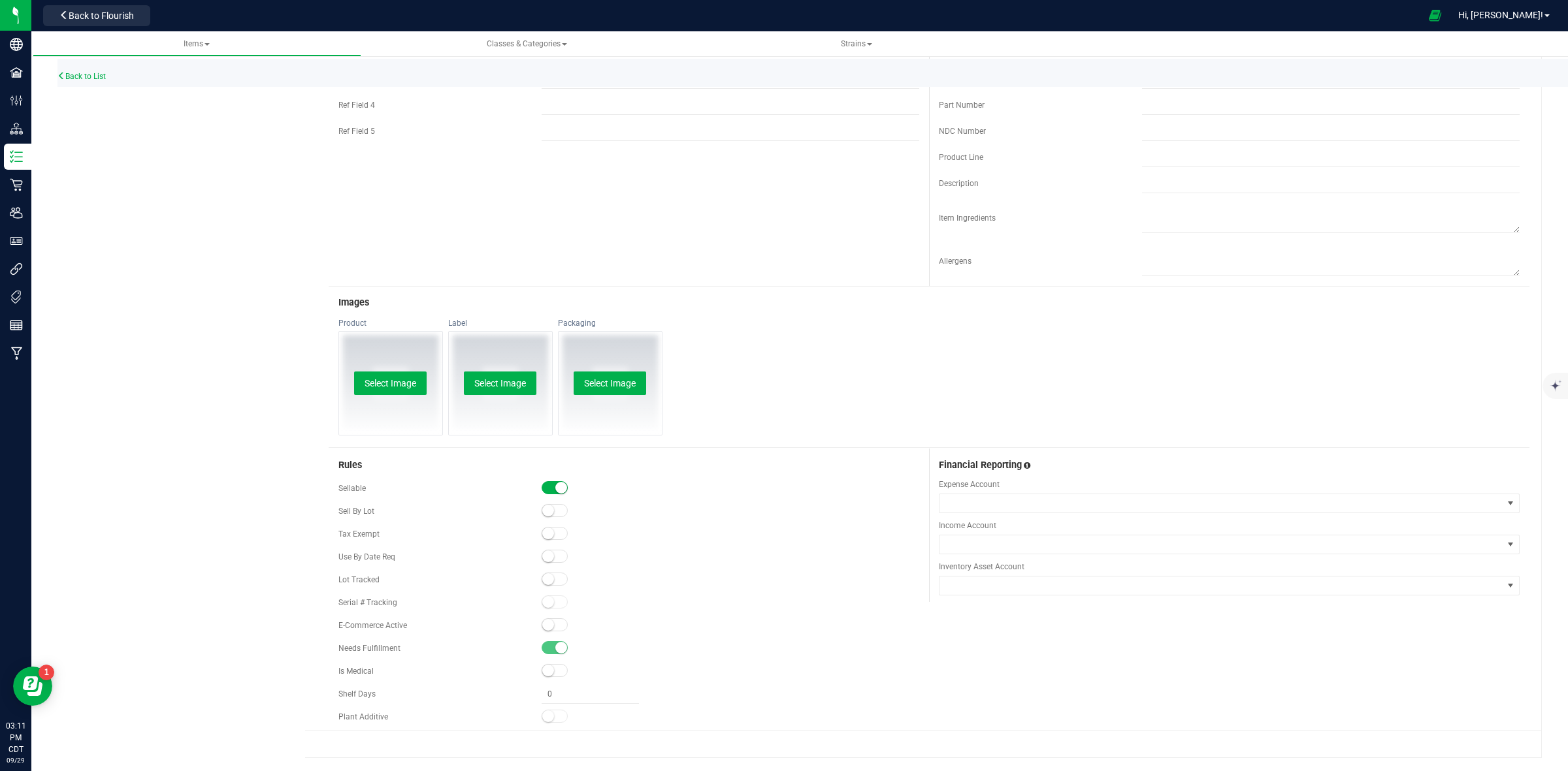
click at [547, 482] on span at bounding box center [554, 488] width 26 height 13
click at [550, 584] on span at bounding box center [554, 579] width 26 height 13
click at [1003, 589] on span at bounding box center [1221, 586] width 563 height 18
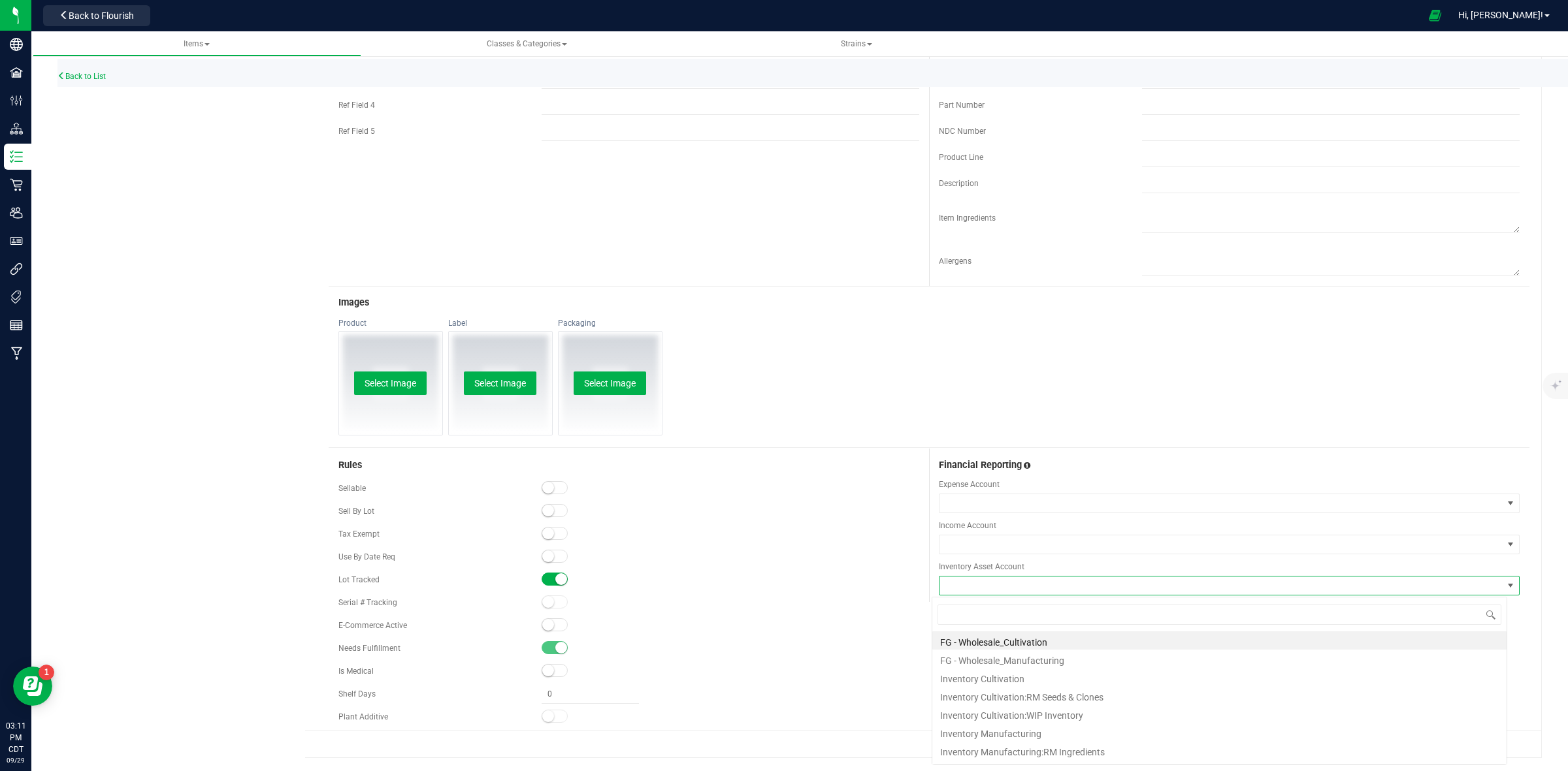
scroll to position [21, 576]
type input "wip"
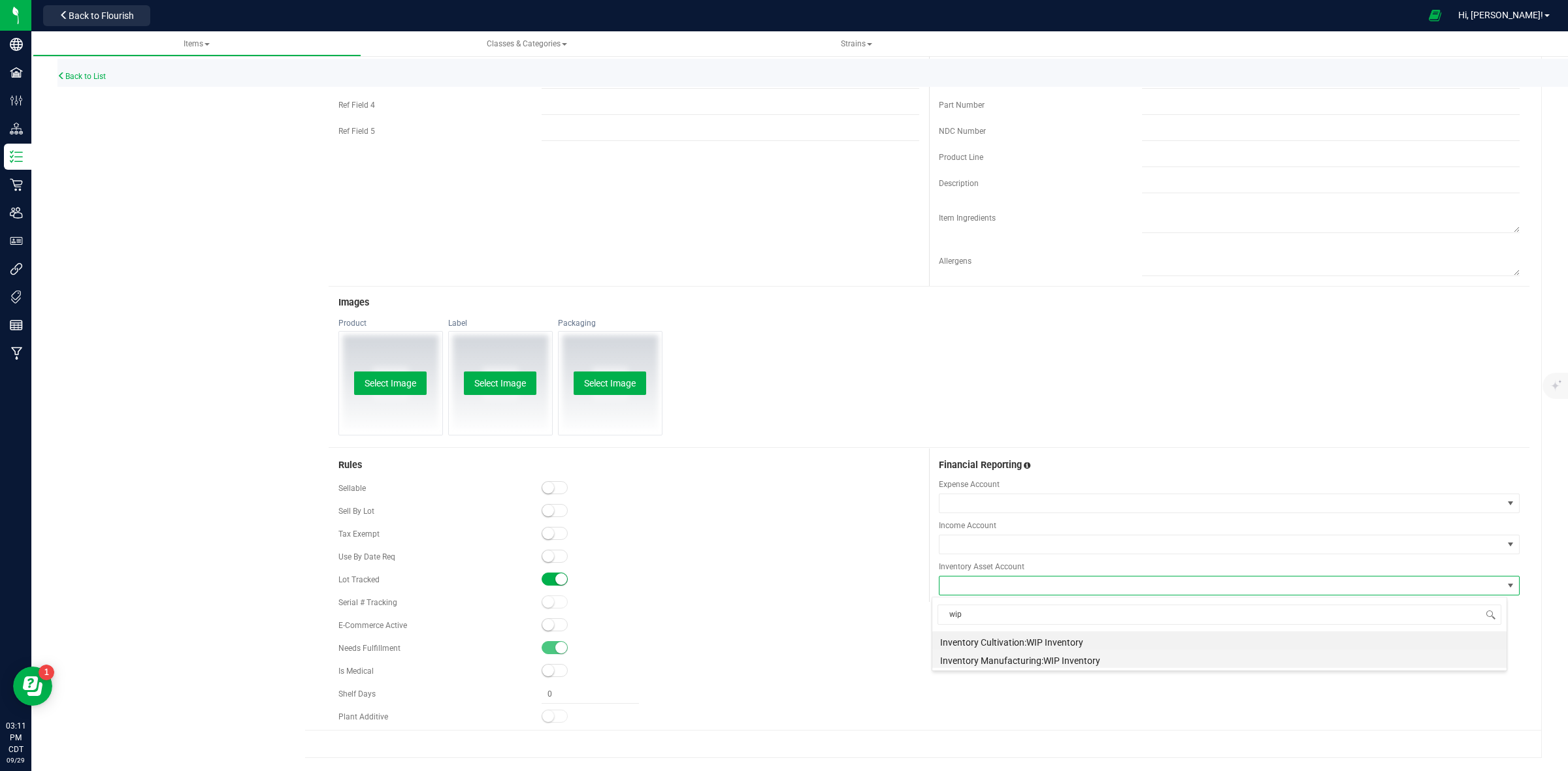
click at [1020, 663] on li "Inventory Manufacturing:WIP Inventory" at bounding box center [1219, 659] width 574 height 18
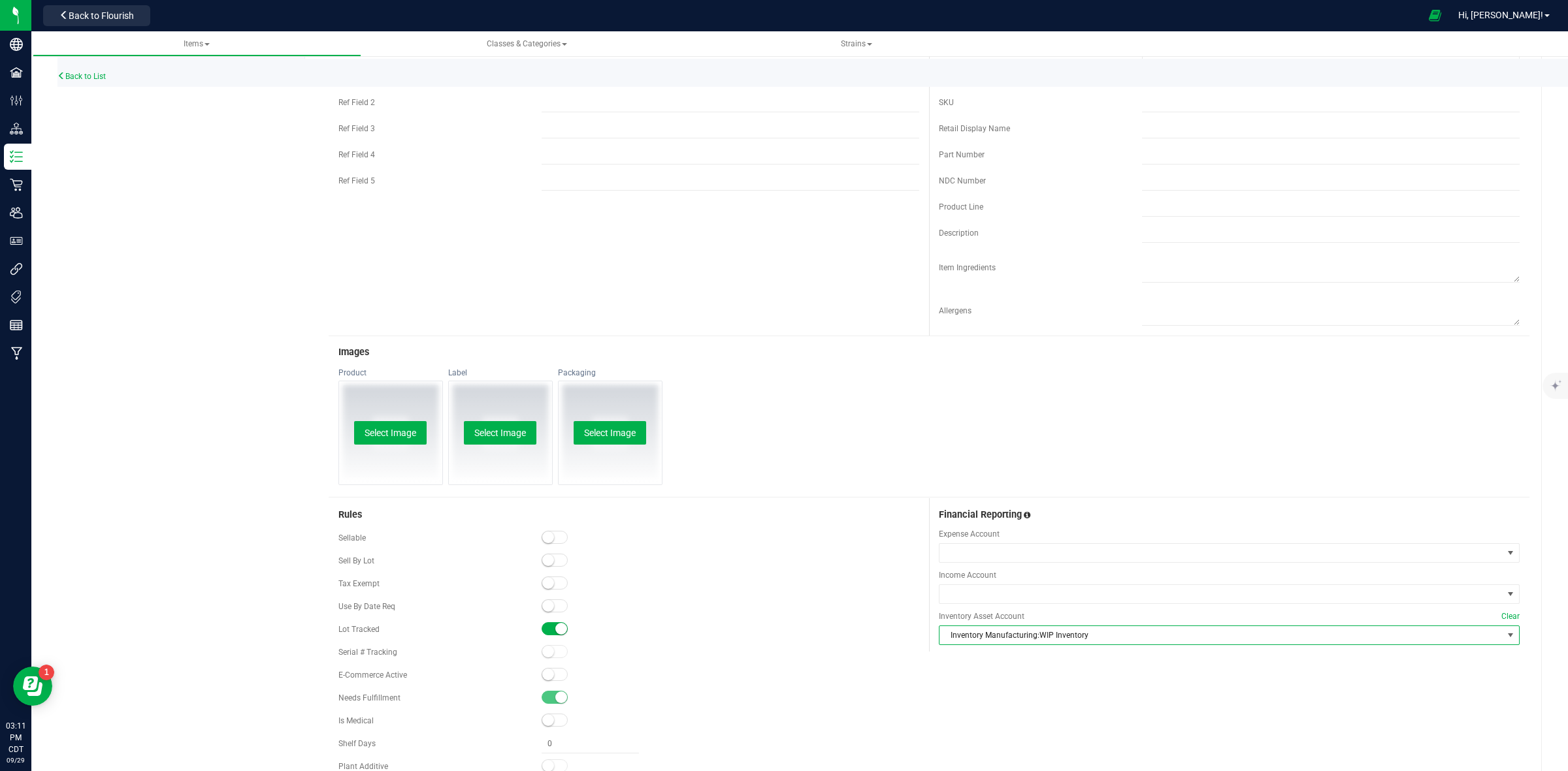
scroll to position [265, 0]
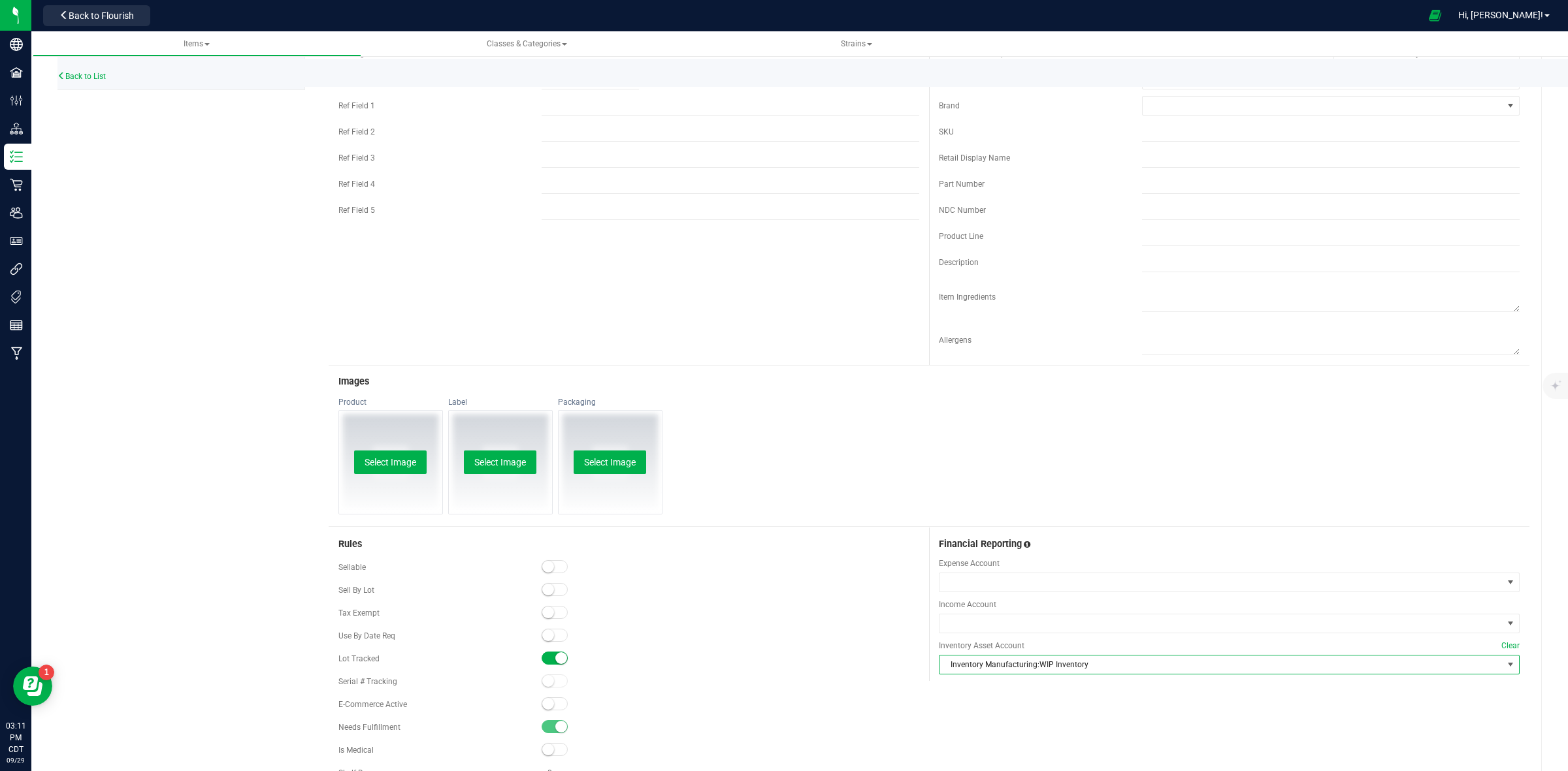
click at [899, 487] on div "Product Select Image Label Select Image Packaging Select Image" at bounding box center [929, 461] width 1200 height 129
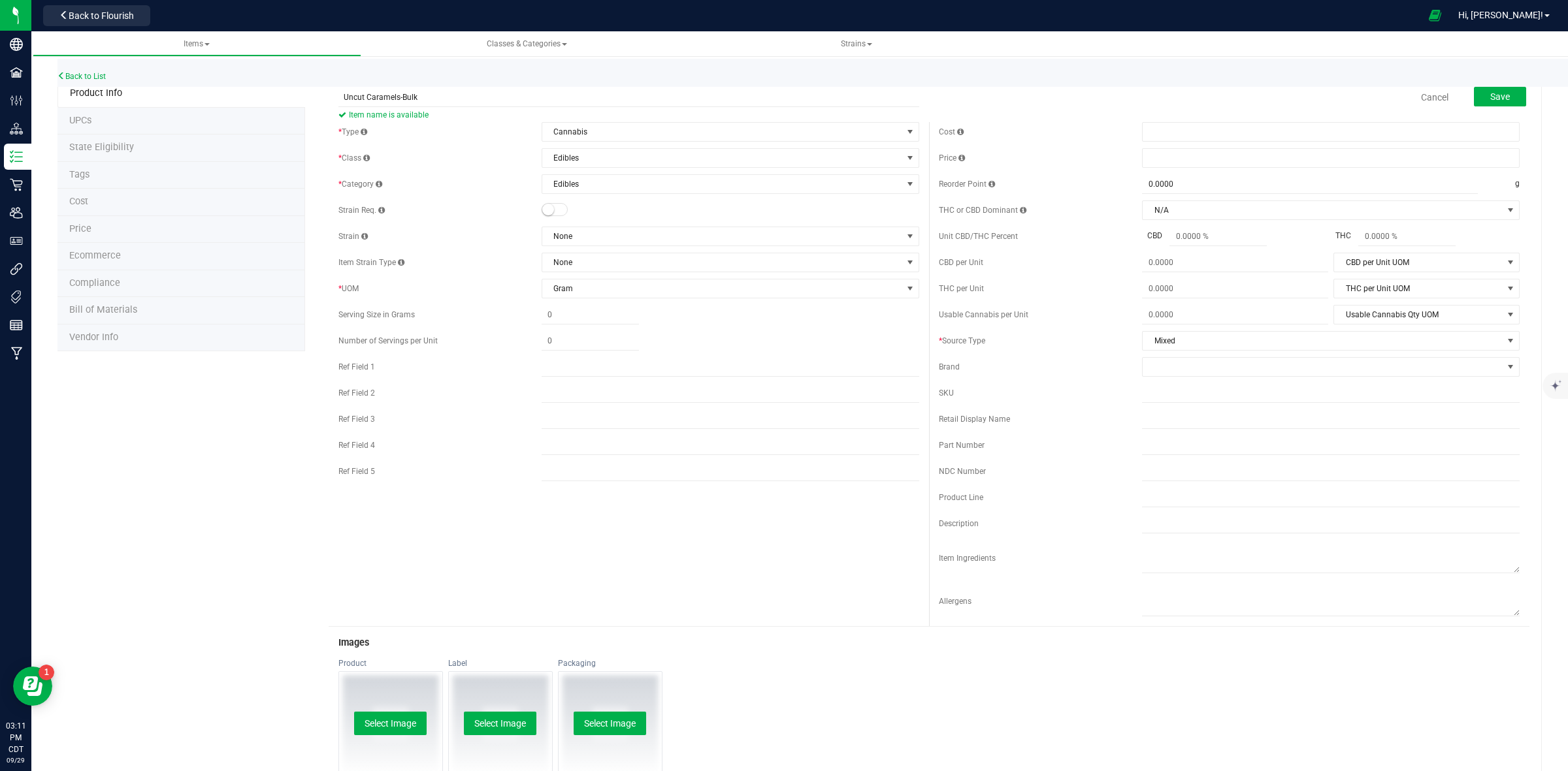
scroll to position [0, 0]
click at [1494, 99] on span "Save" at bounding box center [1500, 100] width 20 height 10
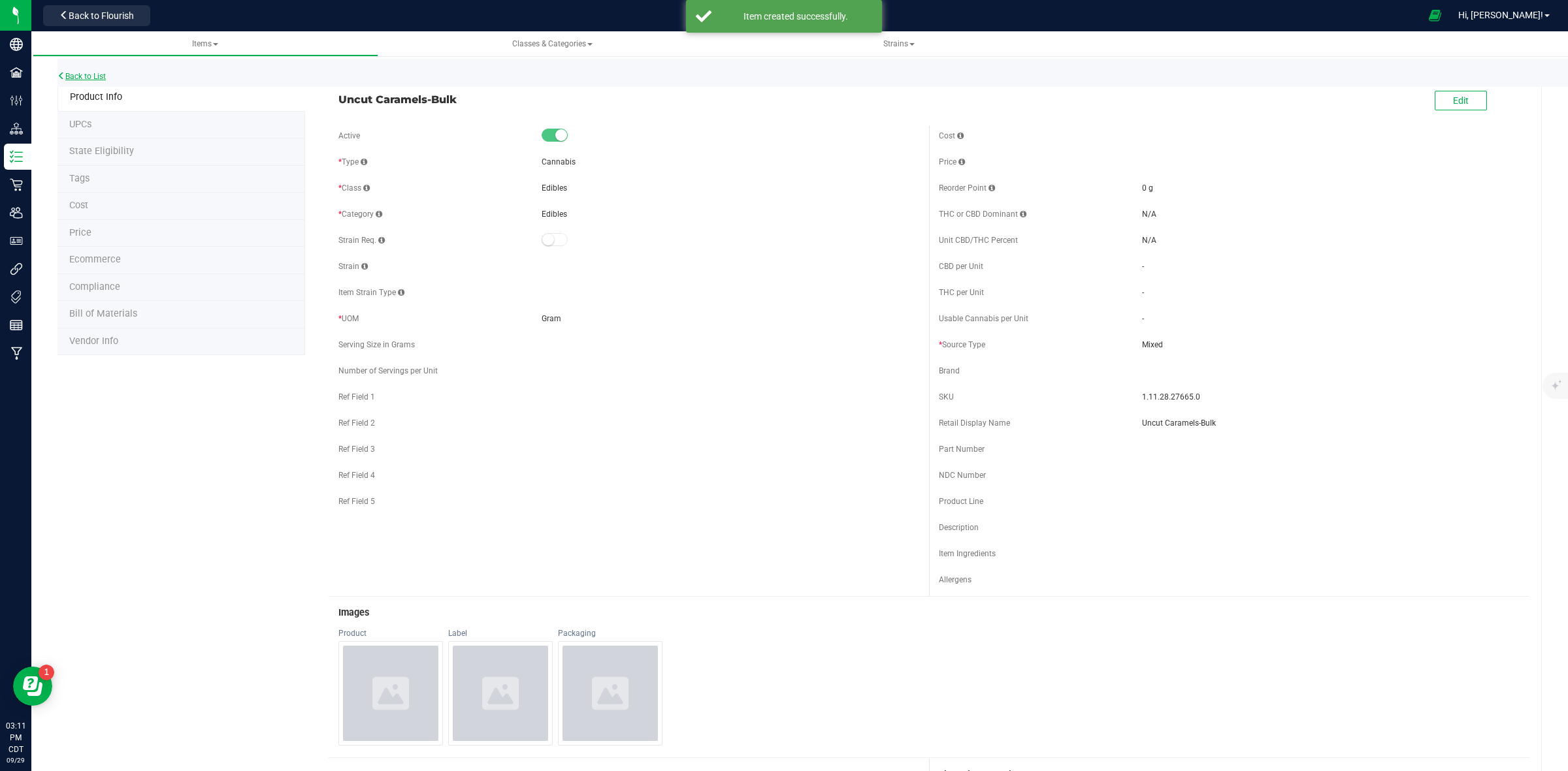
click at [90, 73] on link "Back to List" at bounding box center [81, 76] width 49 height 9
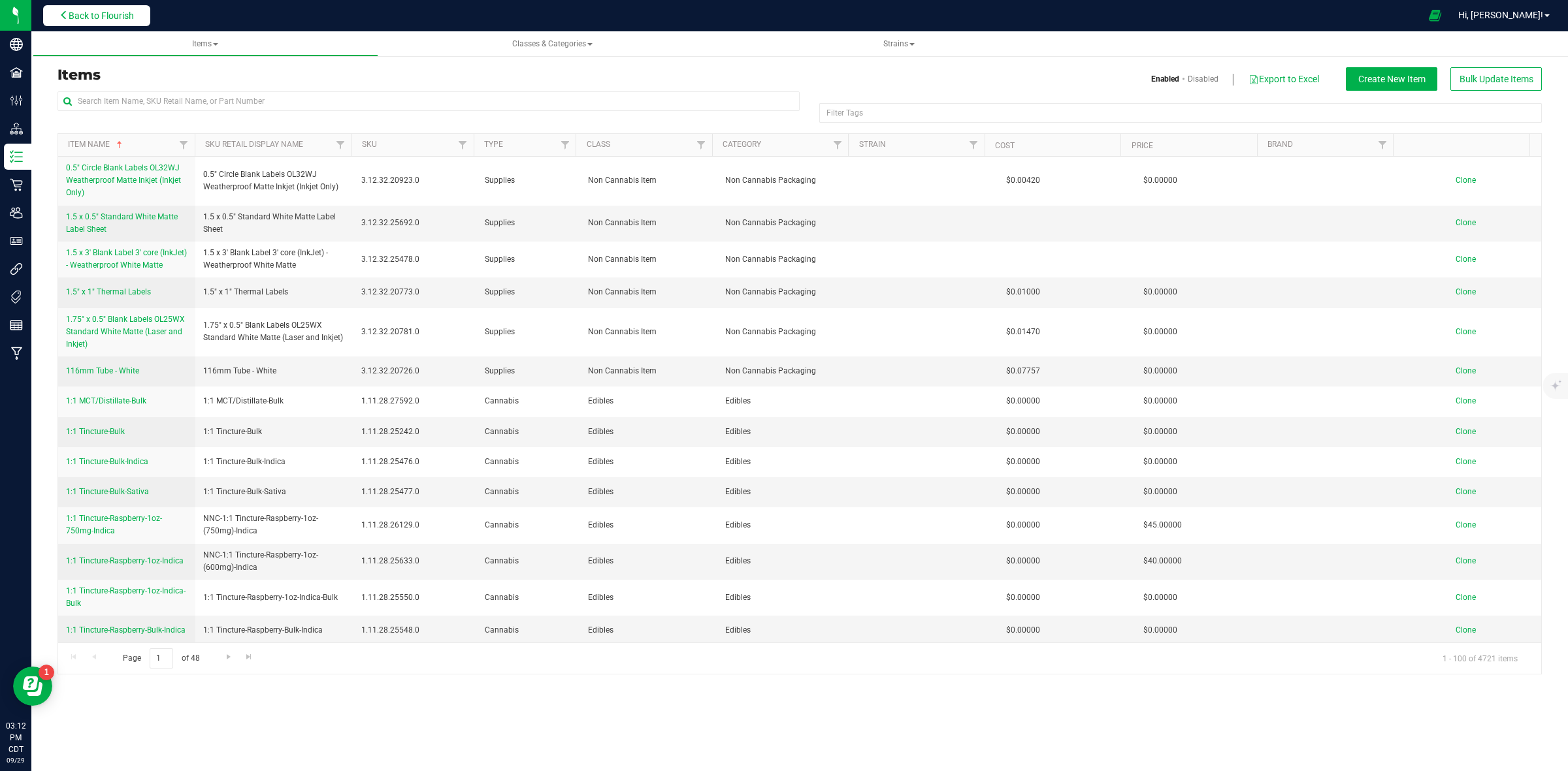
click at [133, 18] on span "Back to Flourish" at bounding box center [101, 15] width 65 height 10
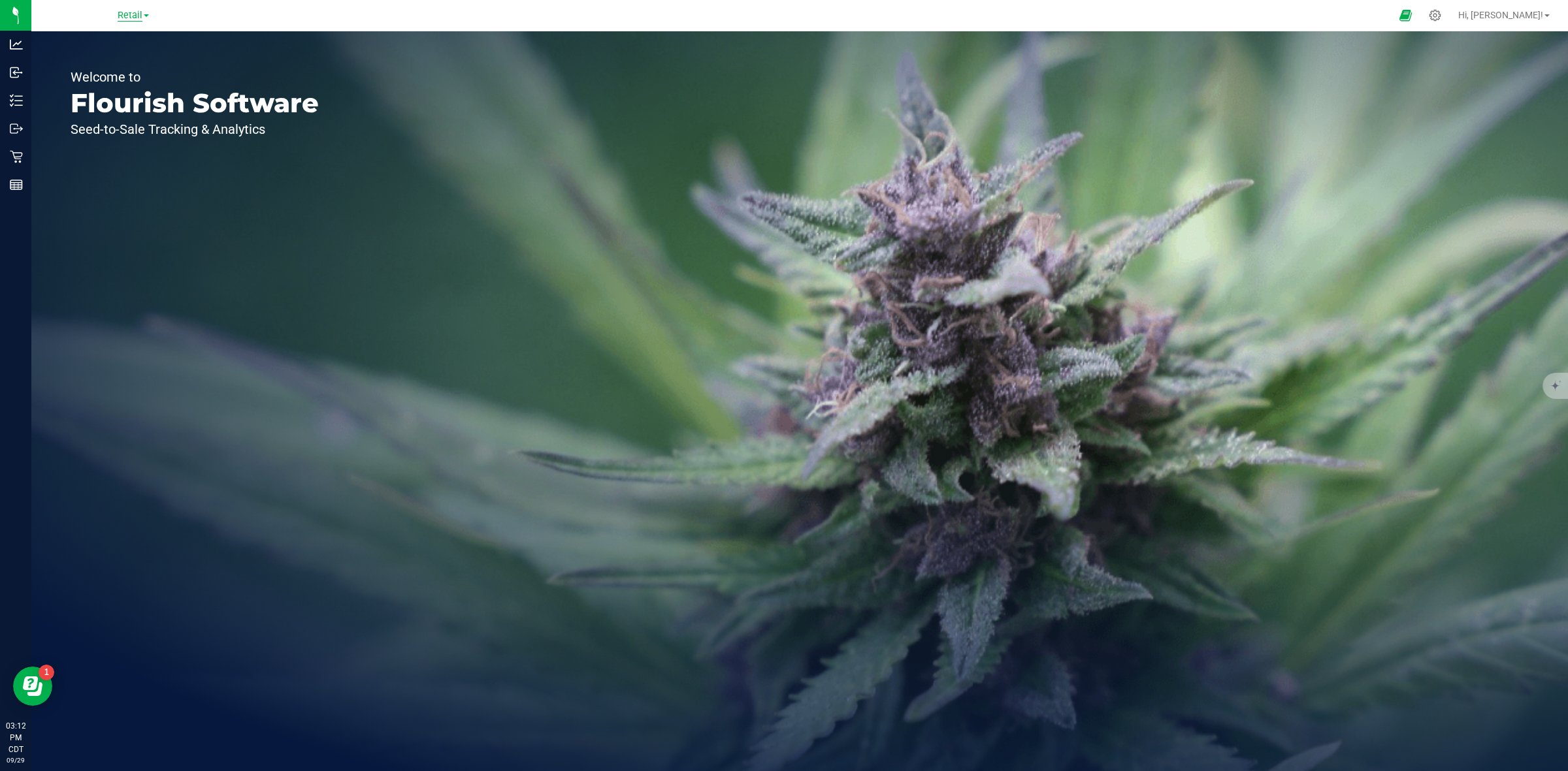
click at [126, 20] on span "Retail" at bounding box center [130, 15] width 25 height 12
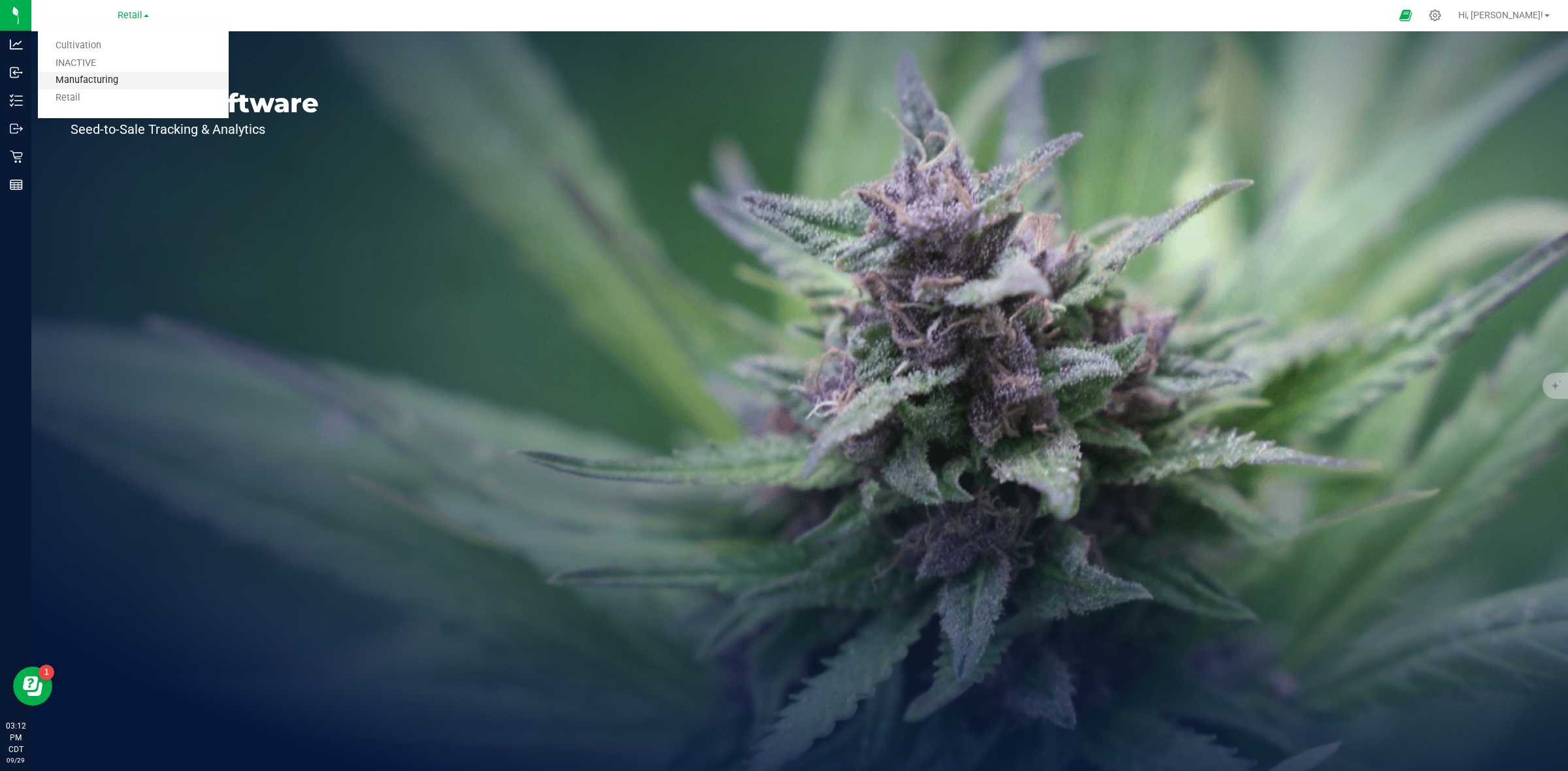
click at [106, 79] on link "Manufacturing" at bounding box center [133, 81] width 191 height 18
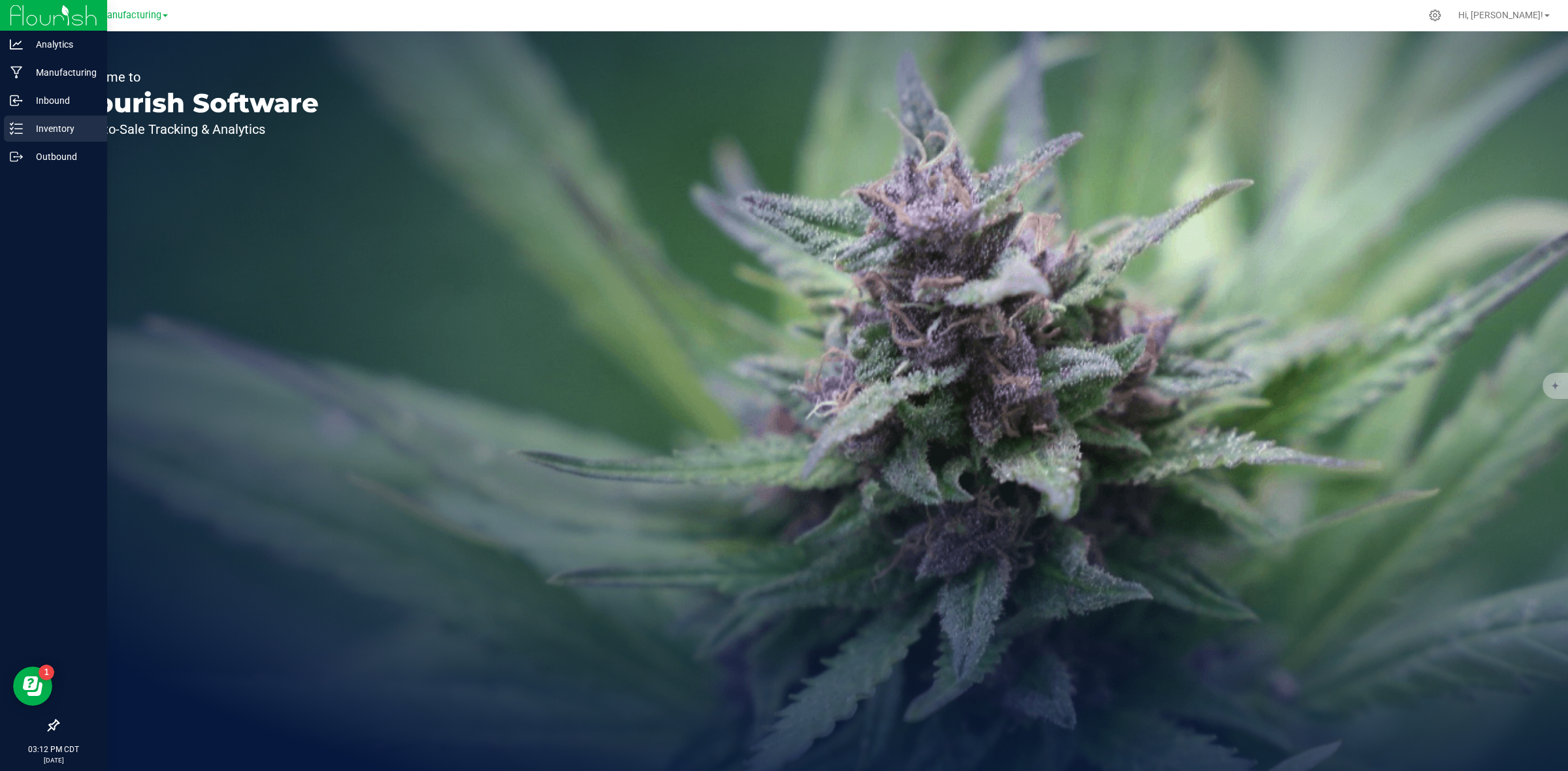
click at [36, 125] on p "Inventory" at bounding box center [62, 129] width 79 height 16
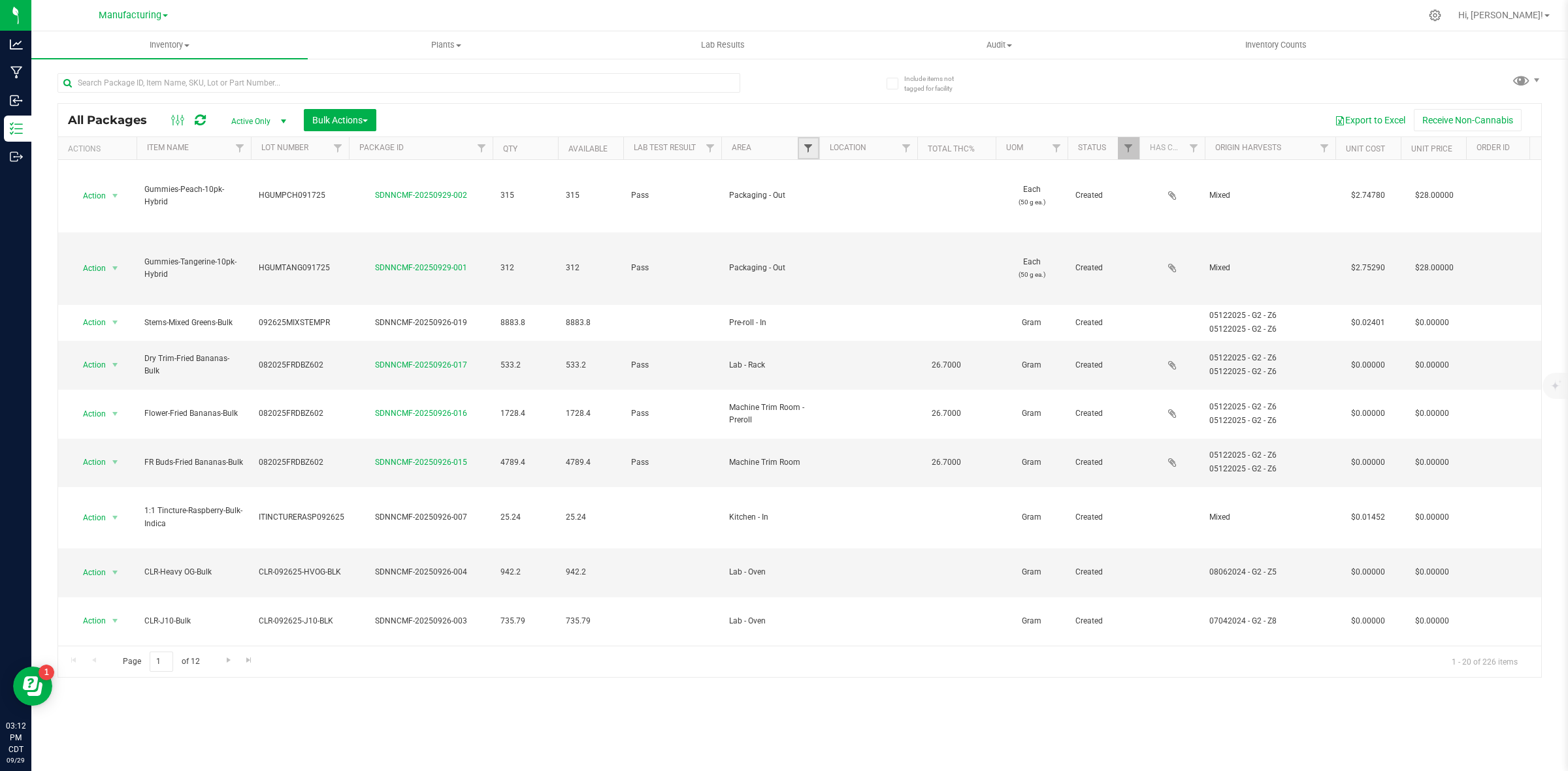
click at [807, 152] on span "Filter" at bounding box center [808, 148] width 10 height 10
click at [860, 237] on span "Grow 1 - EXT Room" at bounding box center [860, 239] width 69 height 8
click at [819, 237] on input "Grow 1 - EXT Room" at bounding box center [815, 239] width 8 height 8
checkbox input "true"
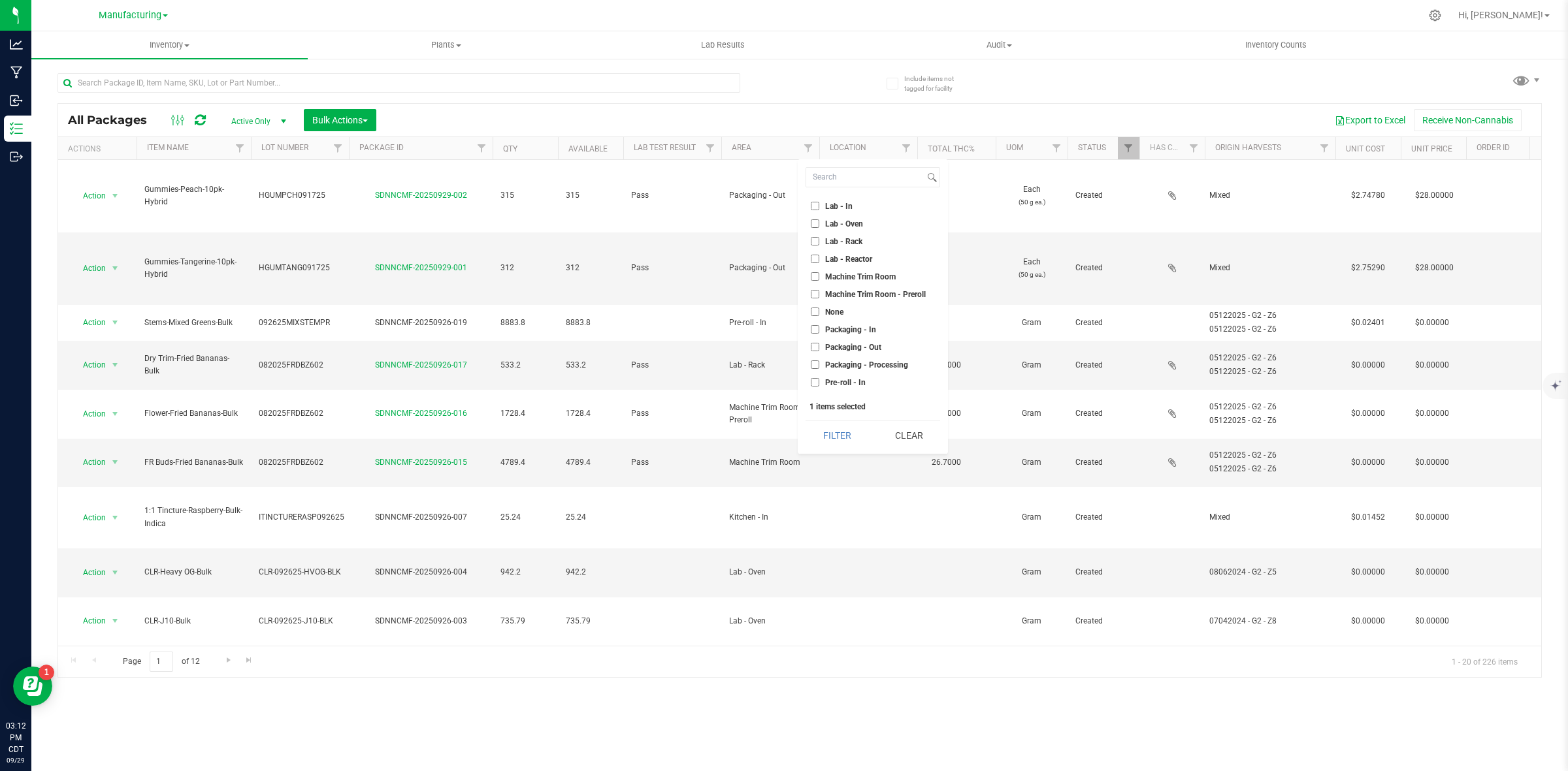
click at [864, 275] on span "Machine Trim Room" at bounding box center [860, 276] width 70 height 8
click at [819, 275] on input "Machine Trim Room" at bounding box center [815, 276] width 8 height 8
checkbox input "true"
click at [858, 292] on span "Machine Trim Room - Preroll" at bounding box center [875, 294] width 101 height 8
click at [819, 292] on input "Machine Trim Room - Preroll" at bounding box center [815, 294] width 8 height 8
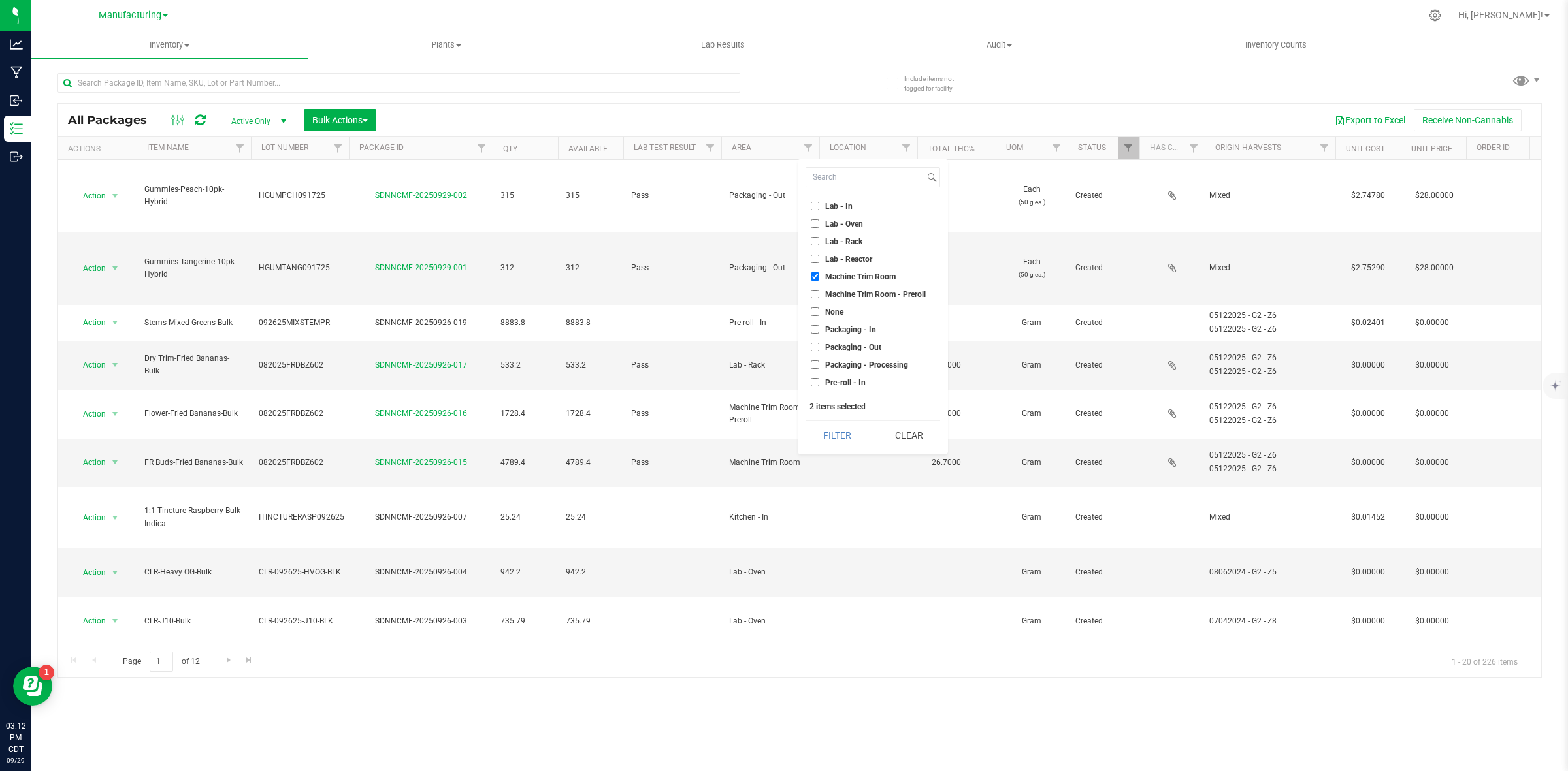
checkbox input "true"
click at [851, 220] on span "Cure Room" at bounding box center [845, 222] width 39 height 8
click at [819, 220] on input "Cure Room" at bounding box center [815, 222] width 8 height 8
checkbox input "true"
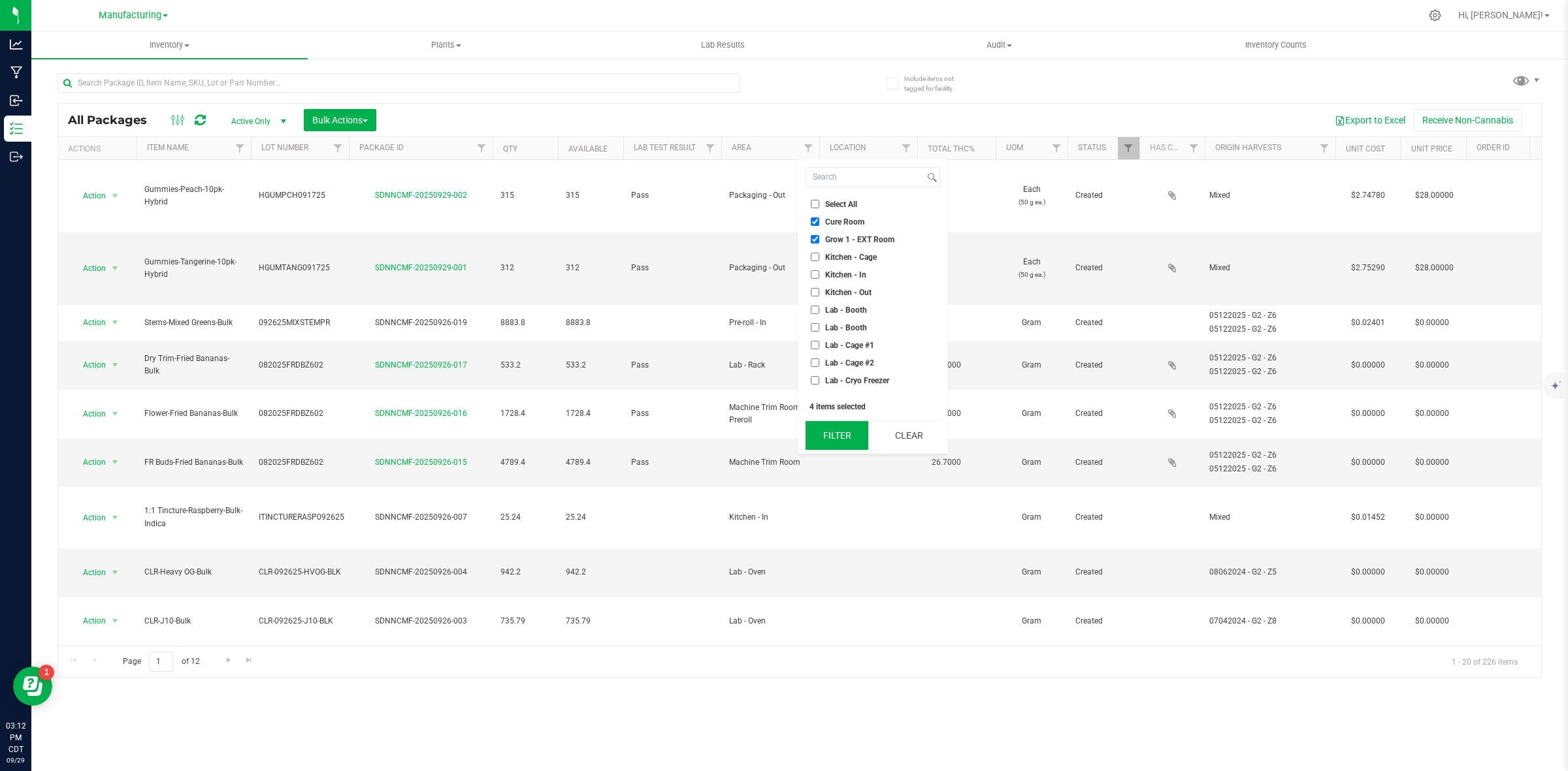
click at [847, 432] on button "Filter" at bounding box center [837, 436] width 63 height 29
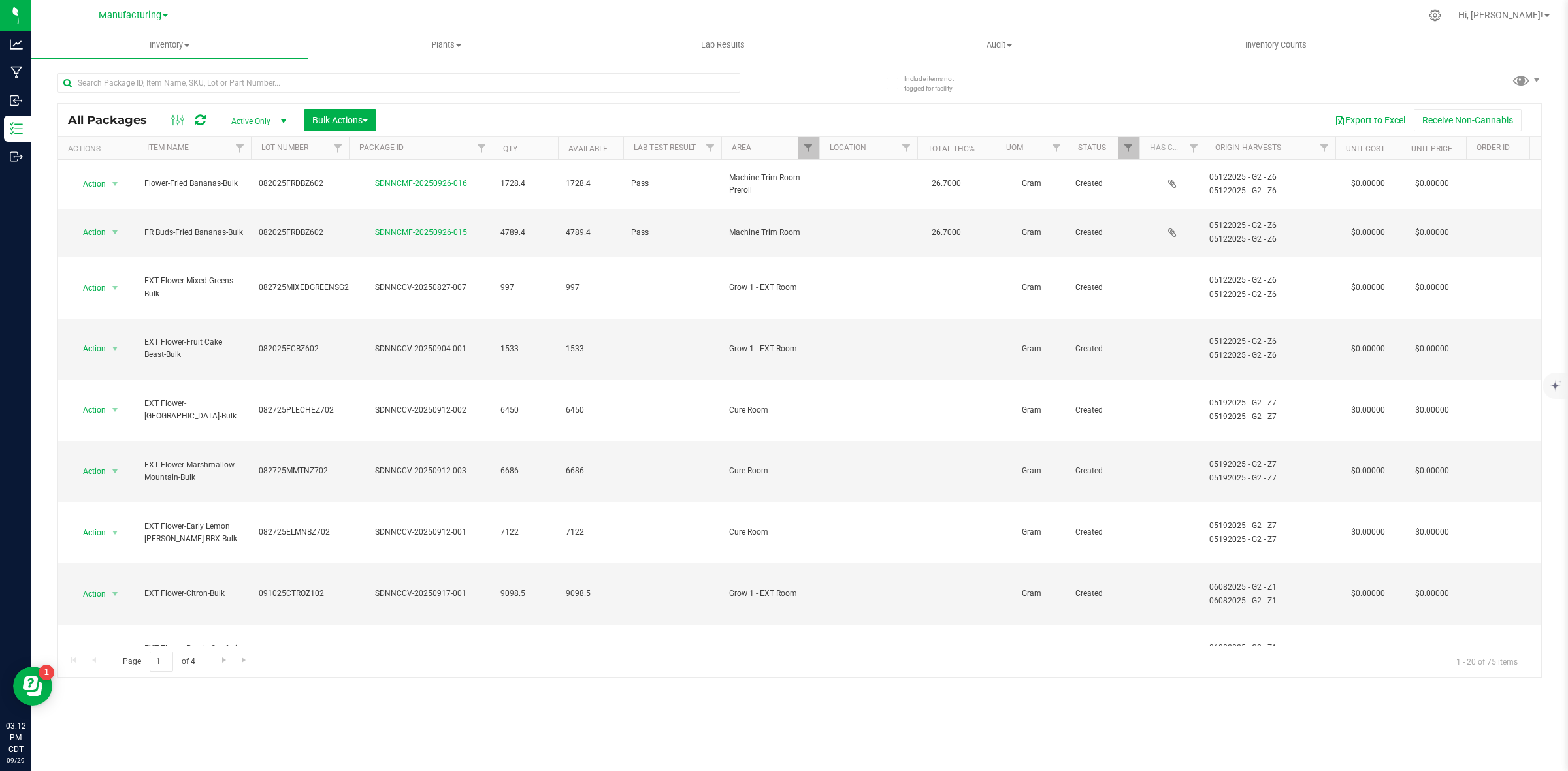
click at [771, 146] on th "Area" at bounding box center [770, 148] width 98 height 23
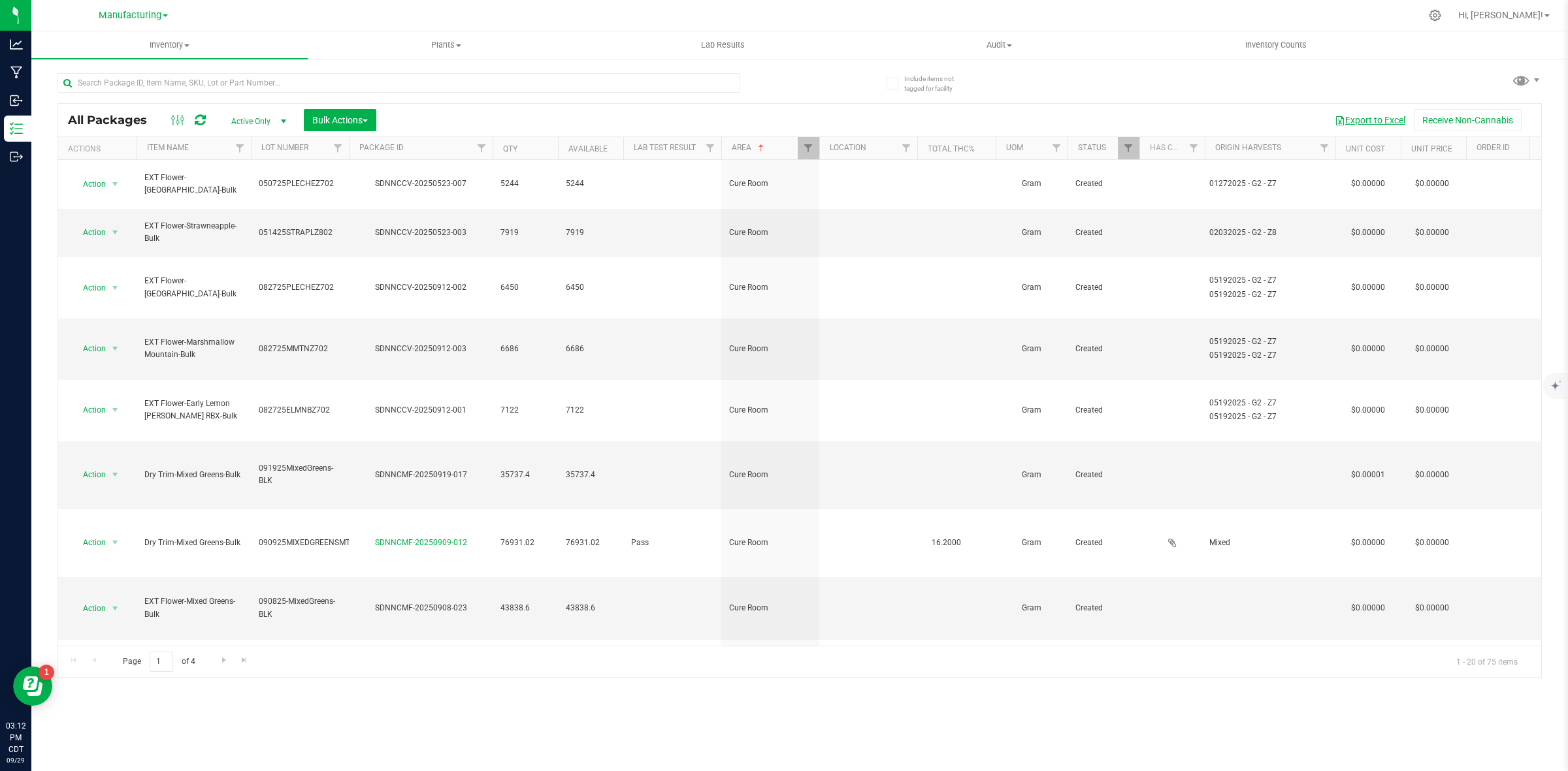
click at [1359, 121] on button "Export to Excel" at bounding box center [1370, 120] width 88 height 22
click at [106, 18] on span "Manufacturing" at bounding box center [130, 15] width 63 height 12
click at [82, 40] on link "Cultivation" at bounding box center [133, 46] width 191 height 18
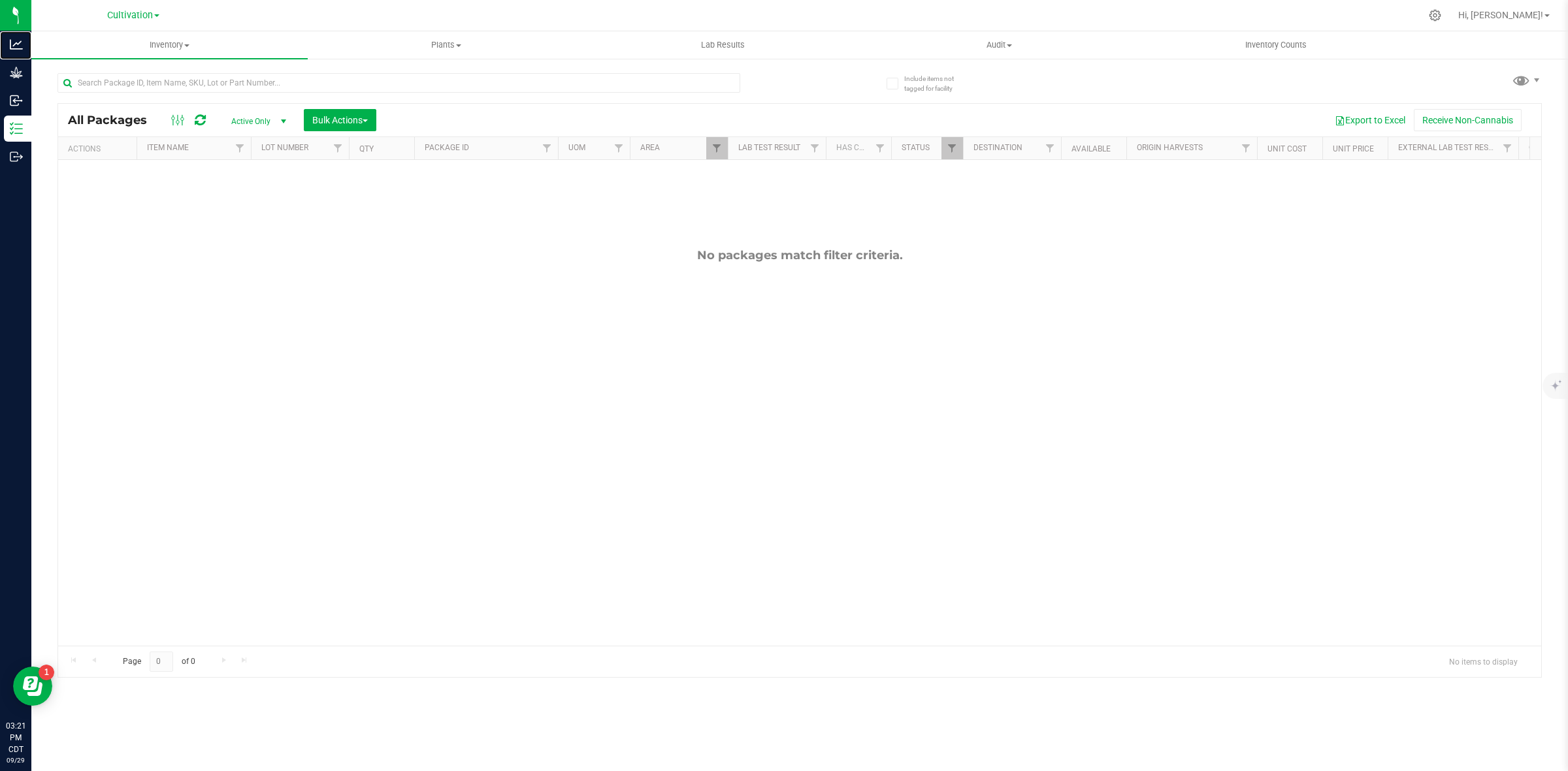
click at [0, 0] on p "Analytics" at bounding box center [0, 0] width 0 height 0
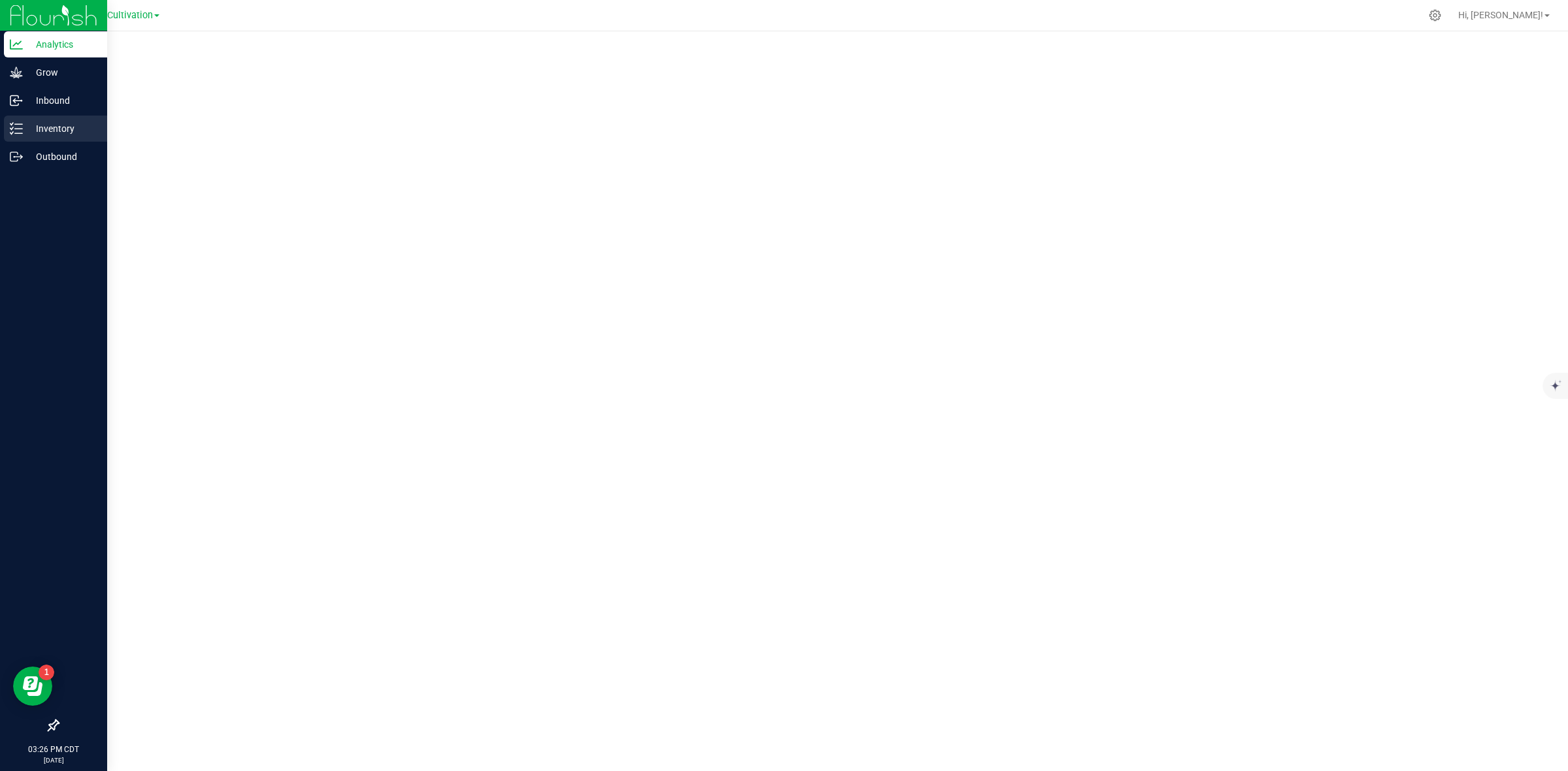
click at [40, 131] on p "Inventory" at bounding box center [62, 129] width 79 height 16
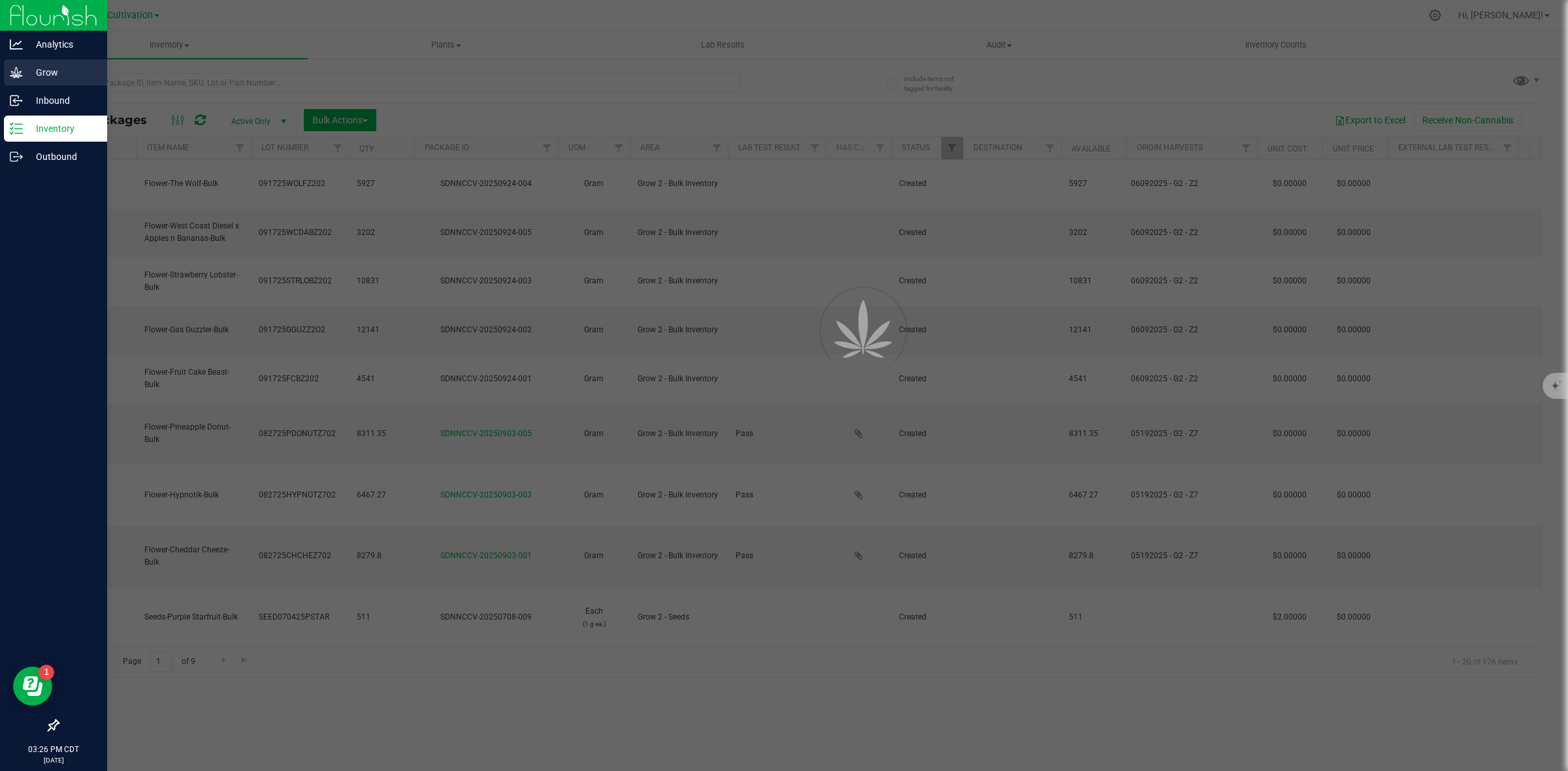
click at [14, 79] on icon at bounding box center [16, 72] width 13 height 13
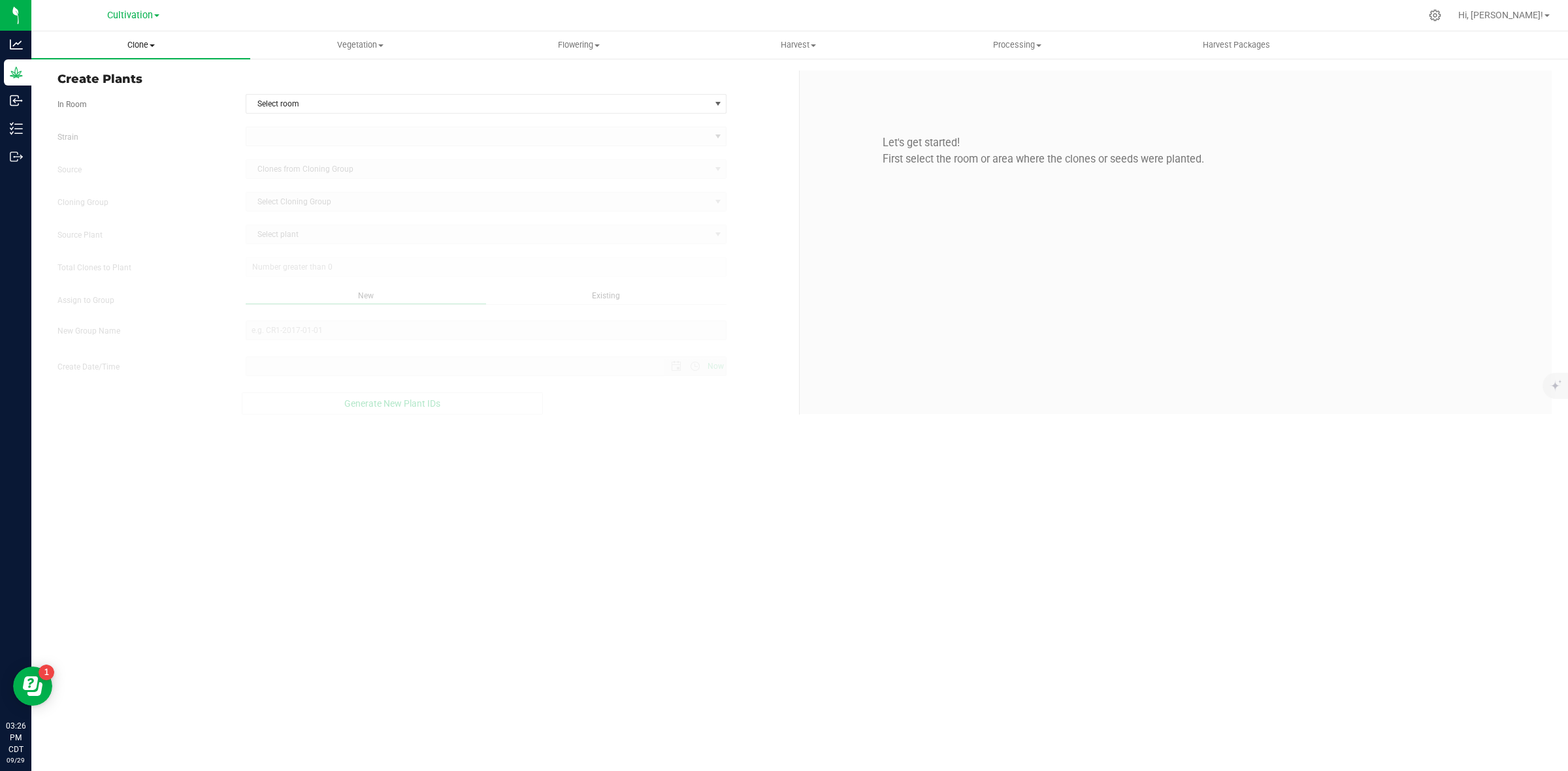
type input "[DATE] 3:26 PM"
click at [167, 42] on span "Clone" at bounding box center [141, 44] width 219 height 12
click at [89, 98] on span "Cloning groups" at bounding box center [81, 94] width 99 height 11
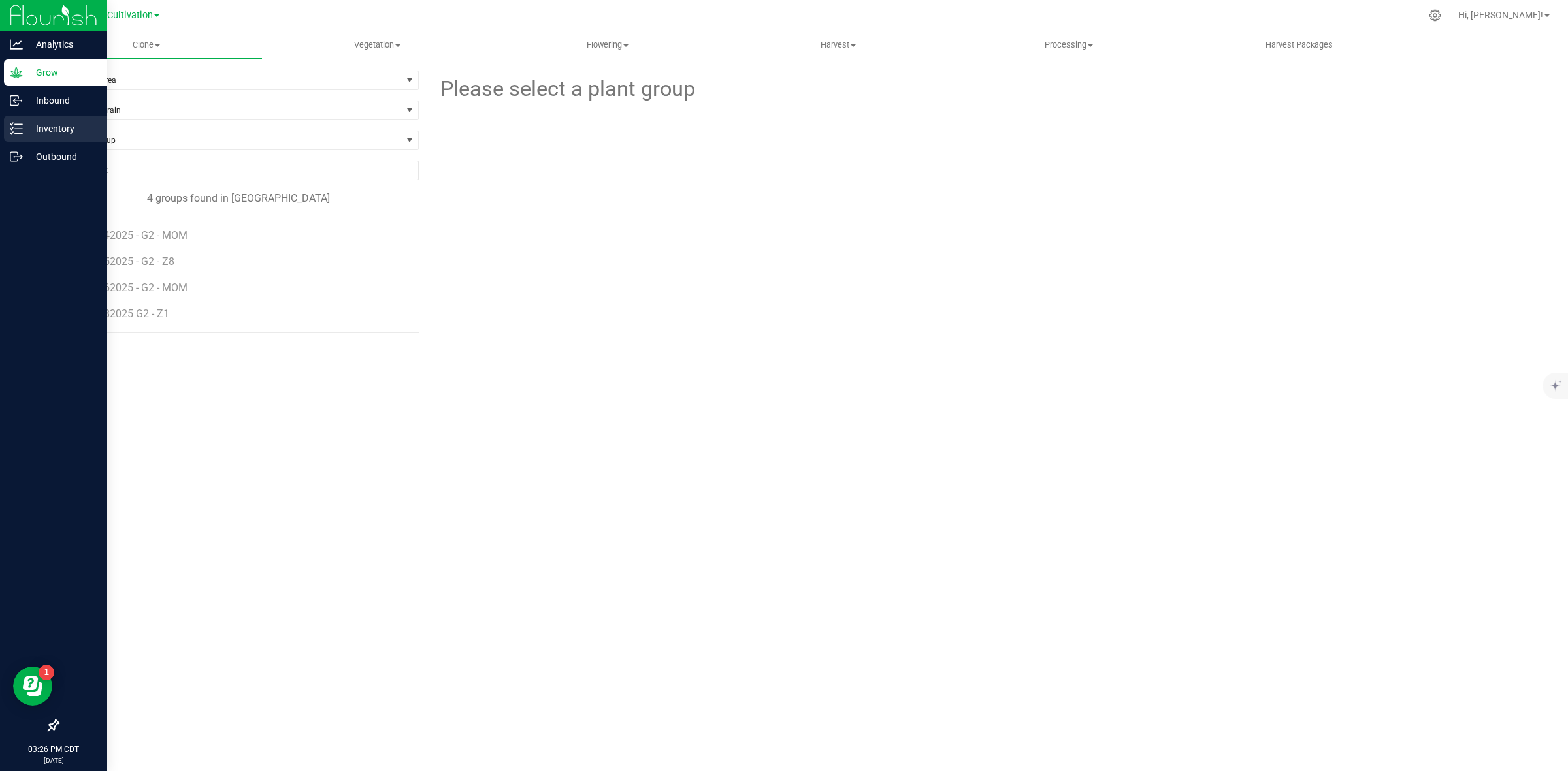
click at [13, 132] on icon at bounding box center [12, 133] width 3 height 2
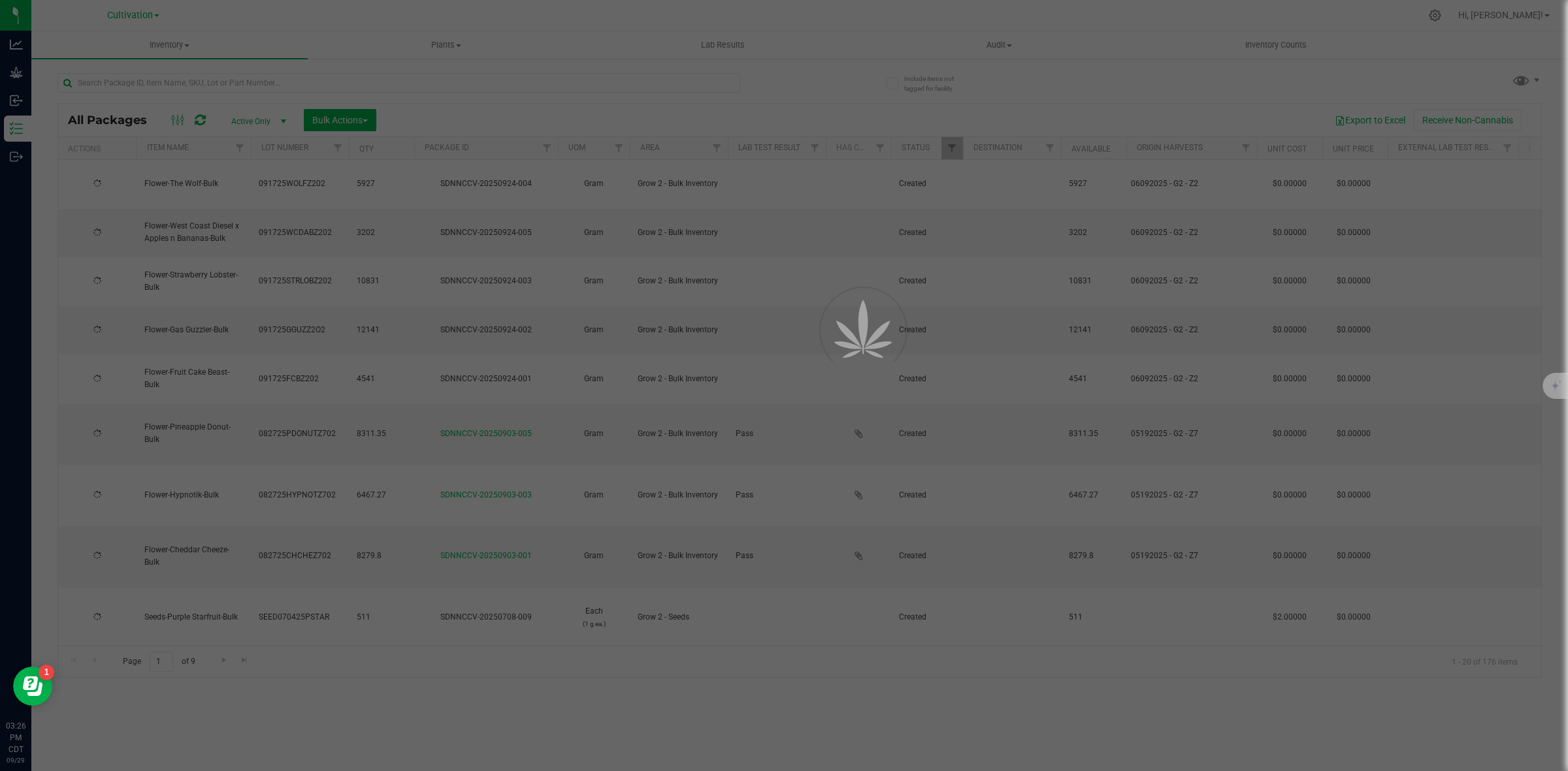
click at [353, 83] on div at bounding box center [784, 385] width 1568 height 771
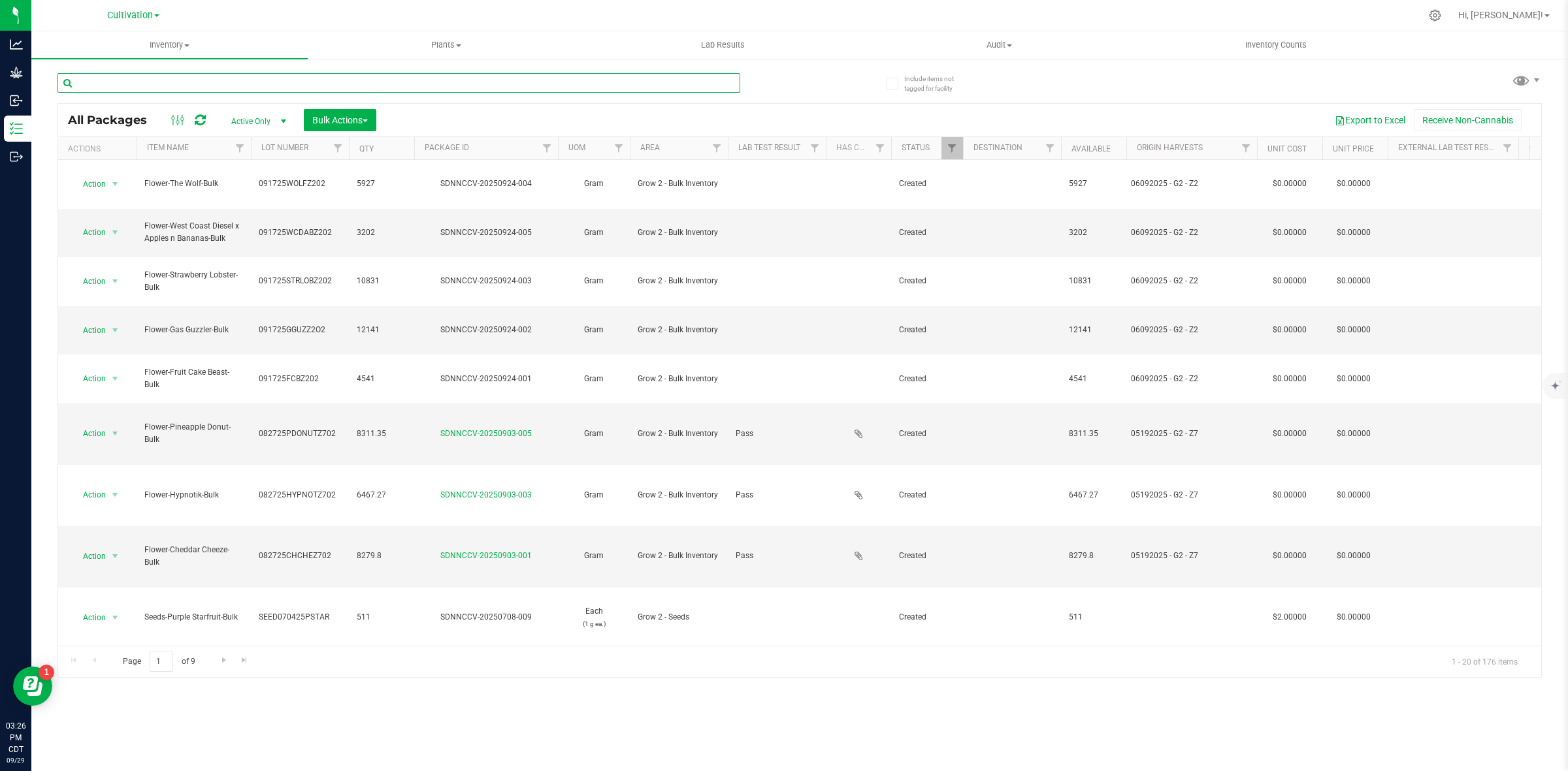
click at [344, 74] on input "text" at bounding box center [399, 83] width 683 height 20
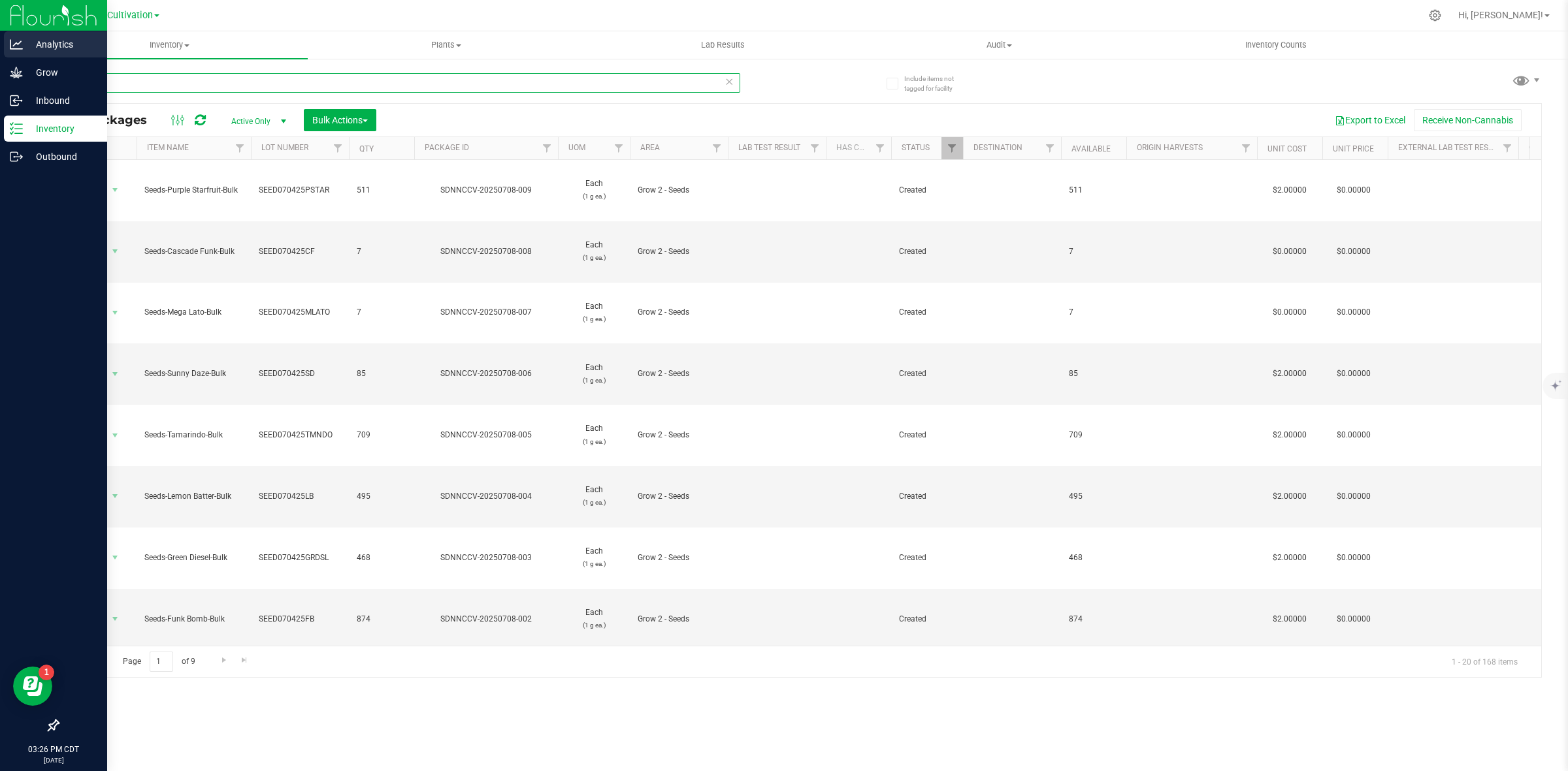
type input "seed"
click at [27, 36] on p "Analytics" at bounding box center [62, 44] width 79 height 16
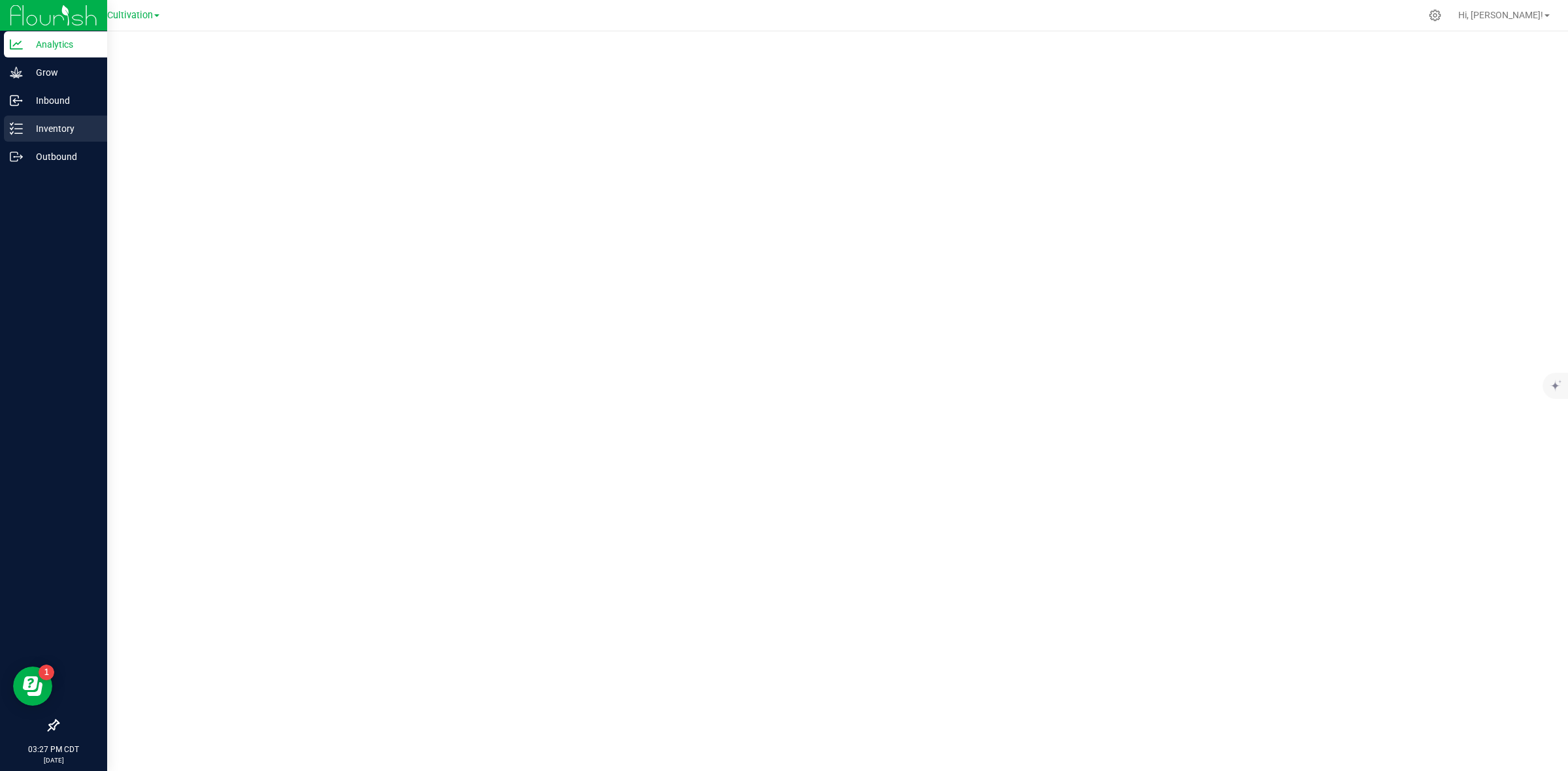
click at [23, 140] on div "Inventory" at bounding box center [55, 129] width 103 height 26
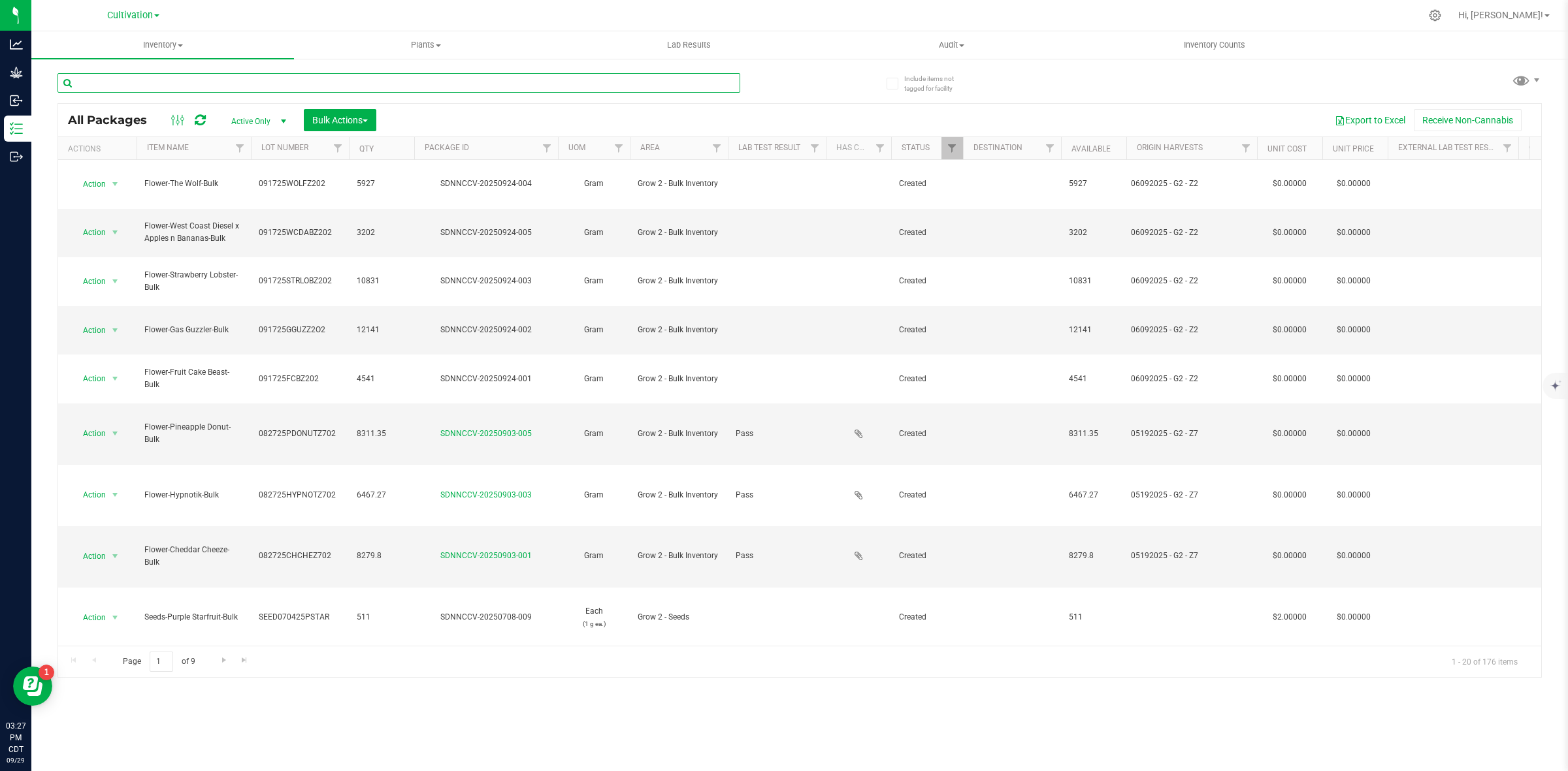
click at [210, 82] on input "text" at bounding box center [399, 83] width 683 height 20
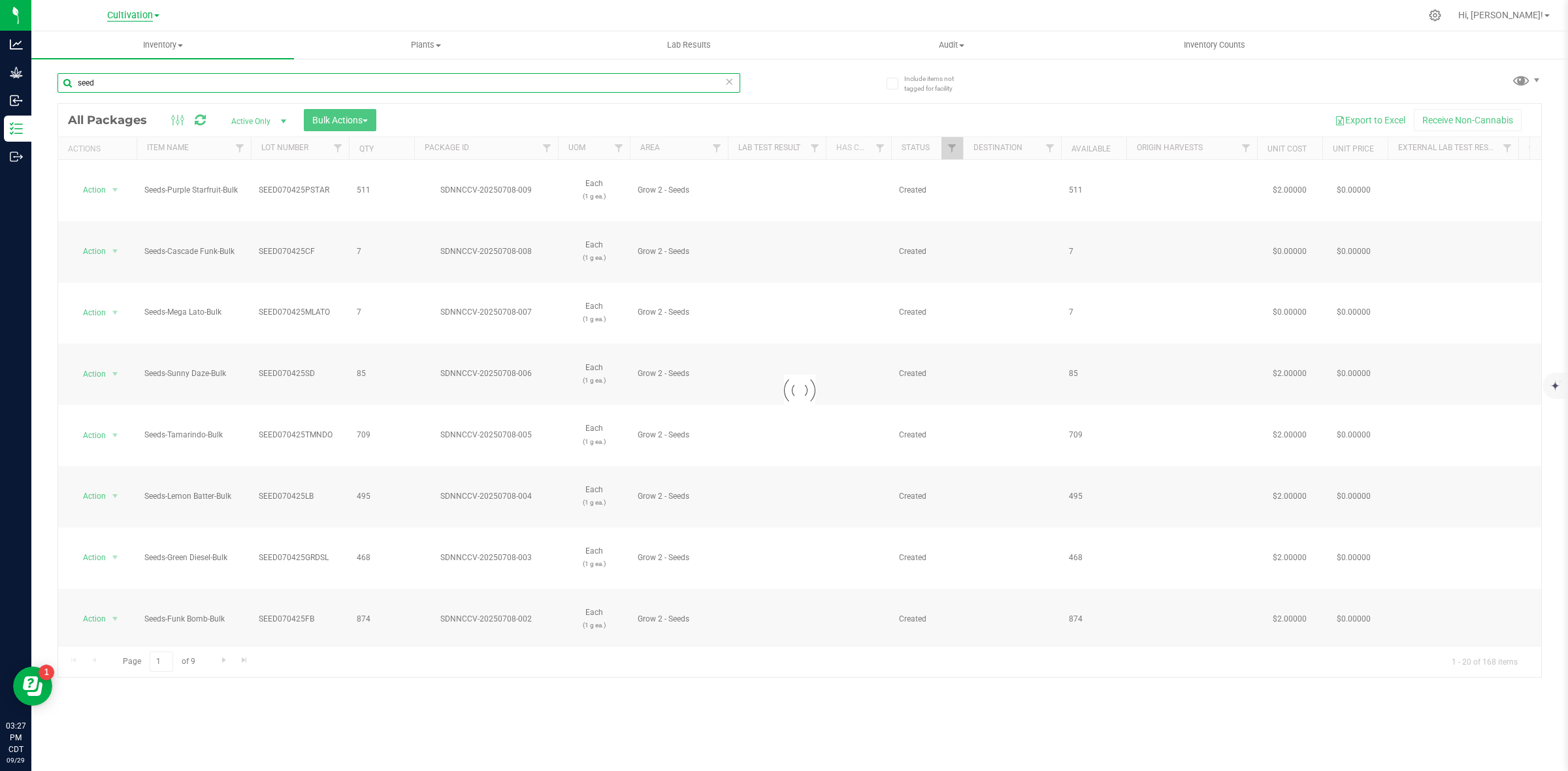
type input "seed"
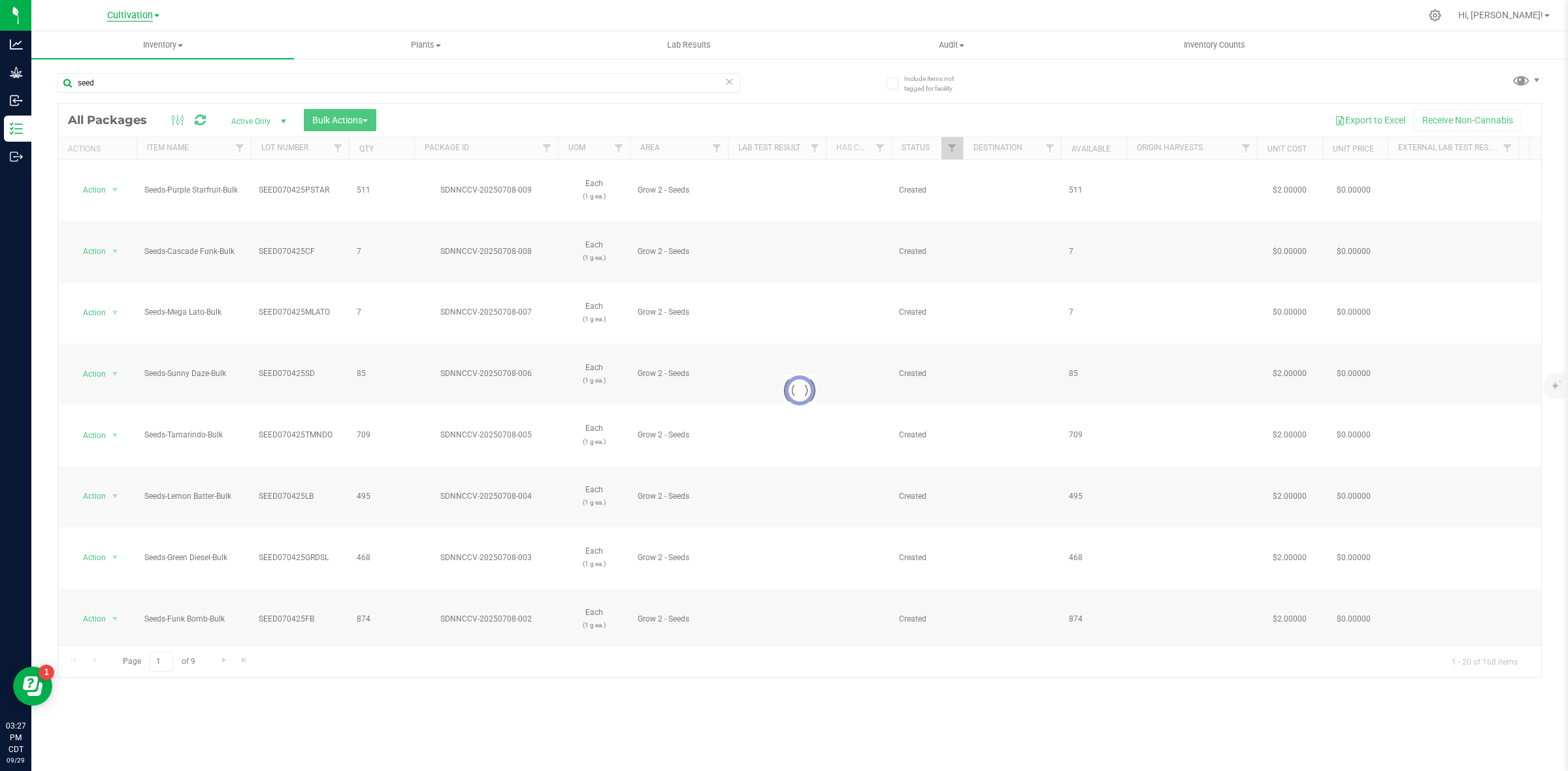
click at [134, 11] on span "Cultivation" at bounding box center [130, 15] width 46 height 12
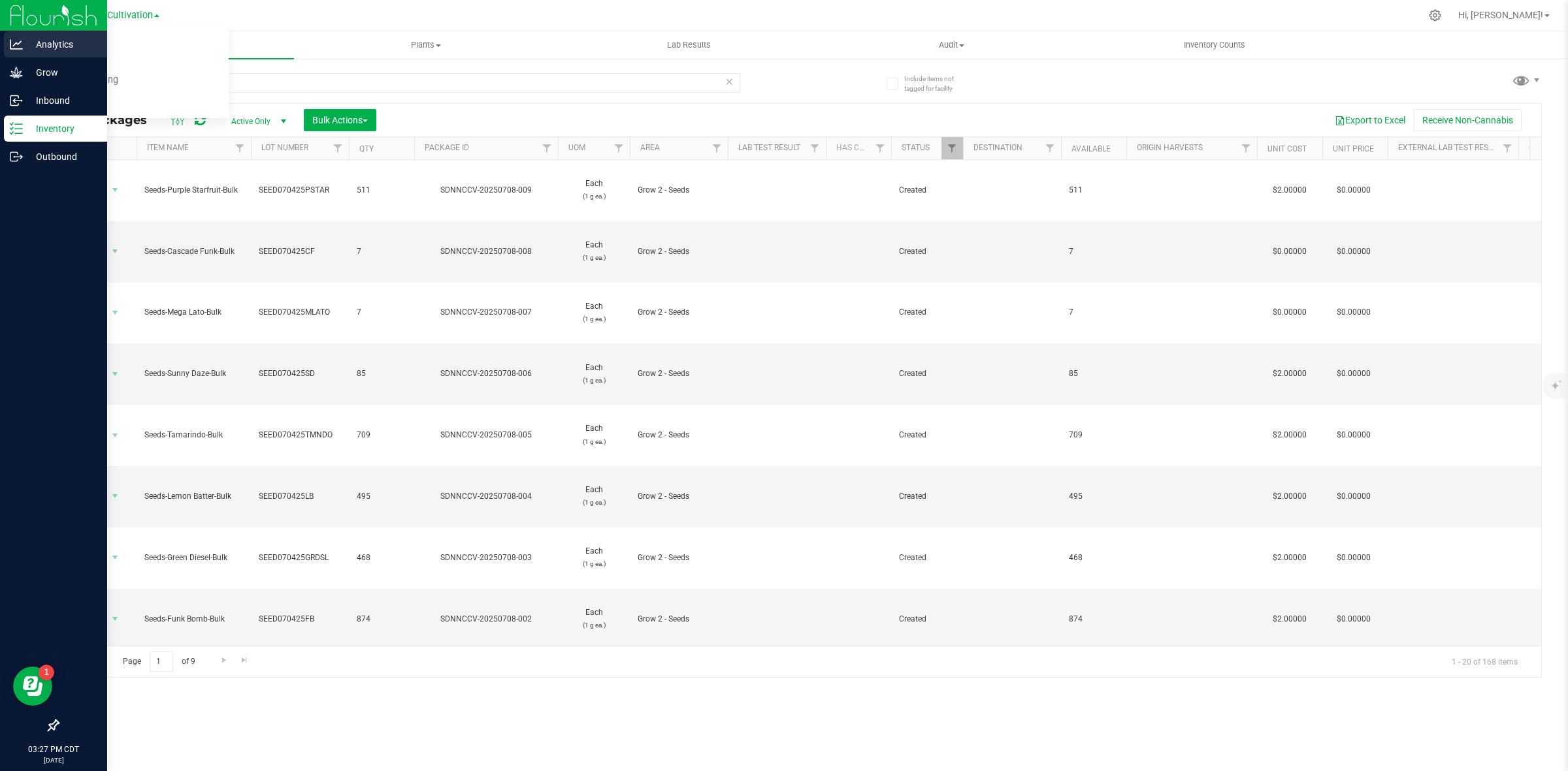
click at [18, 48] on icon at bounding box center [16, 44] width 13 height 13
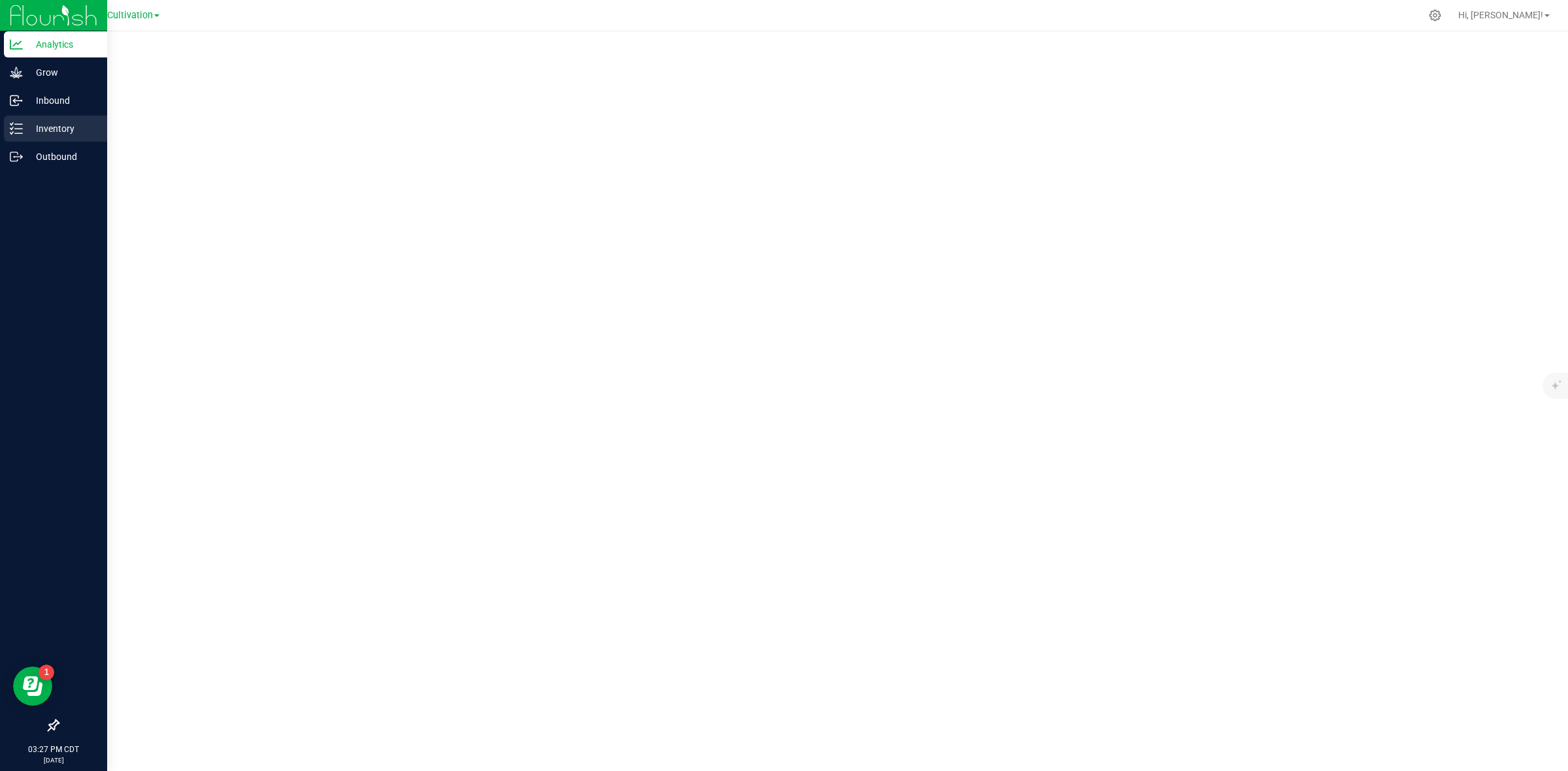
click at [56, 124] on p "Inventory" at bounding box center [62, 129] width 79 height 16
